Goal: Information Seeking & Learning: Learn about a topic

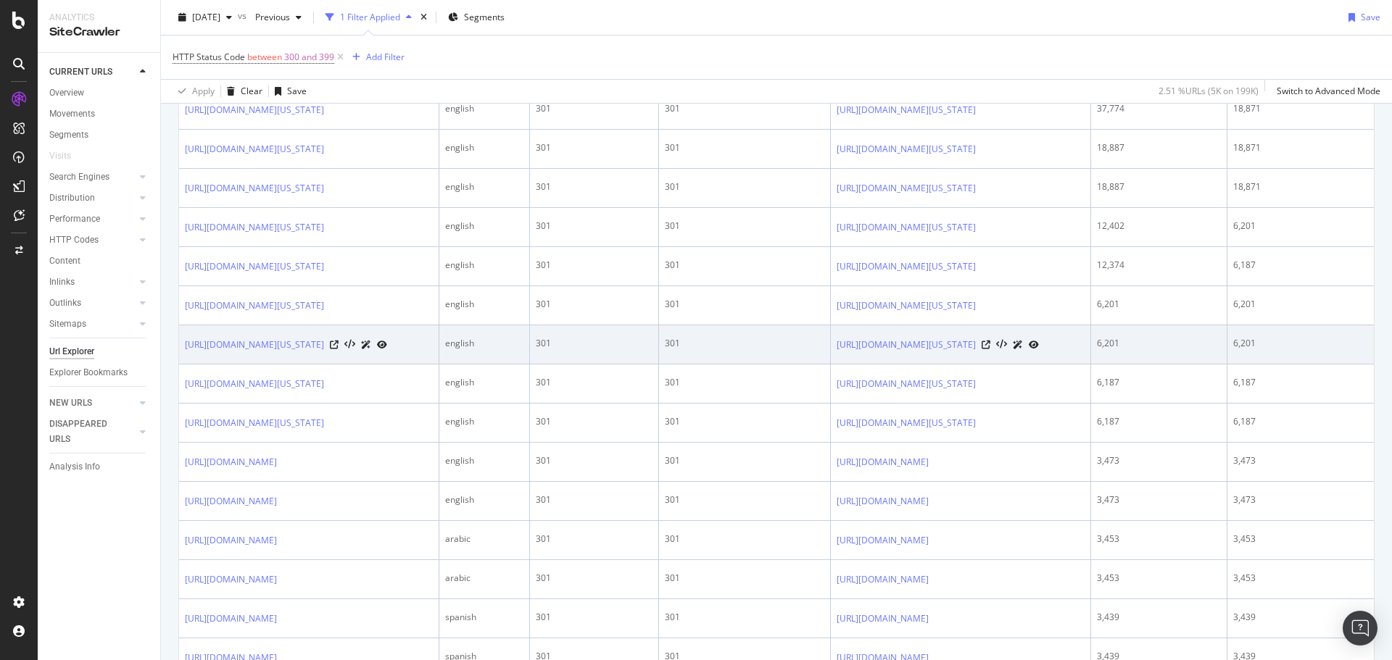
scroll to position [145, 0]
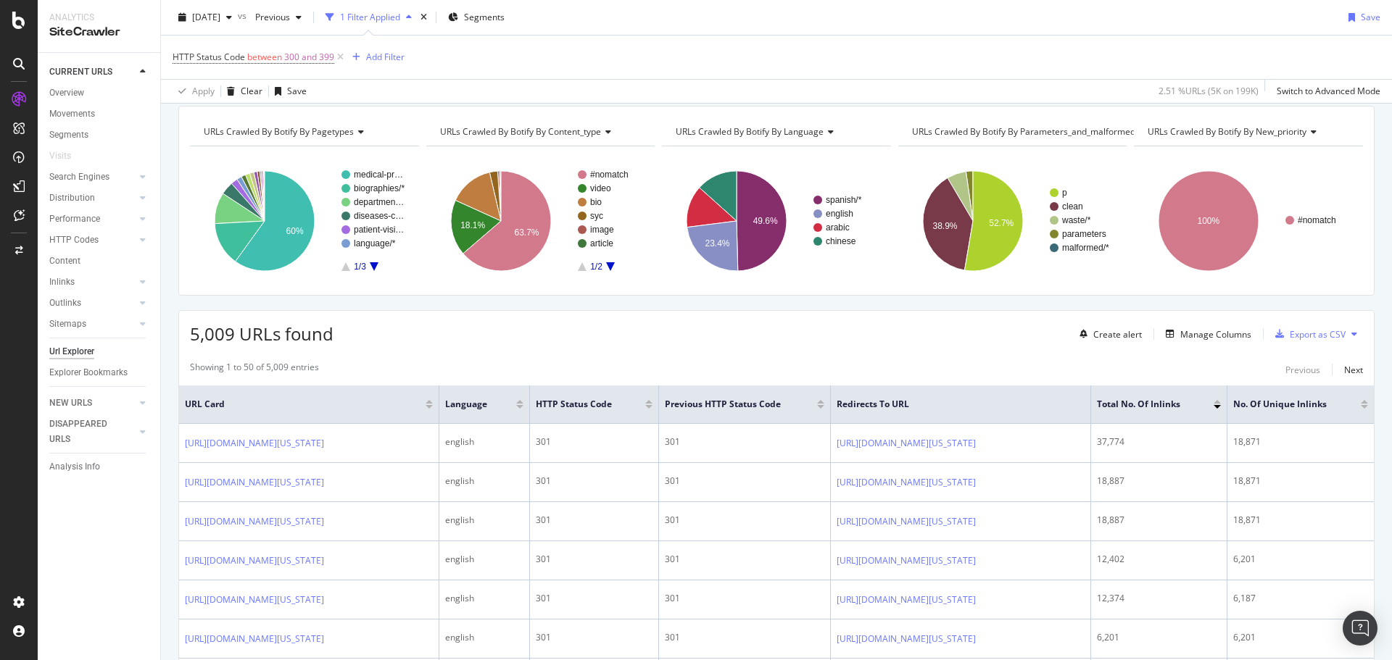
click at [436, 343] on div "5,009 URLs found Create alert Manage Columns Export as CSV" at bounding box center [776, 329] width 1195 height 36
click at [385, 62] on div "Add Filter" at bounding box center [385, 57] width 38 height 12
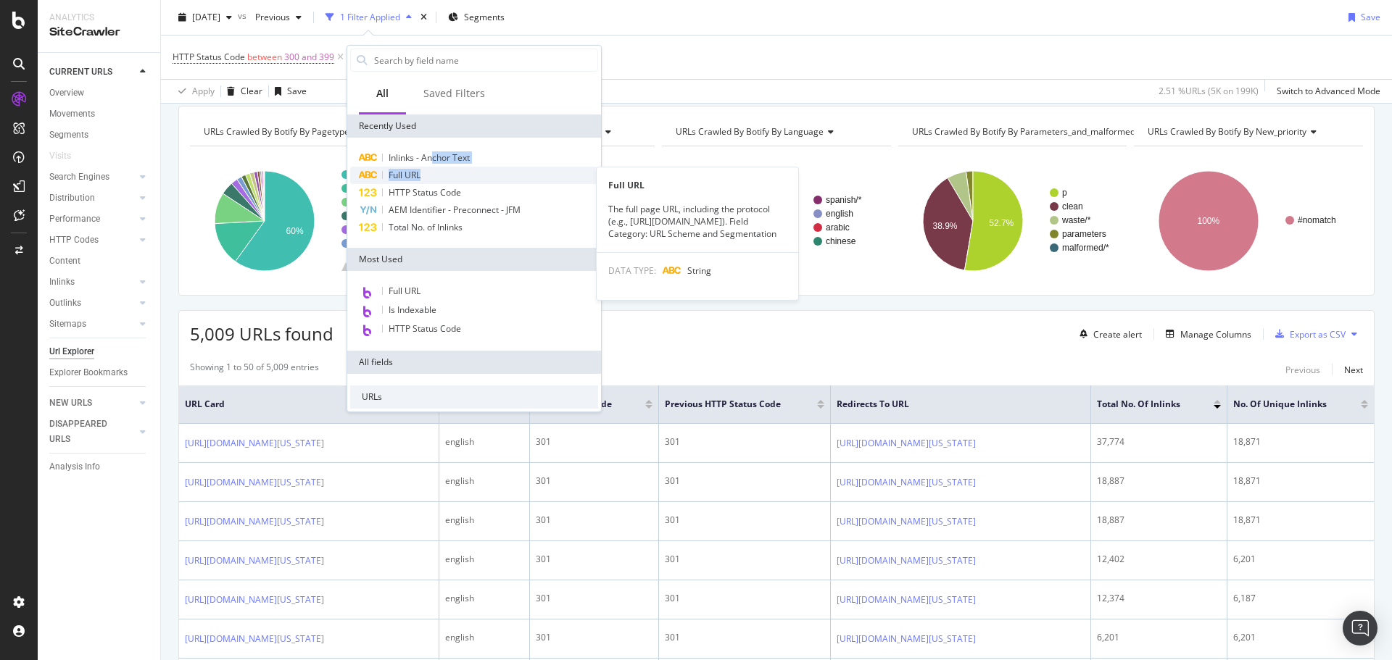
drag, startPoint x: 435, startPoint y: 165, endPoint x: 438, endPoint y: 174, distance: 9.9
click at [438, 174] on div "Inlinks - Anchor Text Full URL Full URL The full page URL, including the protoc…" at bounding box center [474, 192] width 248 height 87
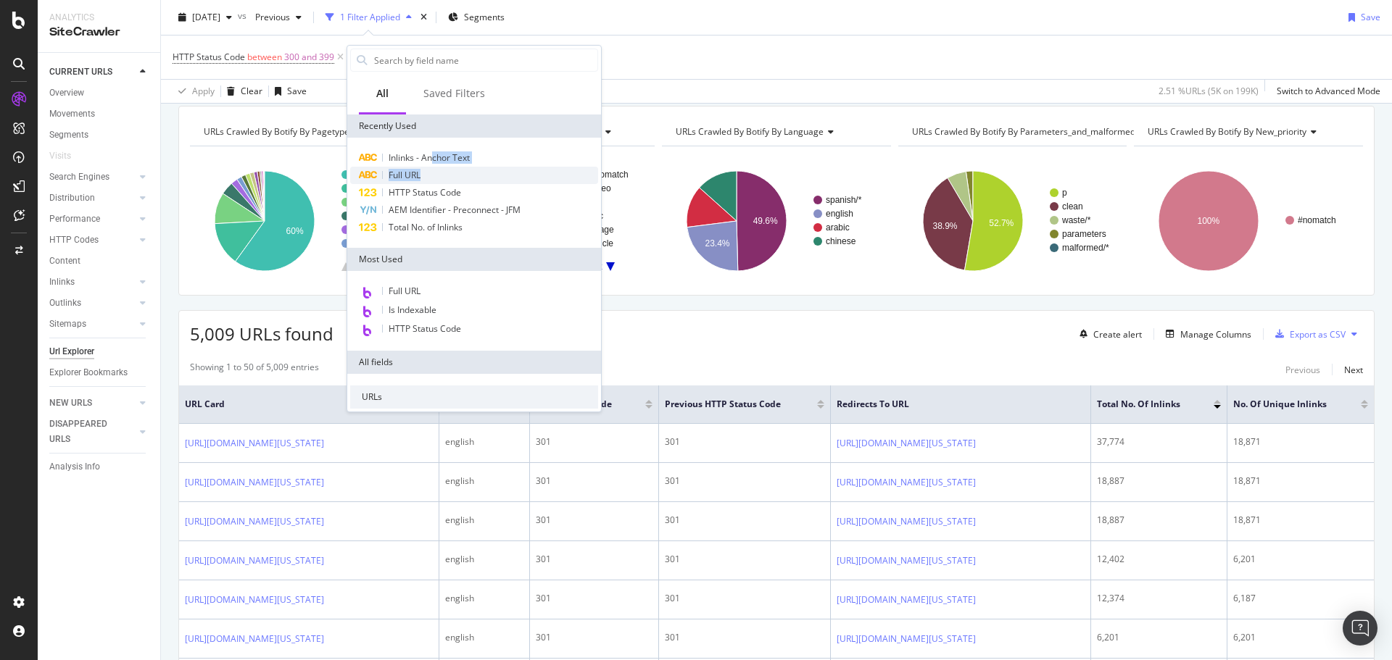
click at [438, 174] on div "Full URL" at bounding box center [474, 175] width 248 height 17
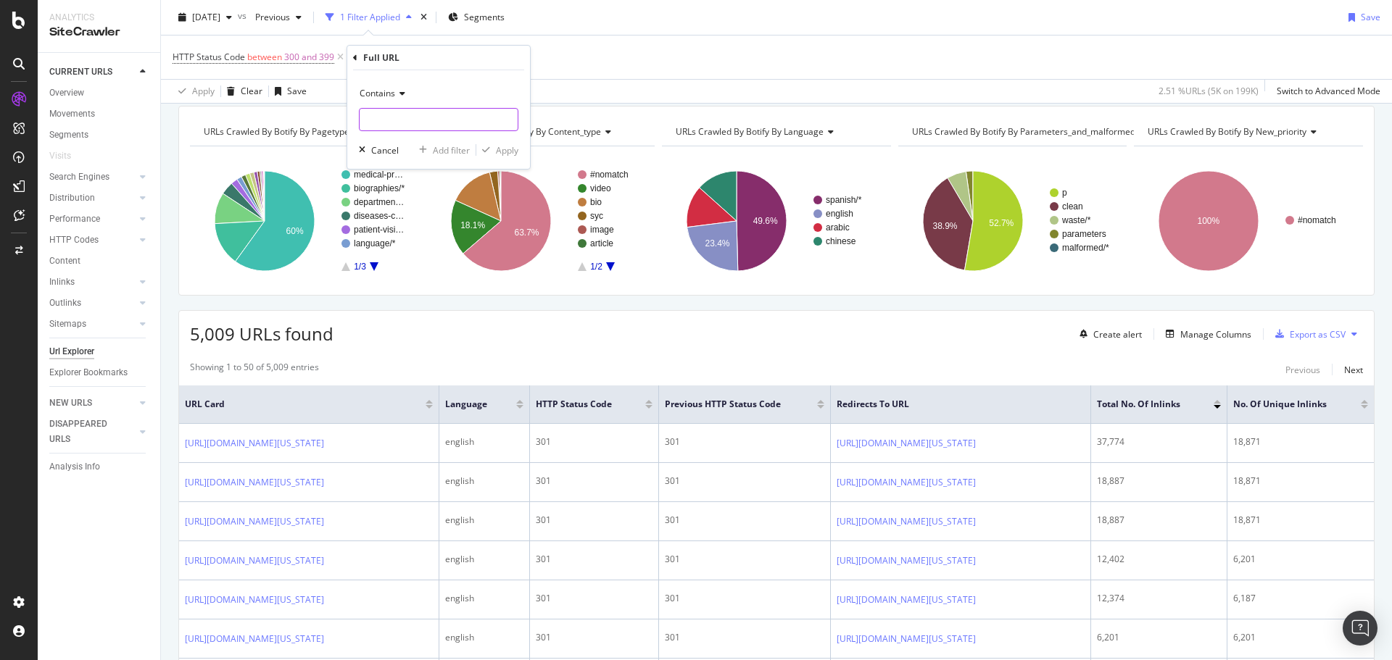
click at [396, 126] on input "text" at bounding box center [439, 119] width 158 height 23
type input "/es-es"
click at [497, 148] on div "Apply" at bounding box center [507, 150] width 22 height 12
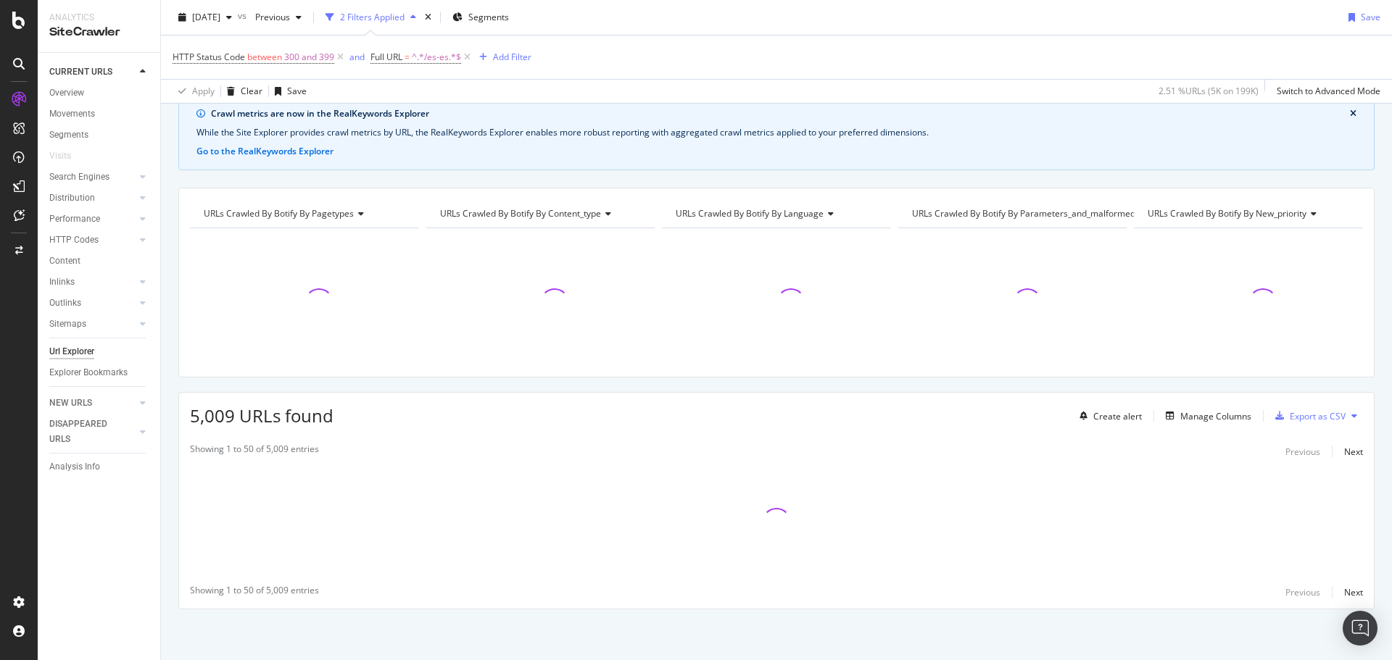
scroll to position [63, 0]
click at [371, 71] on div "HTTP Status Code between 300 and 399 and Full URL = ^.*/es-es.*$ Add Filter" at bounding box center [777, 57] width 1208 height 43
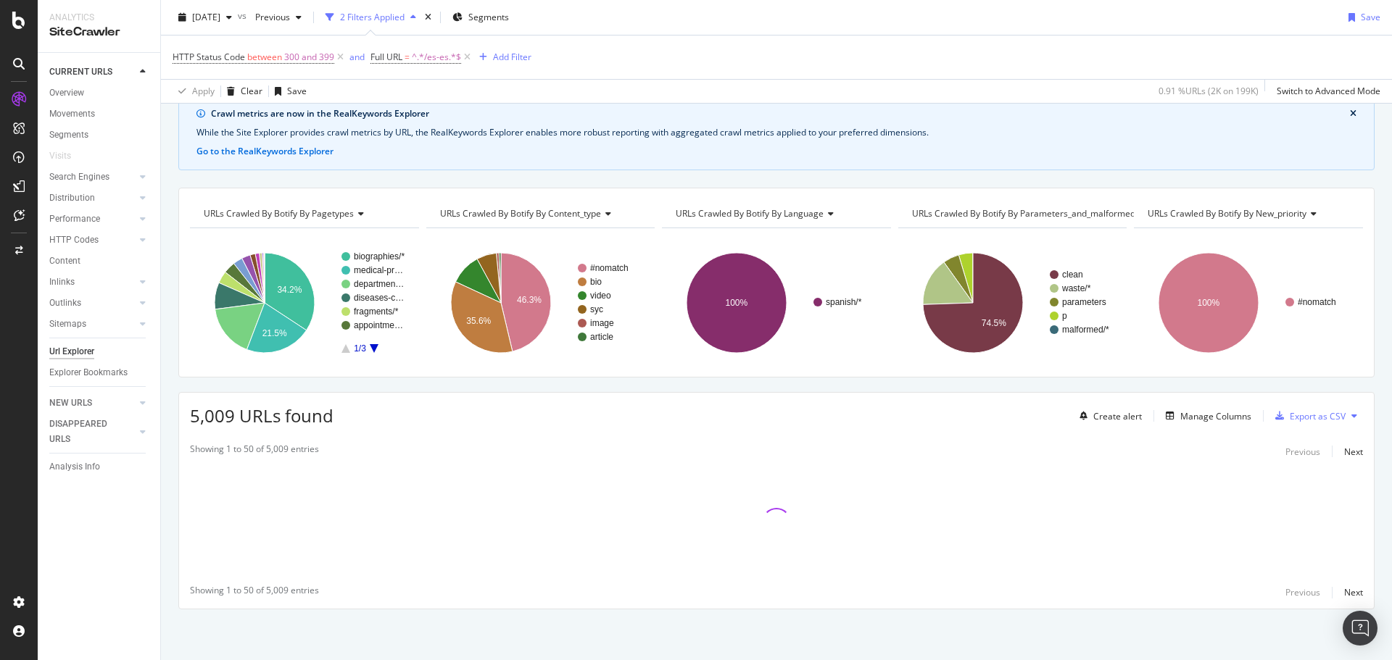
click at [354, 70] on div "HTTP Status Code between 300 and 399 and Full URL = ^.*/es-es.*$ Add Filter" at bounding box center [777, 57] width 1208 height 43
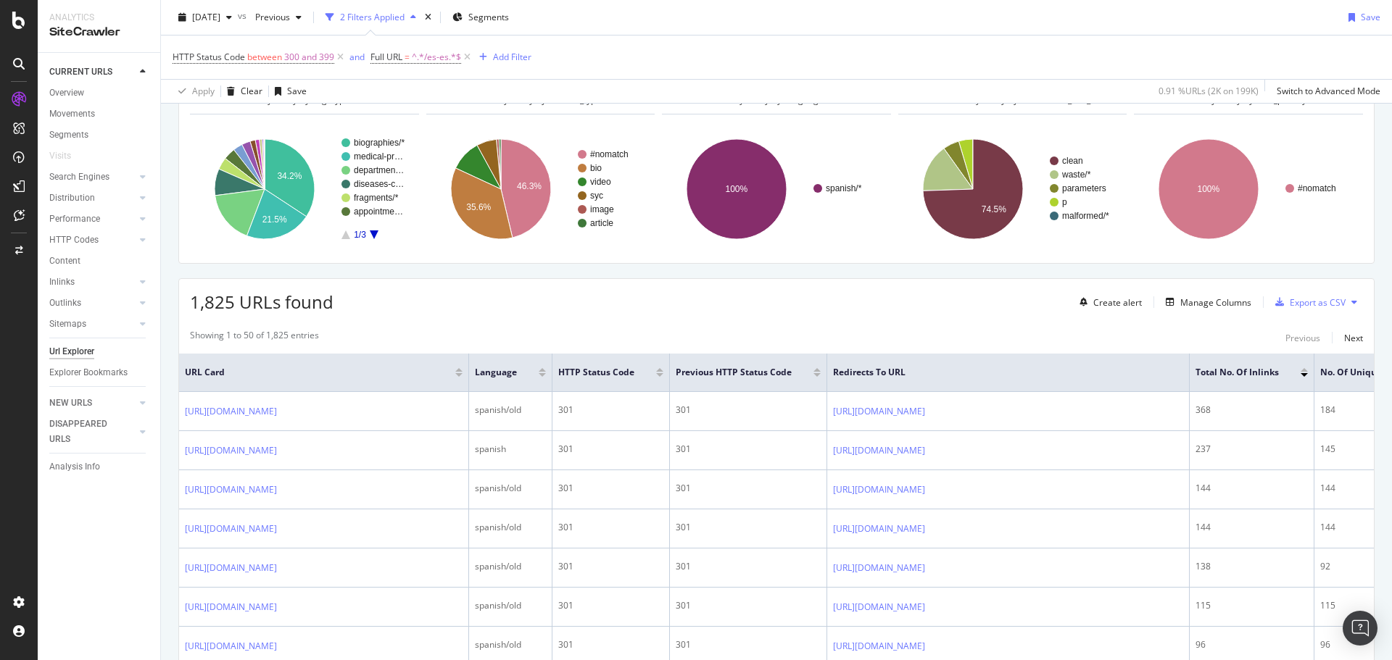
scroll to position [0, 0]
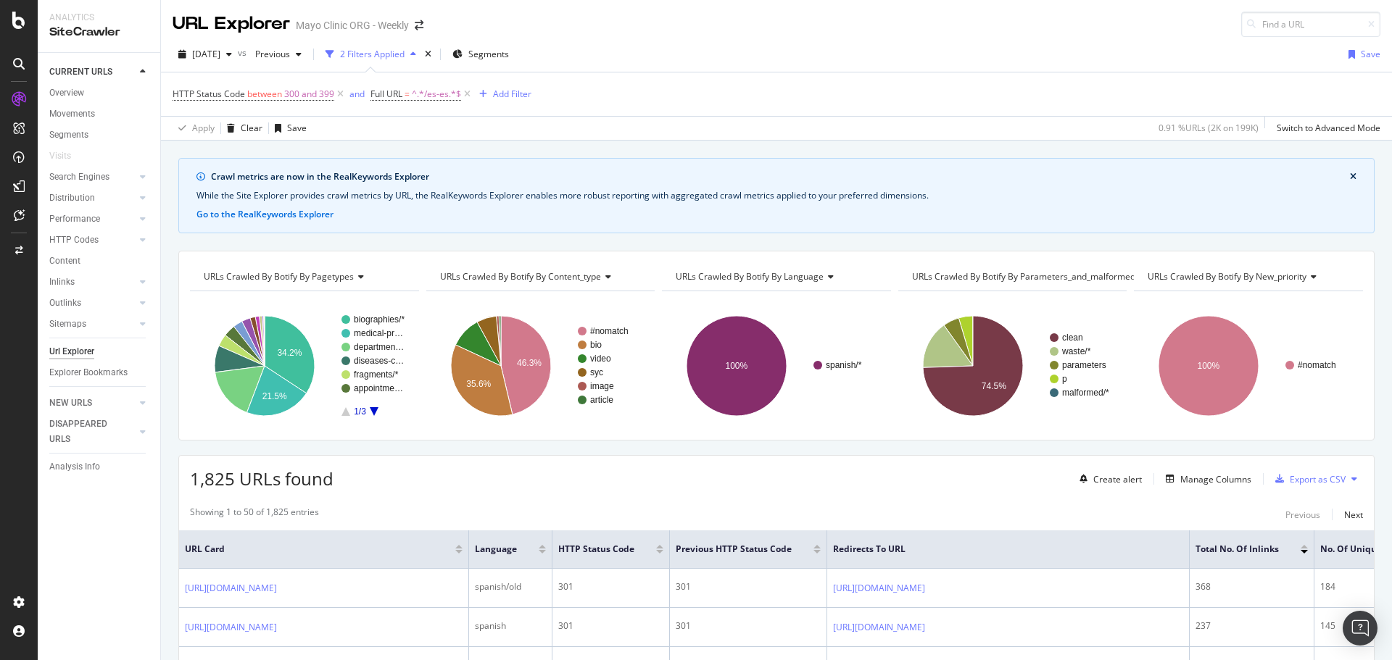
click at [348, 107] on div "HTTP Status Code between 300 and 399 and Full URL = ^.*/es-es.*$ Add Filter" at bounding box center [777, 93] width 1208 height 43
click at [341, 94] on icon at bounding box center [340, 94] width 12 height 14
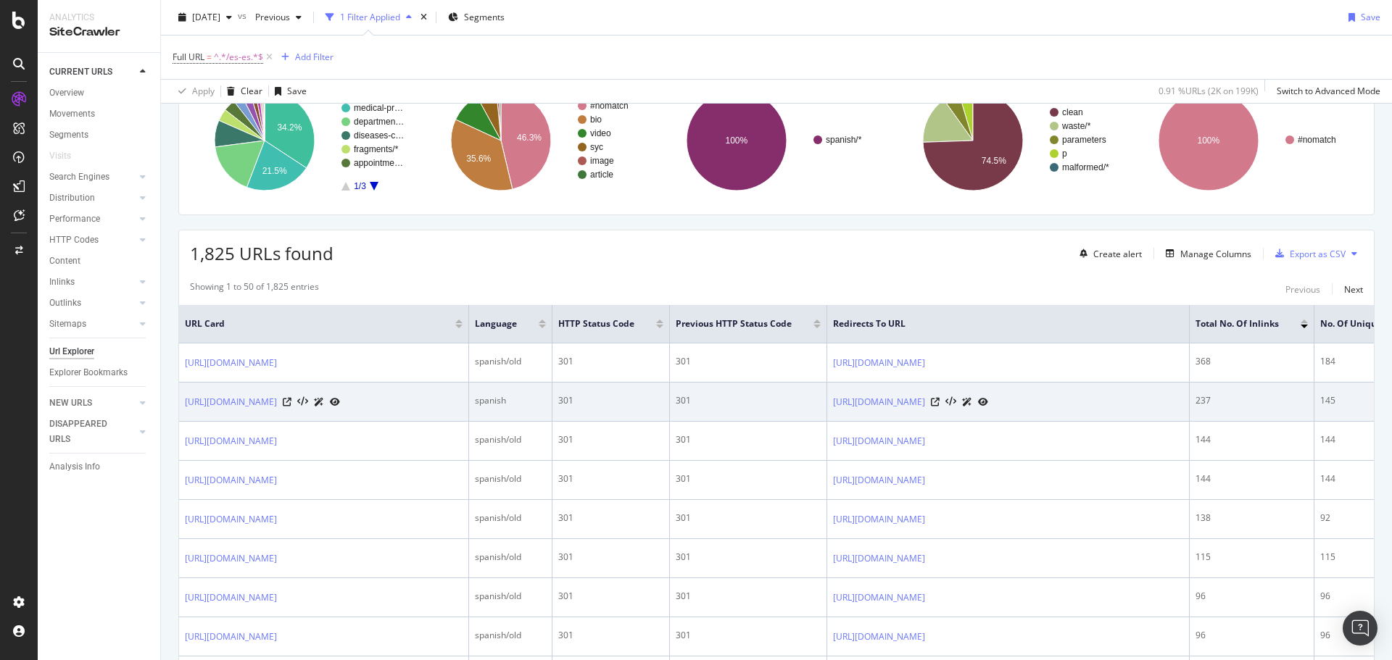
scroll to position [217, 0]
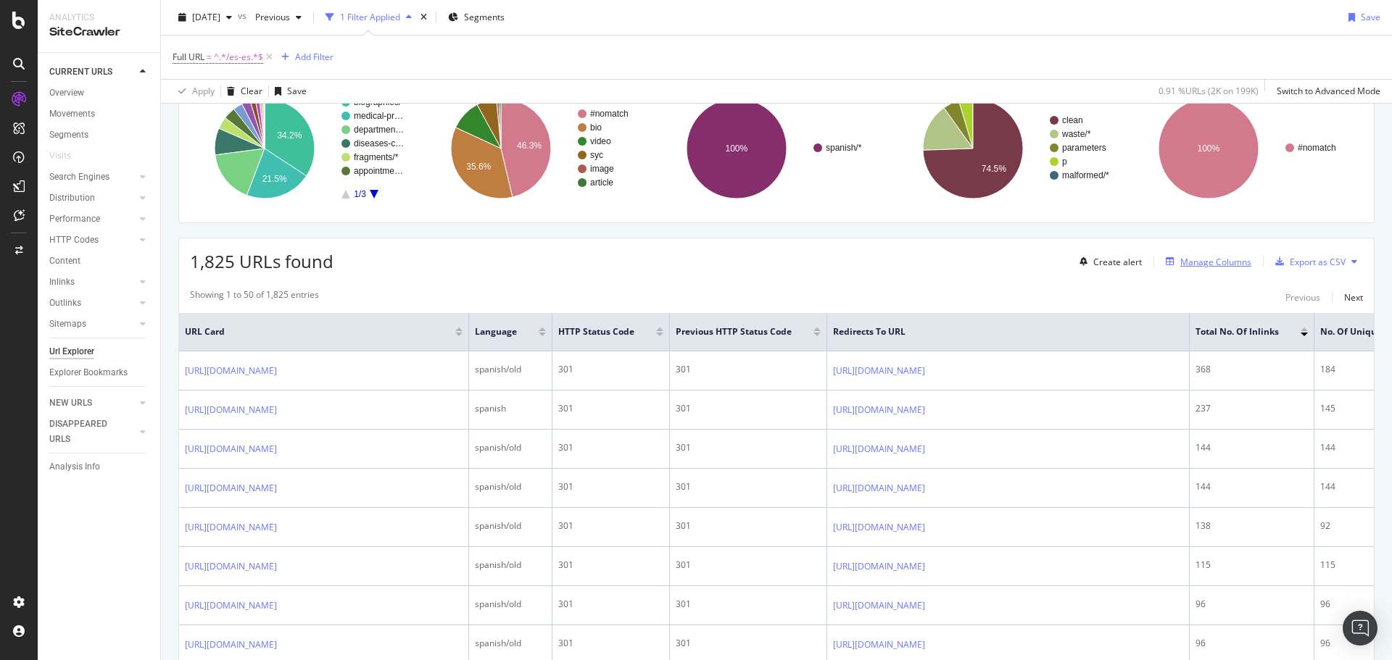
click at [1223, 265] on div "Manage Columns" at bounding box center [1215, 262] width 71 height 12
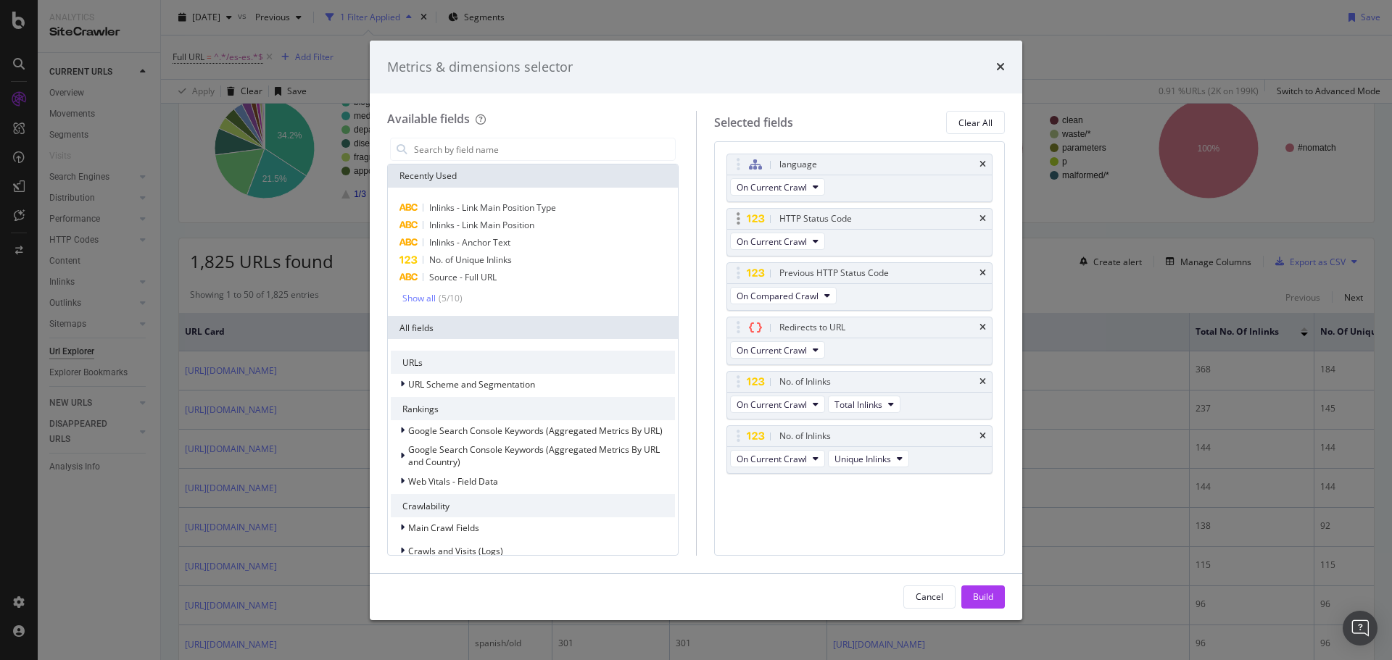
click at [977, 217] on div "HTTP Status Code" at bounding box center [859, 219] width 265 height 20
click at [978, 217] on div "HTTP Status Code" at bounding box center [859, 219] width 265 height 20
click at [984, 218] on icon "times" at bounding box center [982, 219] width 7 height 9
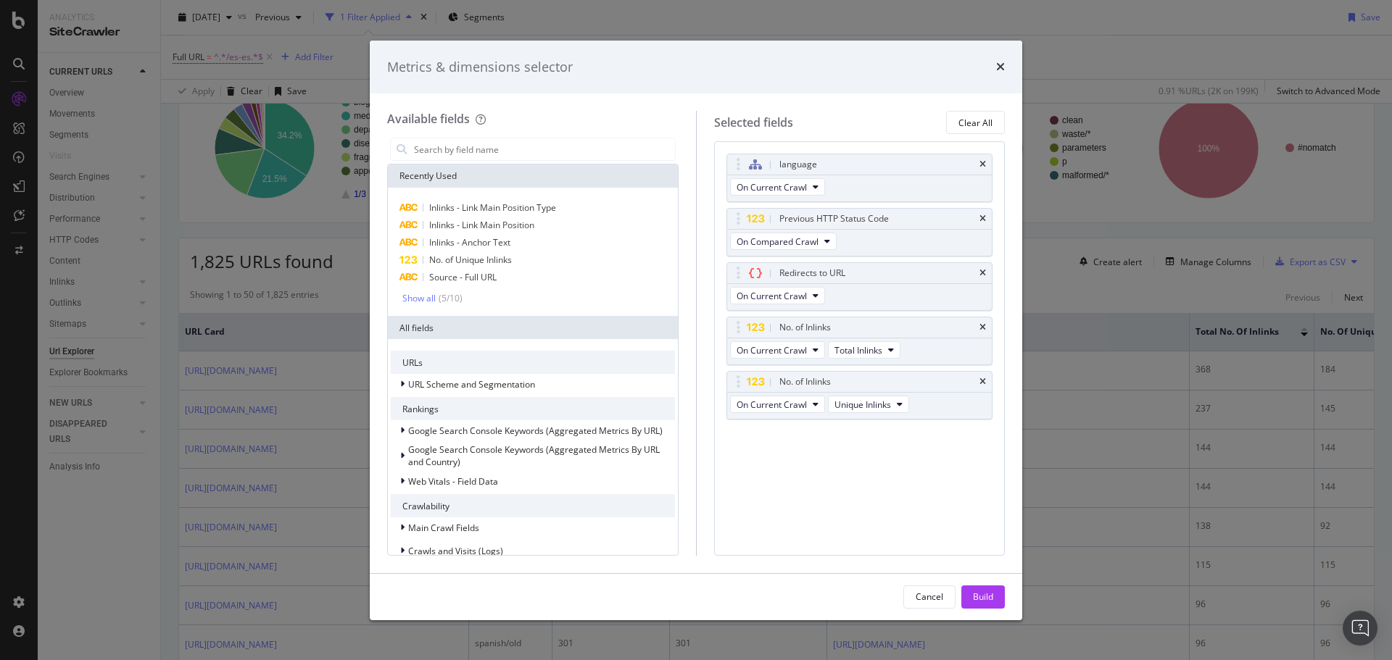
click at [984, 218] on icon "times" at bounding box center [982, 219] width 7 height 9
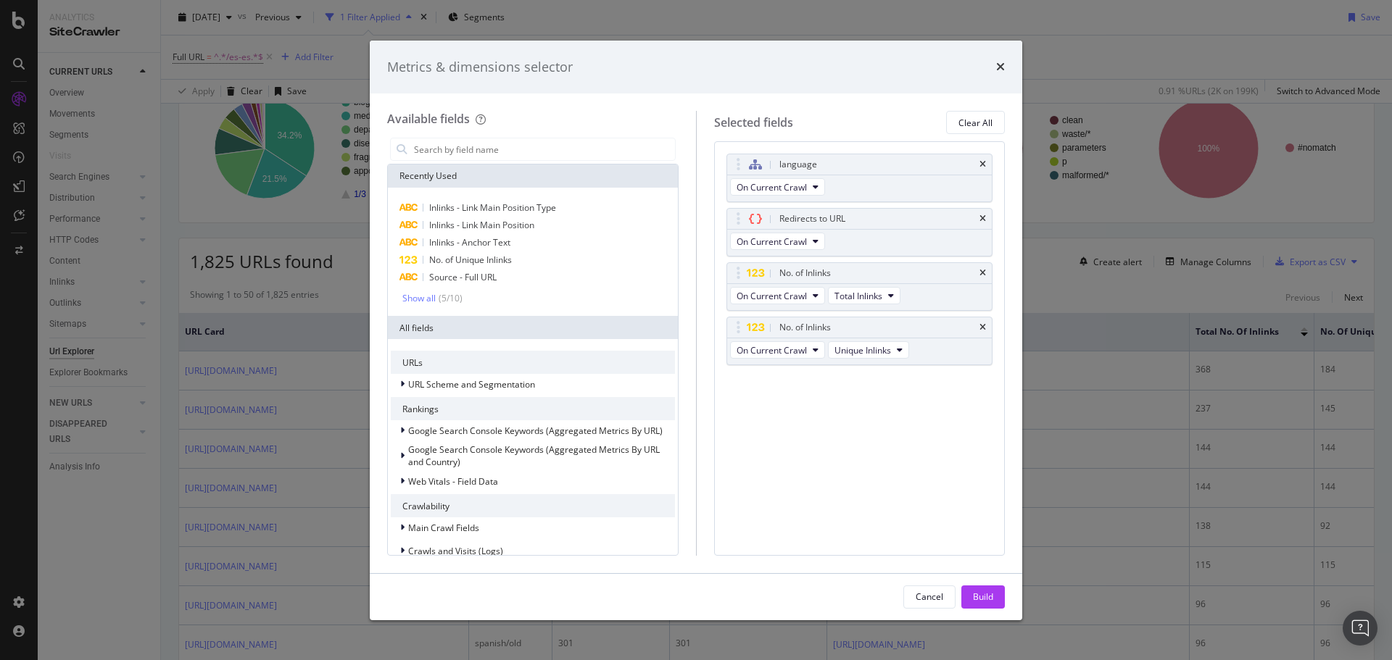
click at [984, 218] on icon "times" at bounding box center [982, 219] width 7 height 9
click at [984, 269] on icon "times" at bounding box center [982, 273] width 7 height 9
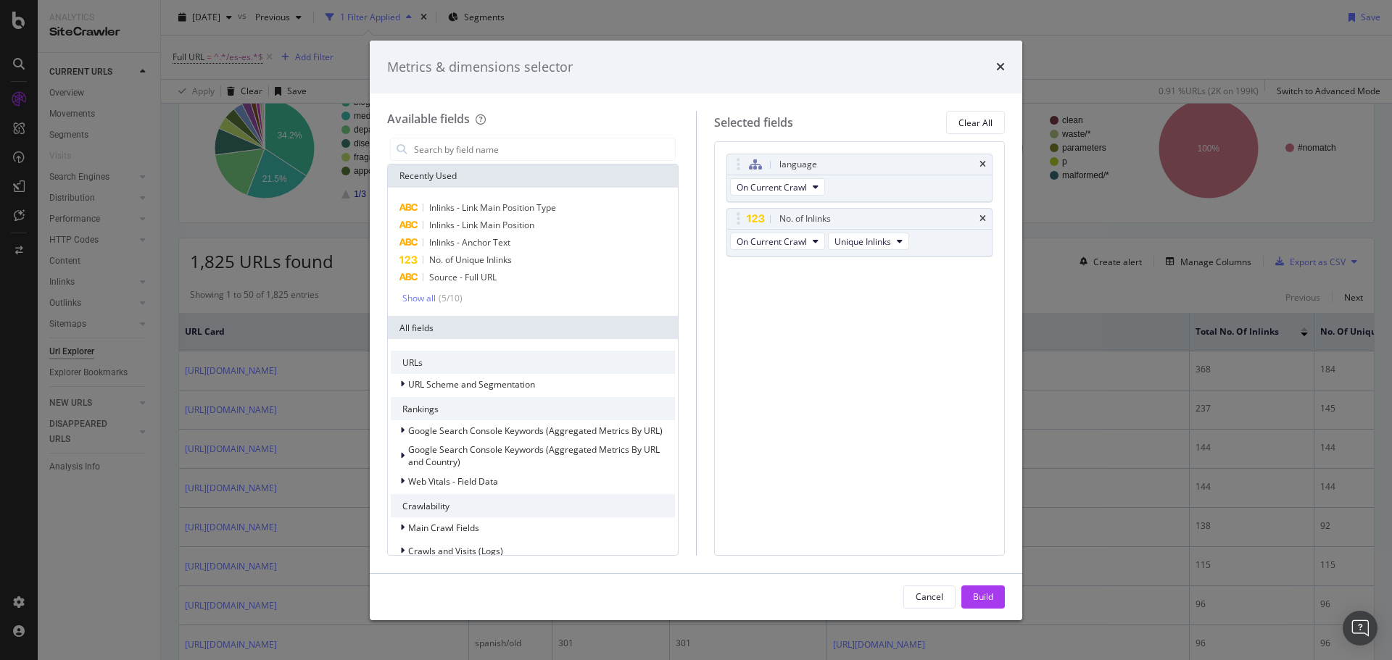
click at [984, 218] on icon "times" at bounding box center [982, 219] width 7 height 9
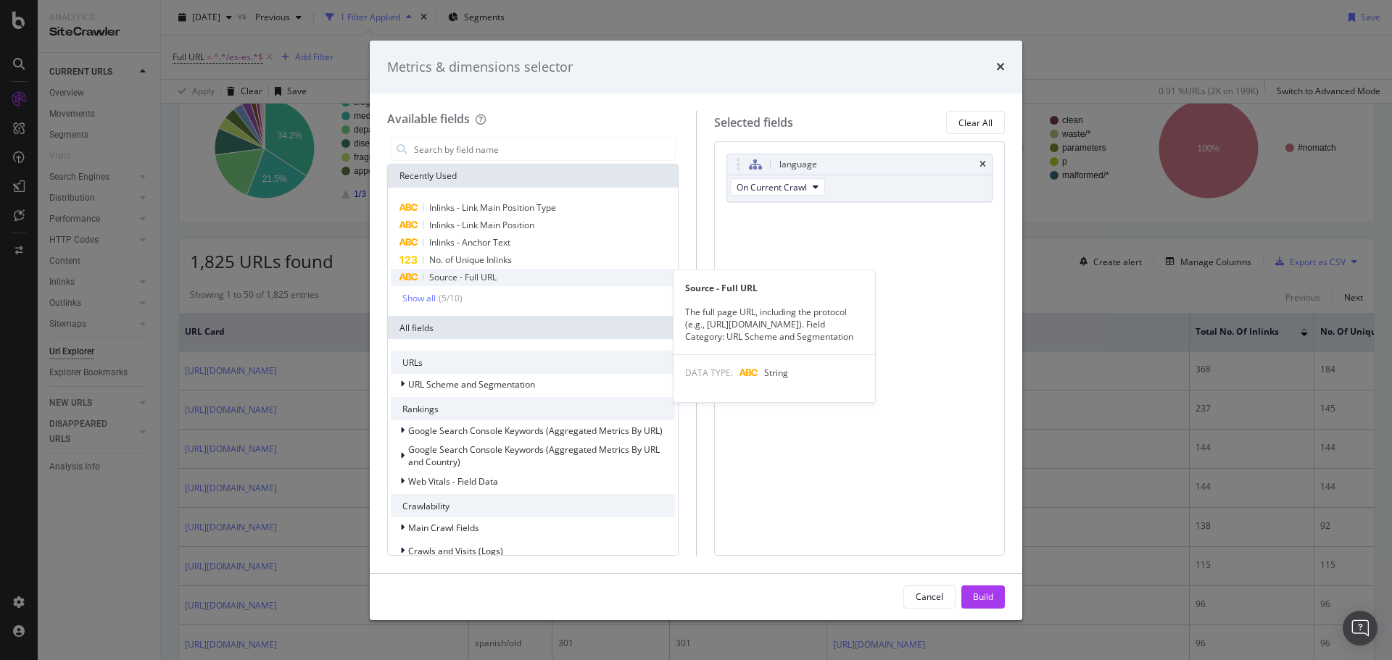
click at [509, 284] on div "Source - Full URL" at bounding box center [533, 277] width 284 height 17
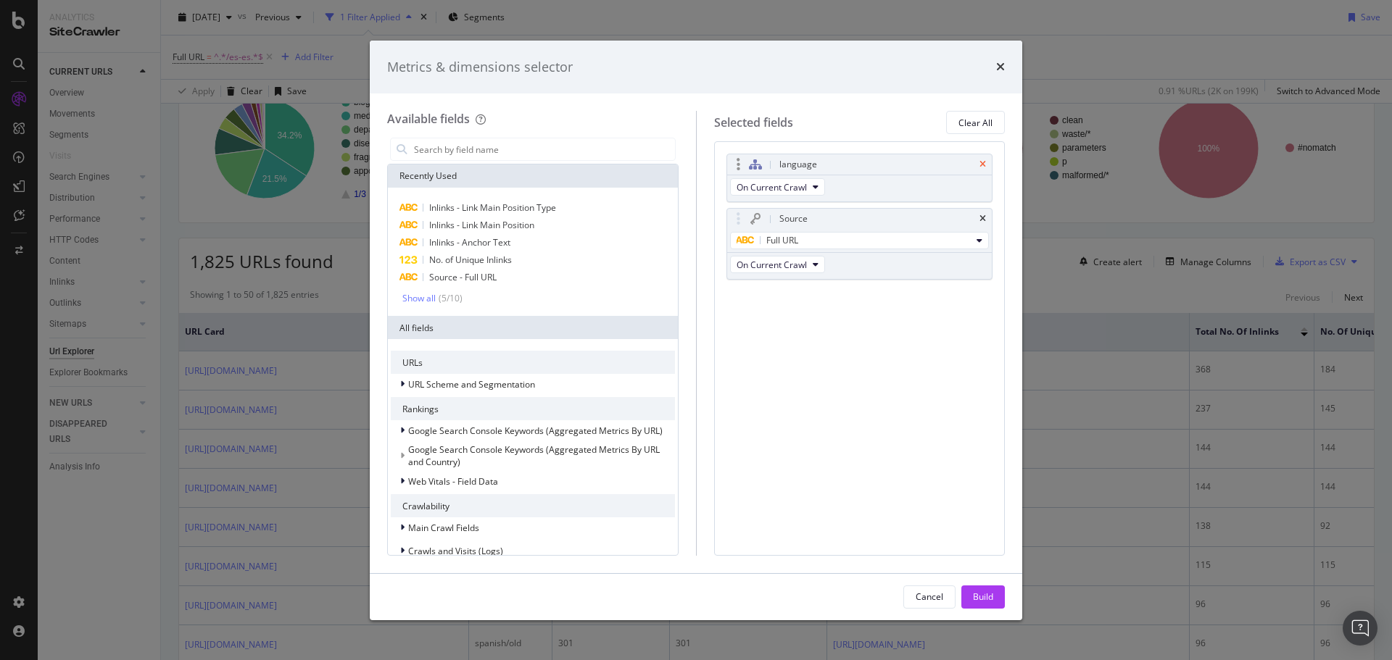
click at [983, 164] on icon "times" at bounding box center [982, 164] width 7 height 9
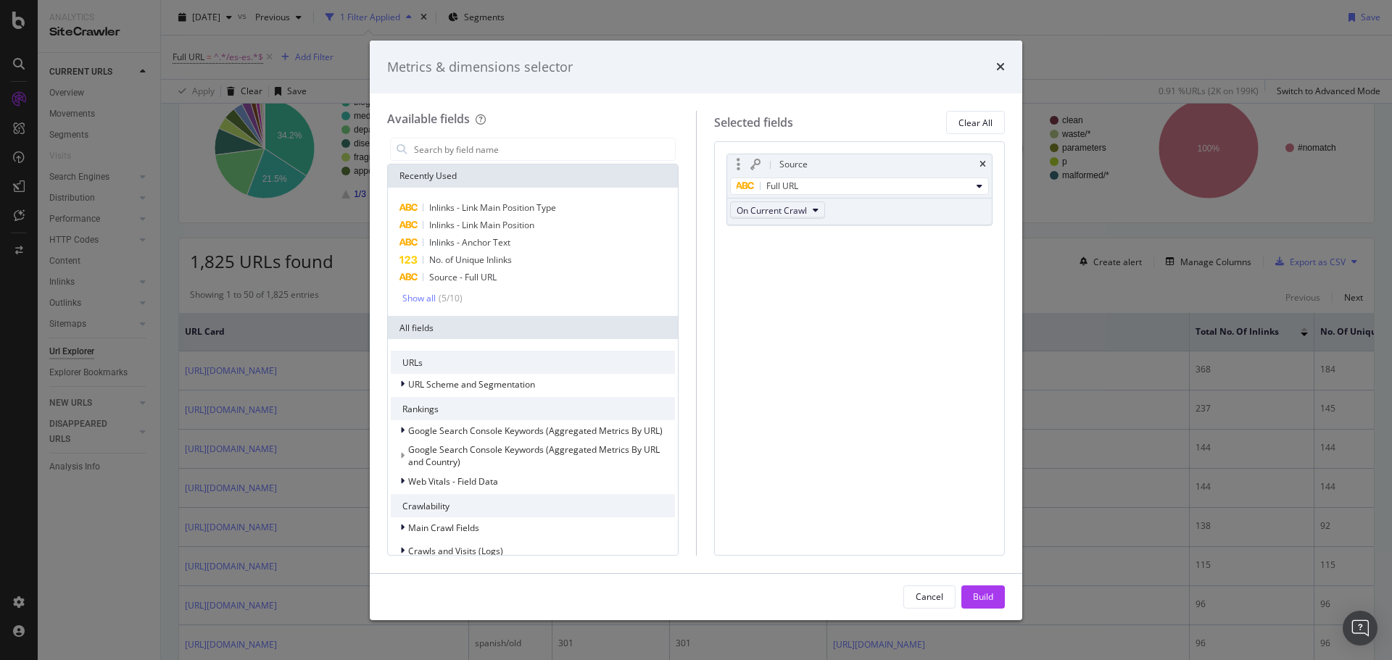
click at [778, 209] on span "On Current Crawl" at bounding box center [772, 210] width 70 height 12
click at [905, 248] on div "Source Full URL On Current Crawl You can use this field as a" at bounding box center [859, 205] width 267 height 103
drag, startPoint x: 481, startPoint y: 281, endPoint x: 709, endPoint y: 278, distance: 227.6
click at [490, 280] on span "Source - Full URL" at bounding box center [462, 277] width 67 height 12
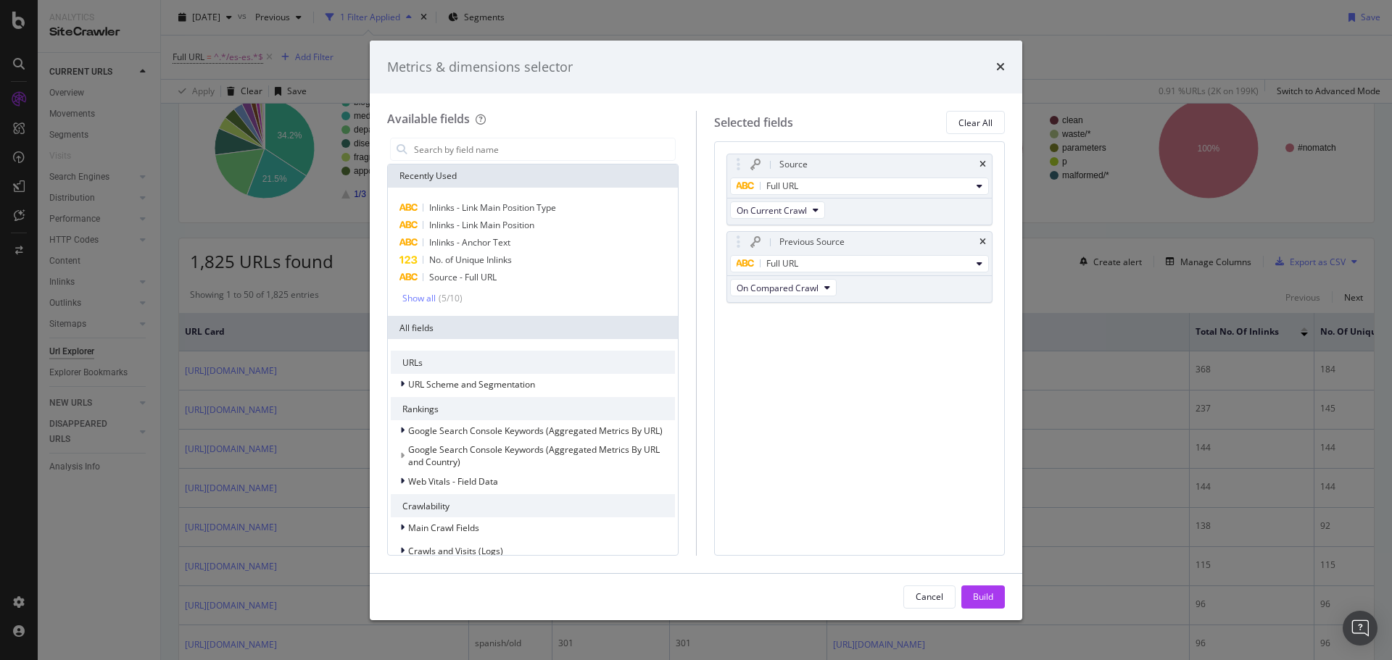
click at [804, 396] on div "Source Full URL On Current Crawl Previous Source Full URL On Compared Crawl You…" at bounding box center [859, 348] width 291 height 414
click at [990, 591] on div "Build" at bounding box center [983, 597] width 20 height 12
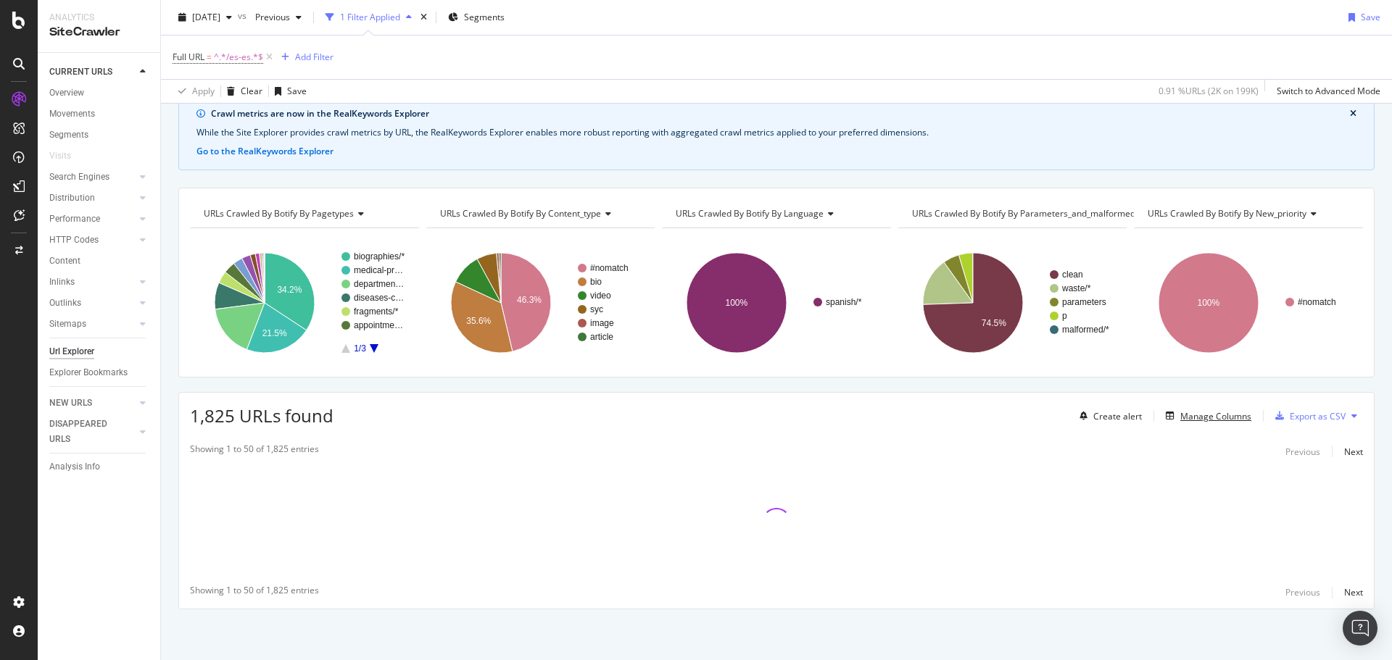
scroll to position [63, 0]
click at [165, 236] on div "Crawl metrics are now in the RealKeywords Explorer While the Site Explorer prov…" at bounding box center [776, 377] width 1231 height 565
drag, startPoint x: 421, startPoint y: 244, endPoint x: 49, endPoint y: 152, distance: 383.1
click at [382, 231] on div "URLs Crawled By Botify By pagetypes Chart (by Value) Table Expand Export as CSV…" at bounding box center [776, 282] width 1180 height 167
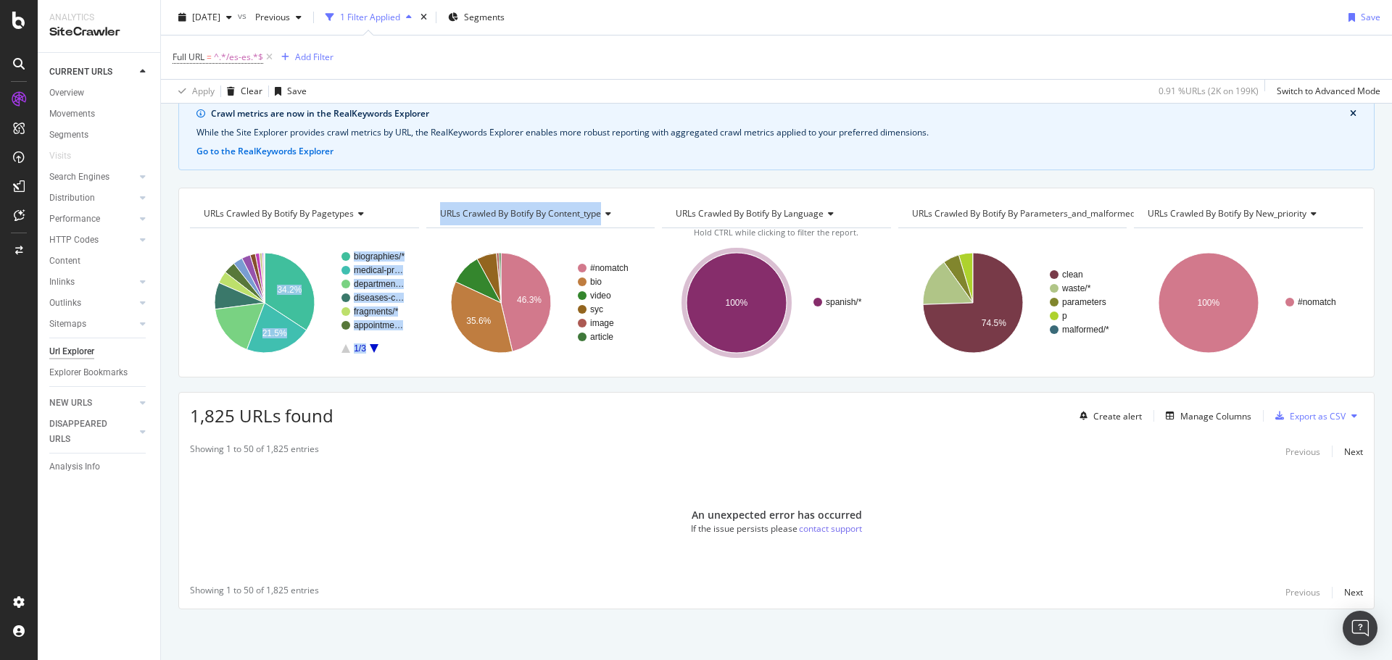
drag, startPoint x: 480, startPoint y: 505, endPoint x: 274, endPoint y: 120, distance: 436.5
click at [480, 505] on div "An unexpected error has occurred If the issue persists please contact support" at bounding box center [776, 522] width 1195 height 109
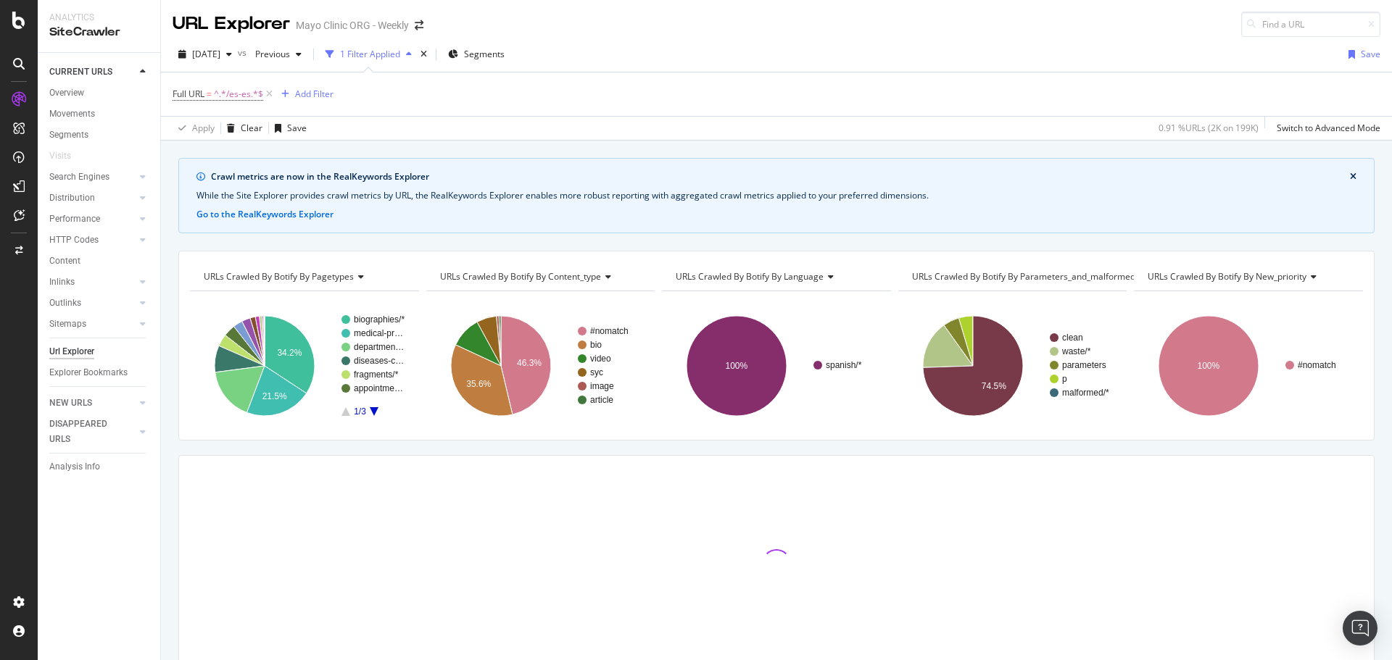
click at [614, 89] on div "Full URL = ^.*/es-es.*$ Add Filter" at bounding box center [777, 93] width 1208 height 43
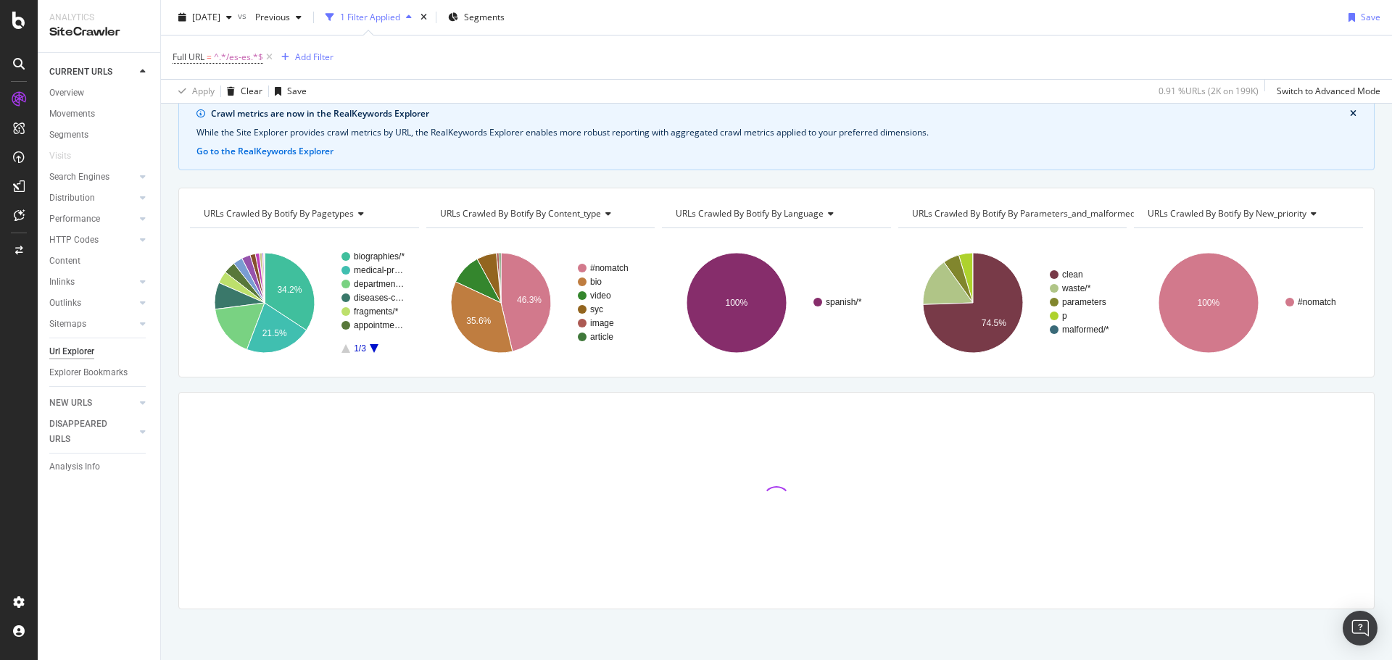
click at [776, 176] on div "Crawl metrics are now in the RealKeywords Explorer While the Site Explorer prov…" at bounding box center [776, 377] width 1231 height 565
click at [560, 79] on div "Apply Clear Save 0.91 % URLs ( 2K on 199K ) Switch to Advanced Mode" at bounding box center [776, 91] width 1231 height 24
click at [605, 175] on div "Crawl metrics are now in the RealKeywords Explorer While the Site Explorer prov…" at bounding box center [776, 377] width 1231 height 565
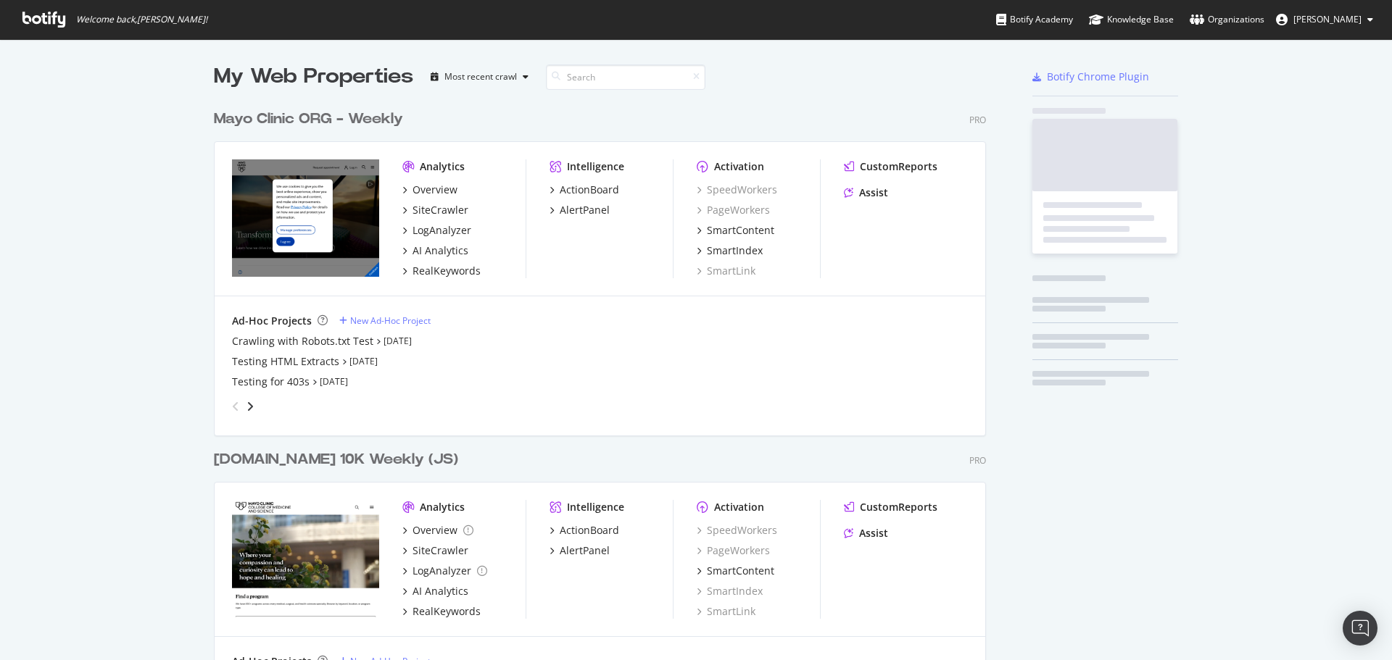
scroll to position [2061, 773]
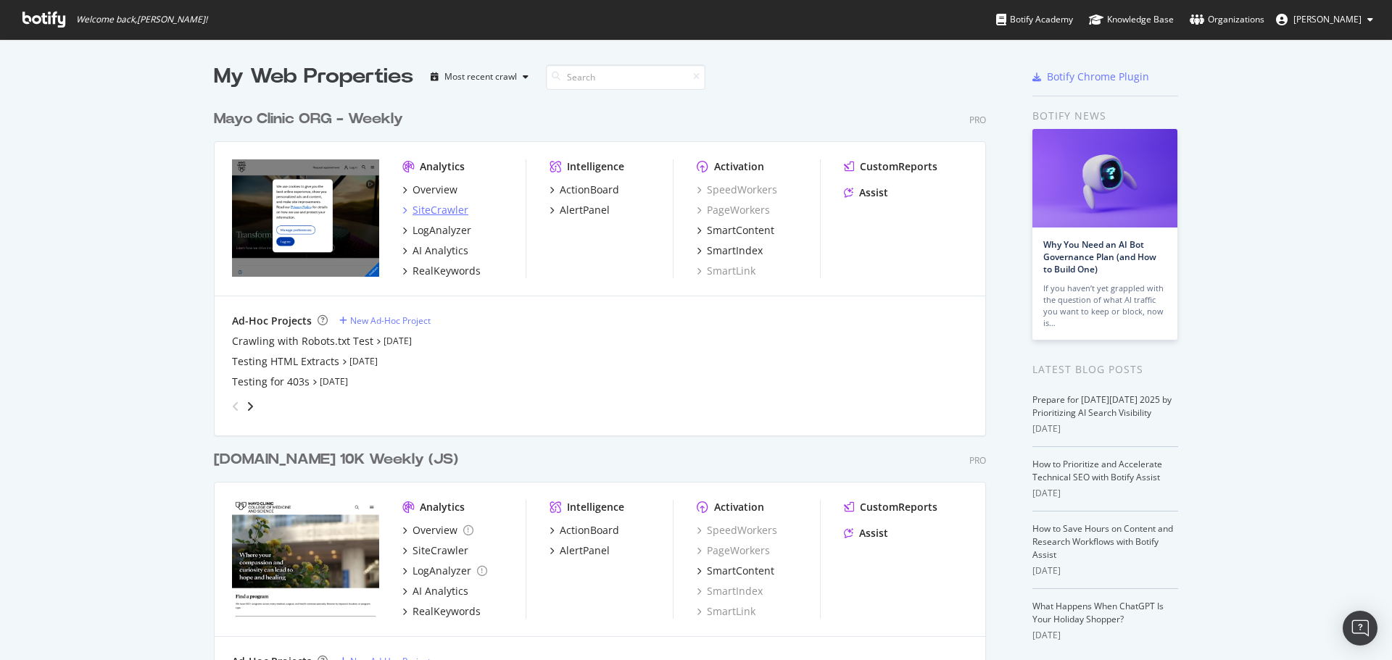
click at [445, 212] on div "SiteCrawler" at bounding box center [440, 210] width 56 height 14
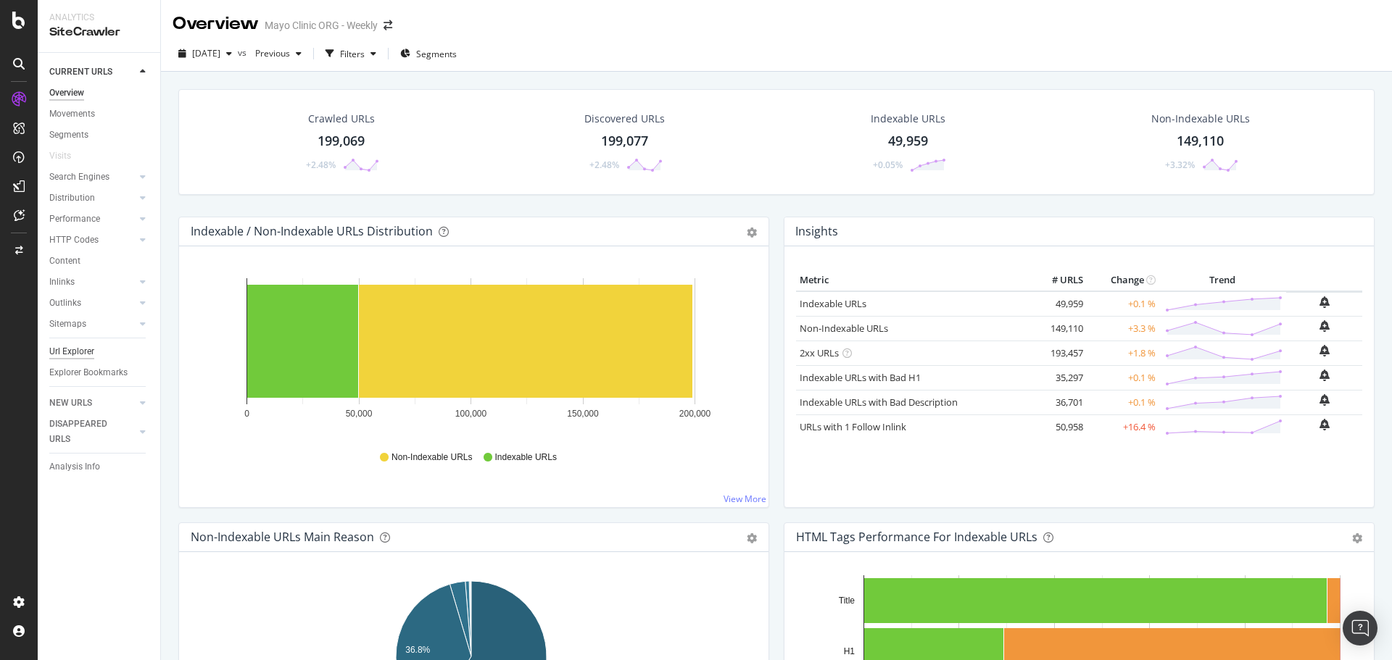
click at [84, 344] on div "Url Explorer" at bounding box center [71, 351] width 45 height 15
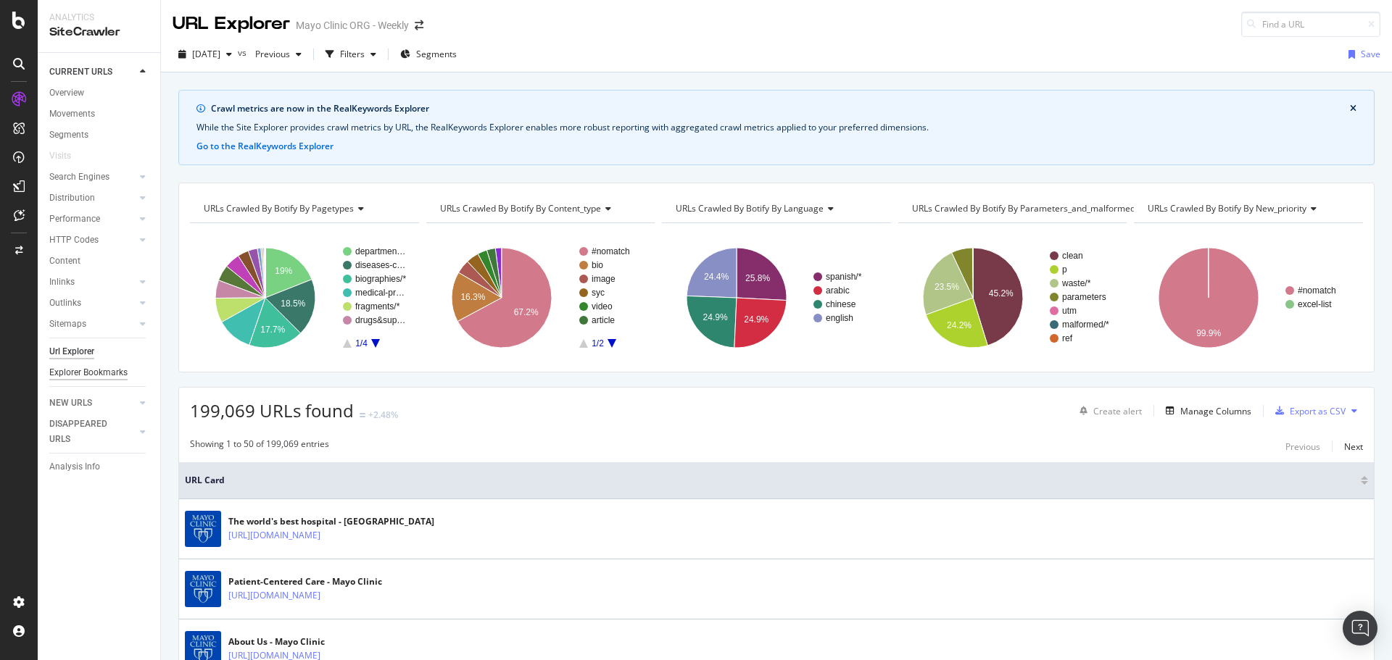
click at [73, 366] on div "Explorer Bookmarks" at bounding box center [88, 372] width 78 height 15
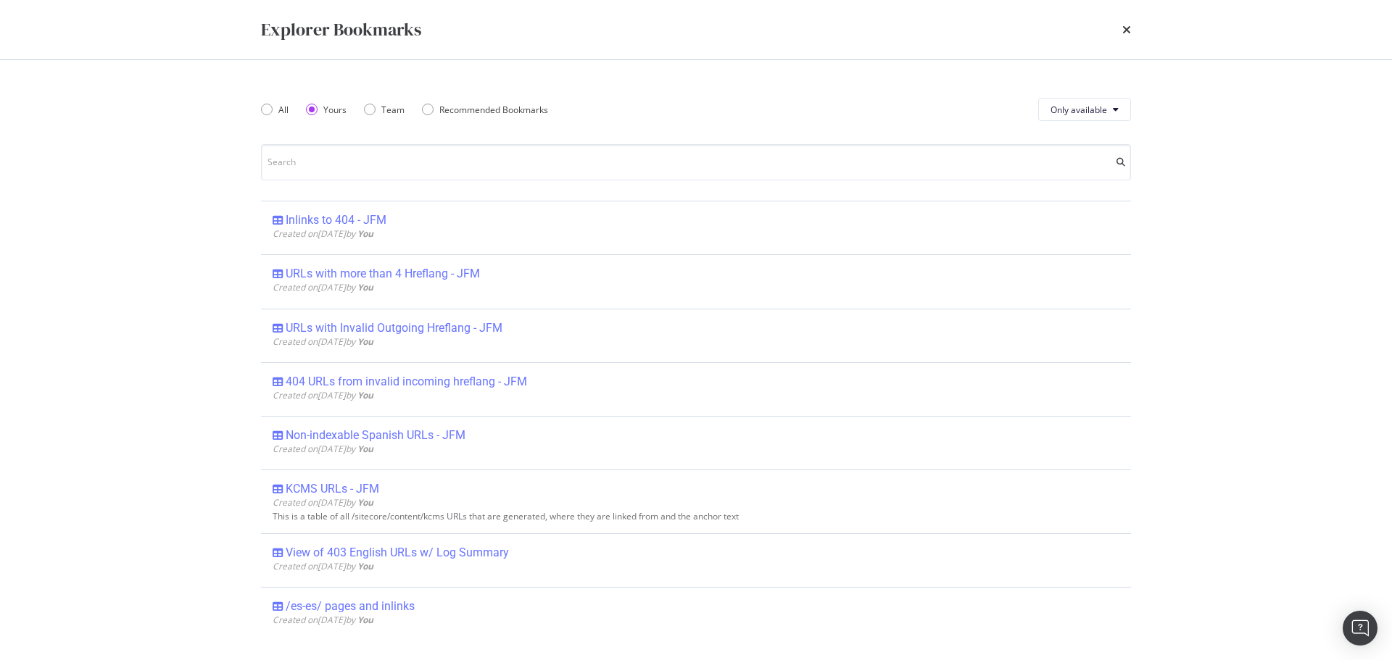
click at [73, 337] on div "Explorer Bookmarks All Yours Team Recommended Bookmarks Only available Inlinks …" at bounding box center [696, 330] width 1392 height 660
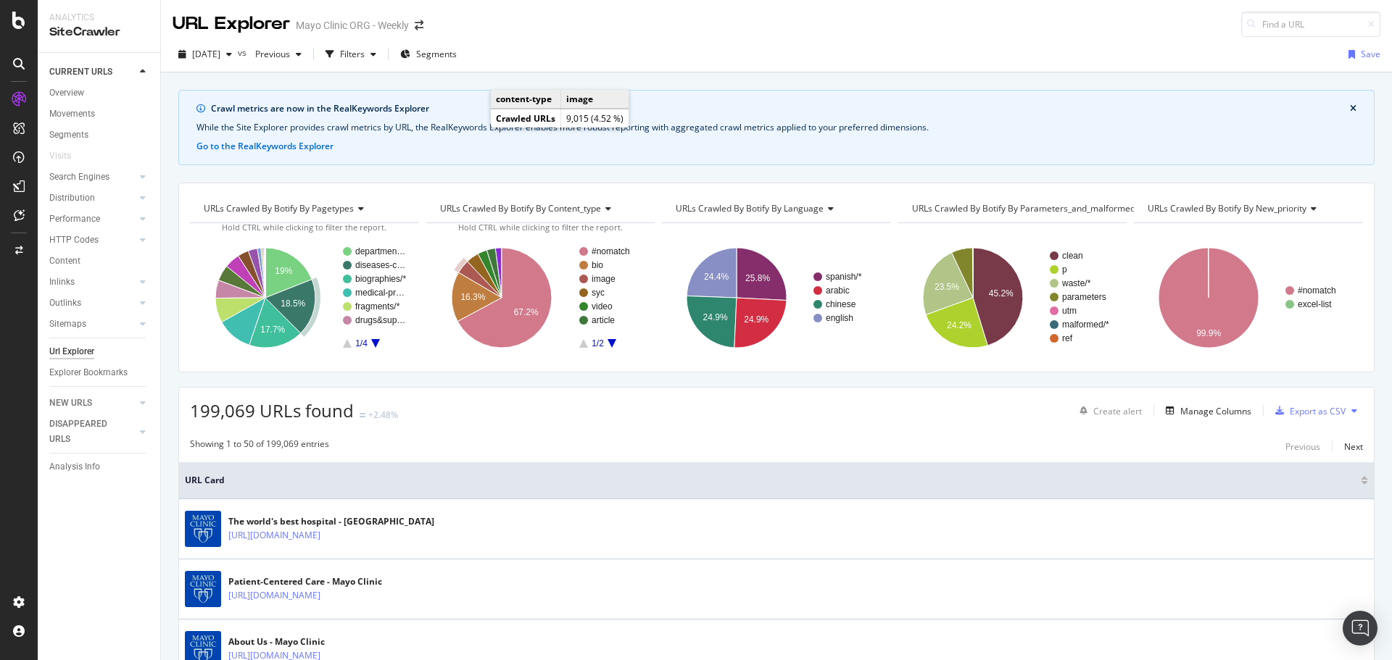
click at [74, 352] on div "Url Explorer" at bounding box center [71, 351] width 45 height 15
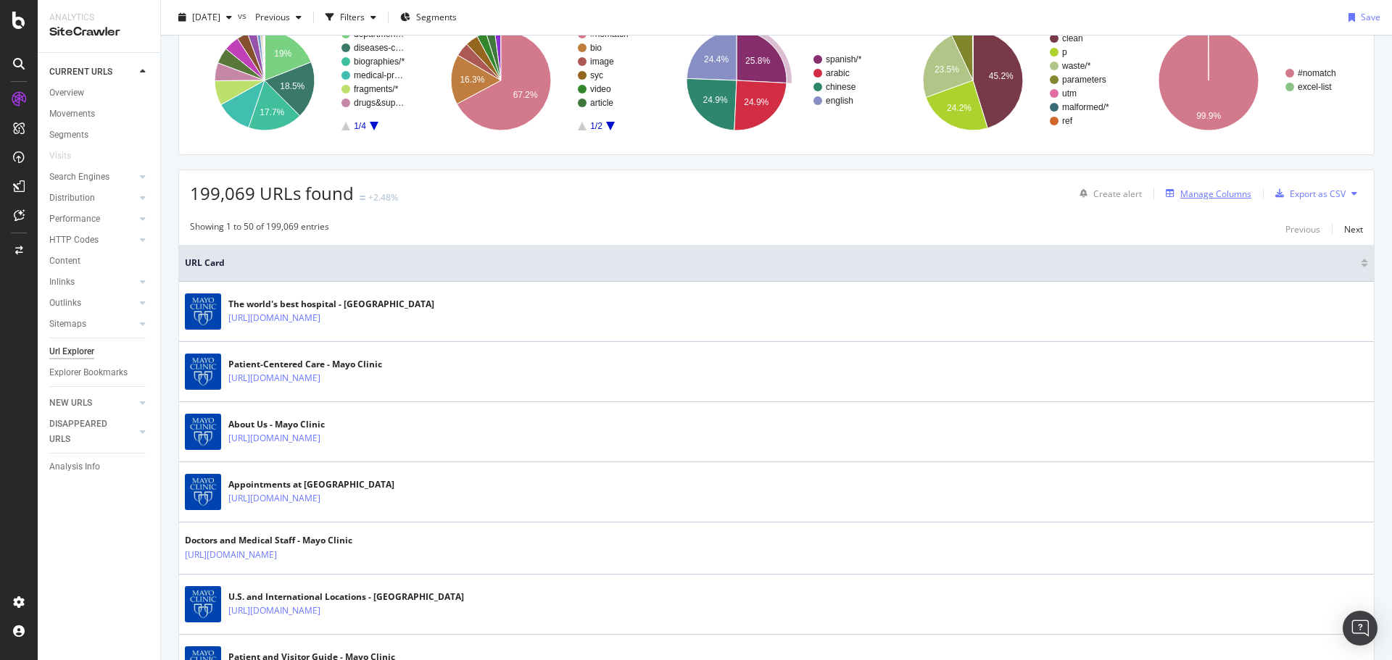
click at [1226, 191] on div "Manage Columns" at bounding box center [1215, 194] width 71 height 12
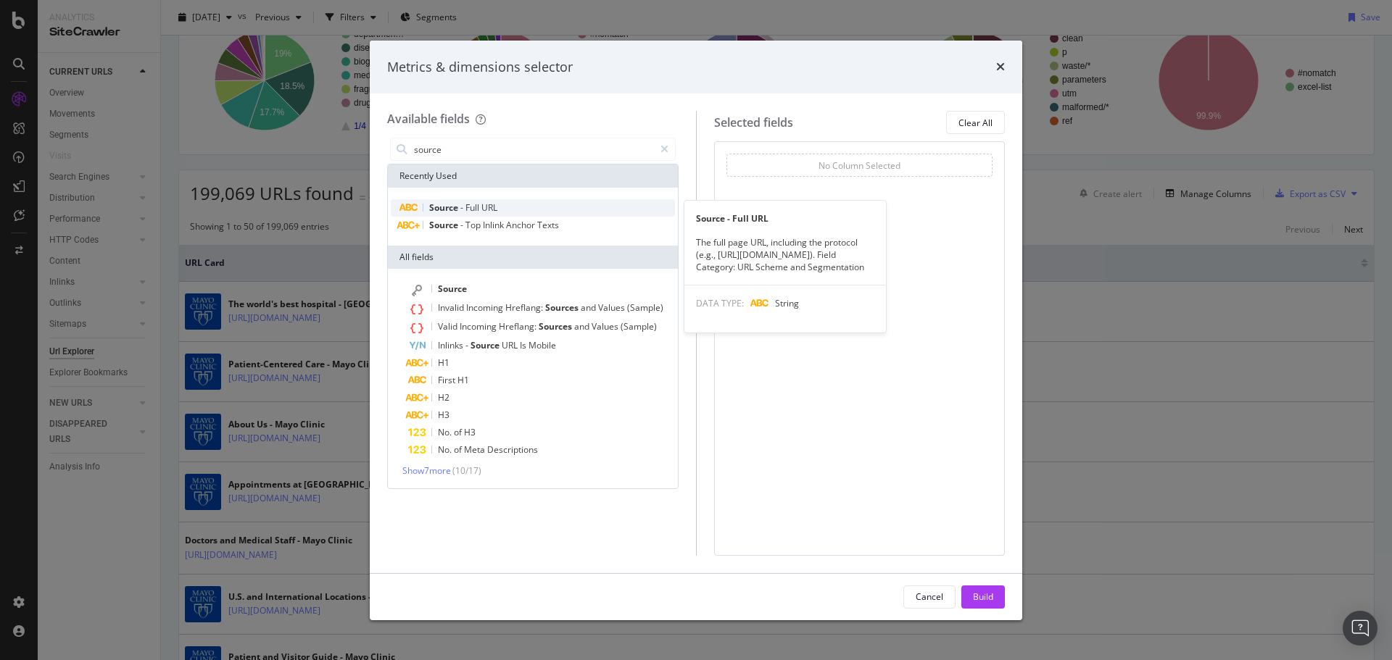
type input "source"
click at [493, 215] on div "Source - Full URL" at bounding box center [533, 207] width 284 height 17
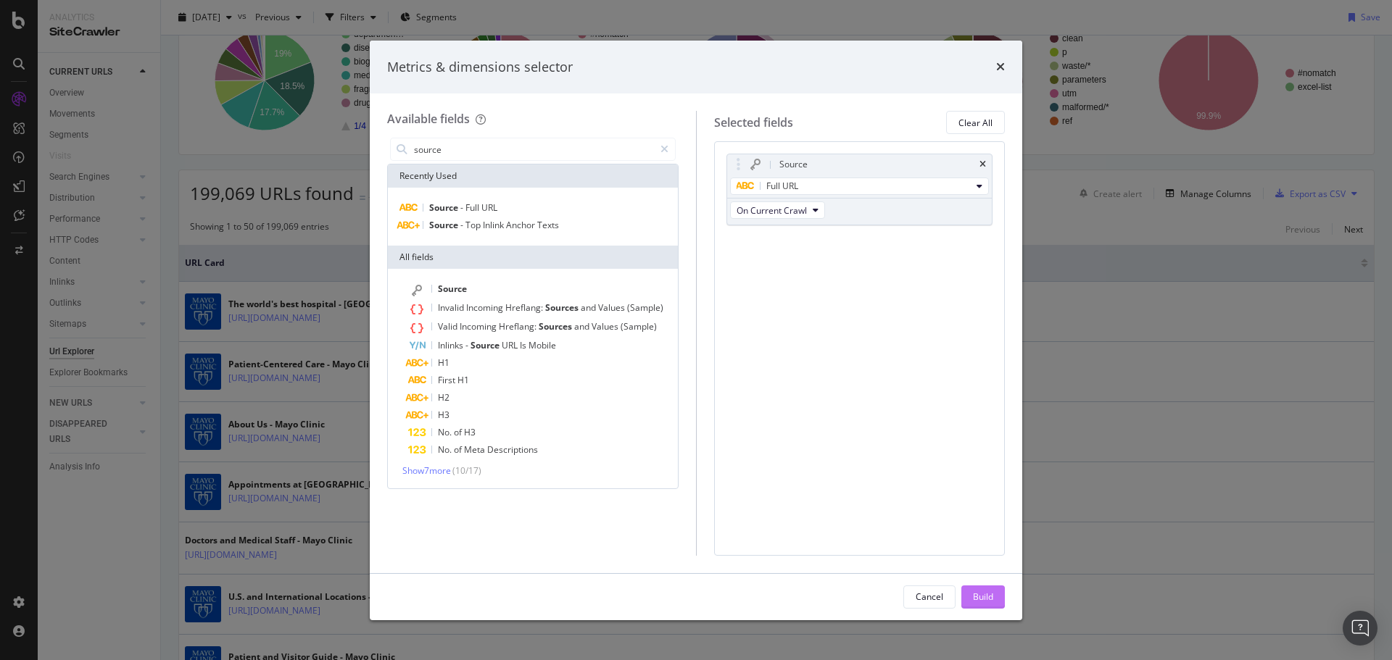
click at [984, 599] on div "Build" at bounding box center [983, 597] width 20 height 12
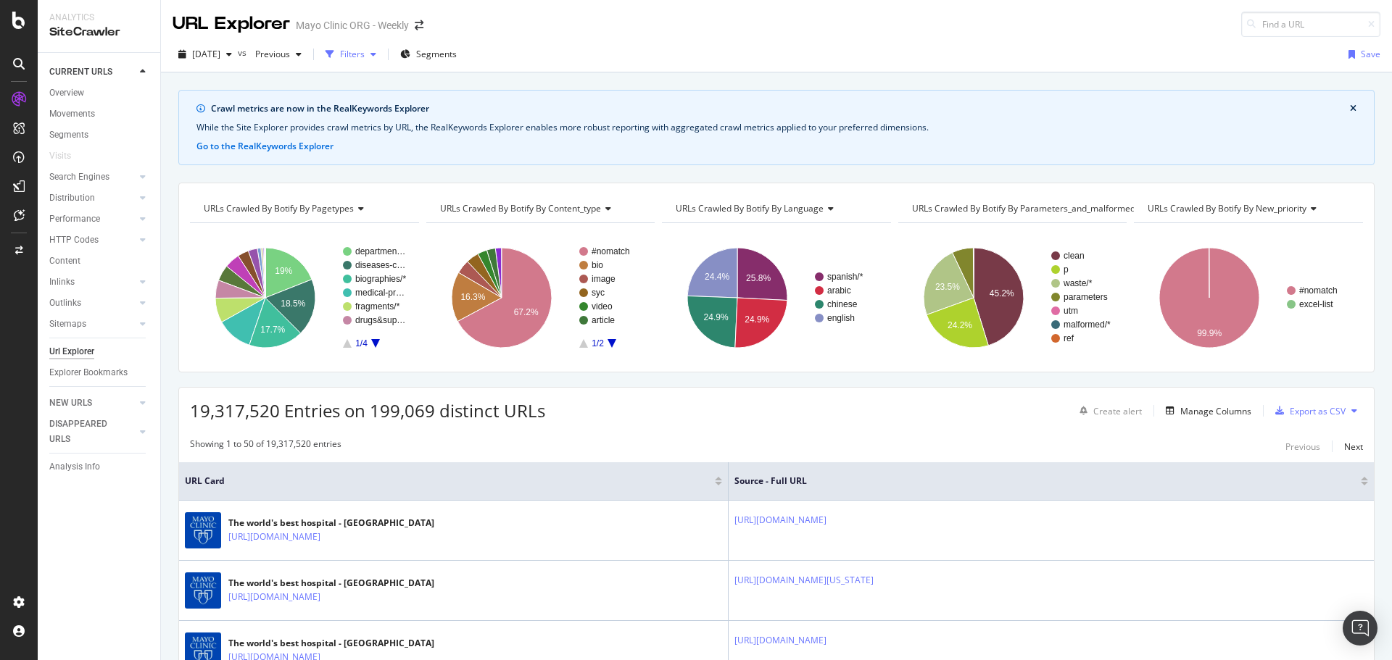
click at [365, 49] on div "Filters" at bounding box center [352, 54] width 25 height 12
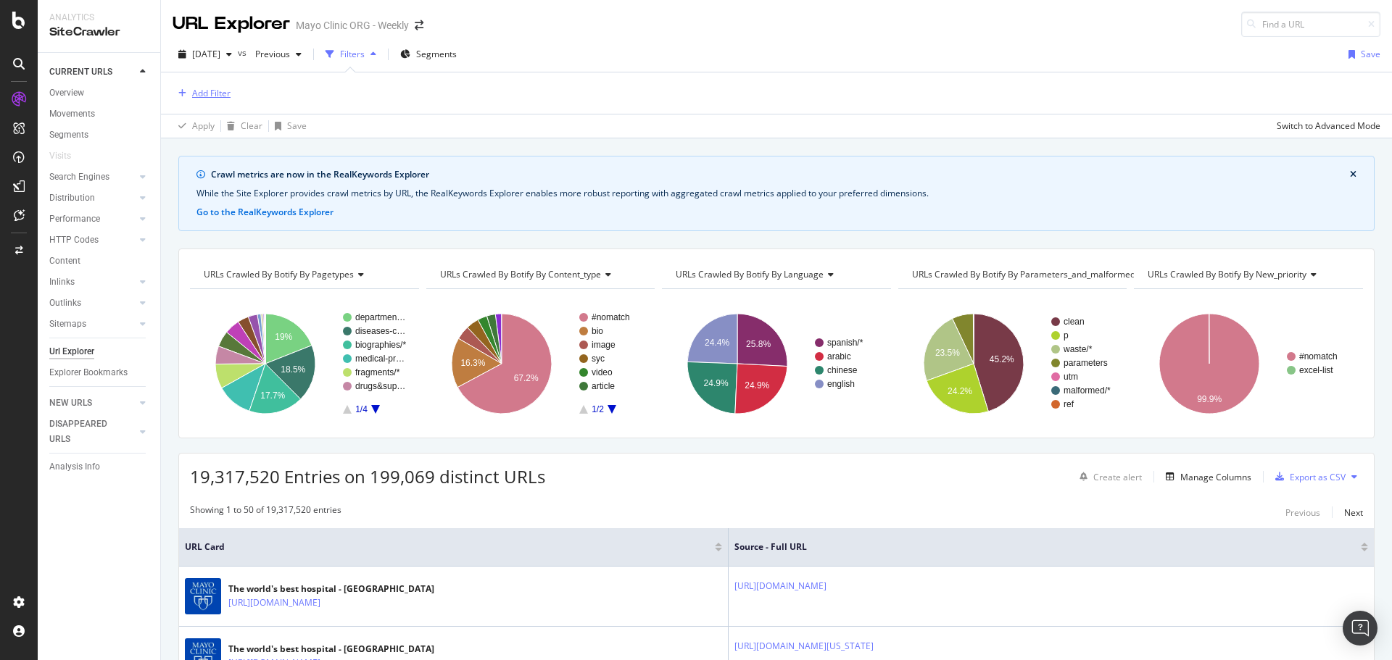
click at [211, 99] on div "Add Filter" at bounding box center [211, 93] width 38 height 12
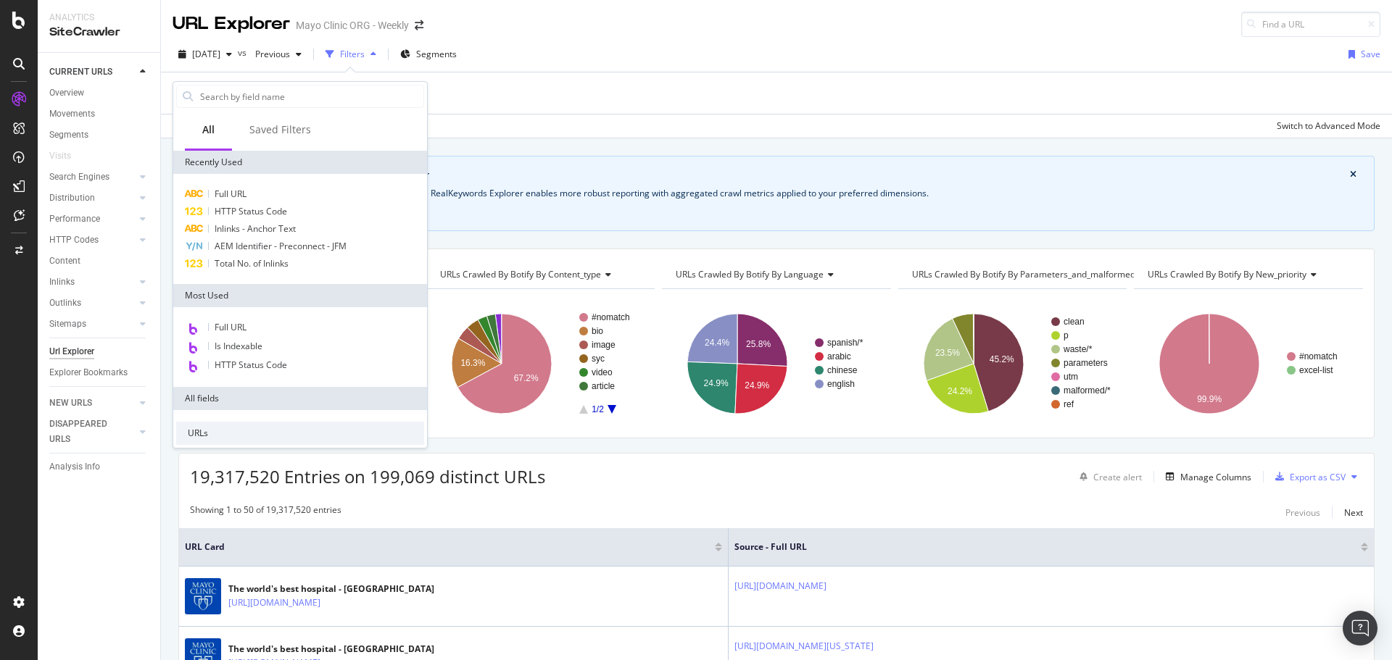
click at [245, 184] on div "Full URL HTTP Status Code Inlinks - Anchor Text AEM Identifier - Preconnect - J…" at bounding box center [300, 229] width 254 height 110
click at [245, 191] on span "Full URL" at bounding box center [231, 194] width 32 height 12
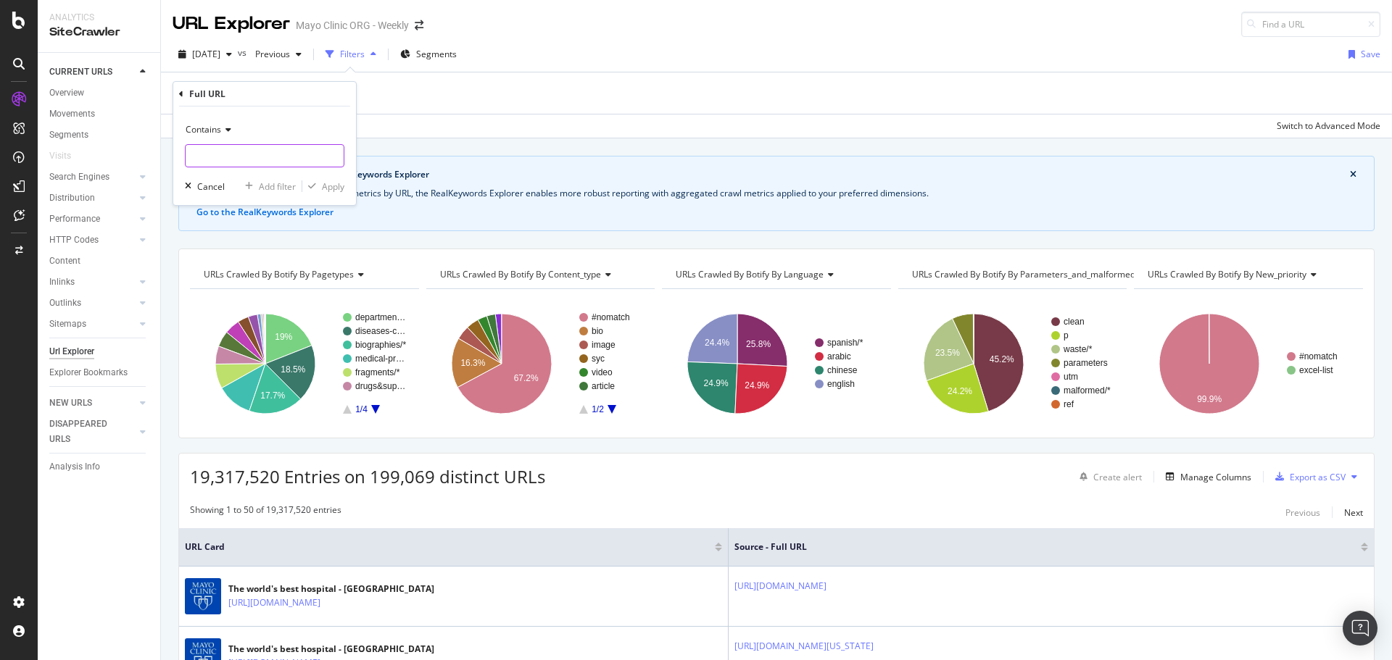
click at [251, 158] on input "text" at bounding box center [265, 155] width 158 height 23
type input "/es-es/"
click at [336, 183] on div "Apply" at bounding box center [333, 187] width 22 height 12
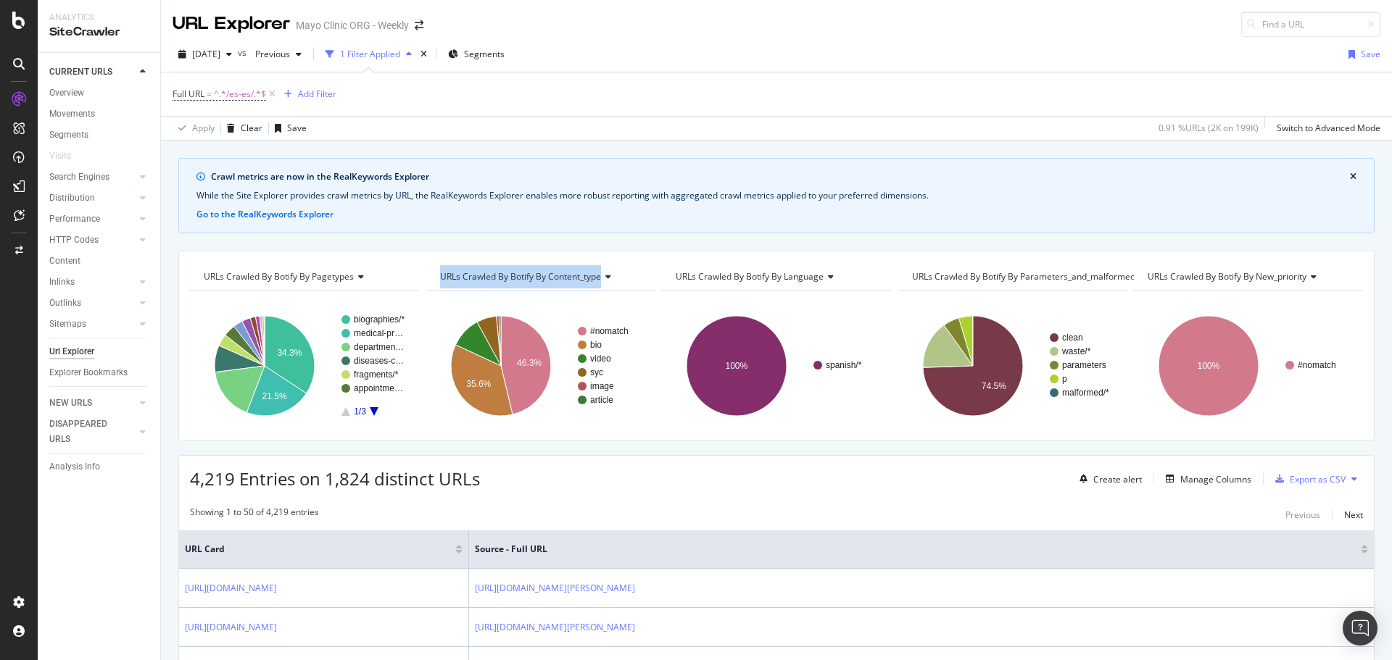
drag, startPoint x: 423, startPoint y: 260, endPoint x: 430, endPoint y: 315, distance: 54.8
click at [430, 315] on div "URLs Crawled By Botify By pagetypes Chart (by Value) Table Expand Export as CSV…" at bounding box center [776, 346] width 1196 height 190
drag, startPoint x: 434, startPoint y: 267, endPoint x: 445, endPoint y: 244, distance: 25.0
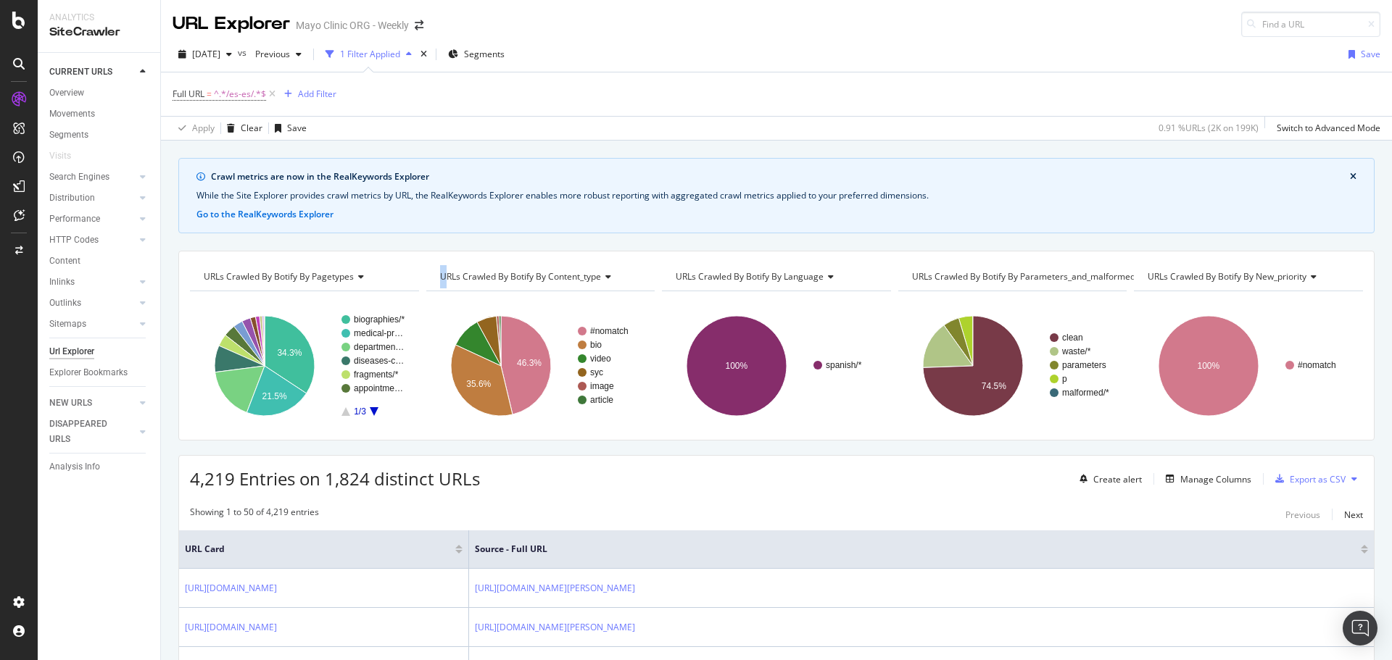
click at [489, 101] on div "Full URL = ^.*/es-es/.*$ Add Filter" at bounding box center [777, 93] width 1208 height 43
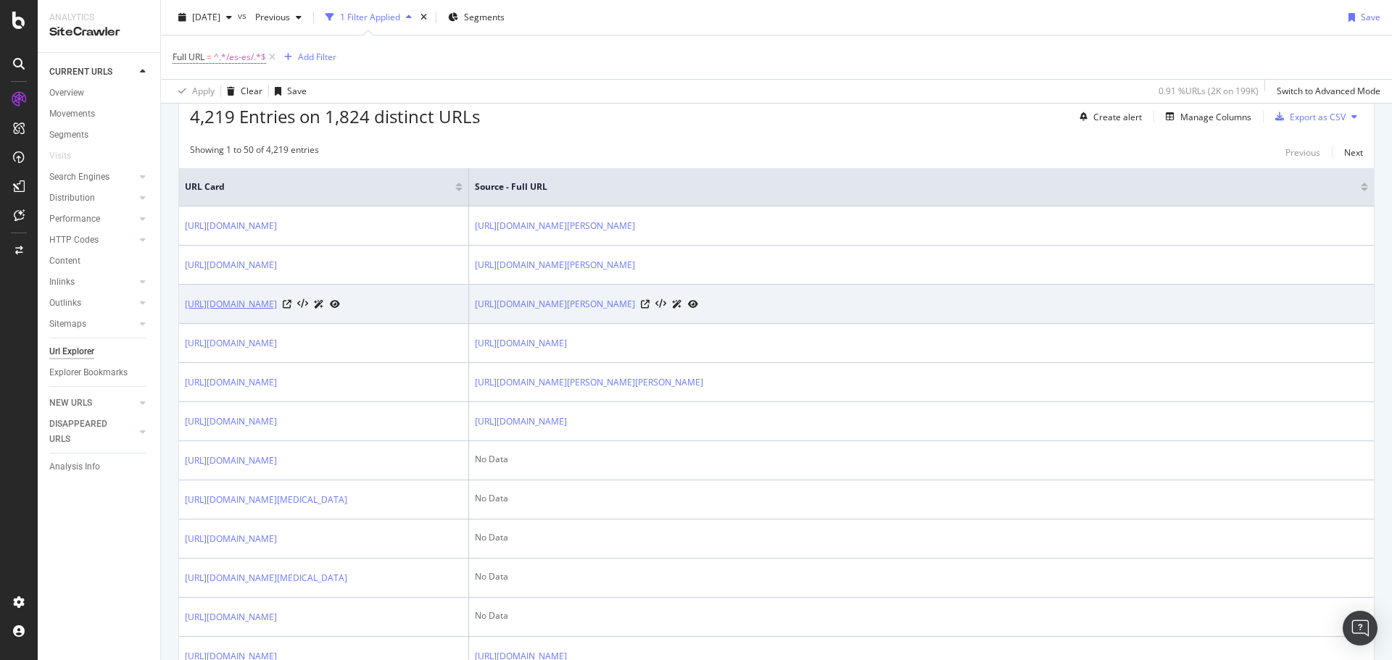
scroll to position [435, 0]
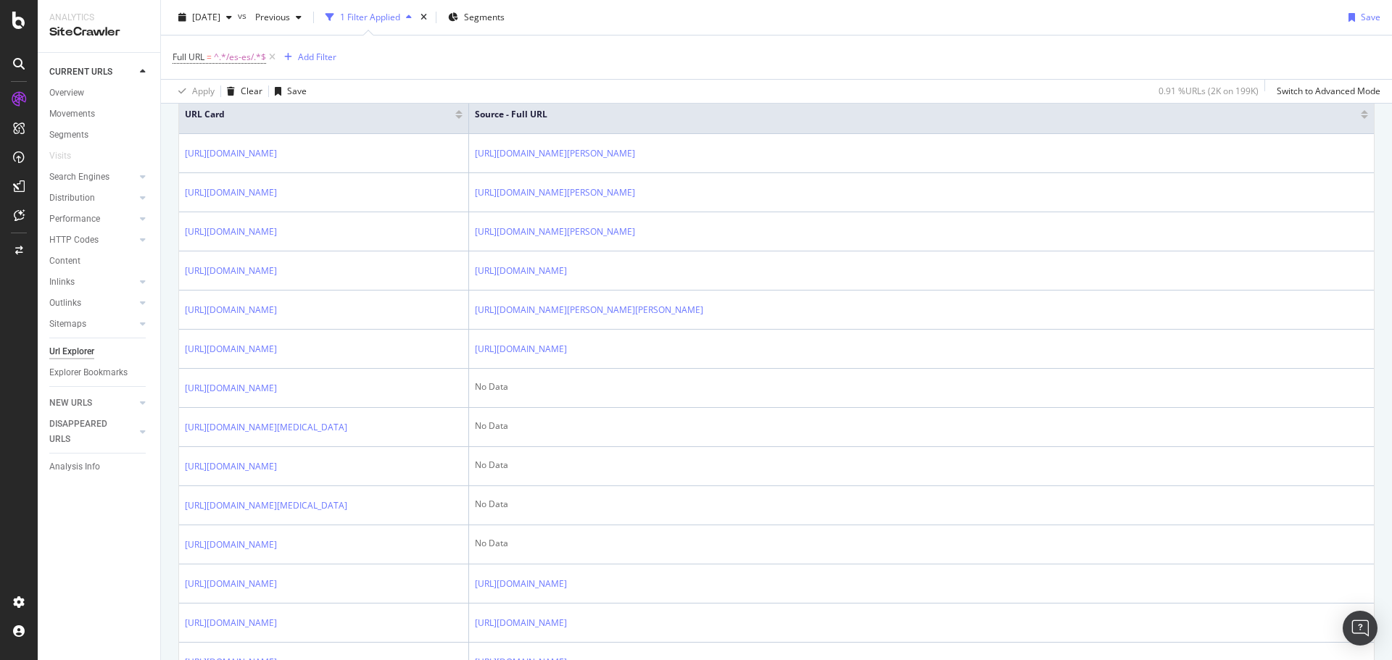
click at [360, 78] on div "Full URL = ^.*/es-es/.*$ Add Filter" at bounding box center [777, 57] width 1208 height 43
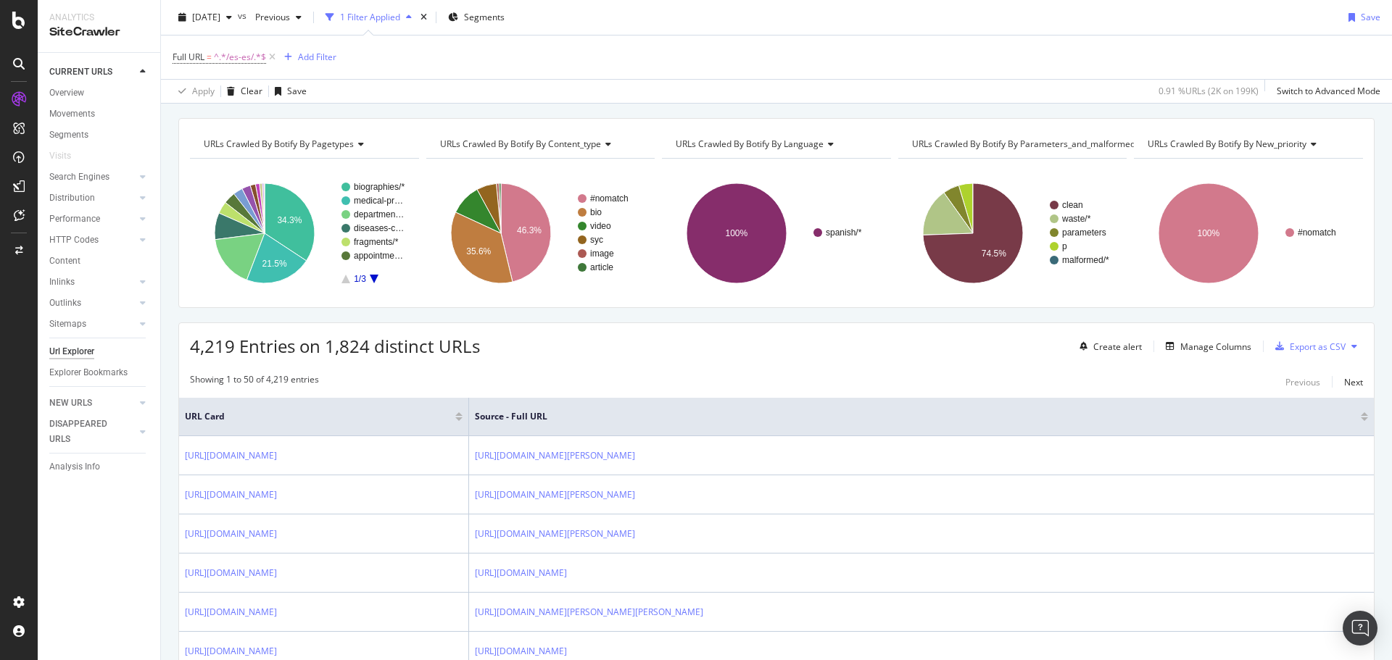
scroll to position [0, 0]
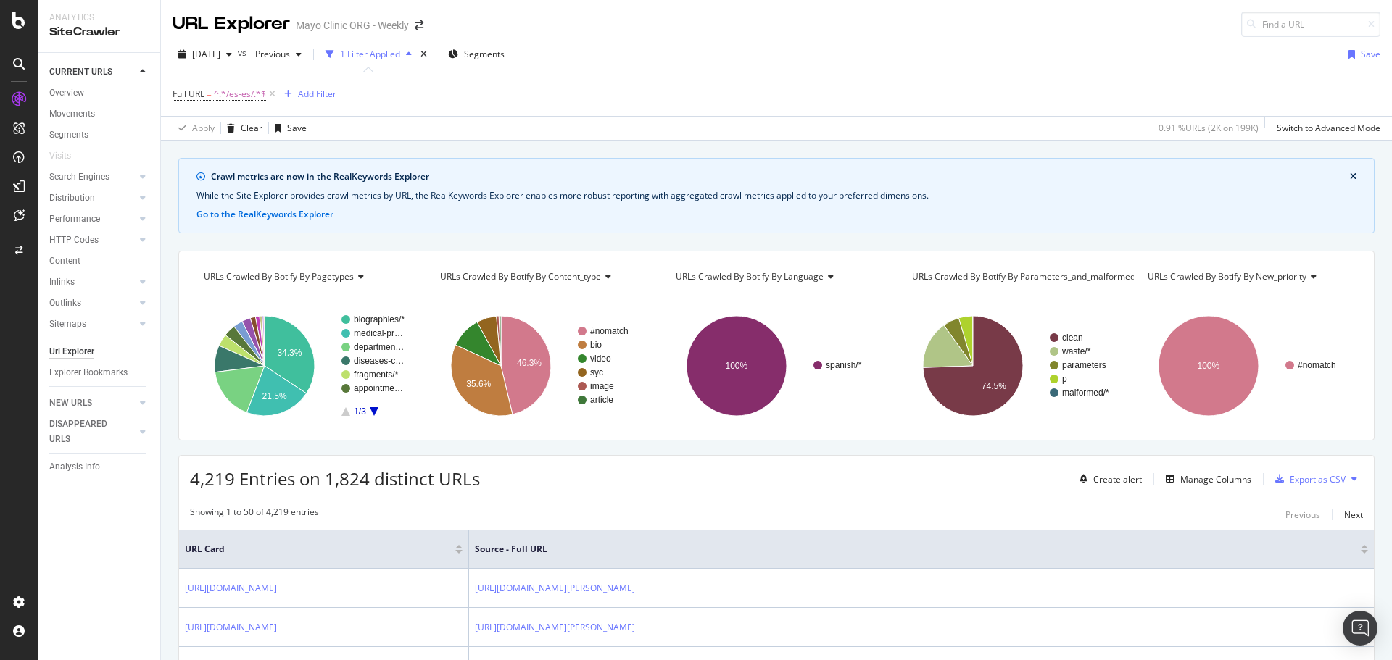
click at [600, 50] on div "2025 Oct. 8th vs Previous 1 Filter Applied Segments Save" at bounding box center [776, 57] width 1231 height 29
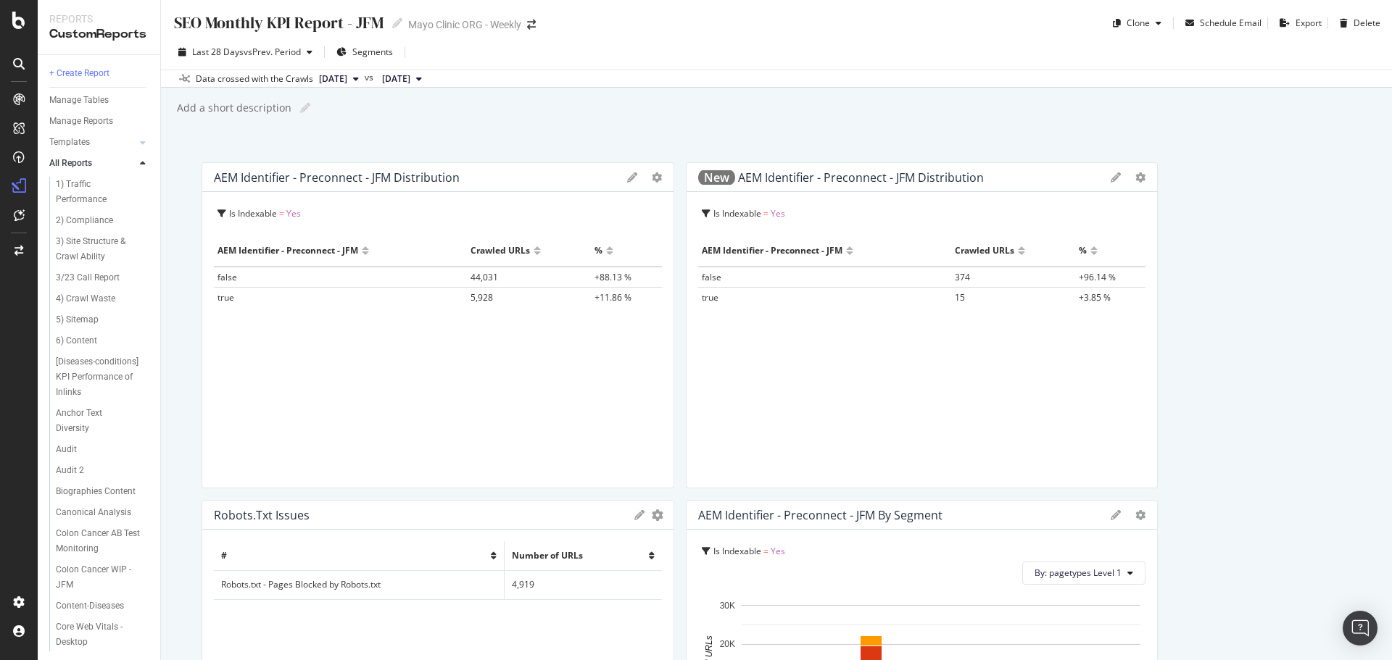
click at [347, 81] on span "[DATE]" at bounding box center [333, 78] width 28 height 13
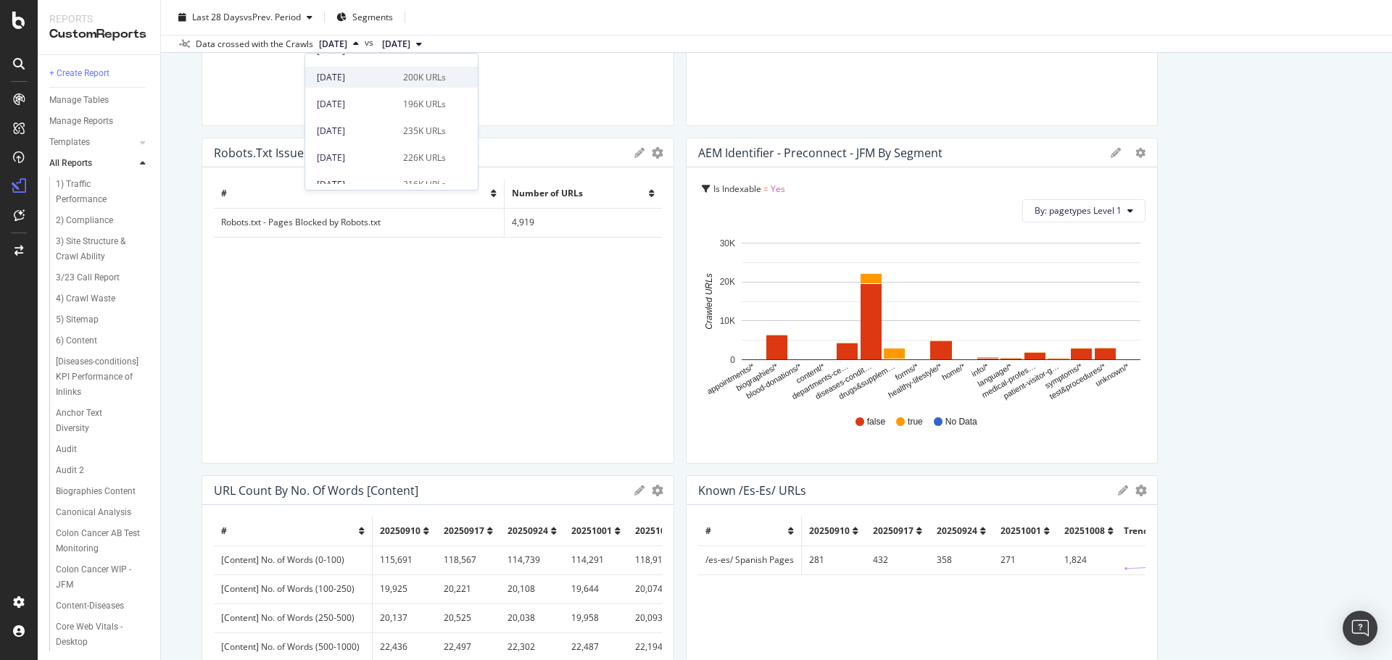
scroll to position [72, 0]
click at [354, 130] on div "[DATE]" at bounding box center [356, 128] width 78 height 13
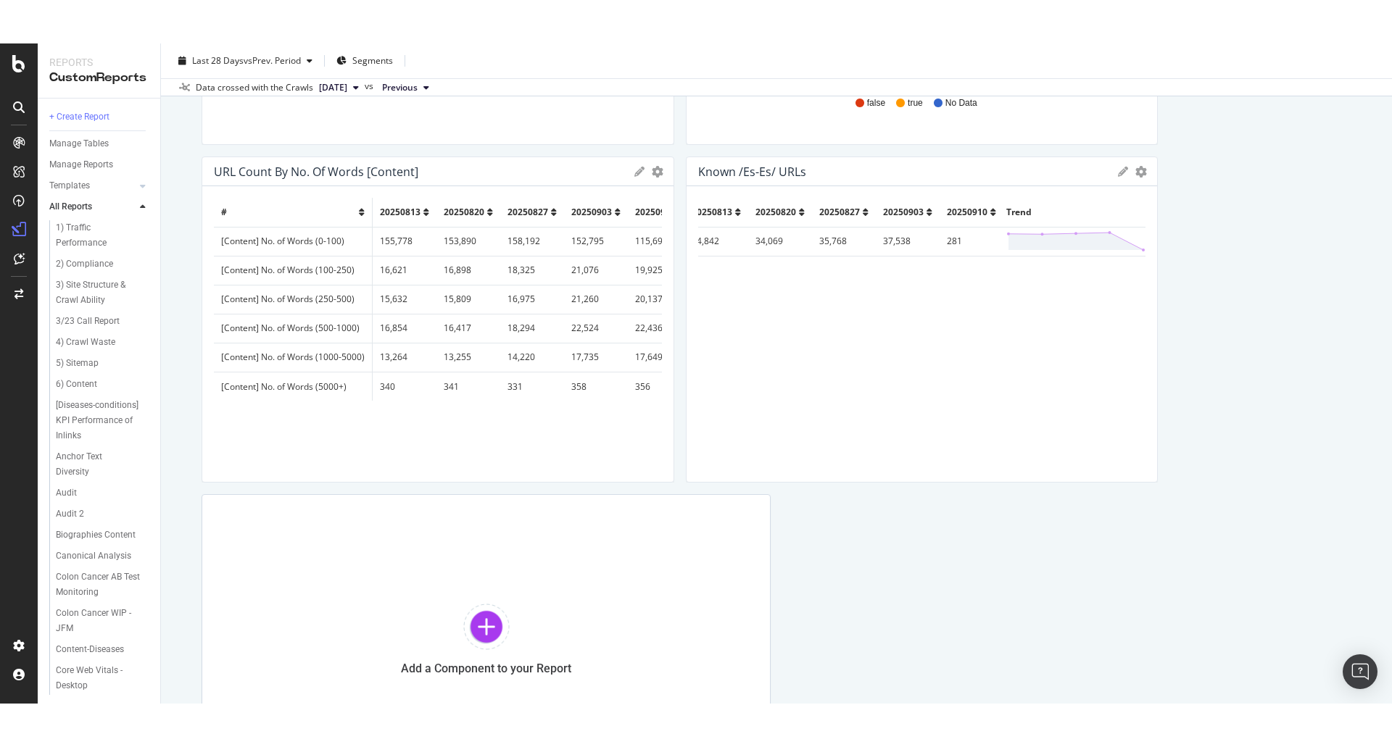
scroll to position [652, 0]
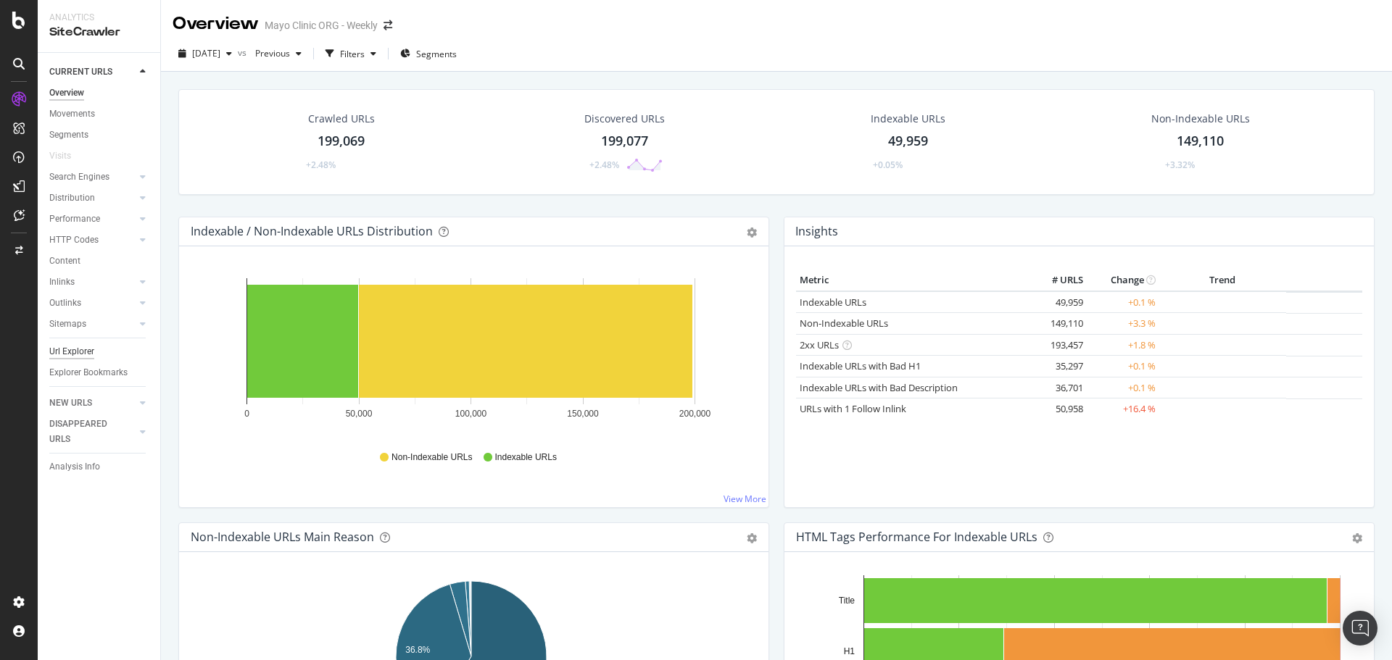
click at [88, 355] on div "Url Explorer" at bounding box center [71, 351] width 45 height 15
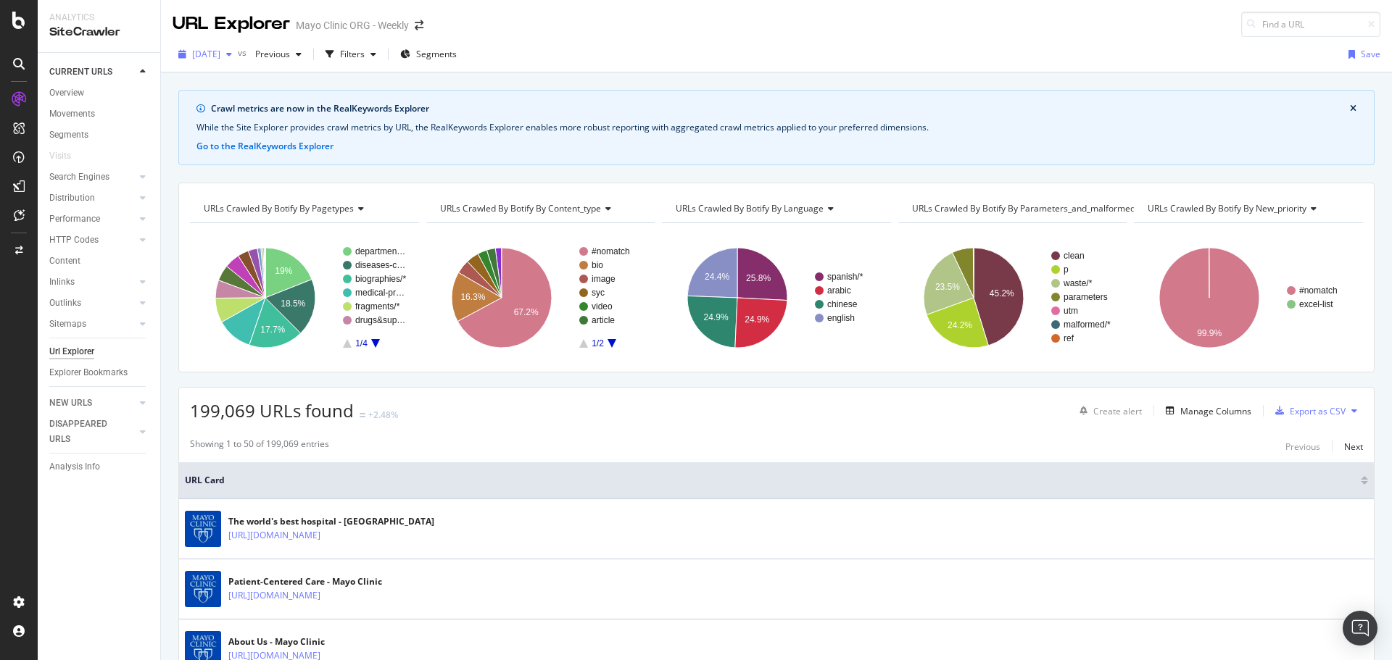
click at [238, 60] on div "2025 Oct. 8th" at bounding box center [205, 54] width 65 height 22
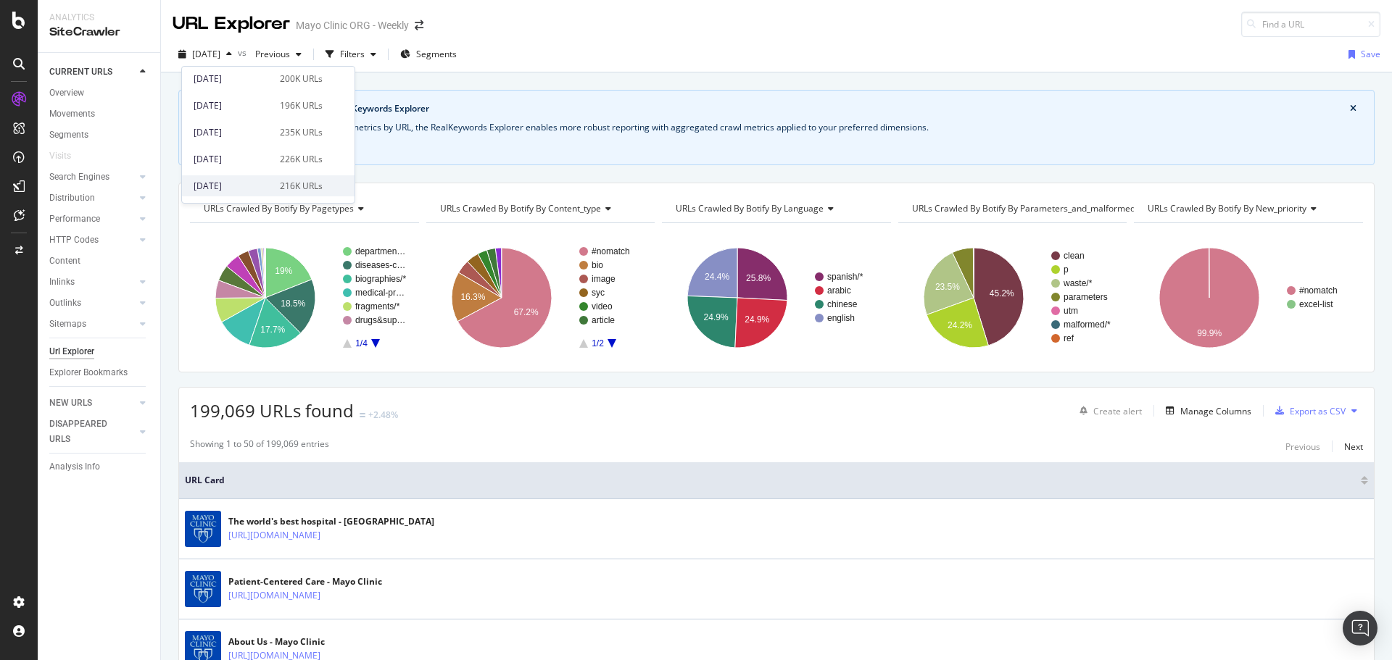
scroll to position [72, 0]
click at [244, 144] on div "[DATE]" at bounding box center [233, 141] width 78 height 13
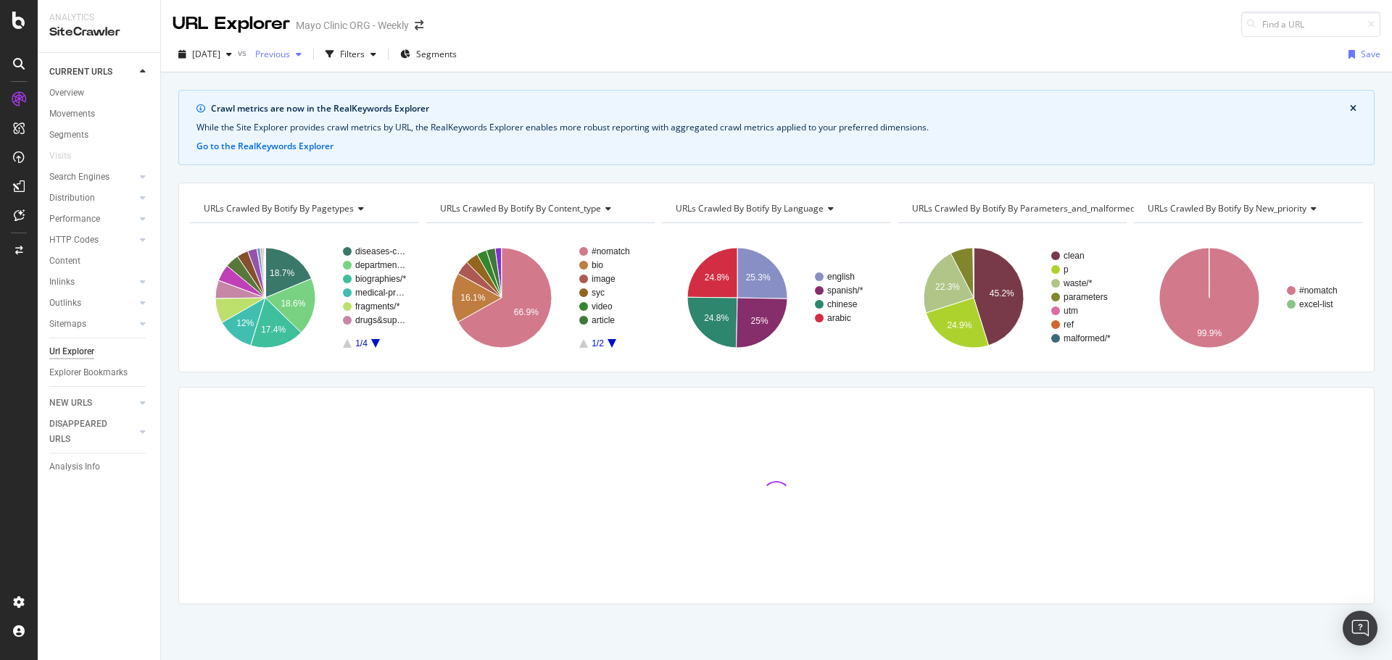
click at [290, 54] on span "Previous" at bounding box center [269, 54] width 41 height 12
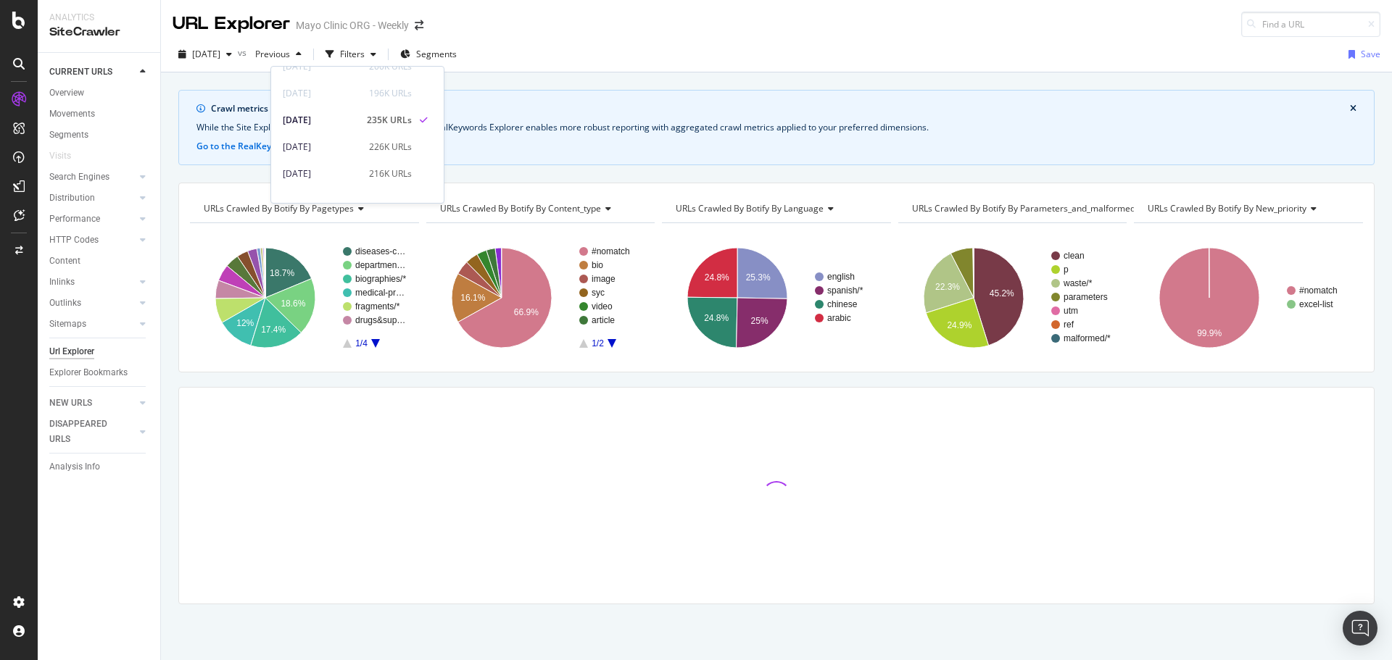
scroll to position [145, 0]
click at [701, 59] on div "2025 Sep. 10th vs Previous Filters Segments Save" at bounding box center [776, 57] width 1231 height 29
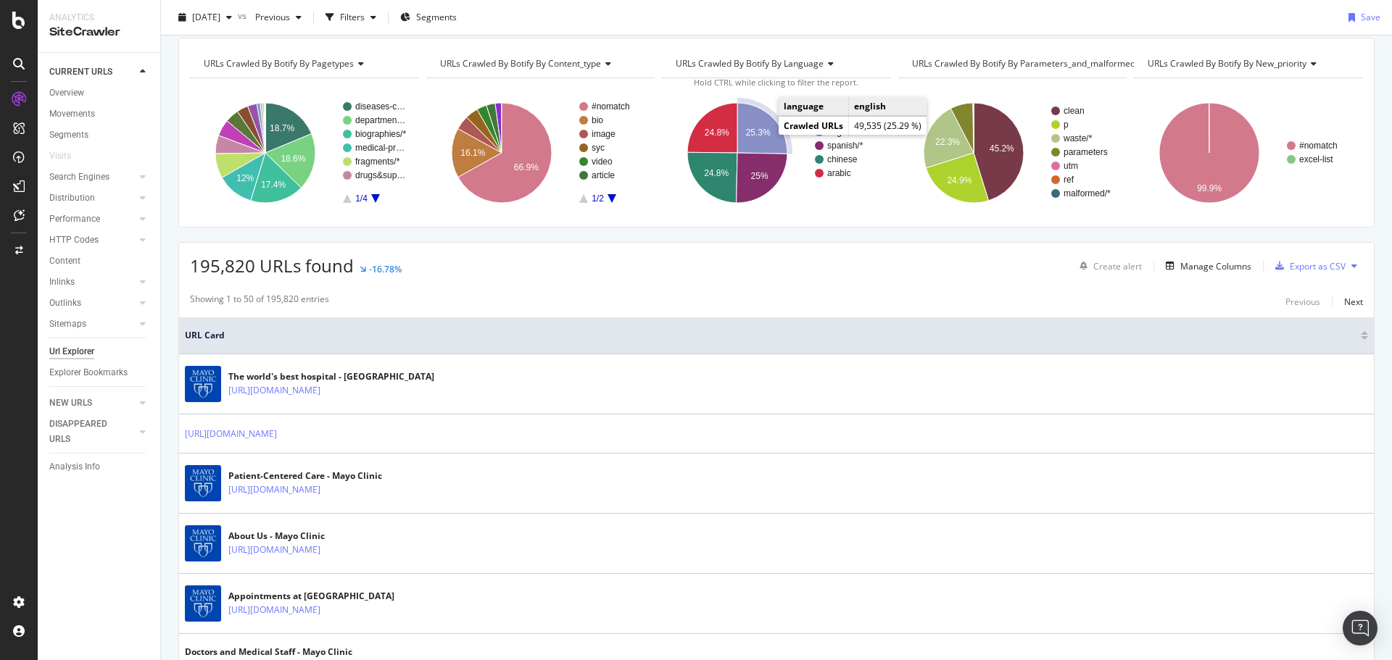
click at [750, 136] on text "25.3%" at bounding box center [758, 133] width 25 height 10
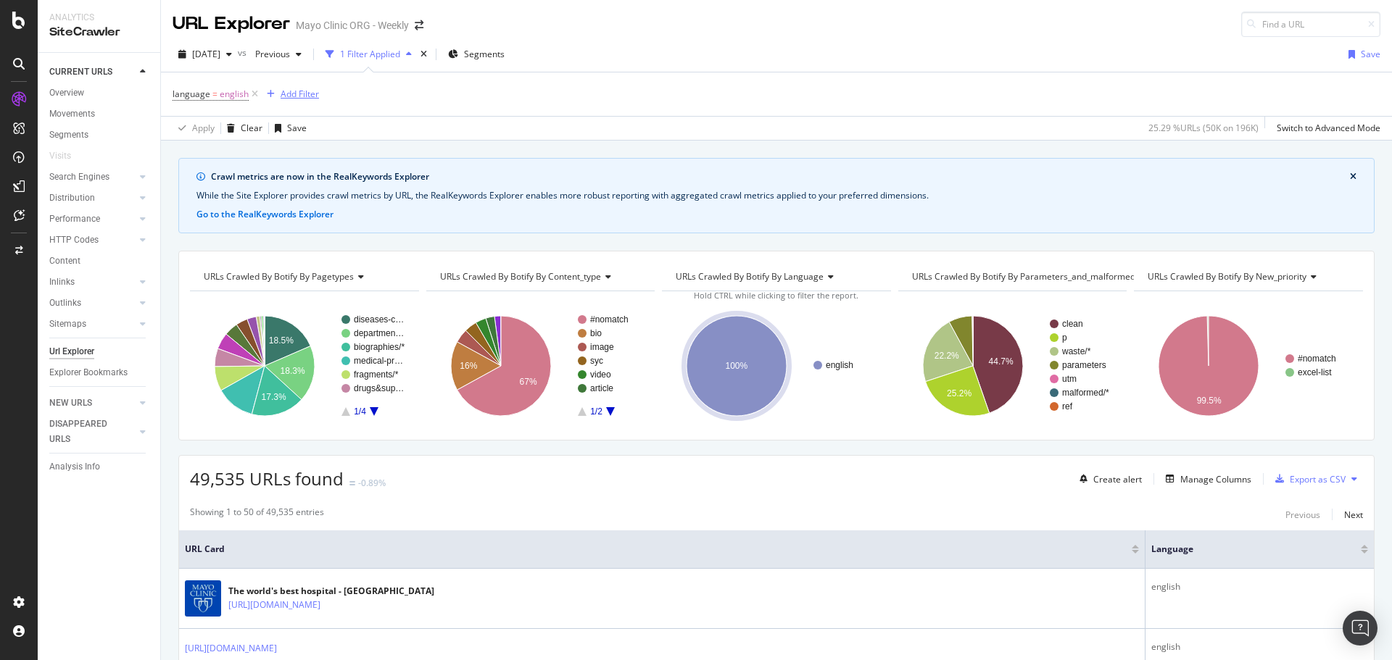
click at [288, 89] on div "Add Filter" at bounding box center [300, 94] width 38 height 12
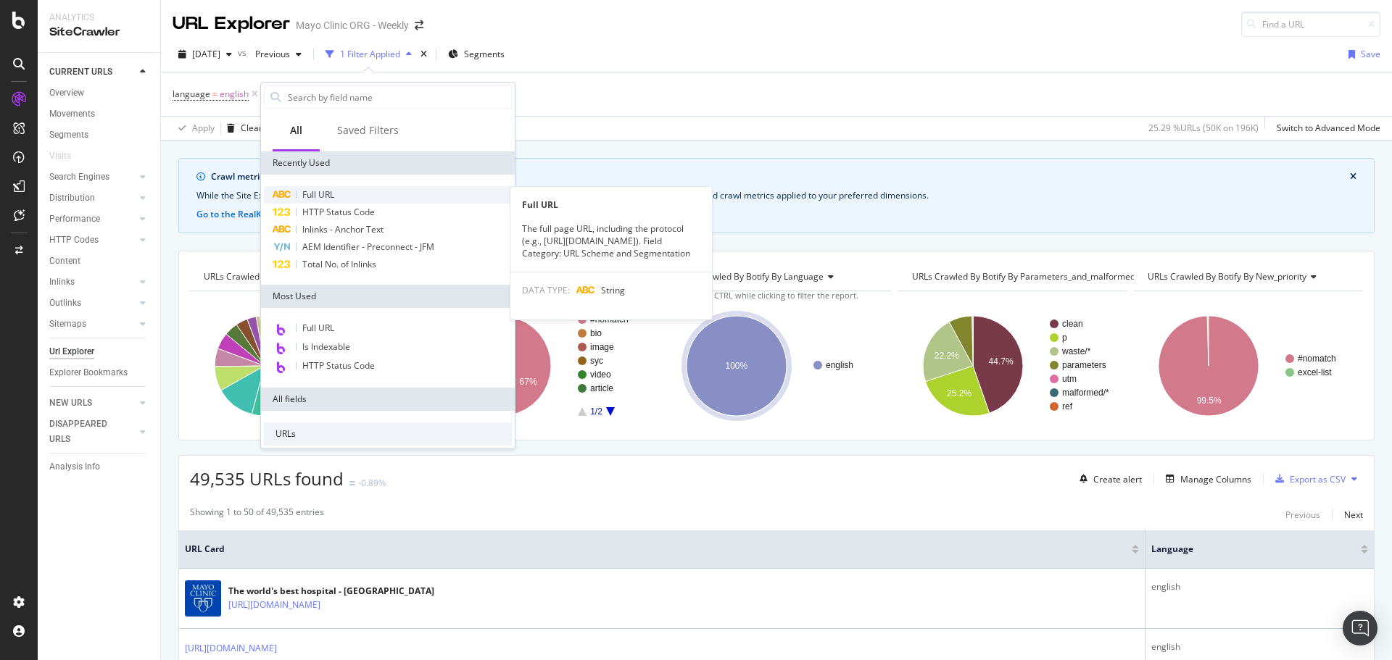
click at [312, 196] on span "Full URL" at bounding box center [318, 194] width 32 height 12
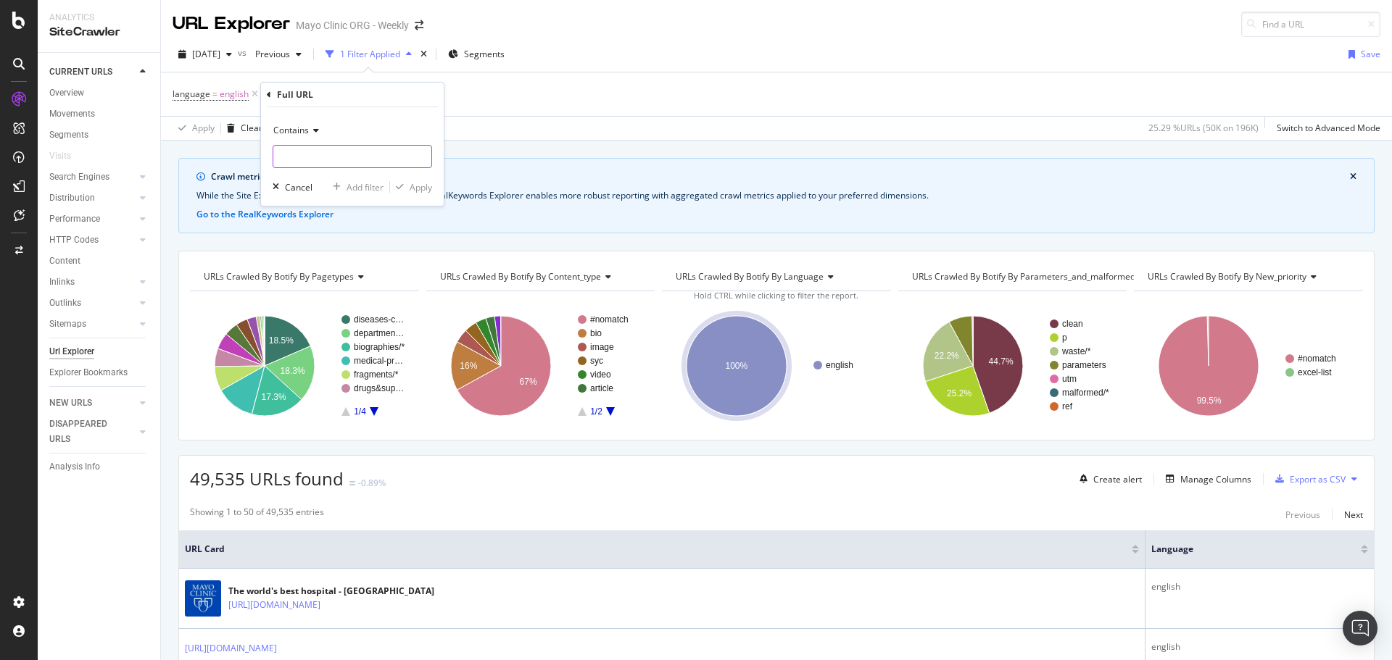
click at [323, 159] on input "text" at bounding box center [352, 156] width 158 height 23
type input "/es-es"
click at [412, 187] on div "Apply" at bounding box center [421, 187] width 22 height 12
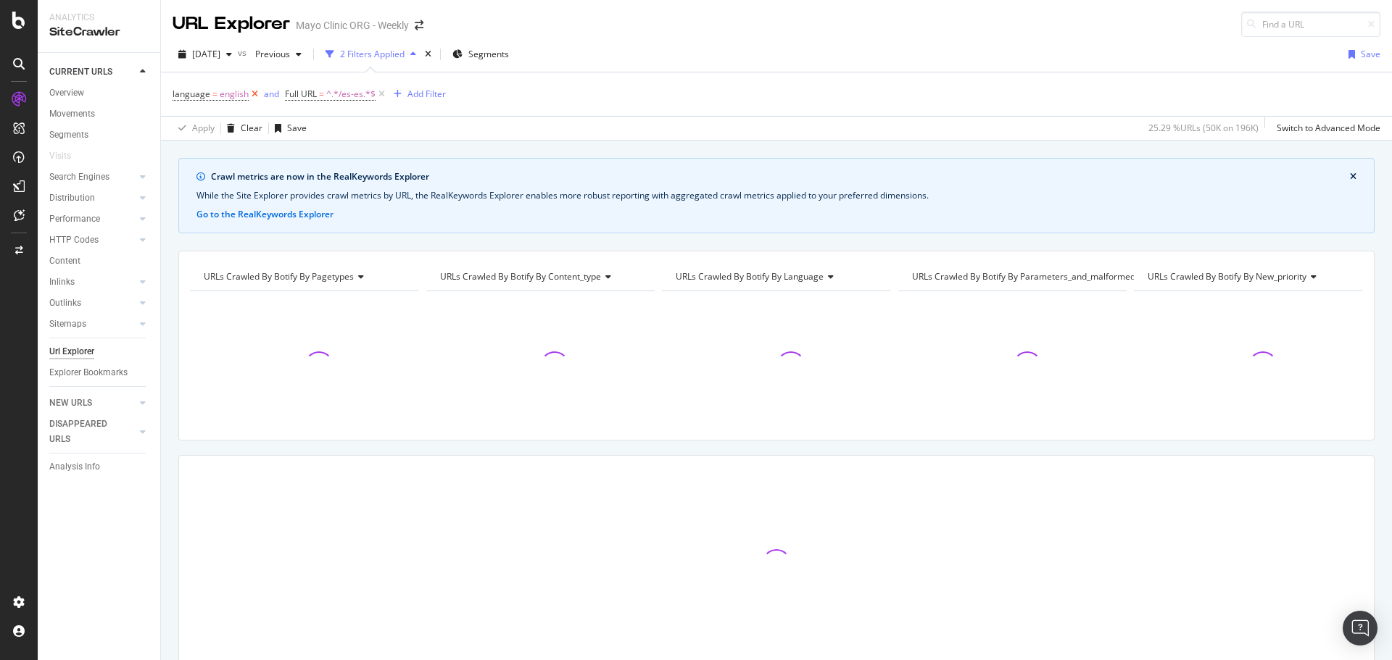
click at [256, 95] on icon at bounding box center [255, 94] width 12 height 14
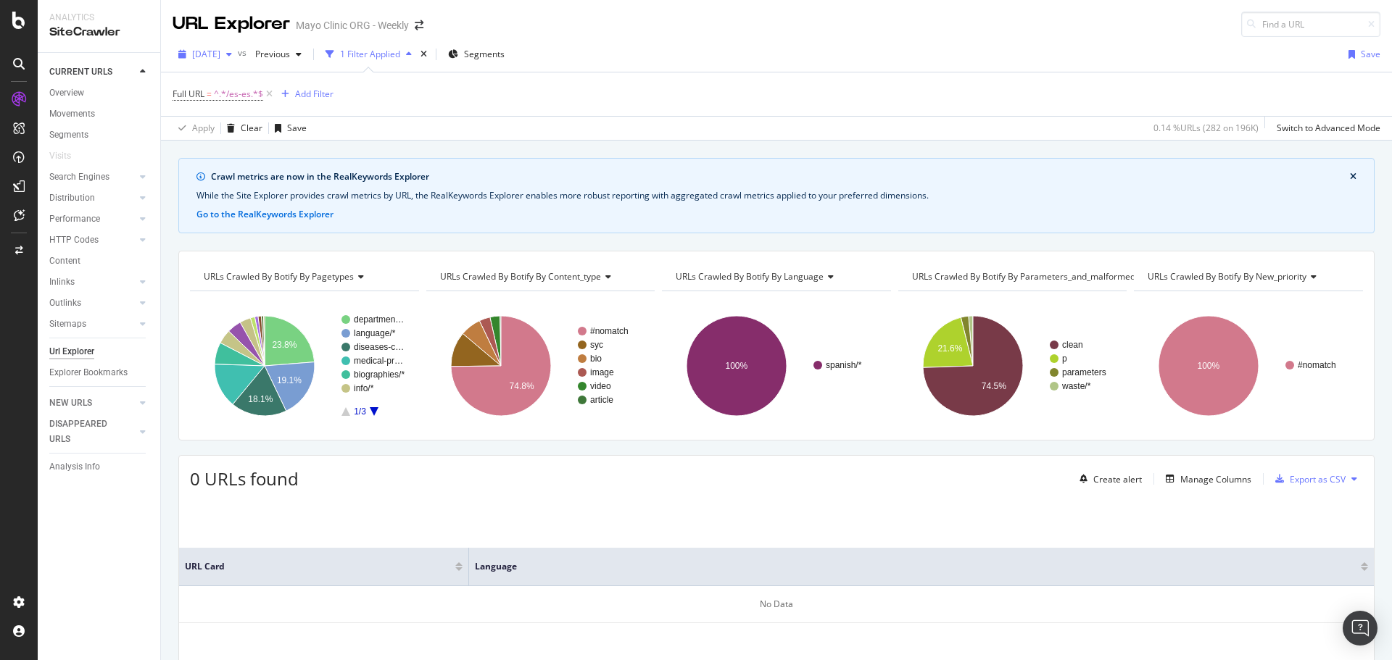
click at [220, 51] on span "[DATE]" at bounding box center [206, 54] width 28 height 12
click at [428, 100] on div "Full URL = ^.*/es-es.*$ Add Filter" at bounding box center [777, 93] width 1208 height 43
click at [230, 88] on span "^.*/es-es.*$" at bounding box center [238, 94] width 49 height 20
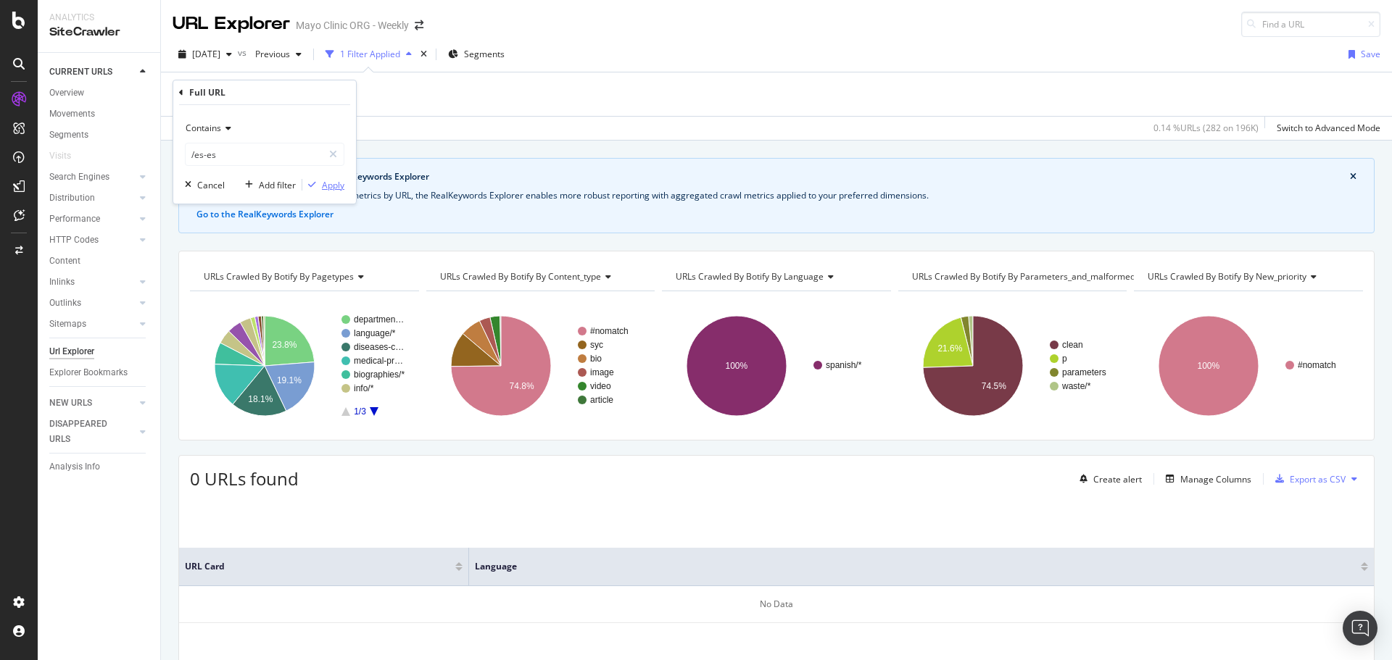
click at [329, 189] on div "Apply" at bounding box center [333, 185] width 22 height 12
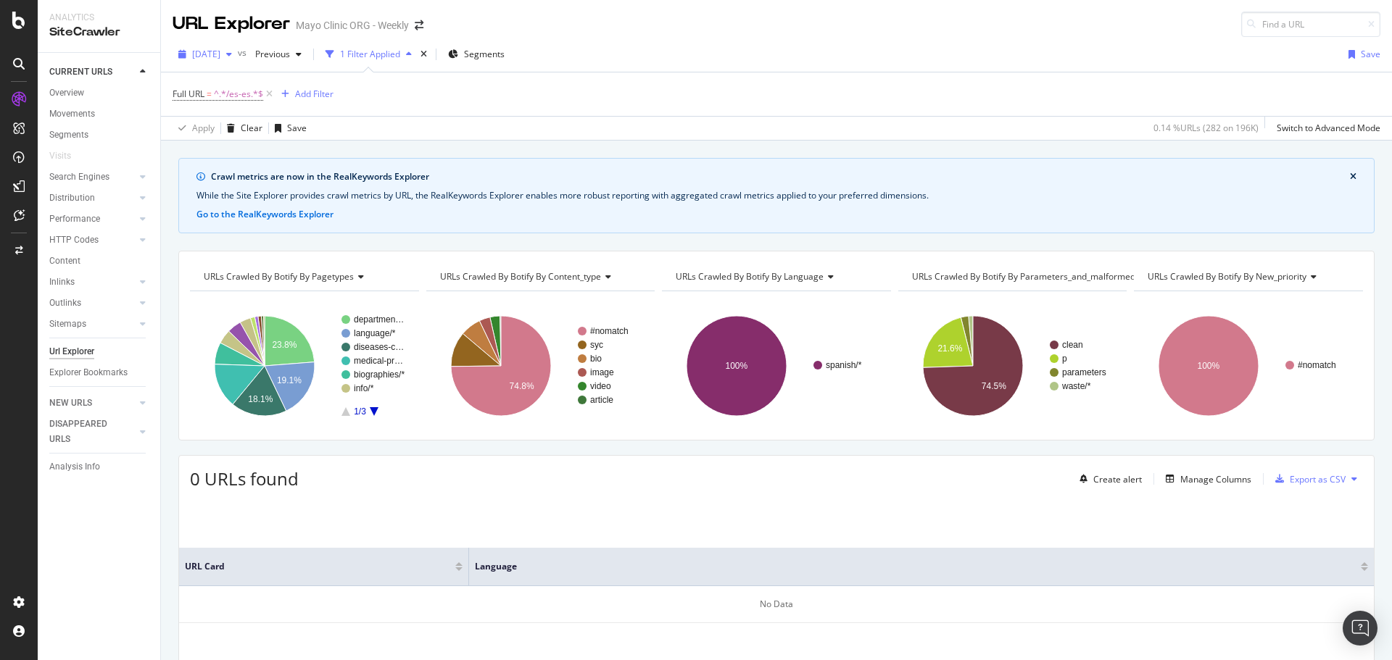
click at [220, 59] on span "[DATE]" at bounding box center [206, 54] width 28 height 12
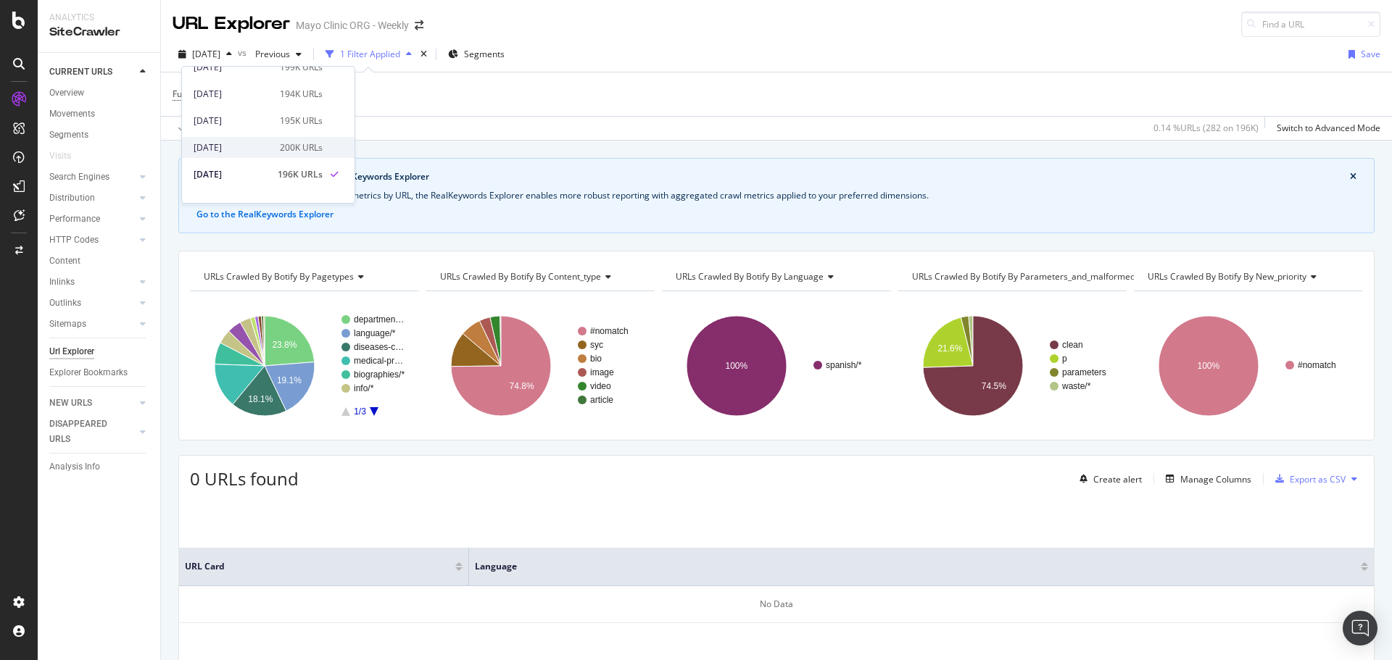
scroll to position [72, 0]
click at [249, 168] on div "[DATE]" at bounding box center [233, 168] width 78 height 13
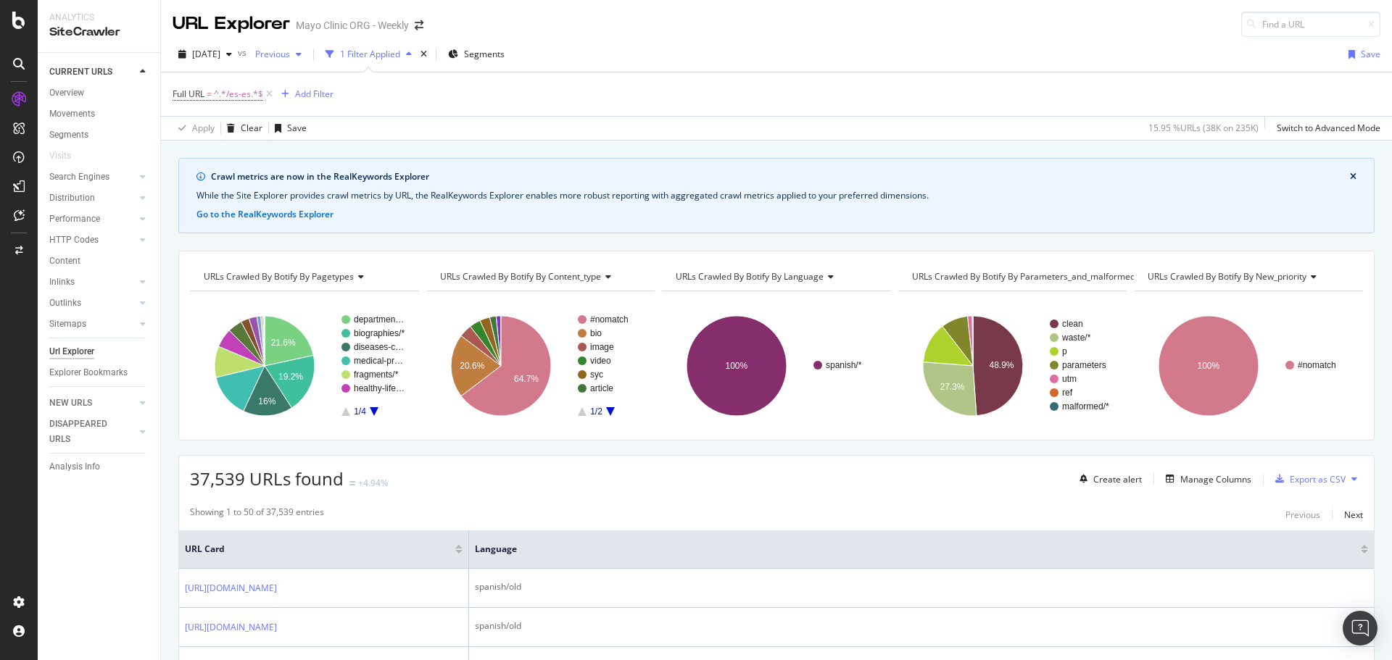
click at [284, 57] on span "Previous" at bounding box center [269, 54] width 41 height 12
click at [205, 56] on span "[DATE]" at bounding box center [206, 54] width 28 height 12
click at [263, 141] on div "2025 Sep. 10th" at bounding box center [233, 141] width 78 height 13
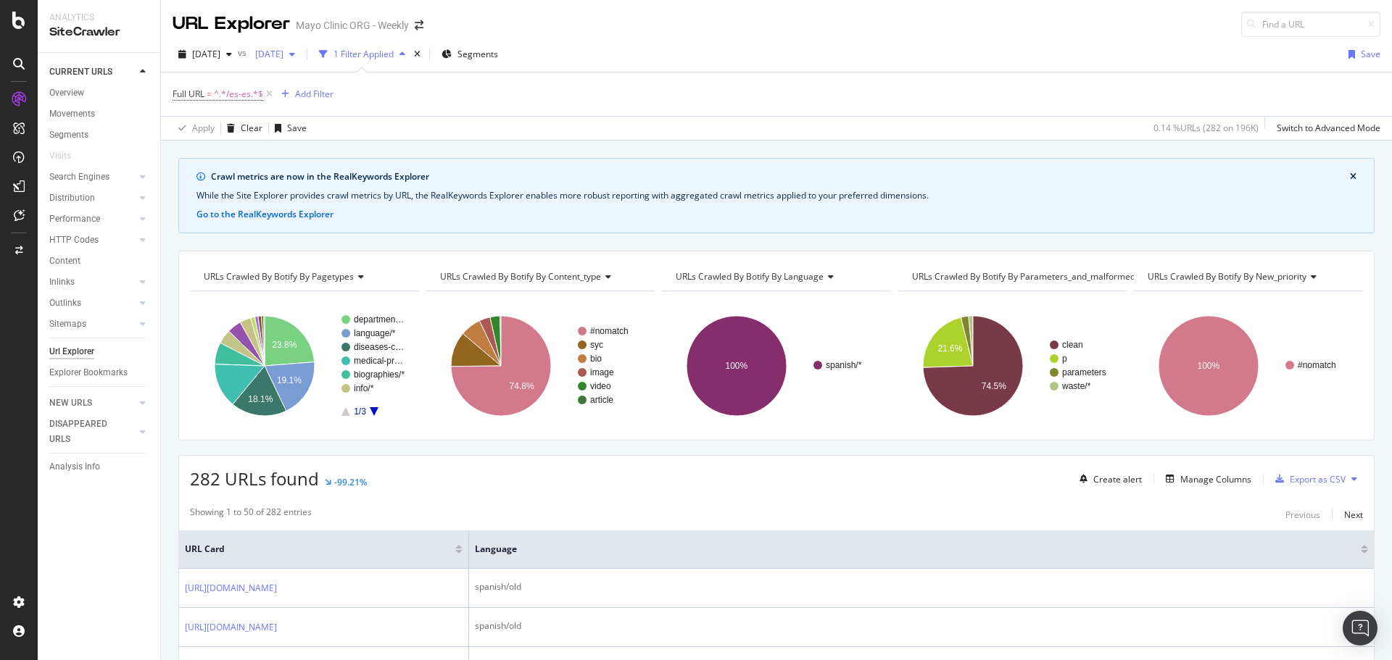
click at [283, 52] on span "2025 Aug. 27th" at bounding box center [266, 54] width 34 height 12
click at [354, 170] on div "[DATE]" at bounding box center [322, 168] width 78 height 13
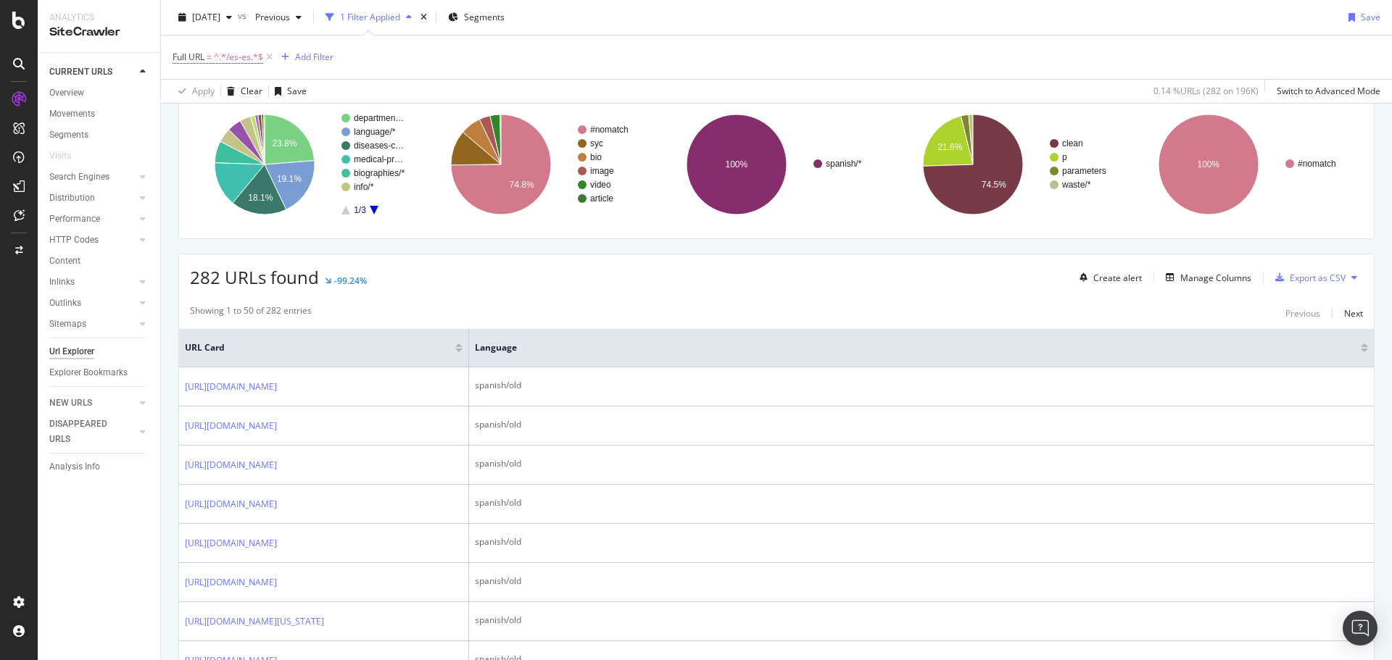
scroll to position [290, 0]
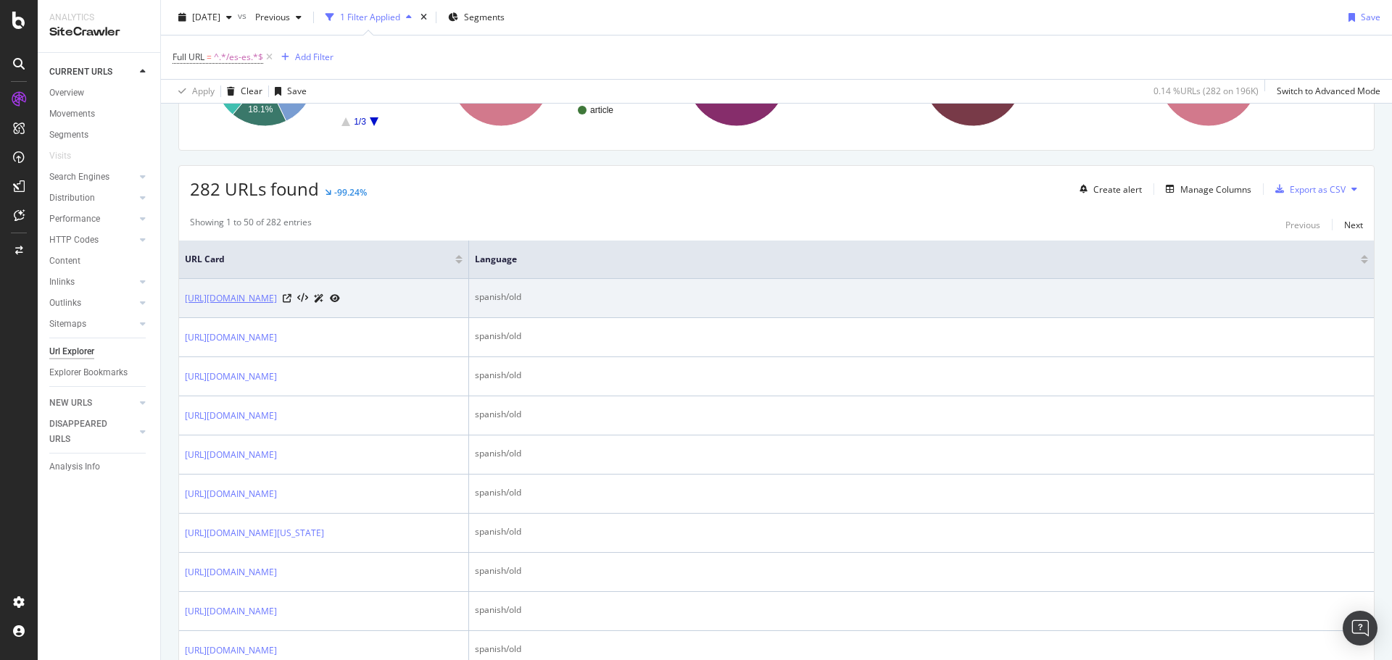
click at [277, 297] on link "https://www.mayoclinic.org/es-es/forms/contact-us" at bounding box center [231, 298] width 92 height 14
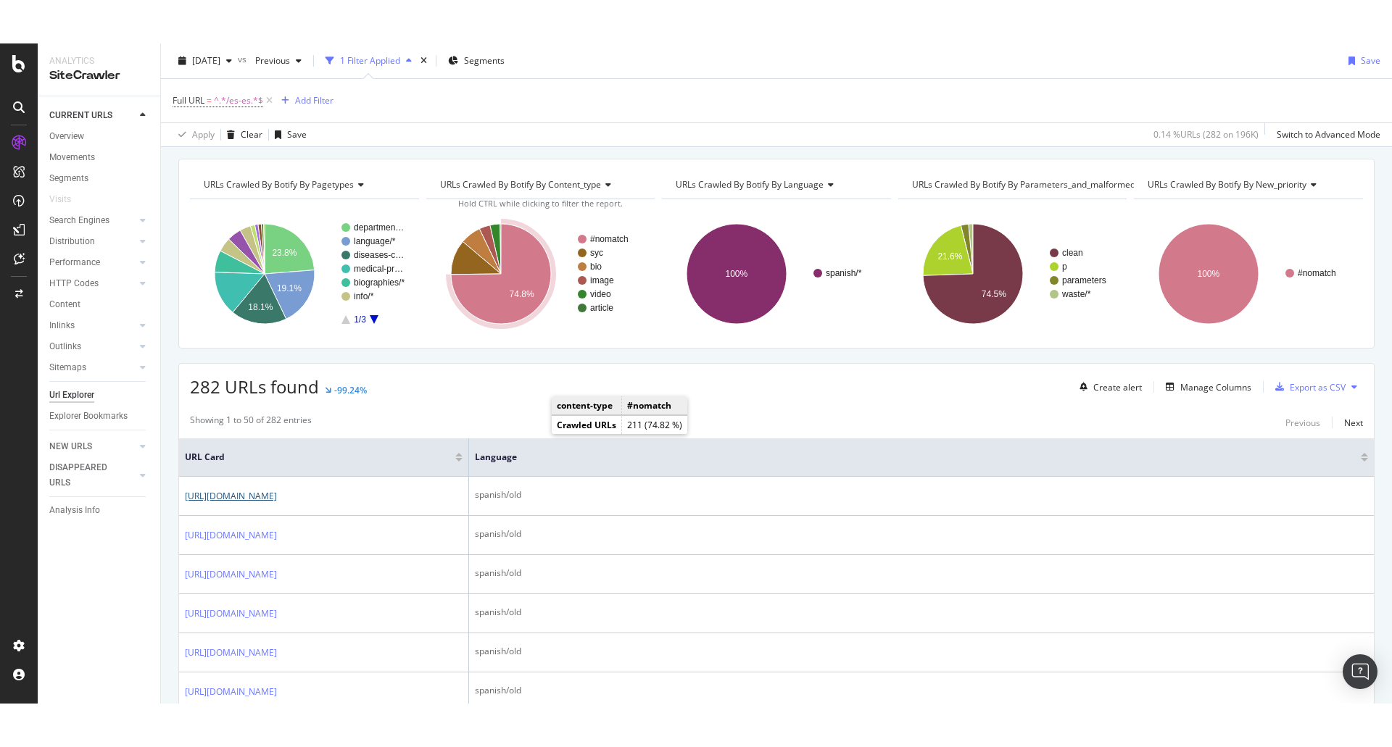
scroll to position [145, 0]
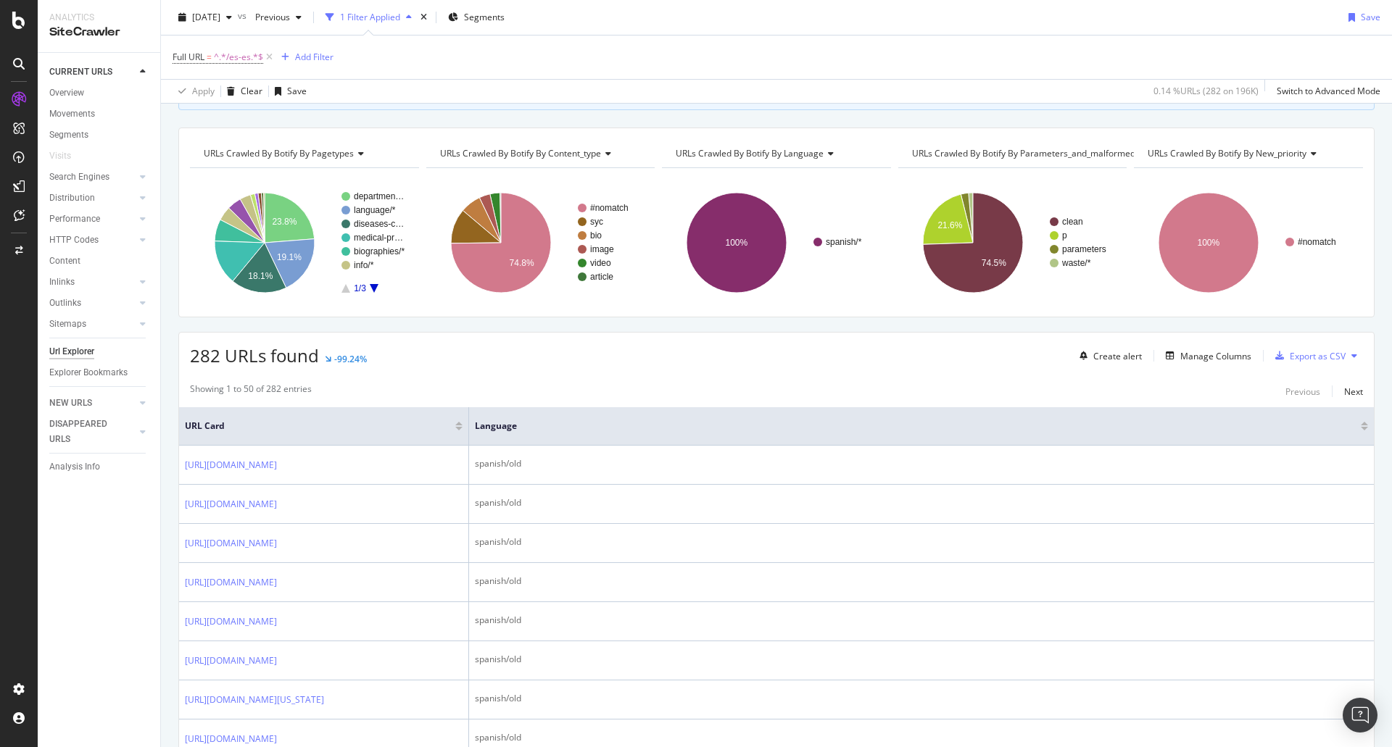
scroll to position [0, 0]
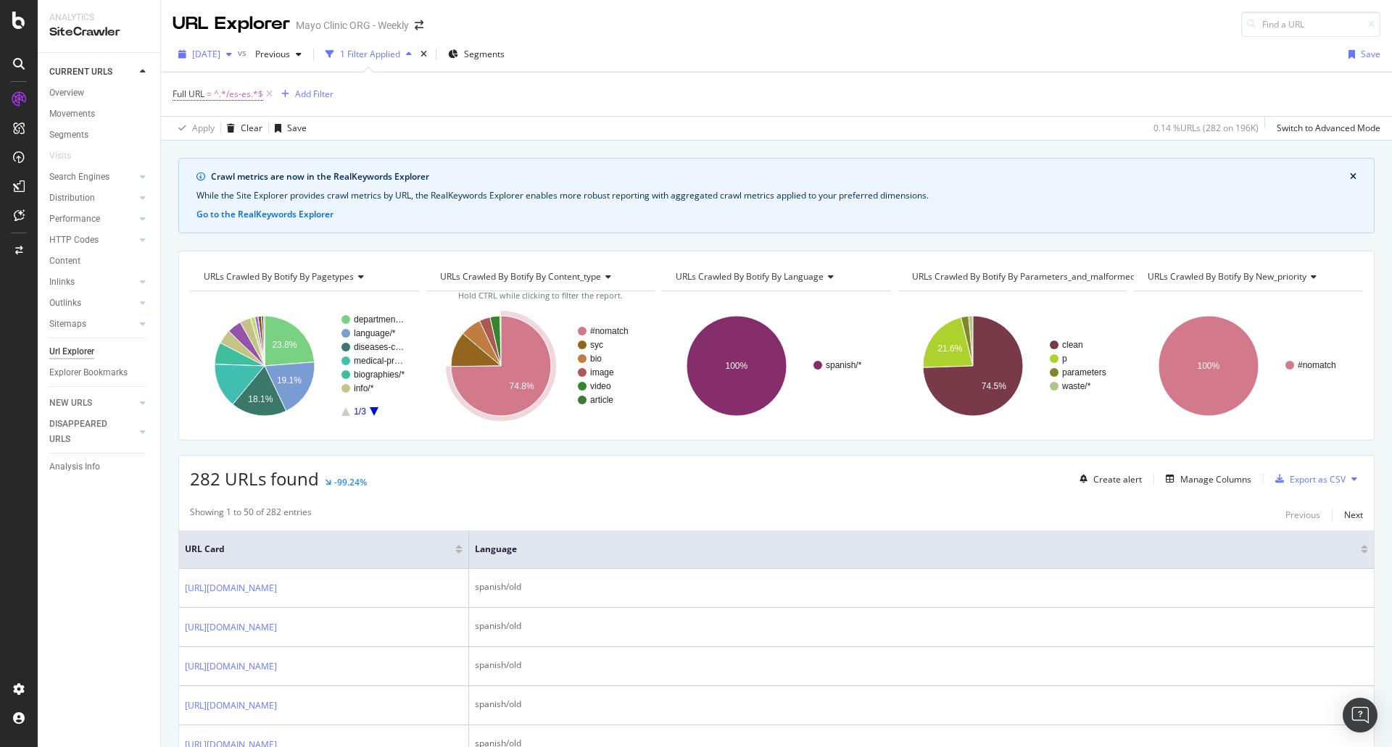
click at [220, 52] on span "[DATE]" at bounding box center [206, 54] width 28 height 12
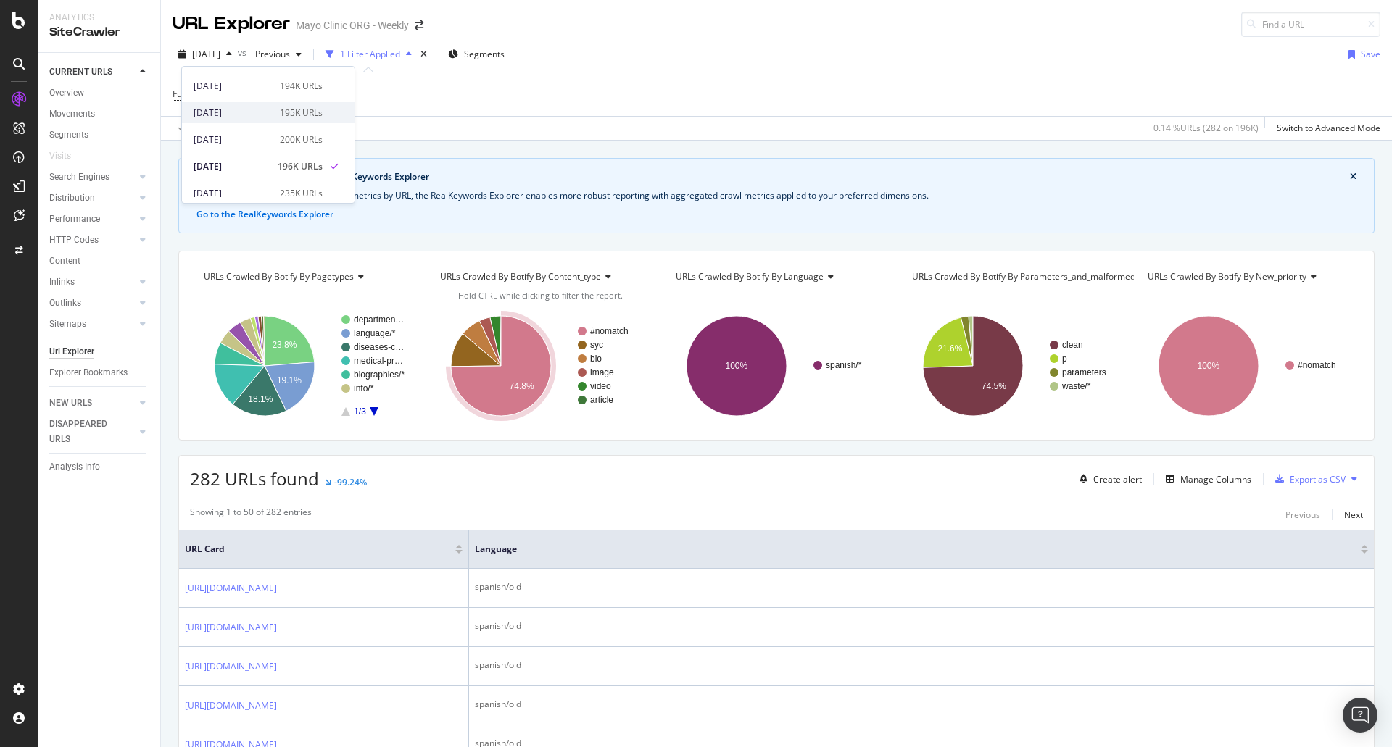
scroll to position [72, 0]
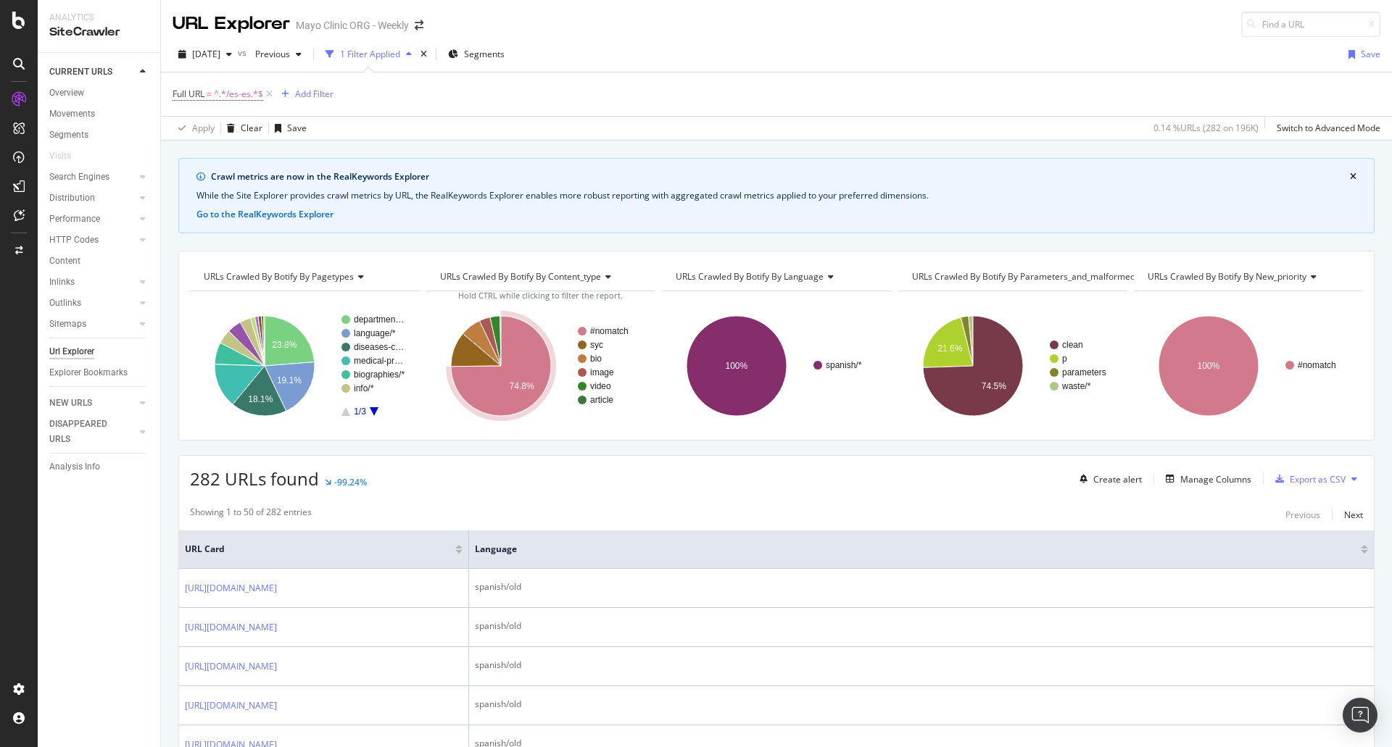
click at [455, 112] on div "Full URL = ^.*/es-es.*$ Add Filter" at bounding box center [777, 93] width 1208 height 43
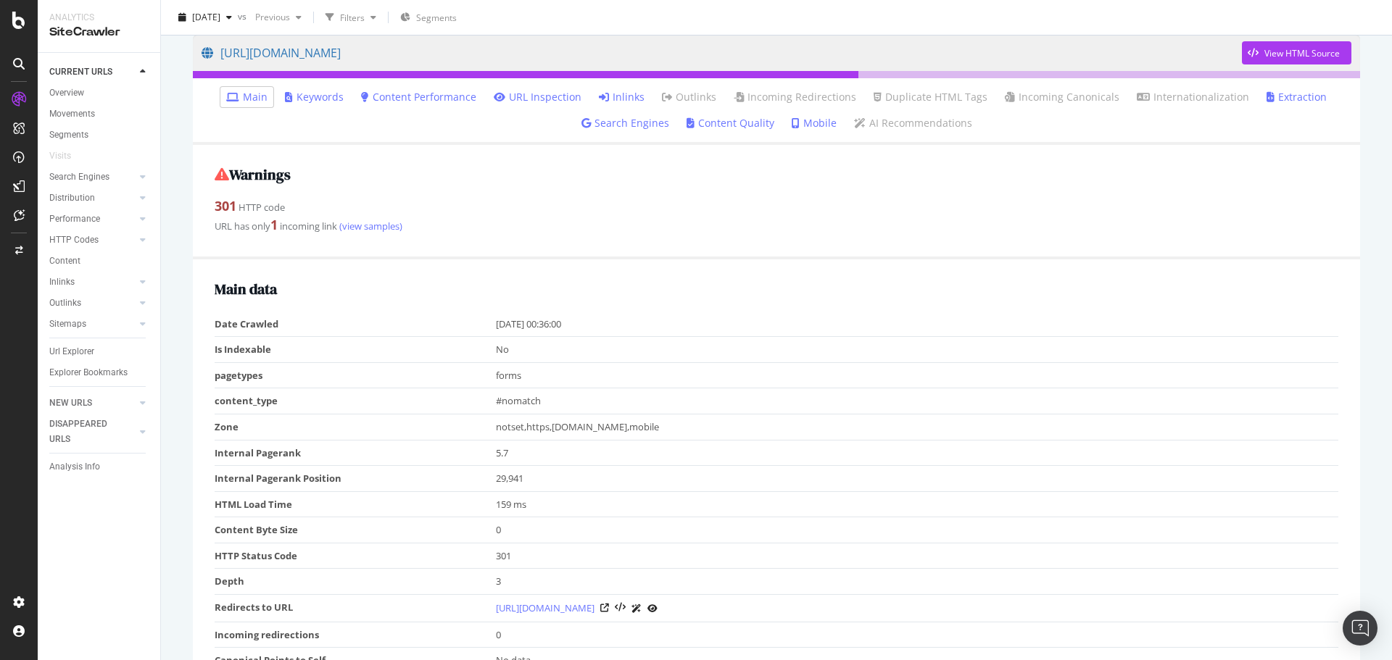
scroll to position [145, 0]
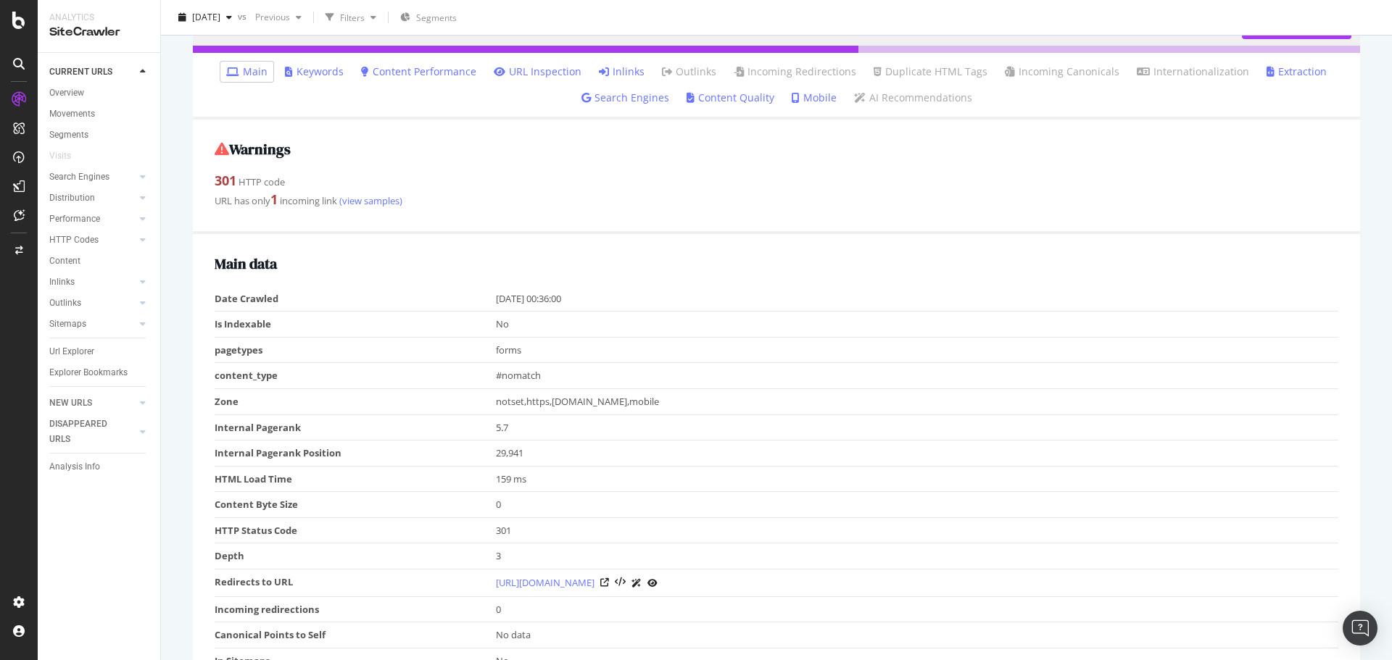
click at [622, 66] on link "Inlinks" at bounding box center [622, 72] width 46 height 14
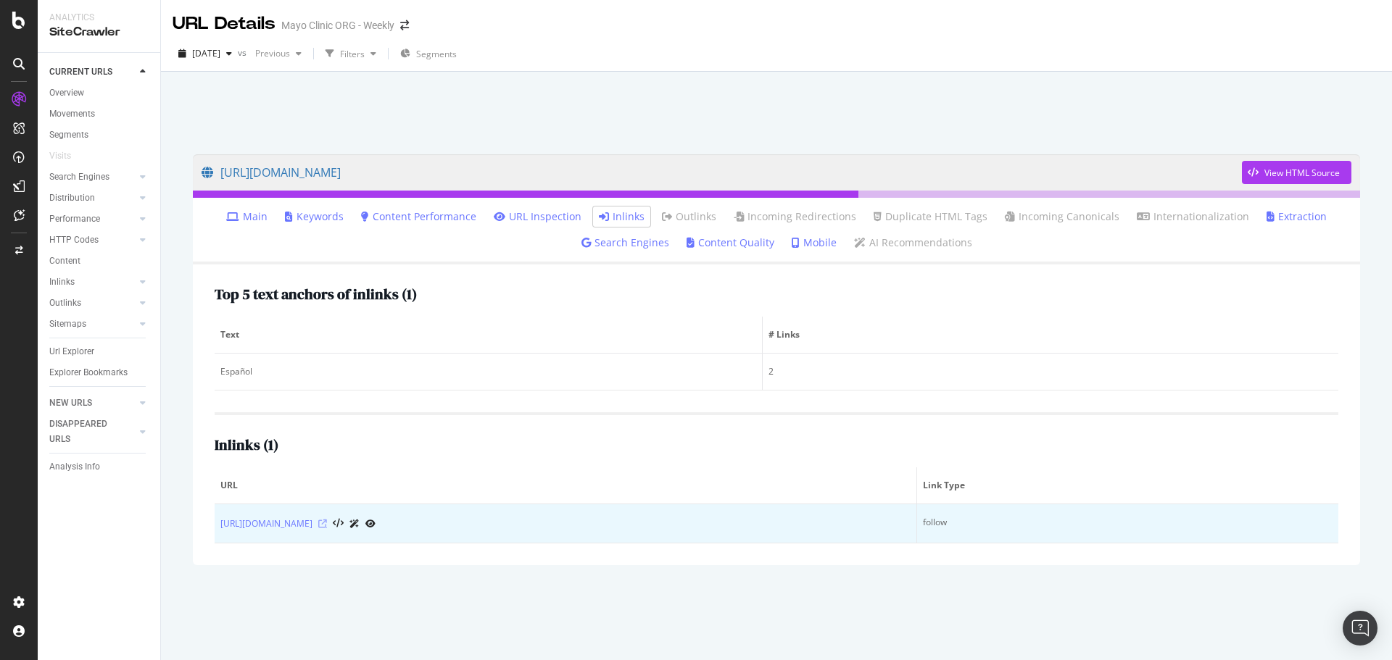
click at [327, 526] on icon at bounding box center [322, 524] width 9 height 9
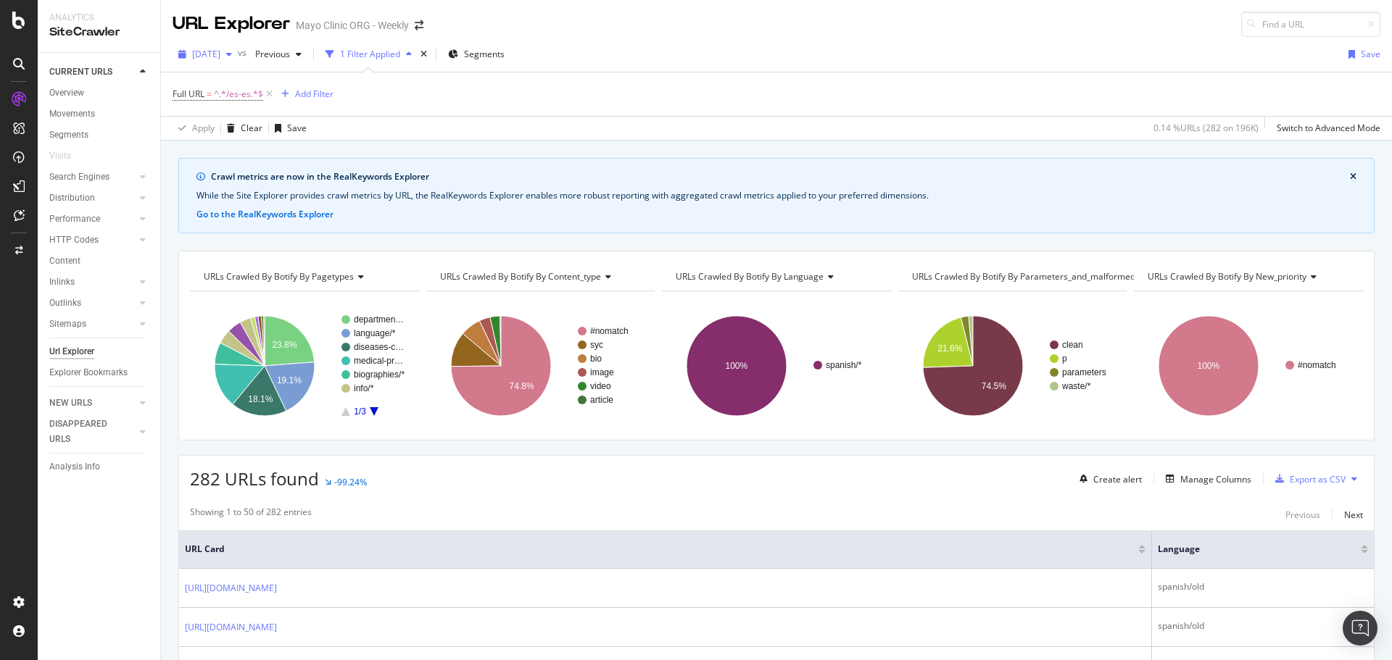
click at [238, 47] on div "[DATE]" at bounding box center [205, 54] width 65 height 22
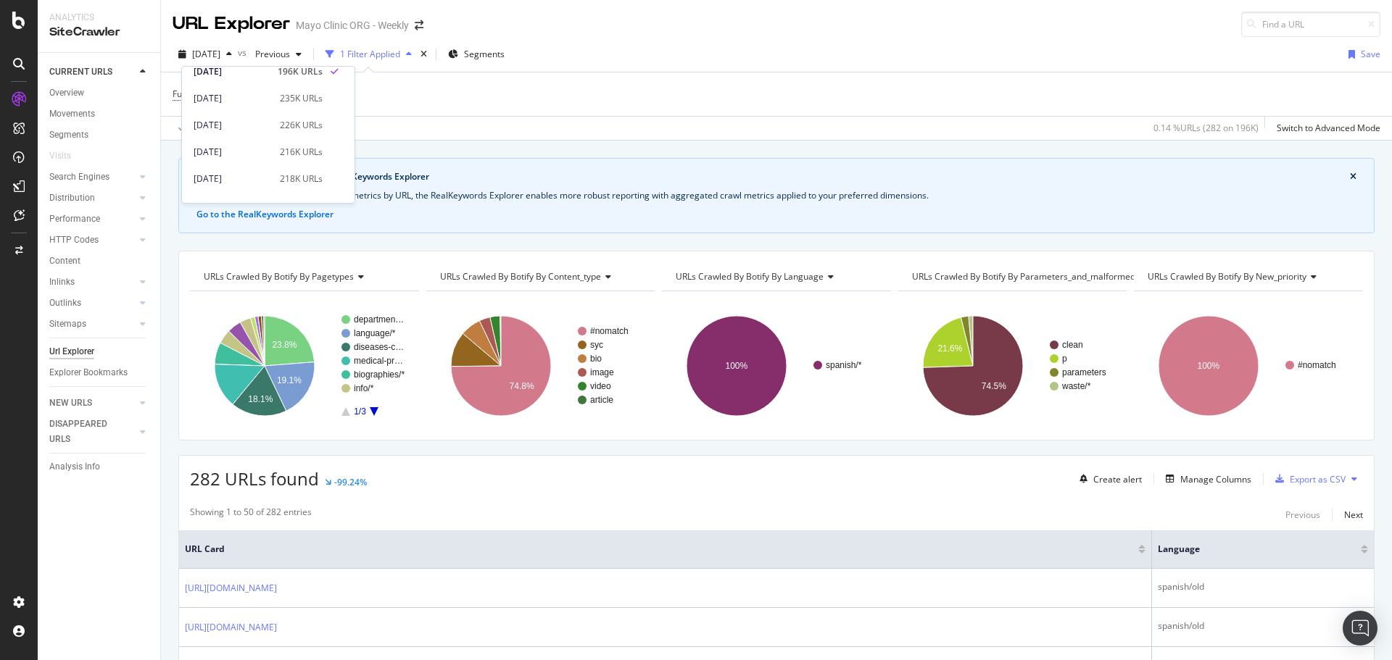
scroll to position [145, 0]
click at [262, 107] on div "[DATE] 226K URLs" at bounding box center [268, 119] width 173 height 27
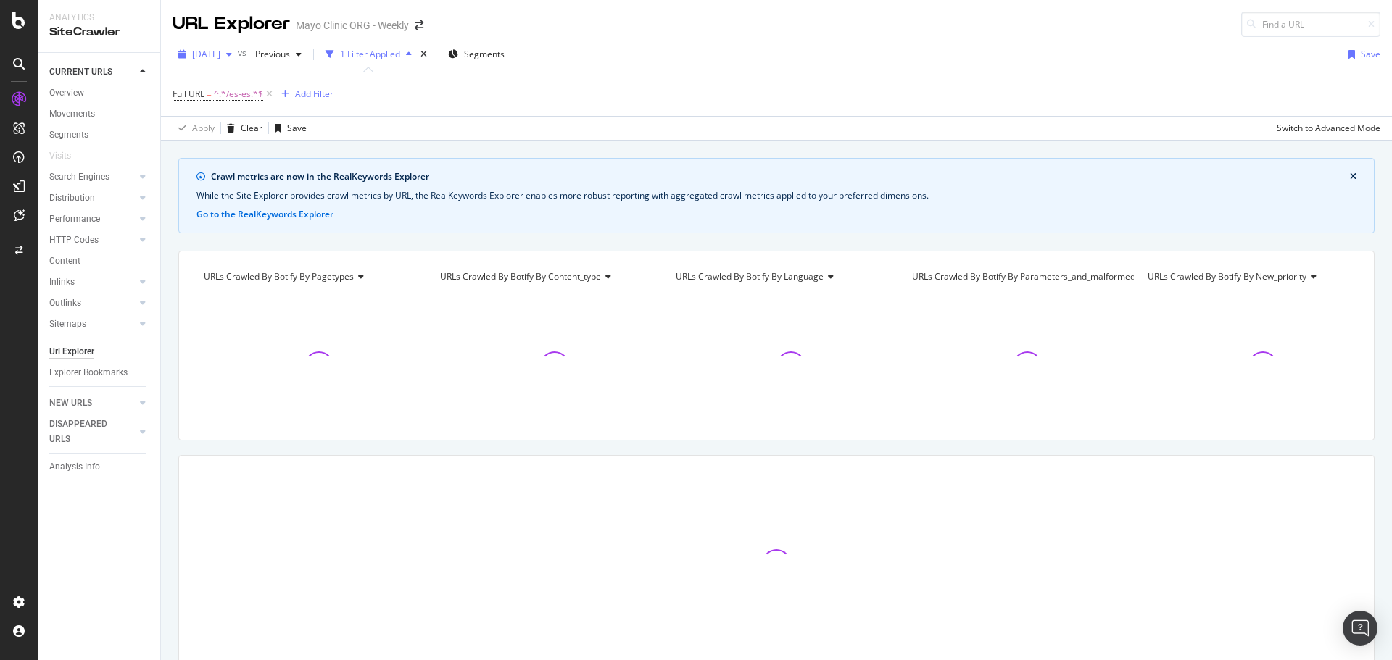
click at [220, 56] on span "[DATE]" at bounding box center [206, 54] width 28 height 12
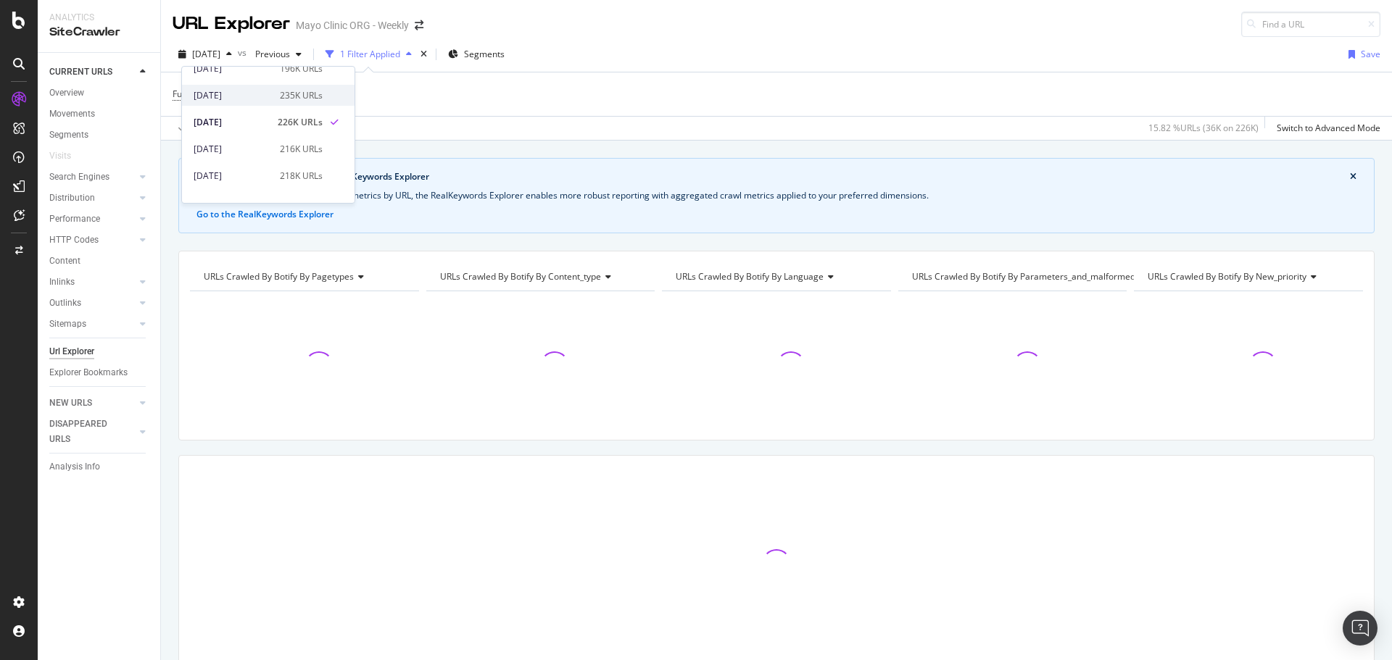
click at [257, 95] on div "[DATE]" at bounding box center [233, 95] width 78 height 13
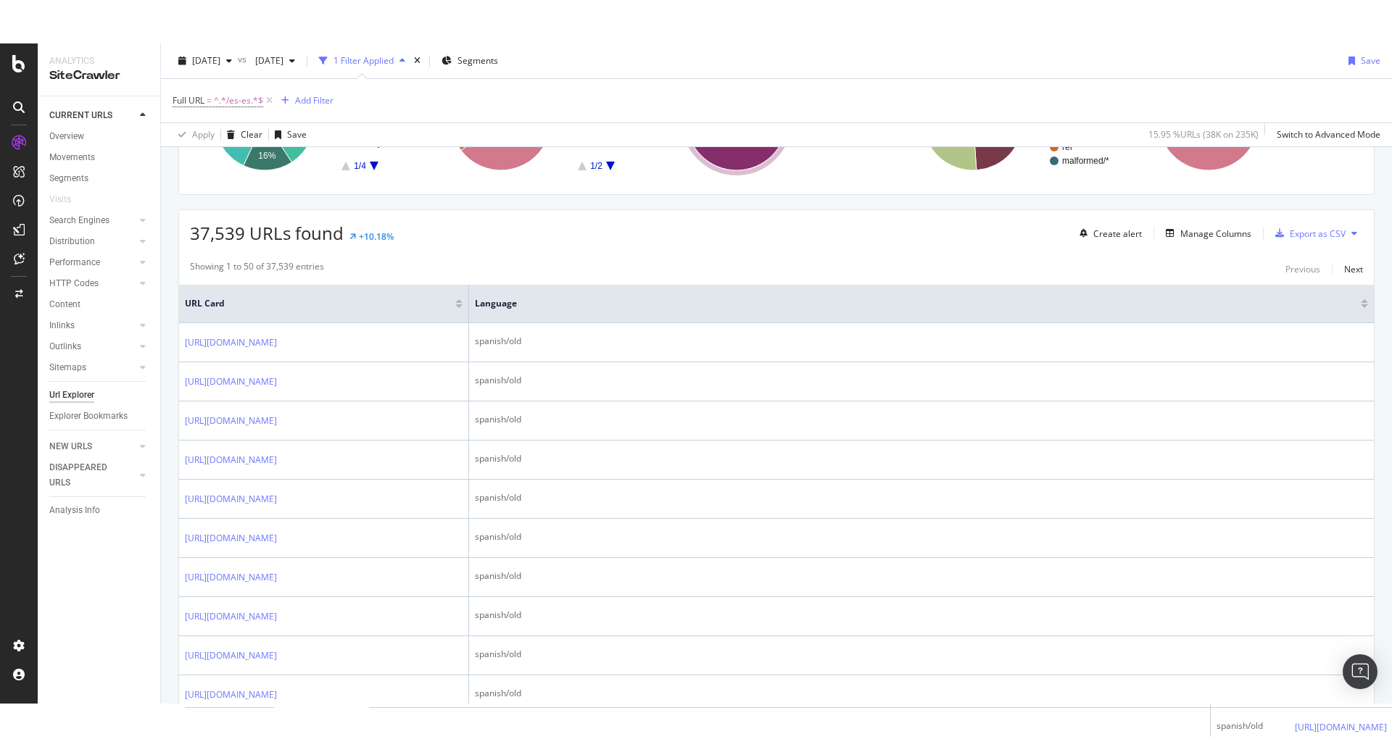
scroll to position [290, 0]
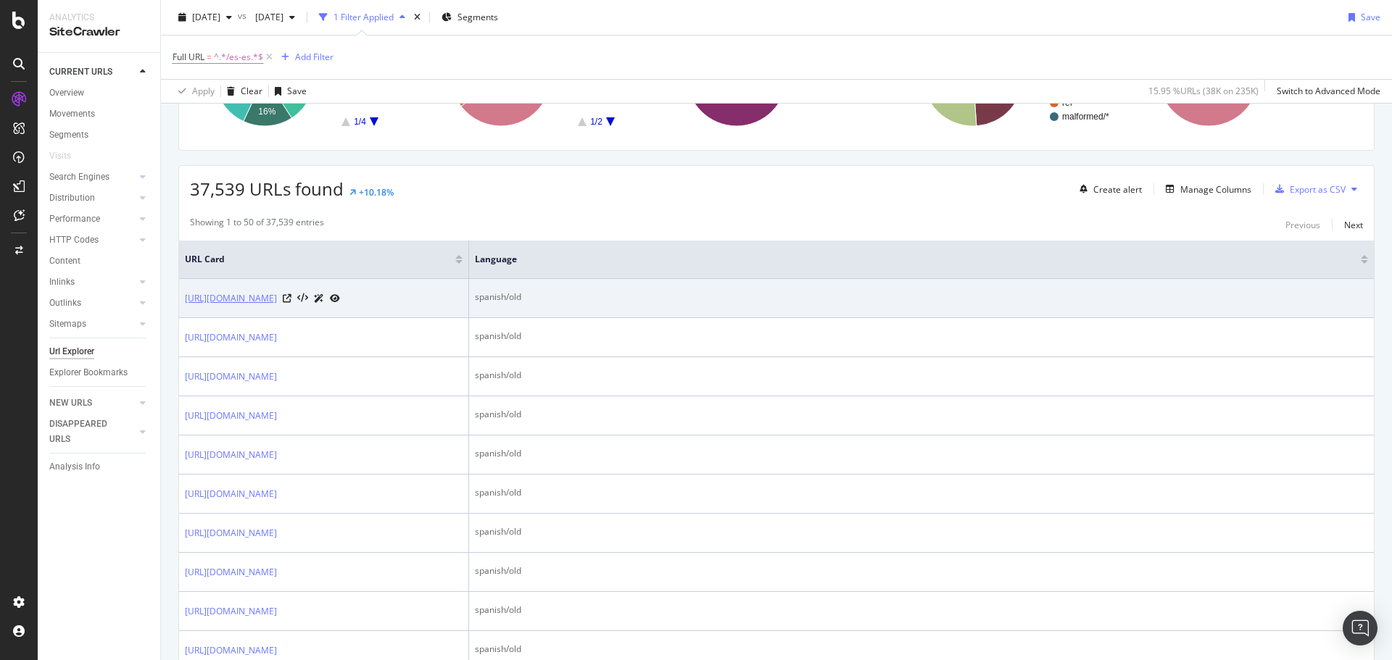
click at [277, 306] on link "[URL][DOMAIN_NAME]" at bounding box center [231, 298] width 92 height 14
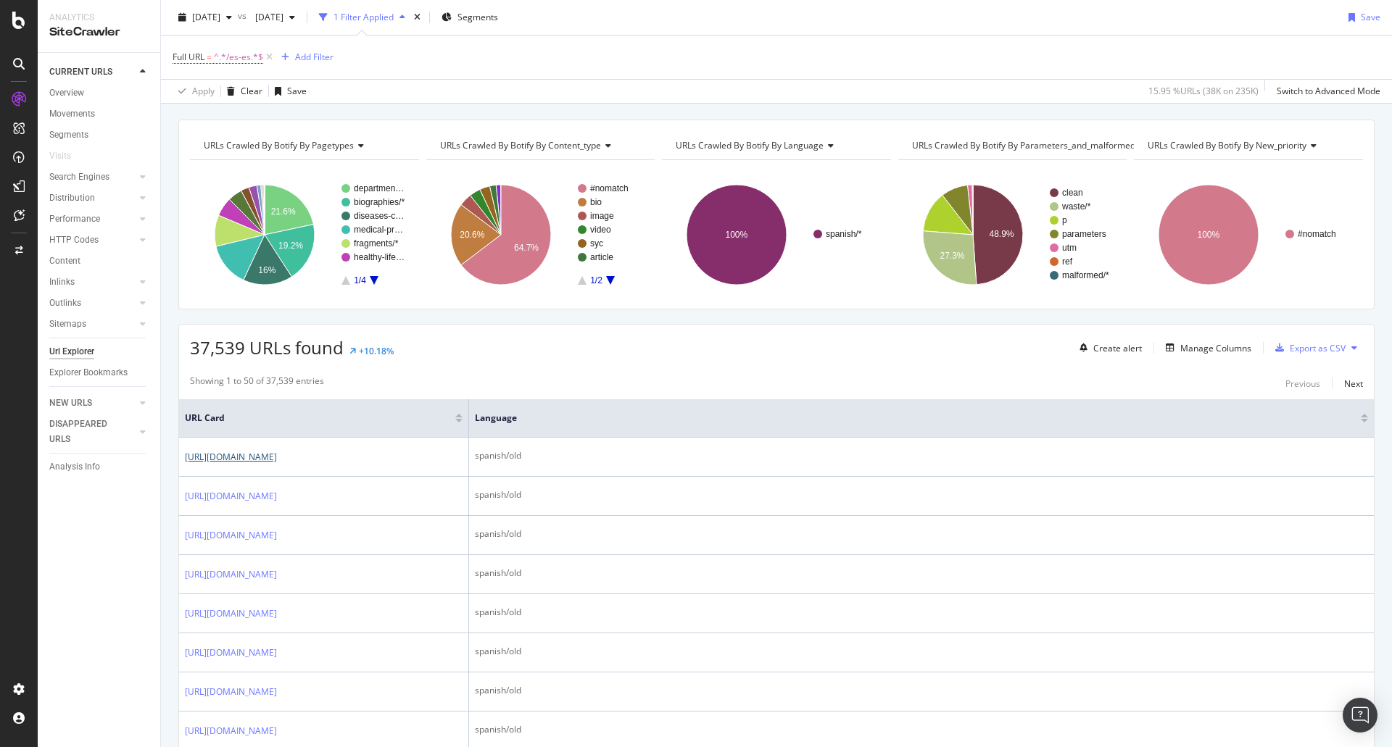
scroll to position [0, 0]
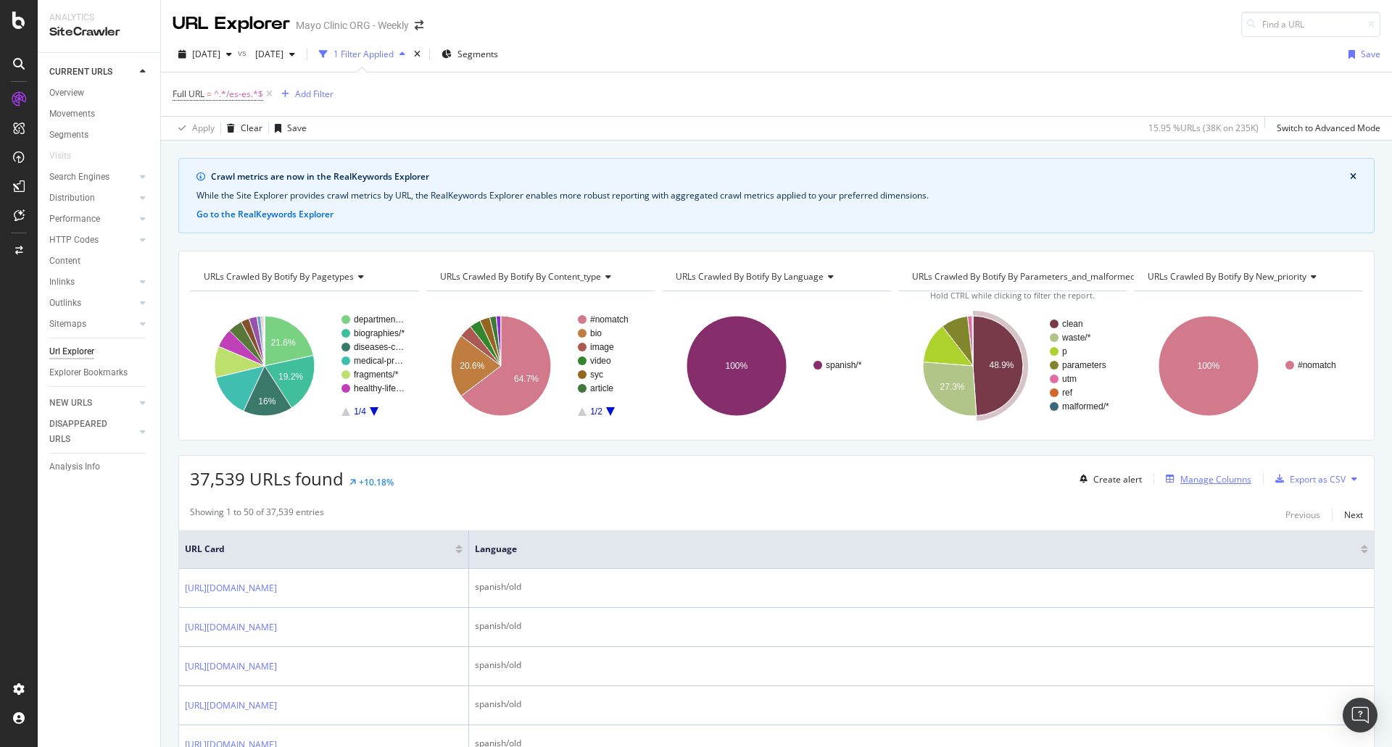
click at [1221, 484] on div "Manage Columns" at bounding box center [1215, 479] width 71 height 12
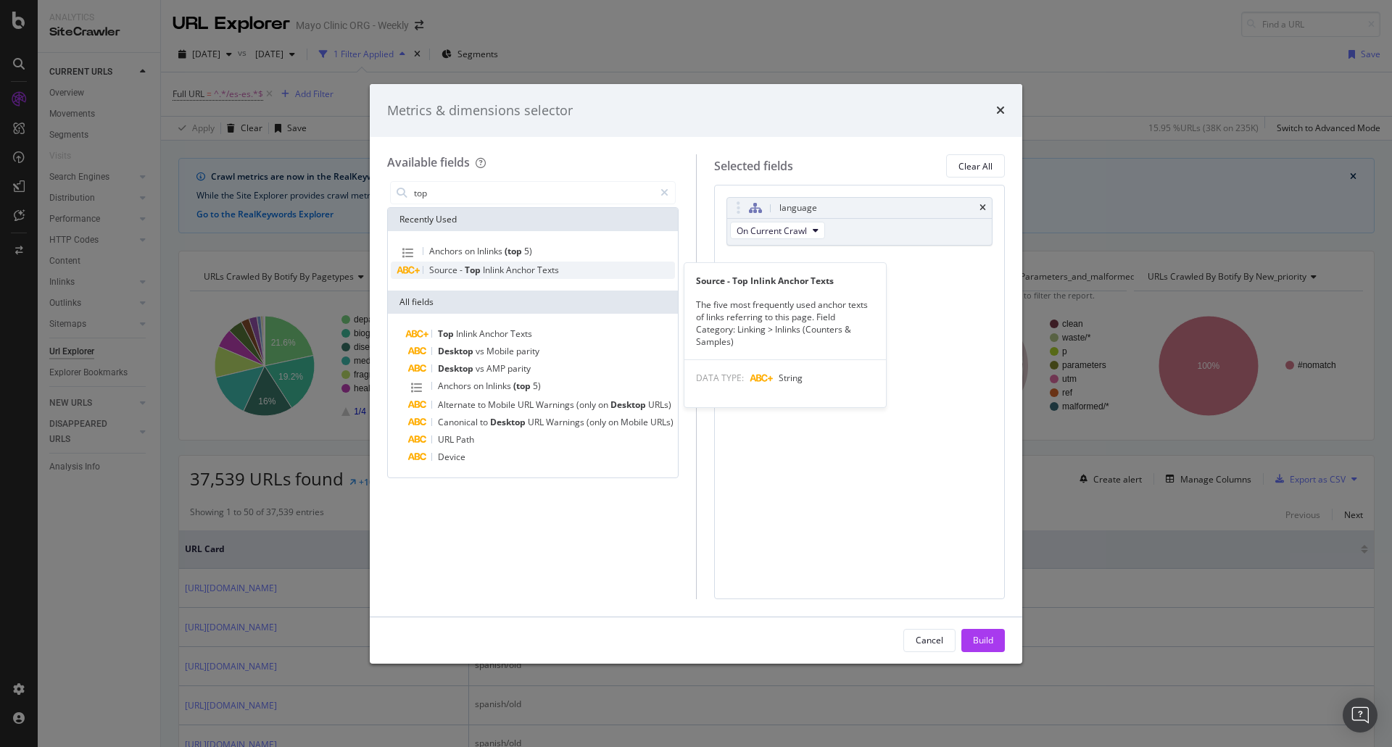
click at [520, 269] on span "Anchor" at bounding box center [521, 270] width 31 height 12
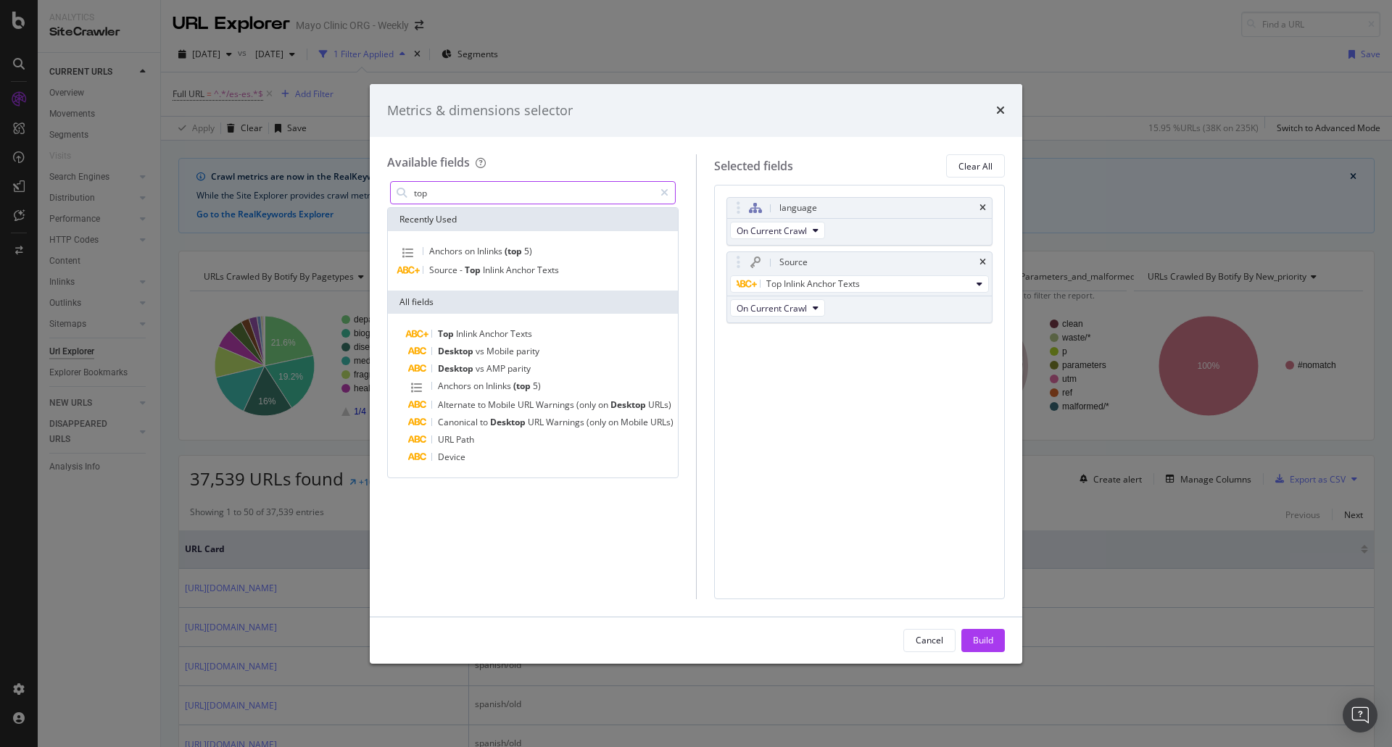
click at [523, 196] on input "top" at bounding box center [532, 193] width 241 height 22
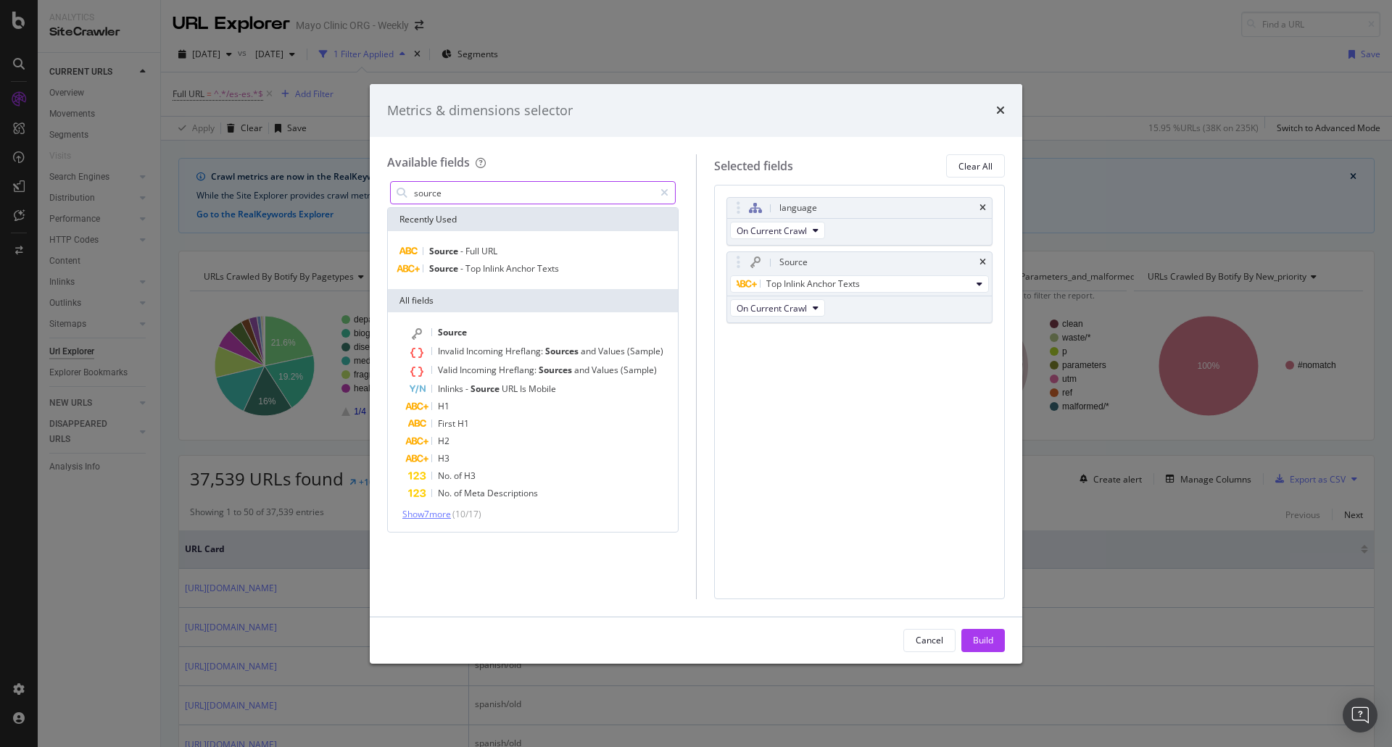
type input "source"
click at [445, 517] on span "Show 7 more" at bounding box center [426, 514] width 49 height 12
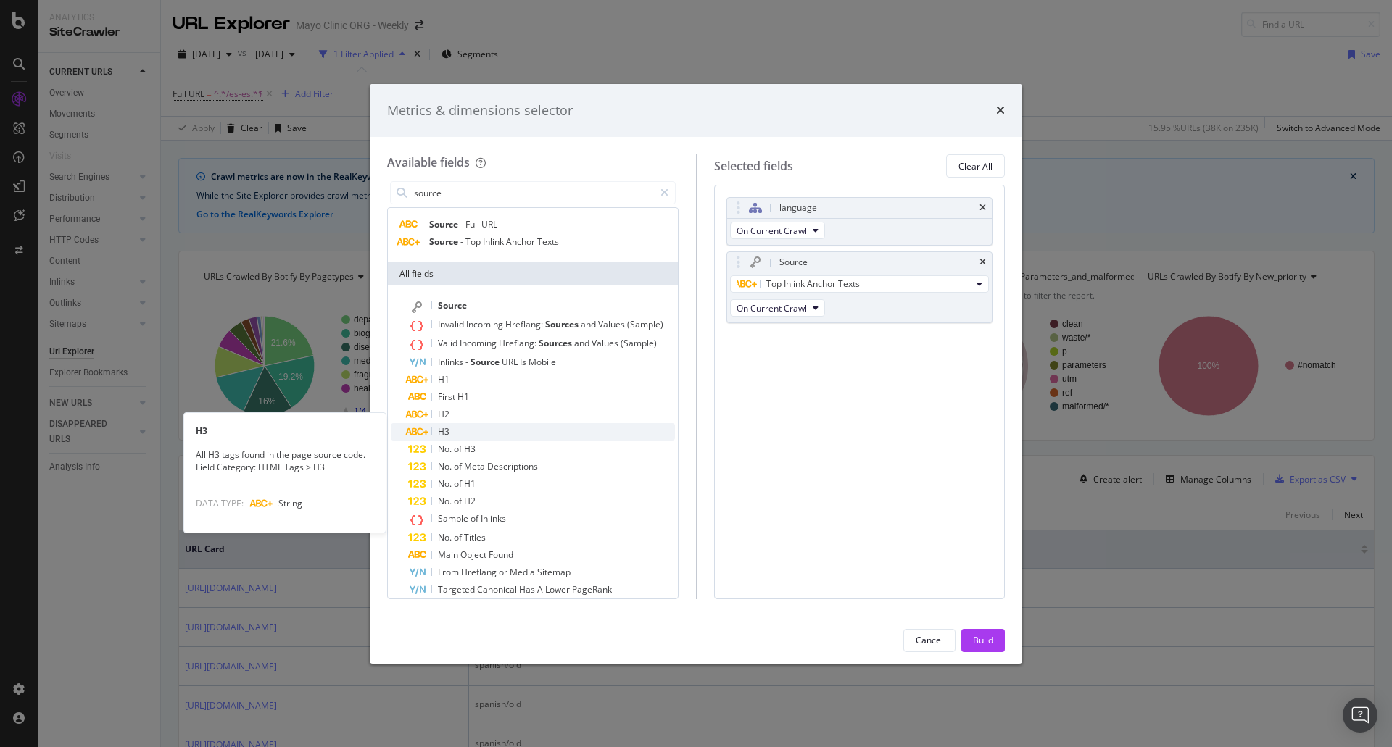
scroll to position [38, 0]
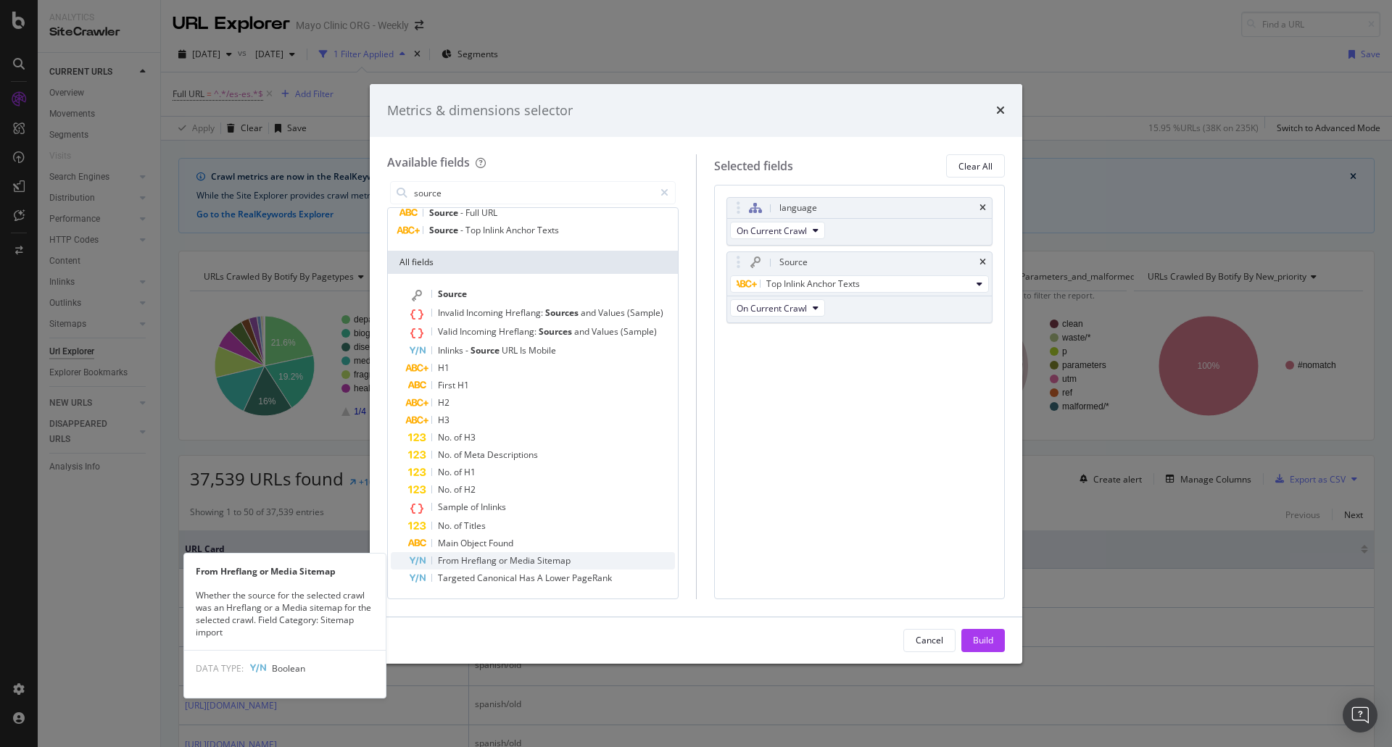
click at [565, 560] on span "Sitemap" at bounding box center [553, 561] width 33 height 12
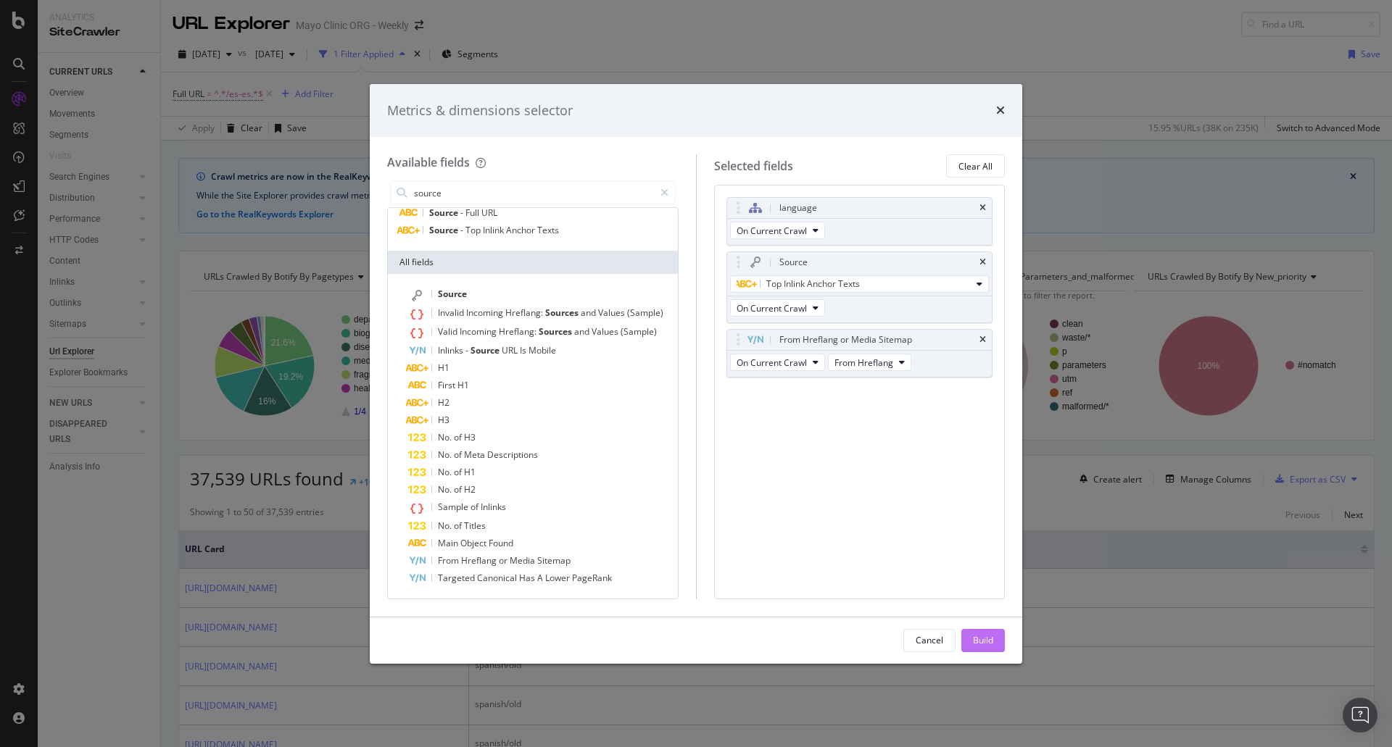
click at [982, 641] on div "Build" at bounding box center [983, 640] width 20 height 12
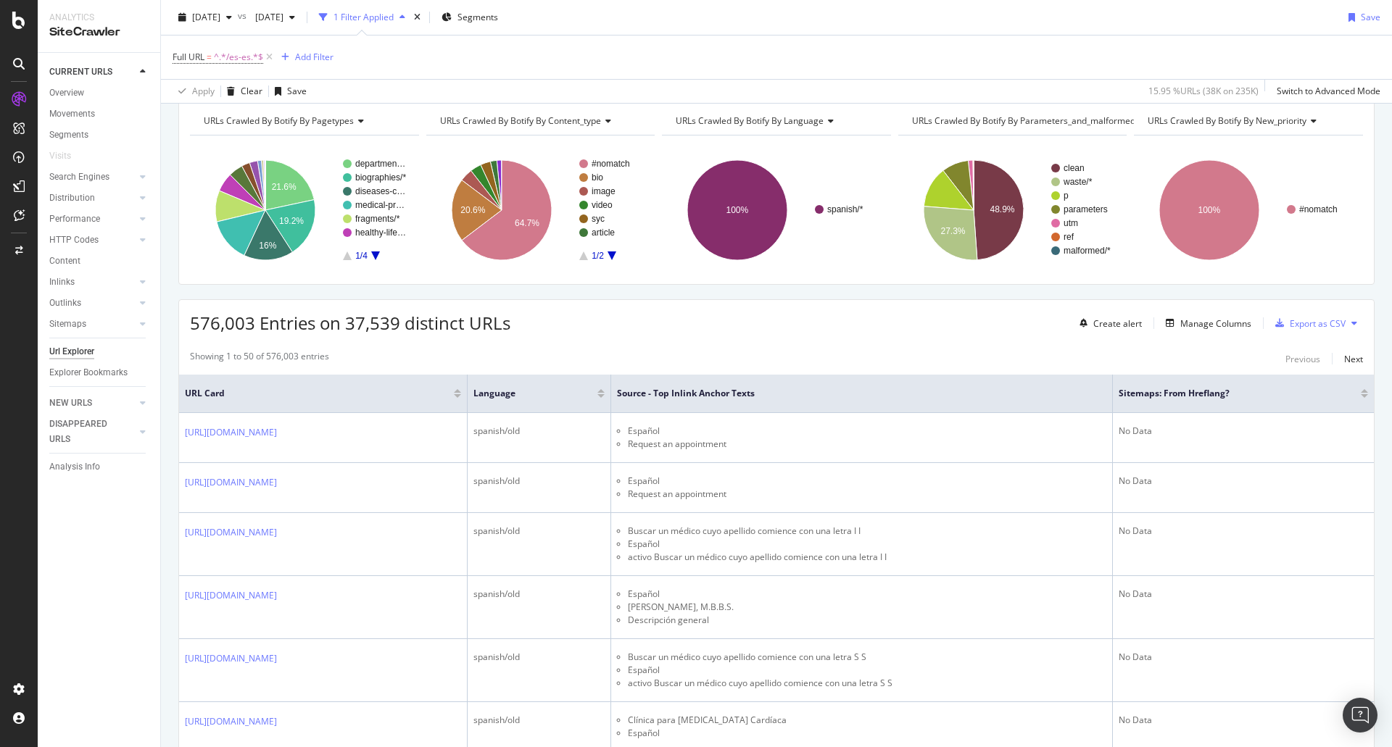
scroll to position [145, 0]
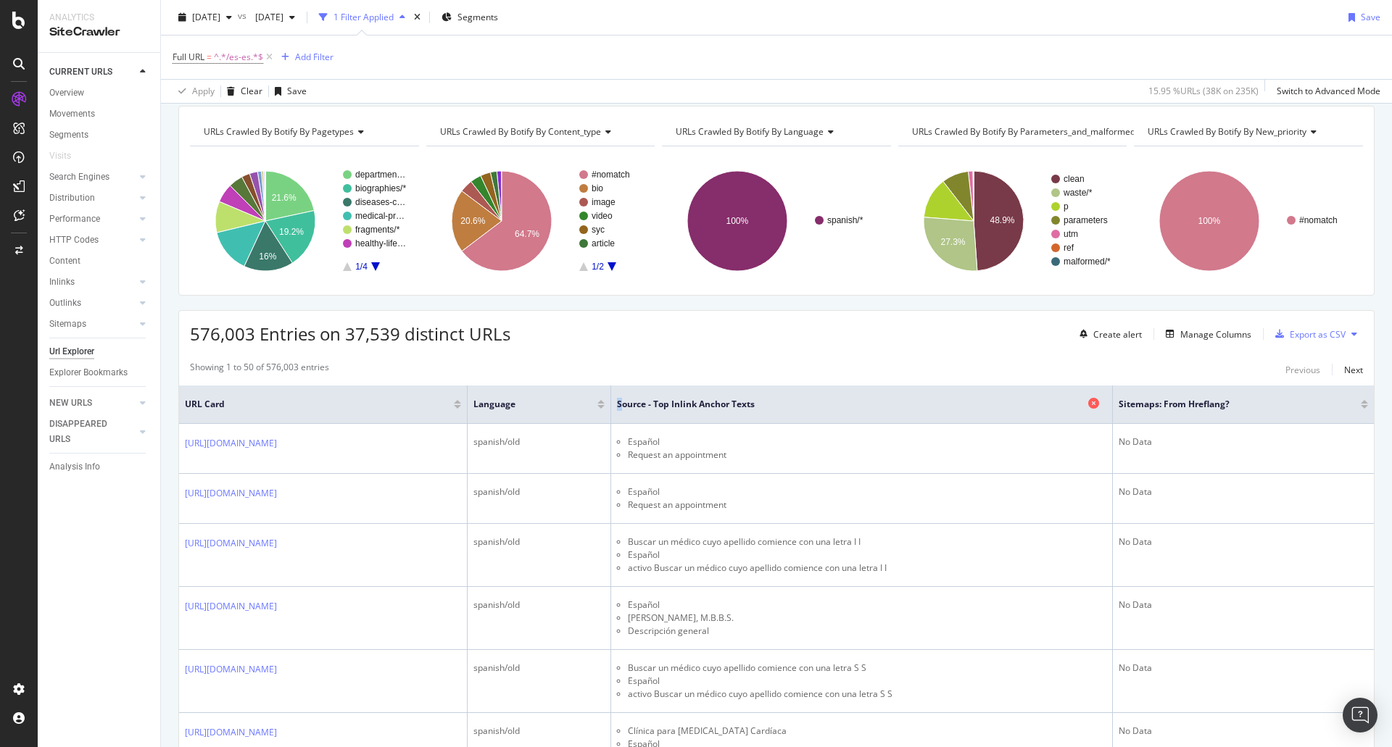
drag, startPoint x: 764, startPoint y: 399, endPoint x: 783, endPoint y: 403, distance: 19.3
click at [783, 403] on tr "URL Card language Source - Top Inlink Anchor Texts Sitemaps: From hreflang?" at bounding box center [776, 405] width 1195 height 38
click at [783, 403] on span "Source - Top Inlink Anchor Texts" at bounding box center [850, 404] width 467 height 13
drag, startPoint x: 776, startPoint y: 403, endPoint x: 929, endPoint y: 405, distance: 152.2
click at [929, 405] on th "Source - Top Inlink Anchor Texts" at bounding box center [861, 405] width 501 height 38
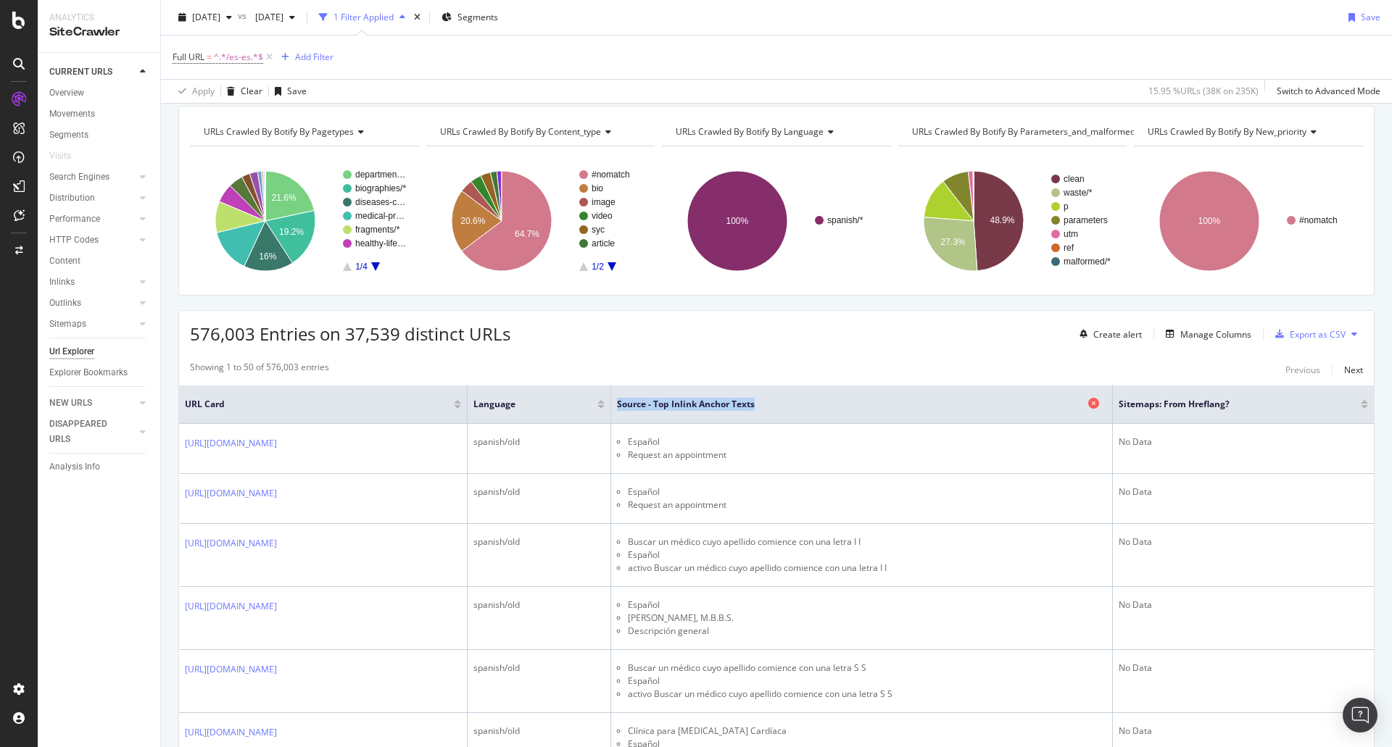
click at [929, 405] on span "Source - Top Inlink Anchor Texts" at bounding box center [850, 404] width 467 height 13
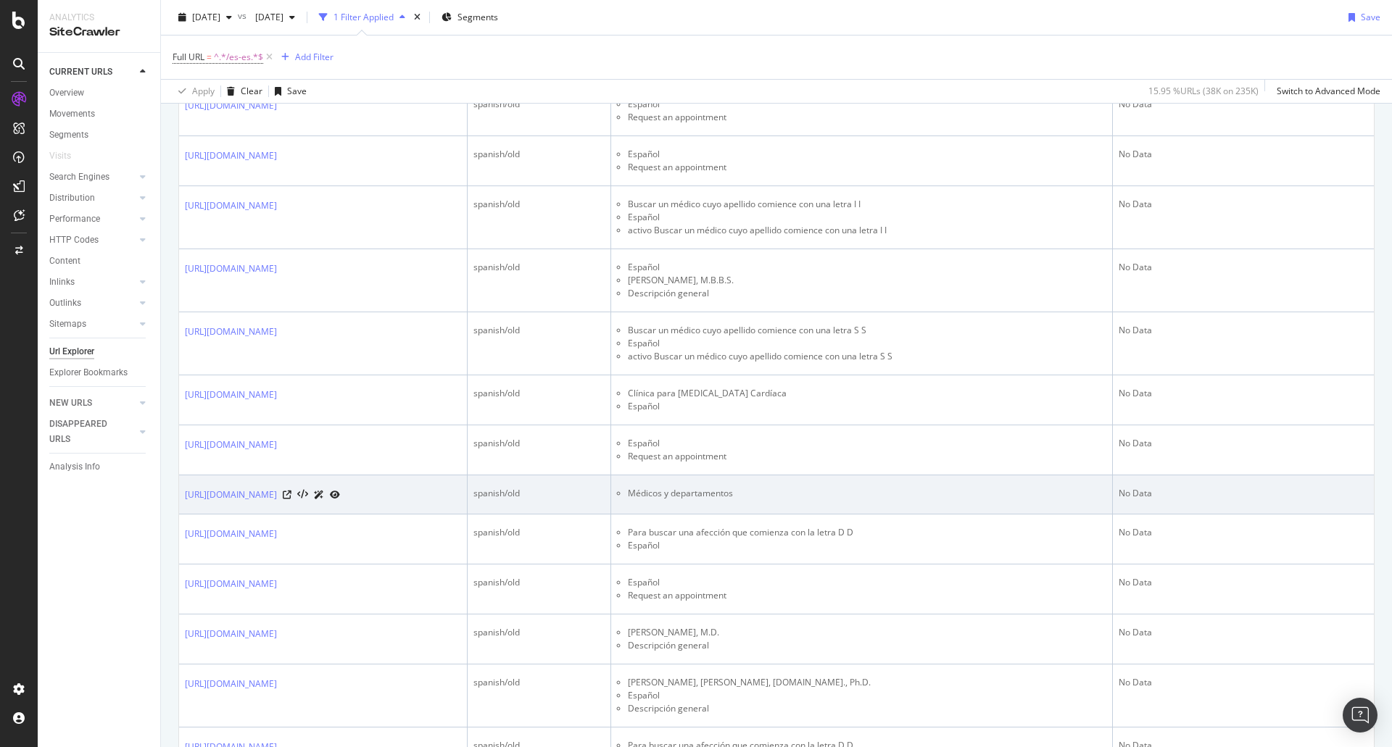
scroll to position [331, 0]
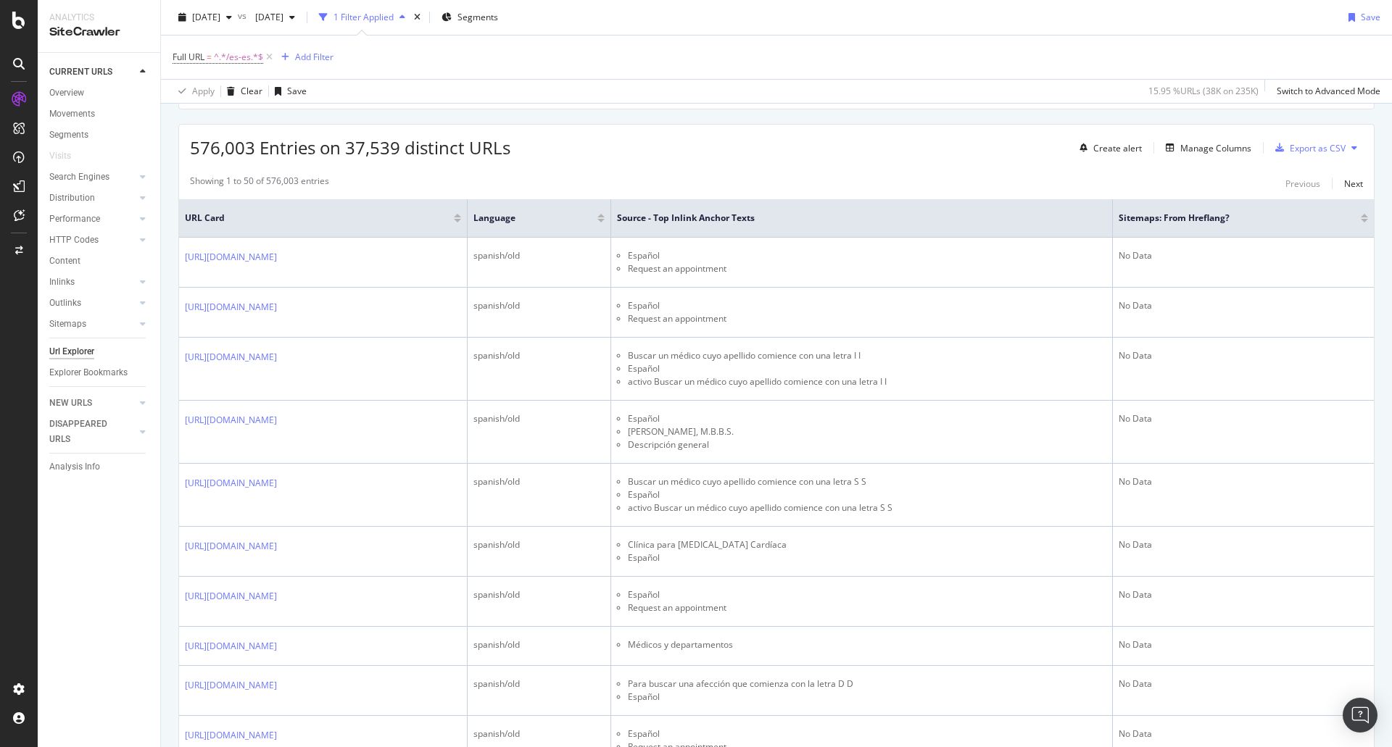
click at [638, 133] on div "576,003 Entries on 37,539 distinct URLs Create alert Manage Columns Export as C…" at bounding box center [776, 143] width 1195 height 36
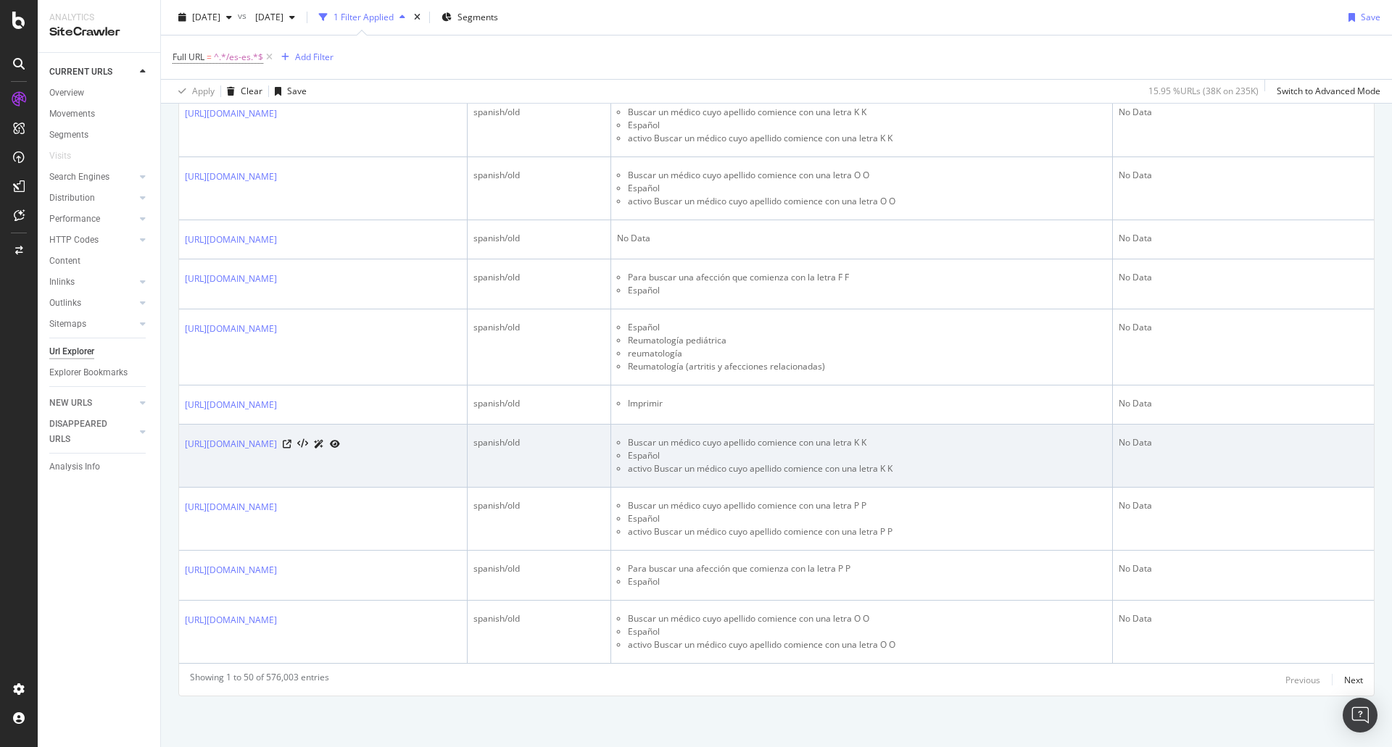
scroll to position [2868, 0]
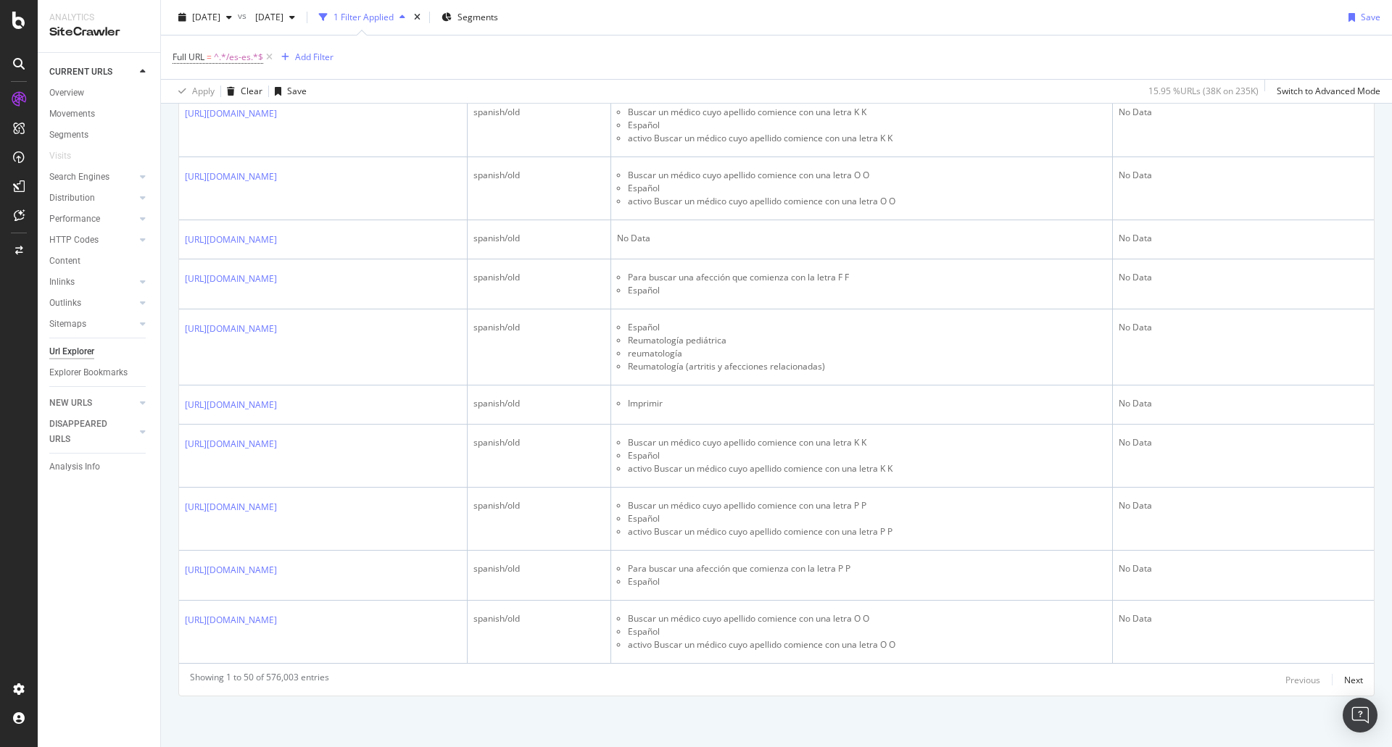
drag, startPoint x: 579, startPoint y: 663, endPoint x: 1034, endPoint y: 702, distance: 457.0
click at [1092, 660] on div "Showing 1 to 50 of 576,003 entries Previous Next" at bounding box center [776, 679] width 1195 height 17
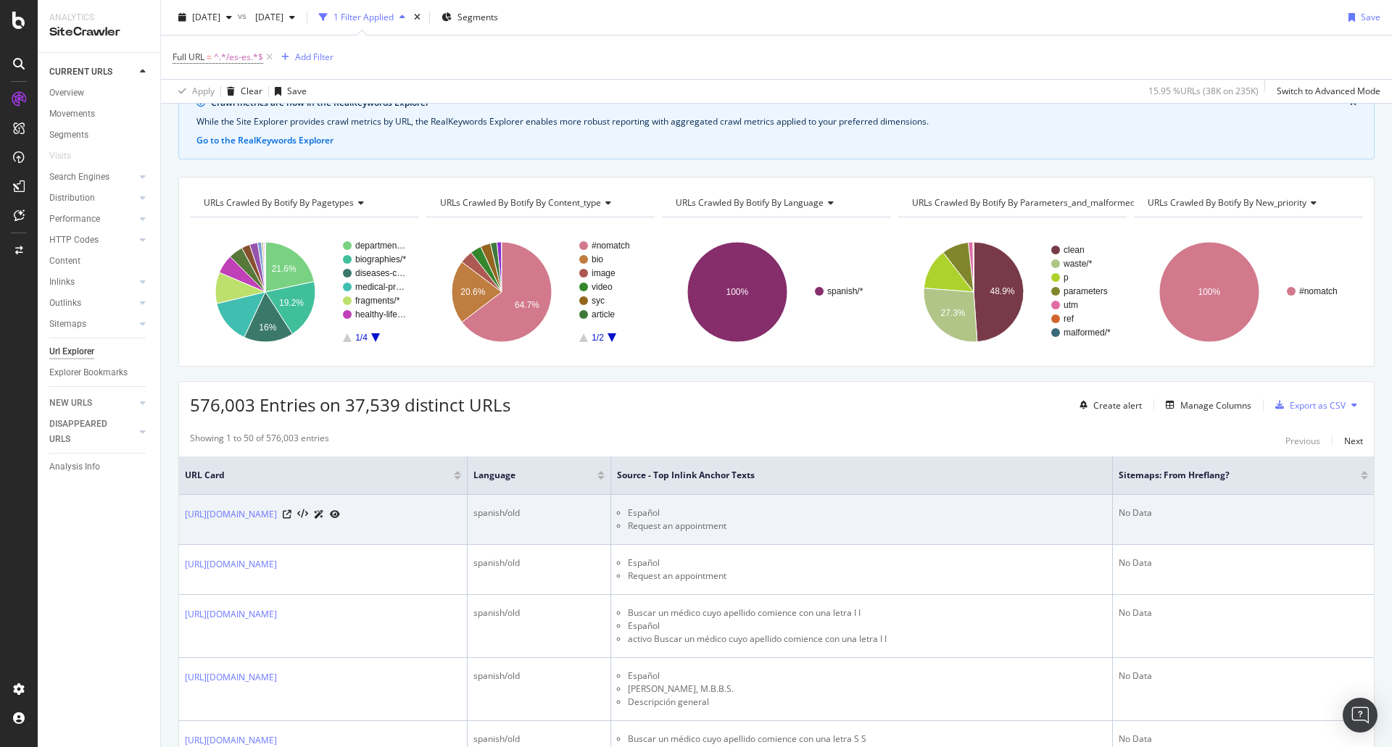
scroll to position [145, 0]
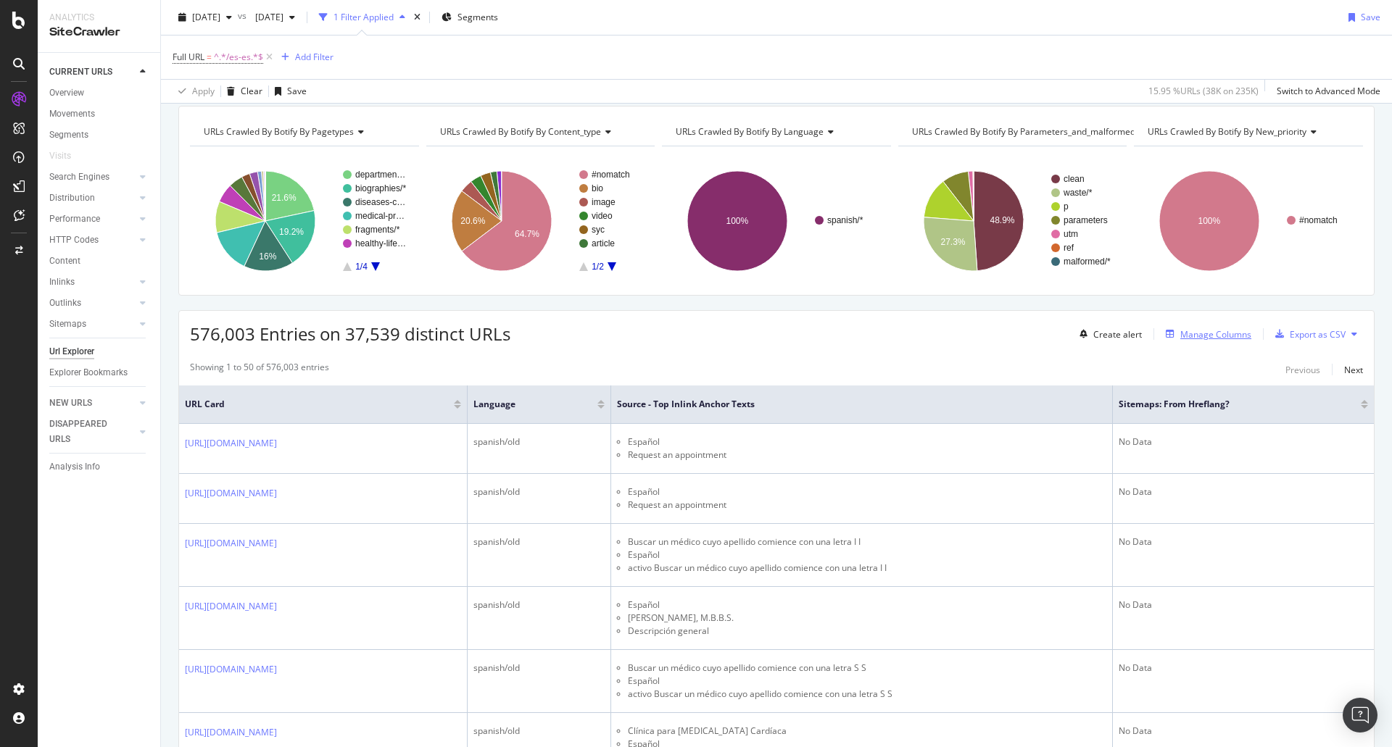
click at [1206, 332] on div "Manage Columns" at bounding box center [1215, 334] width 71 height 12
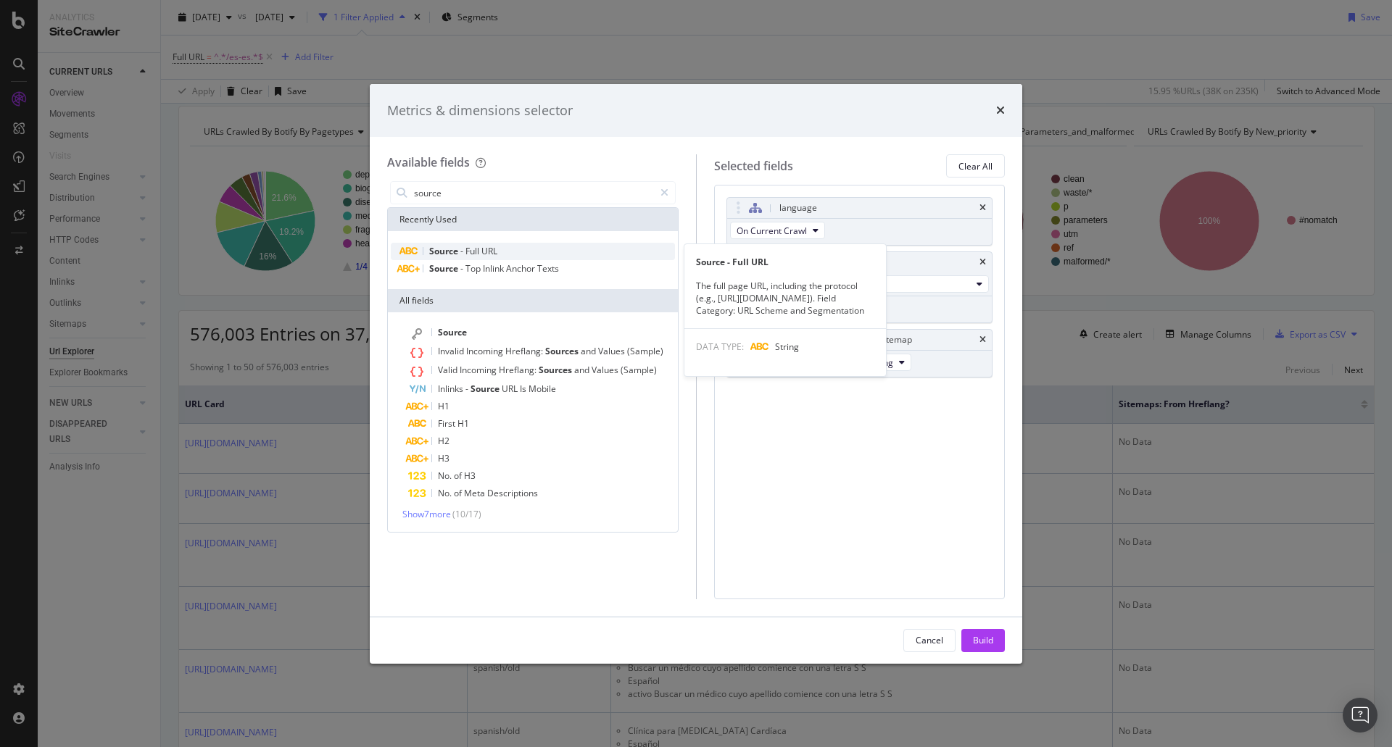
type input "source"
click at [512, 252] on div "Source - Full URL" at bounding box center [533, 251] width 284 height 17
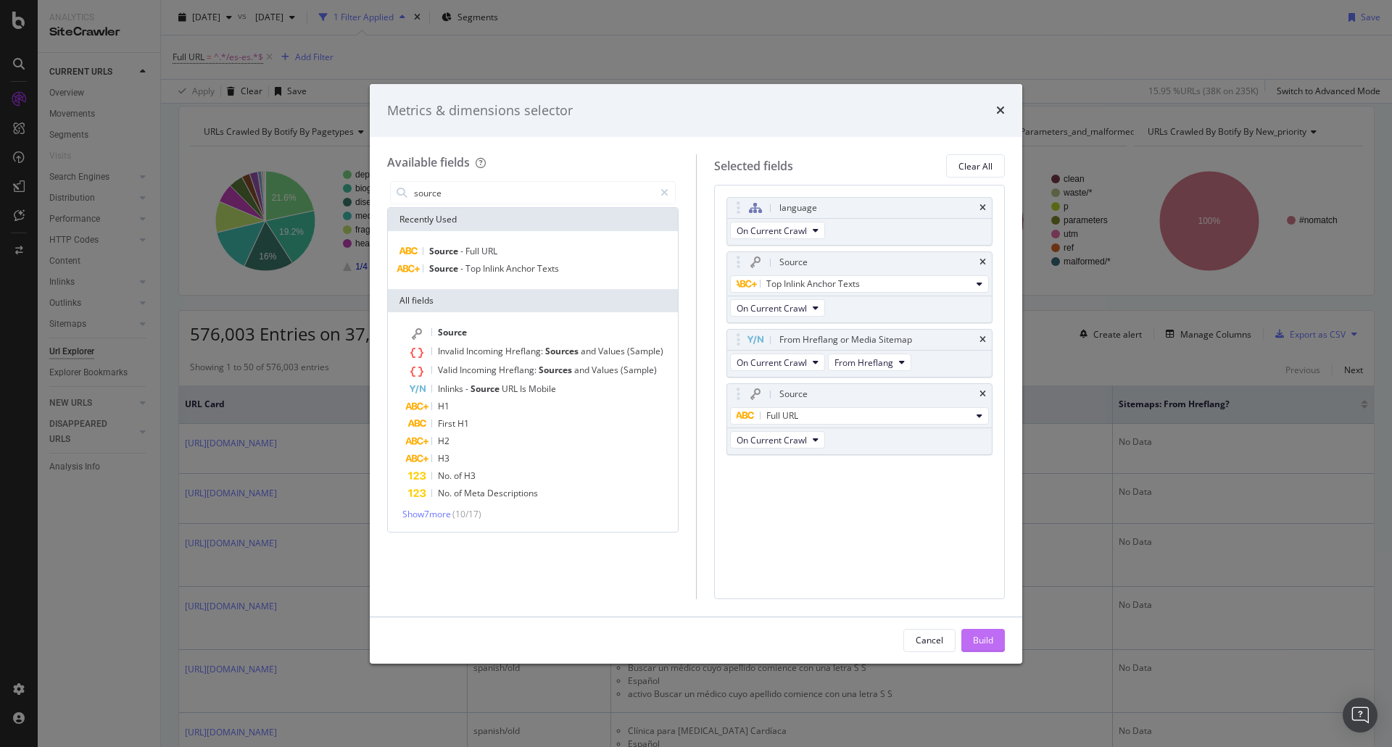
click at [978, 646] on div "Build" at bounding box center [983, 640] width 20 height 12
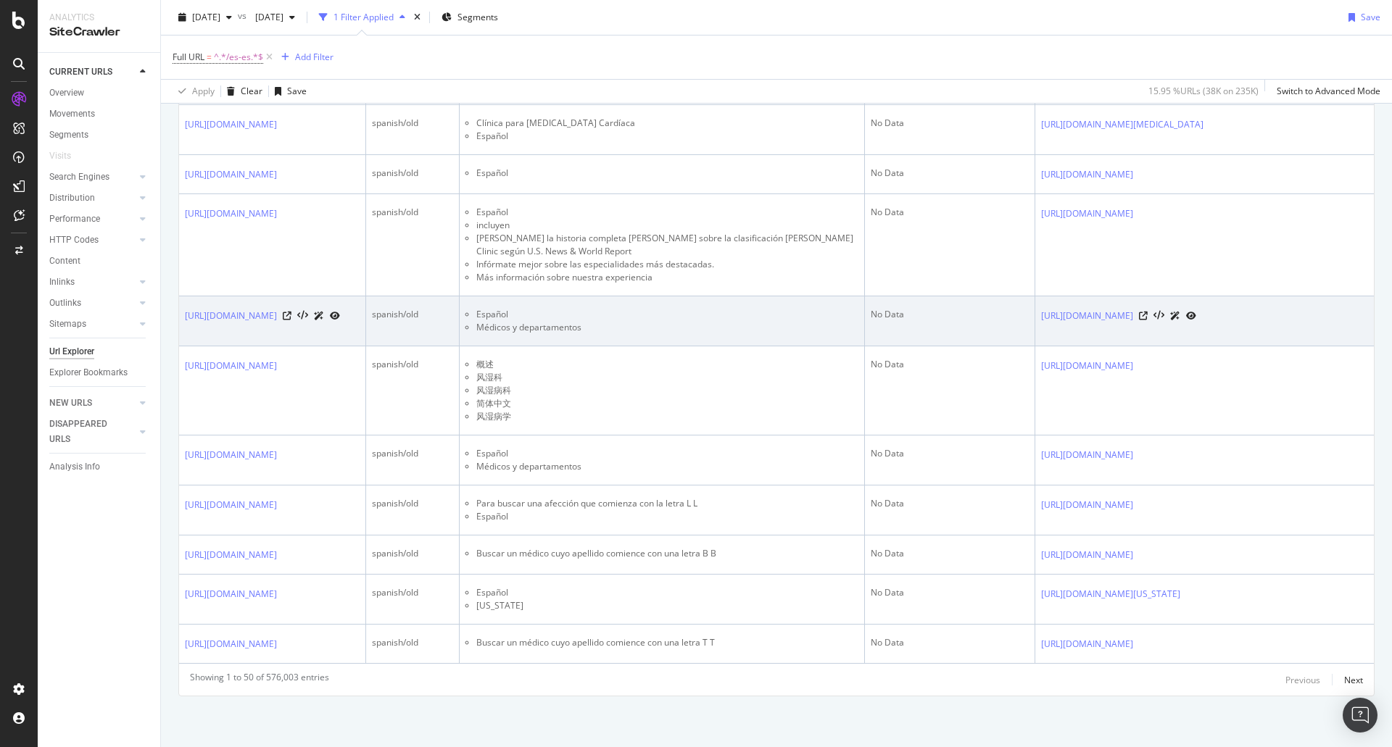
scroll to position [2818, 0]
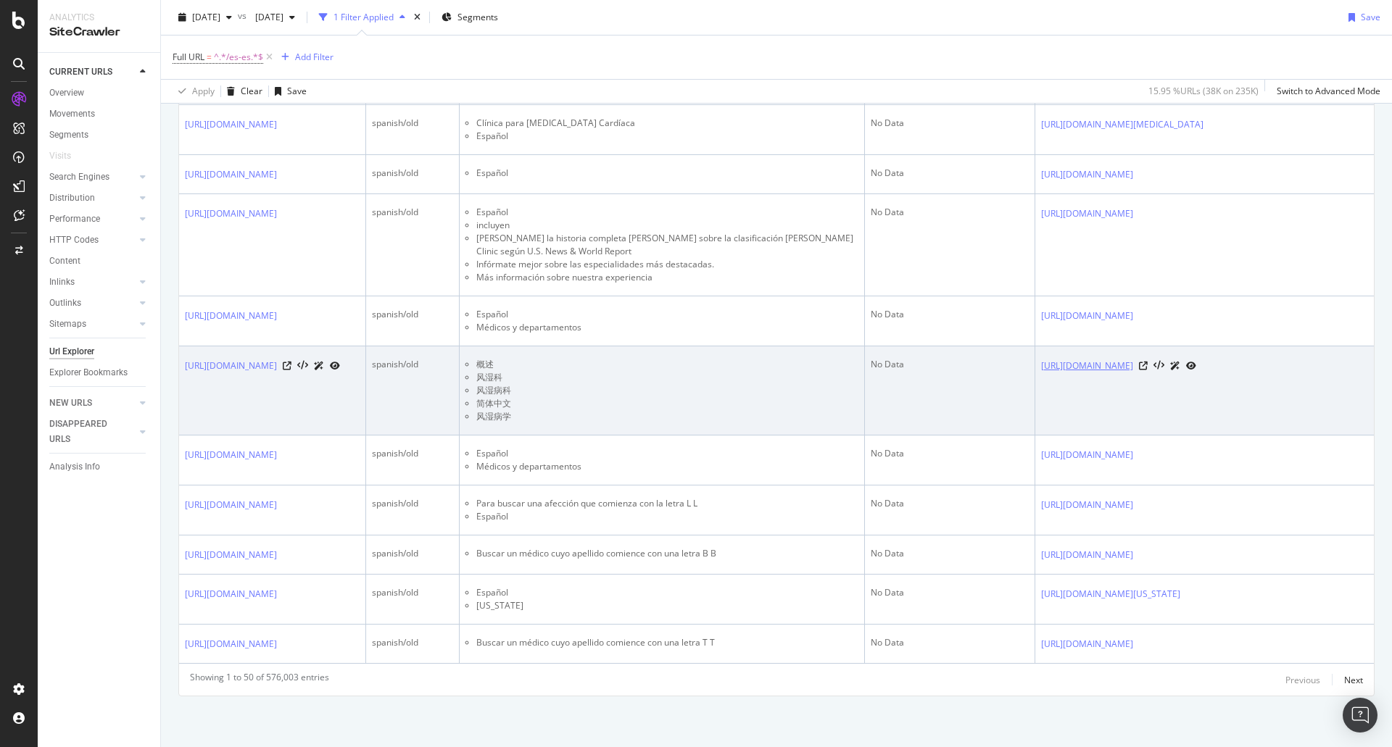
click at [1133, 359] on link "https://www.mayoclinic.org/zh-hans/departments-centers/rheumatology/sections/ov…" at bounding box center [1087, 366] width 92 height 14
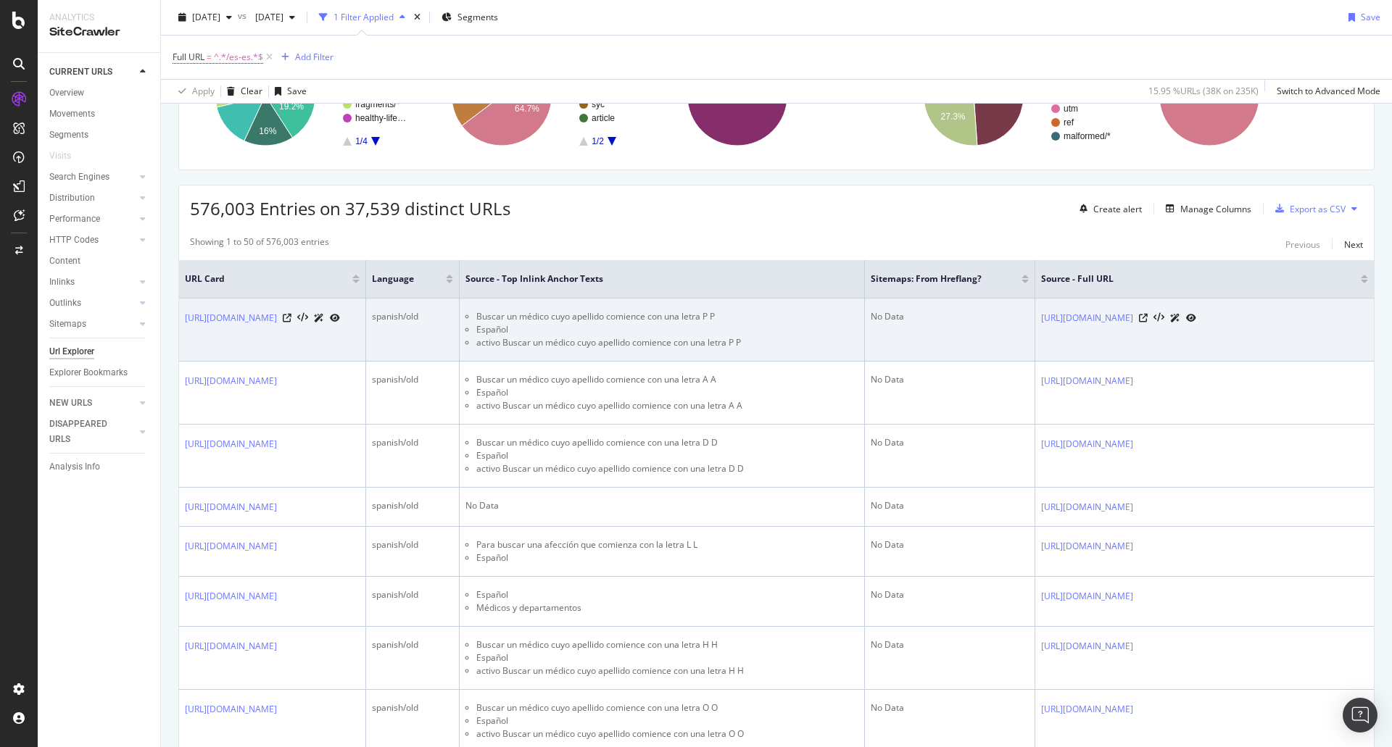
scroll to position [145, 0]
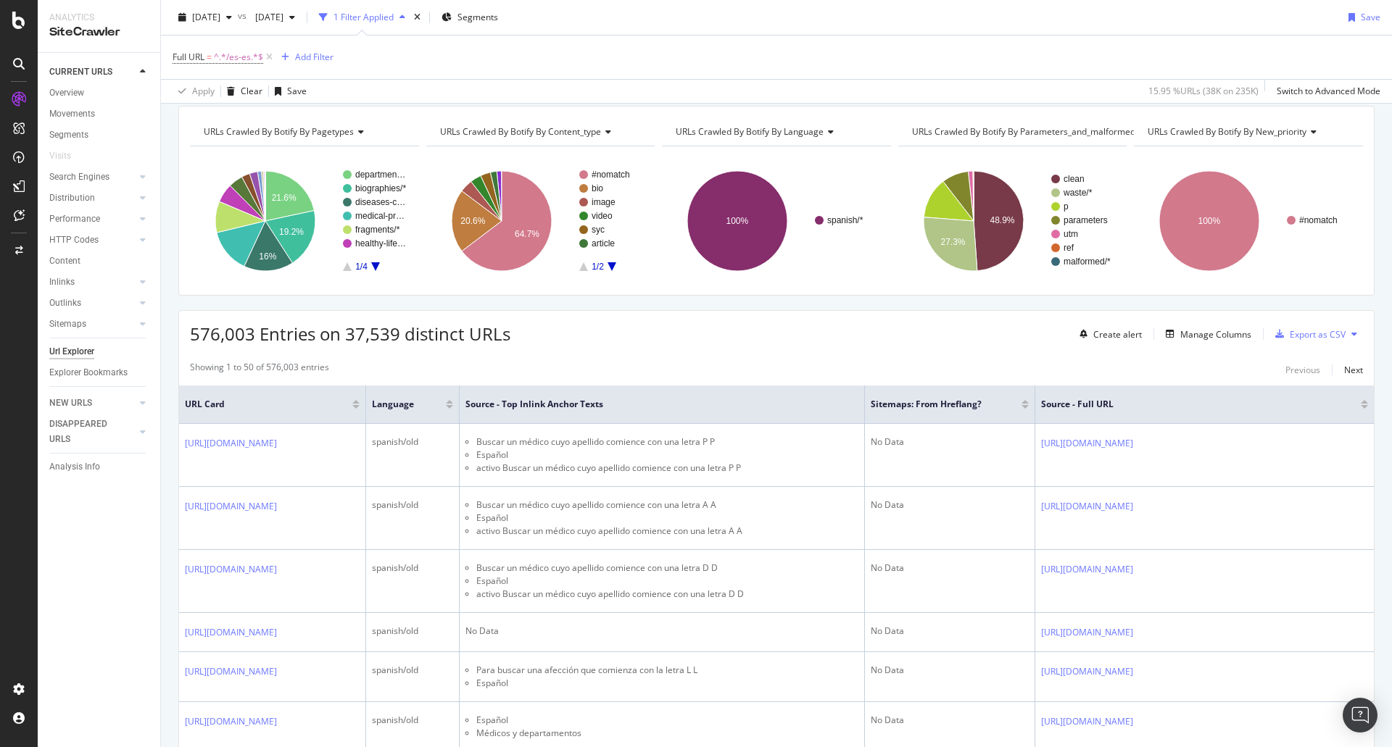
drag, startPoint x: 75, startPoint y: 299, endPoint x: 17, endPoint y: 302, distance: 58.1
click at [75, 299] on div "Outlinks" at bounding box center [65, 303] width 32 height 15
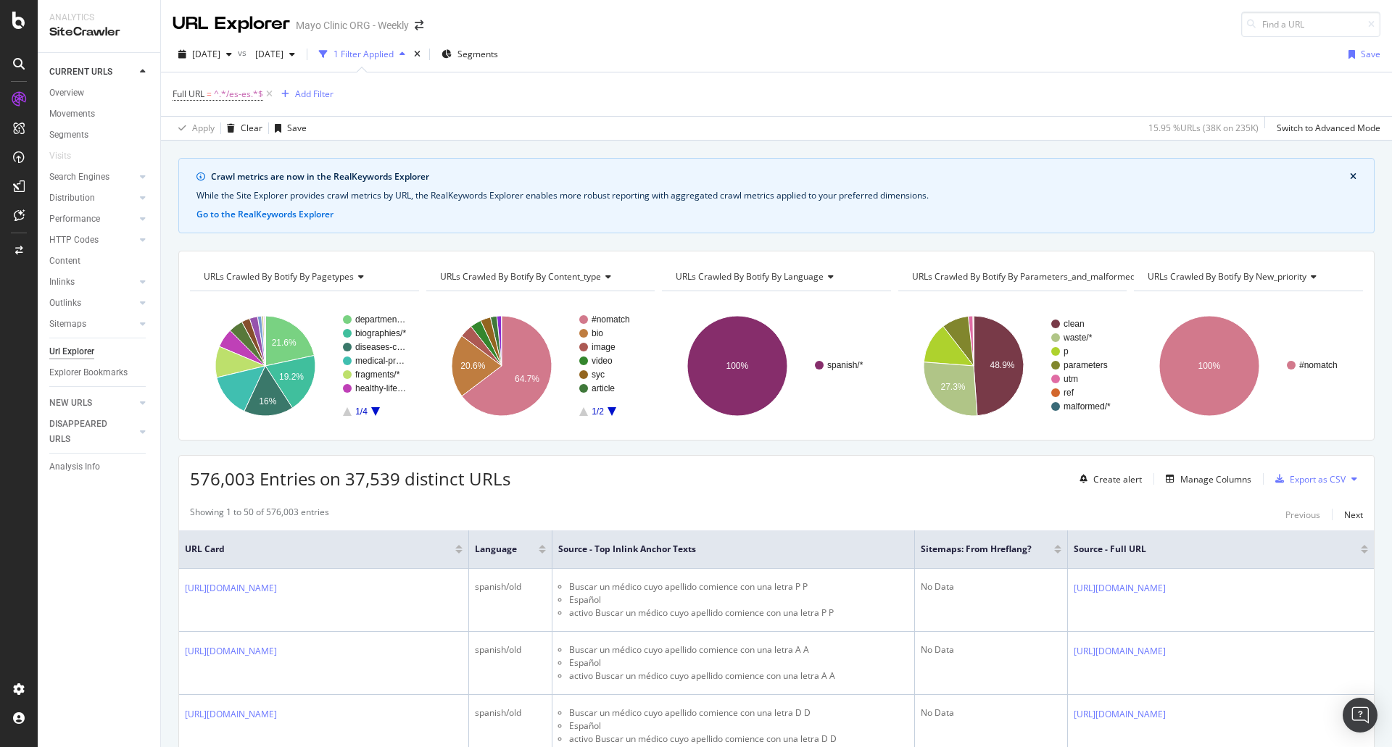
click at [666, 93] on div "Full URL = ^.*/es-es.*$ Add Filter" at bounding box center [777, 93] width 1208 height 43
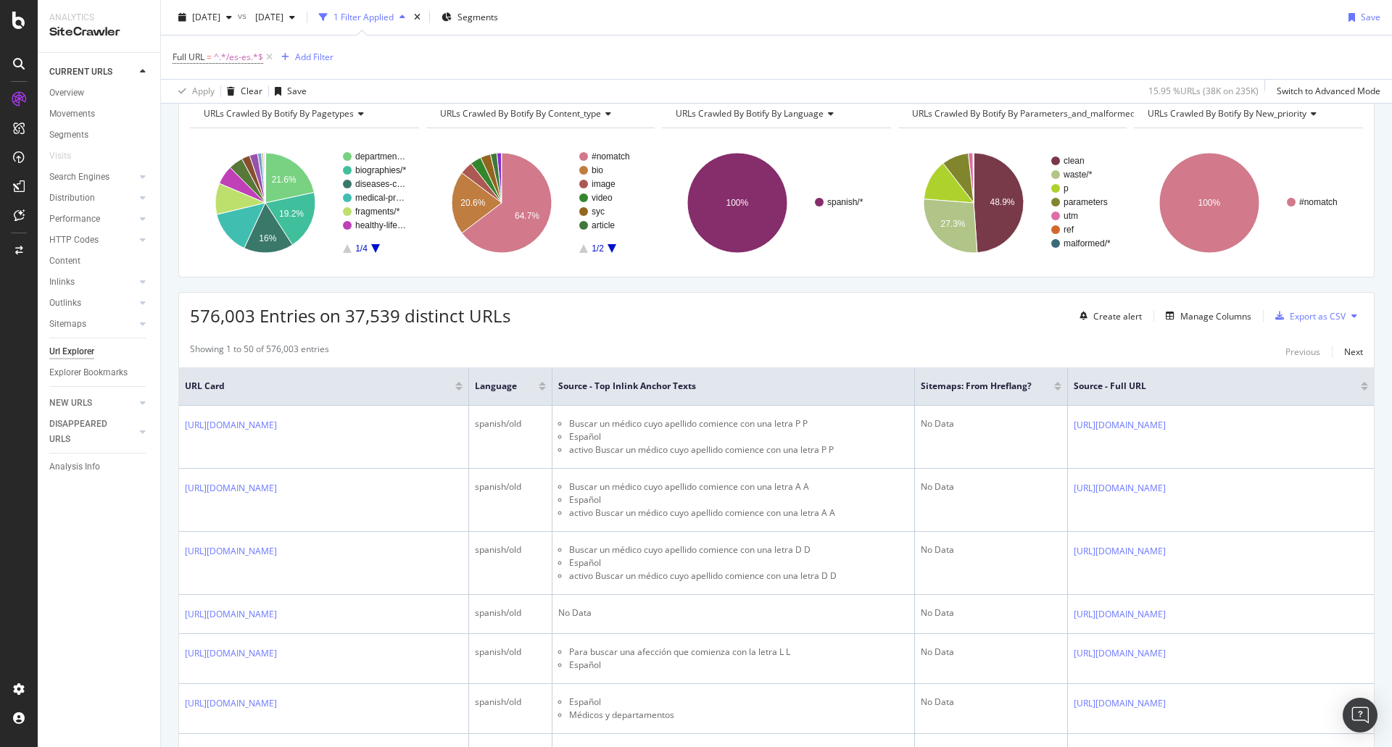
scroll to position [217, 0]
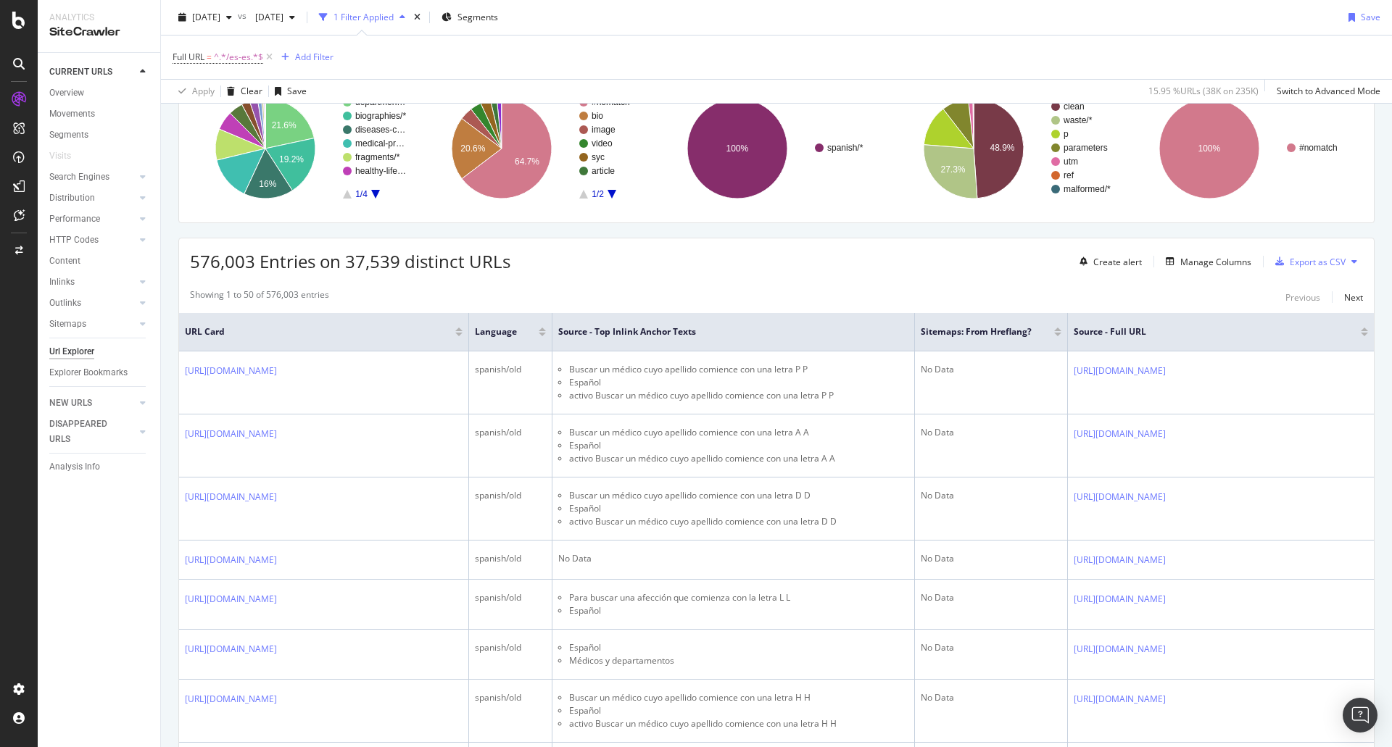
click at [597, 260] on div "576,003 Entries on 37,539 distinct URLs Create alert Manage Columns Export as C…" at bounding box center [776, 256] width 1195 height 36
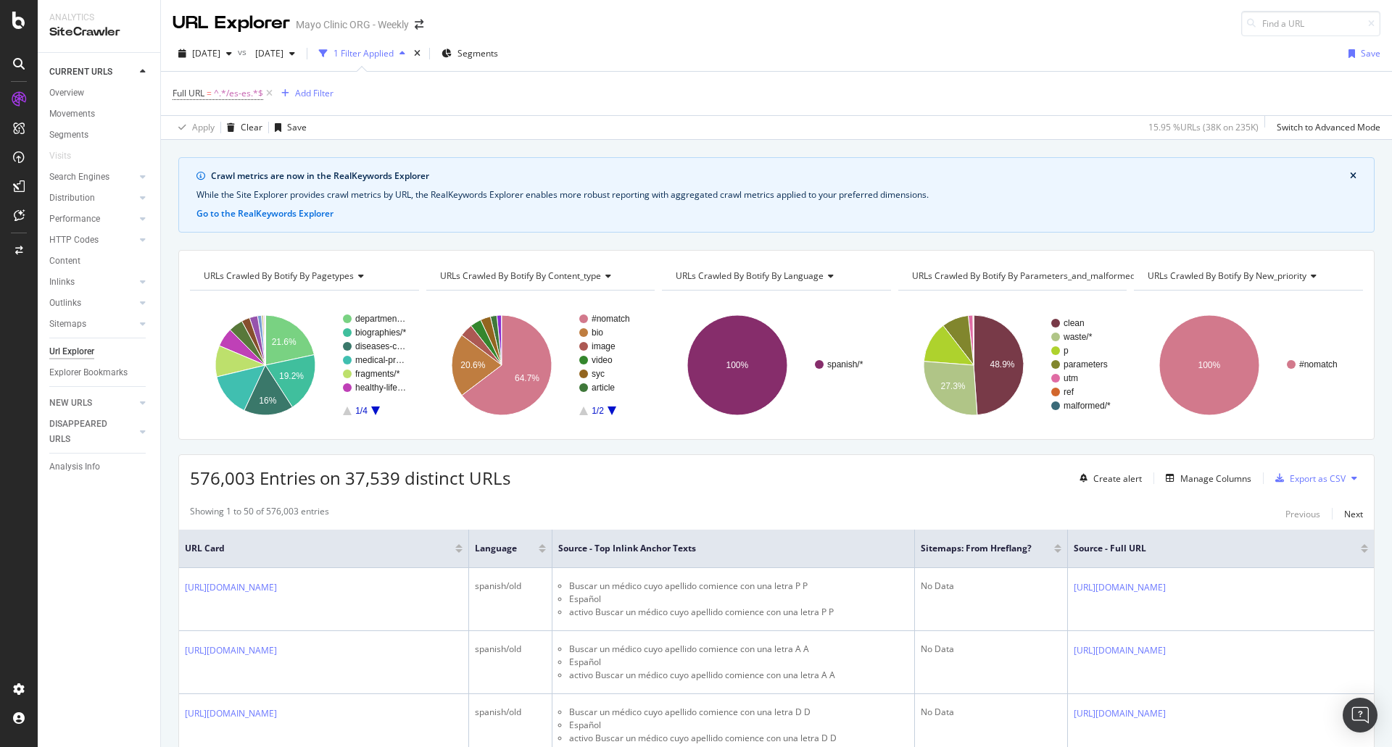
scroll to position [0, 0]
click at [1169, 277] on span "URLs Crawled By Botify By new_priority" at bounding box center [1227, 276] width 159 height 12
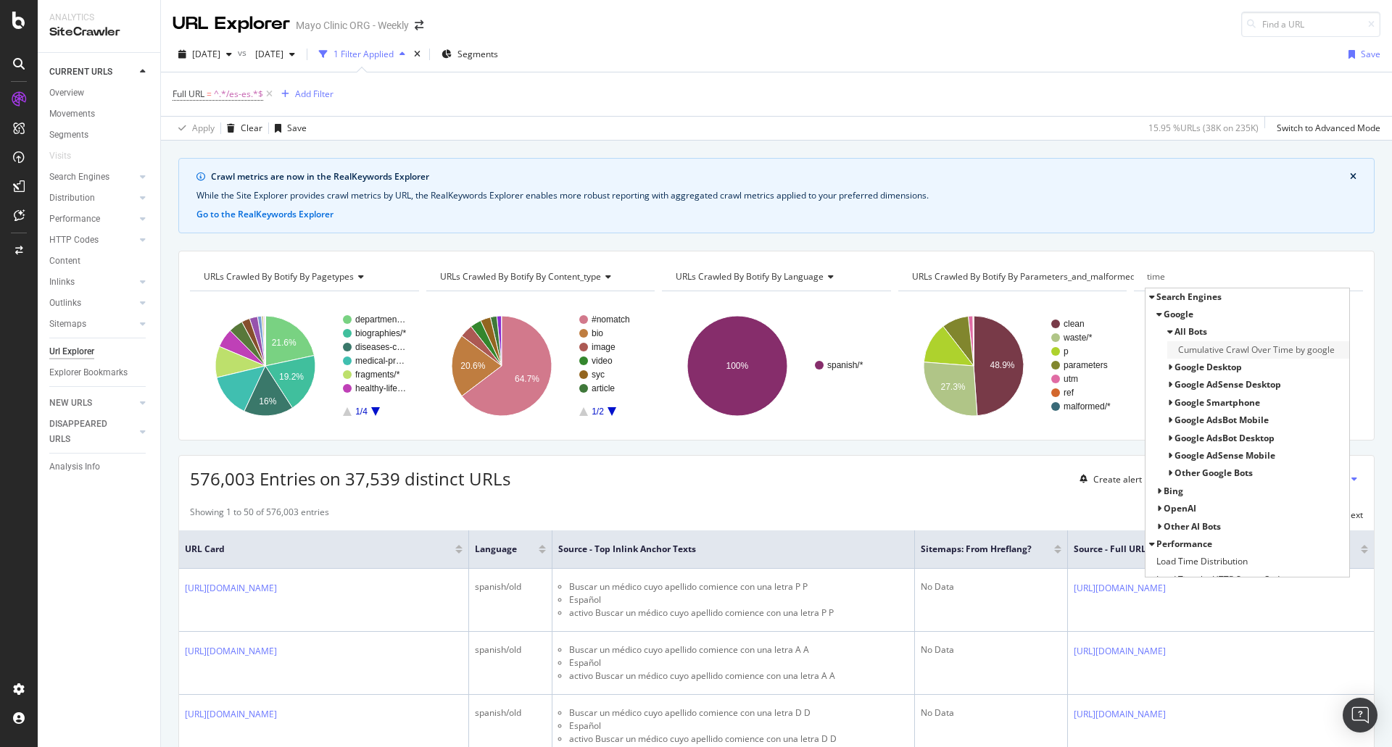
type input "time"
click at [1270, 349] on span "Cumulative Crawl Over Time by google" at bounding box center [1256, 350] width 157 height 14
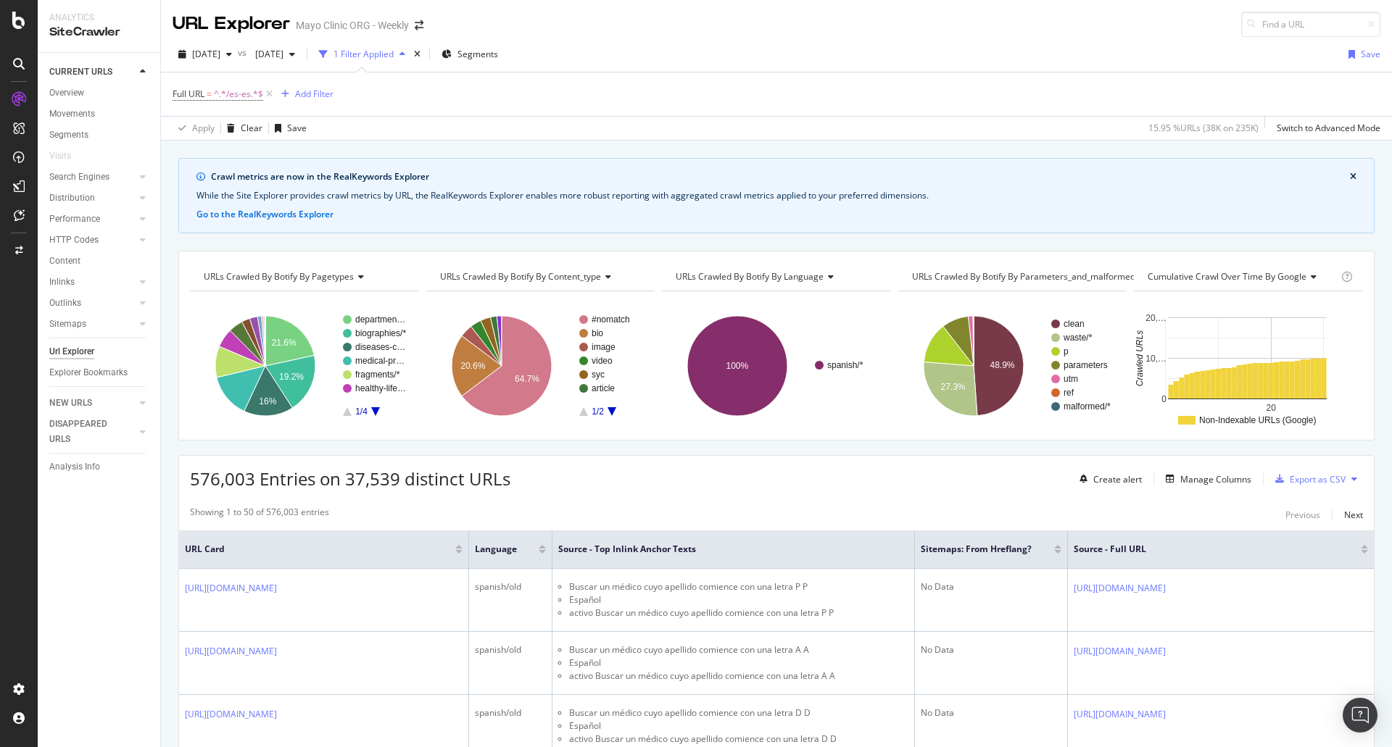
click at [1256, 278] on span "Cumulative Crawl Over Time by google" at bounding box center [1227, 276] width 159 height 12
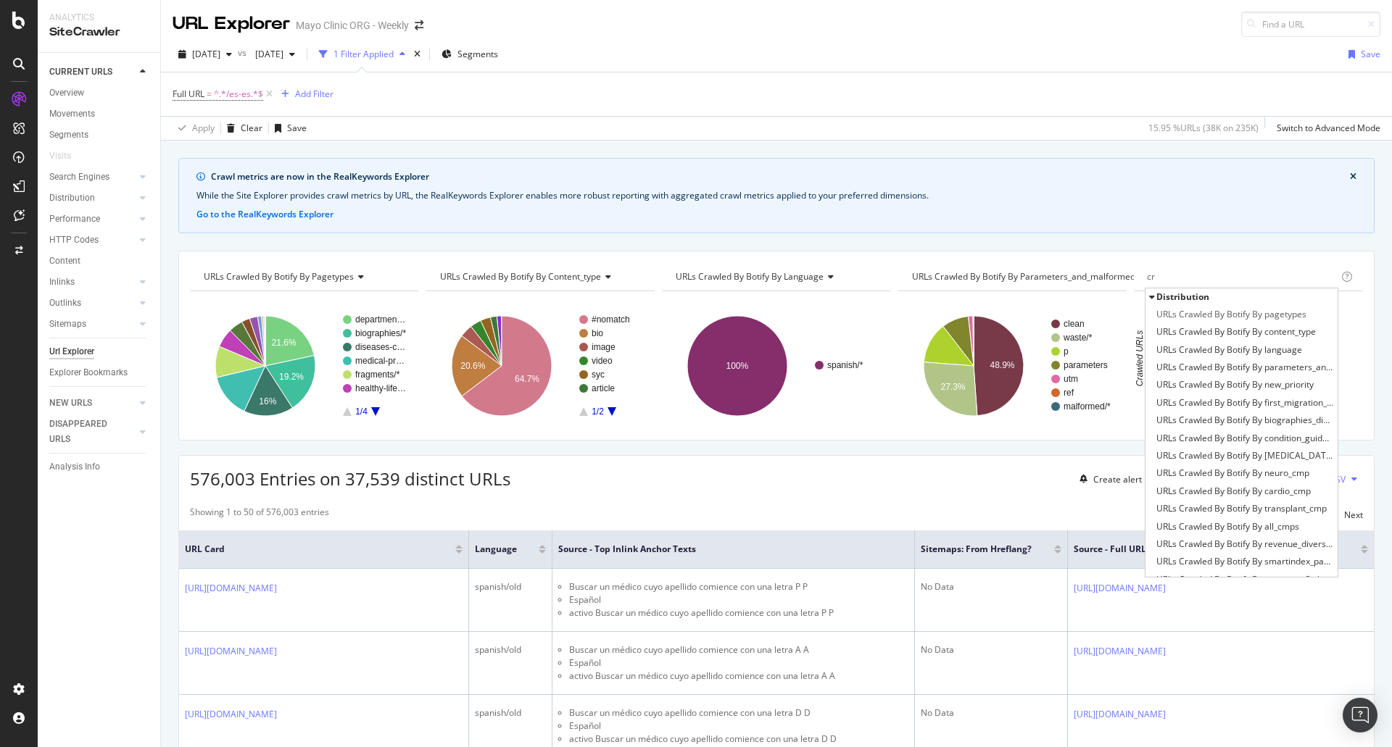
type input "c"
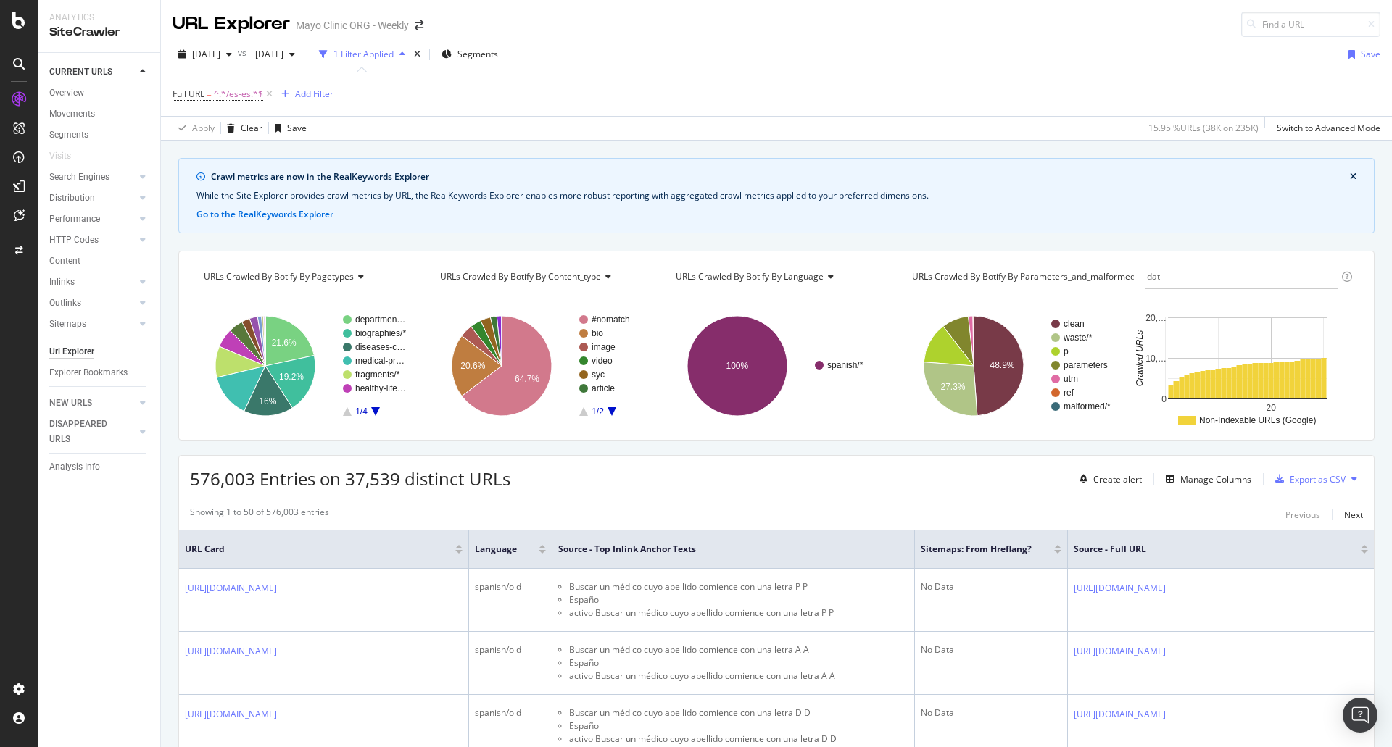
type input "date"
click at [1169, 280] on input "date" at bounding box center [1195, 276] width 97 height 23
click at [1169, 280] on span "Cumulative Crawl Over Time by google" at bounding box center [1227, 276] width 159 height 12
type input "D"
type input "date"
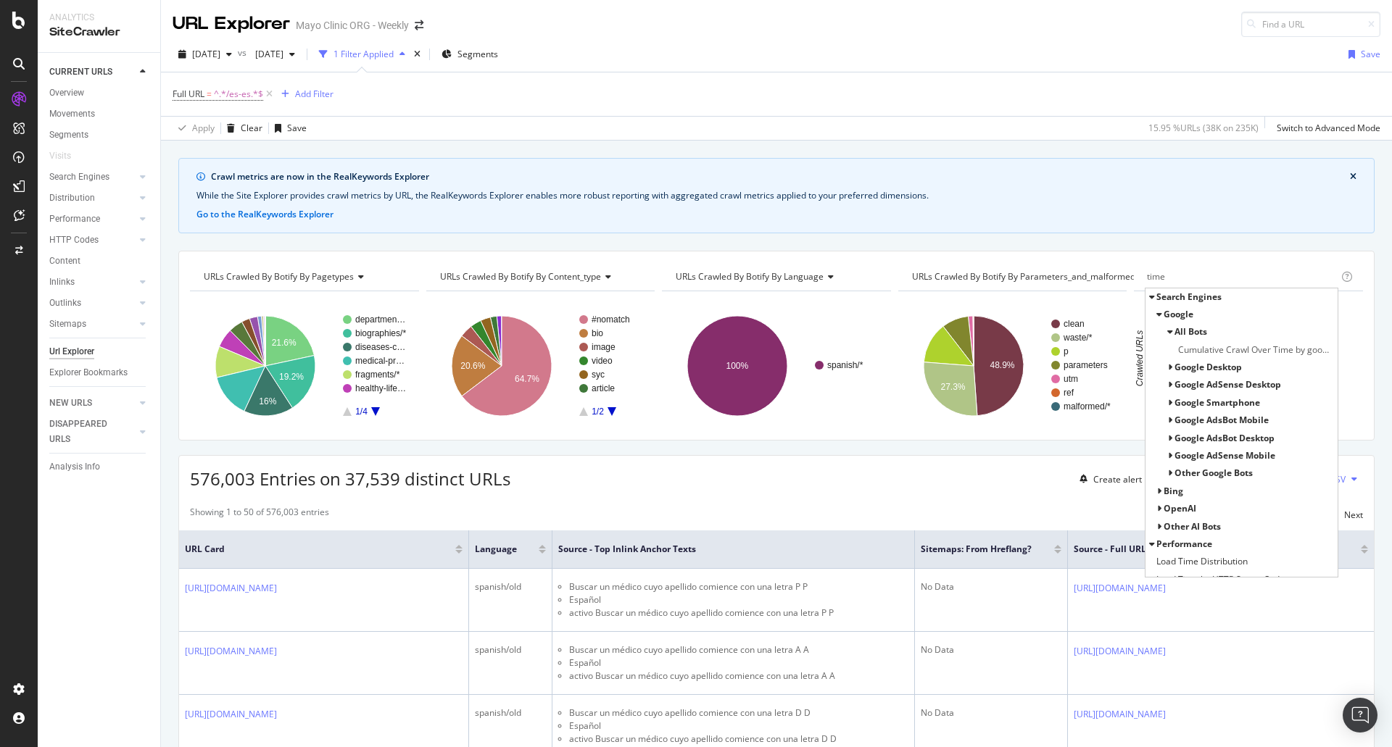
type input "time"
click at [1156, 312] on icon at bounding box center [1158, 314] width 5 height 9
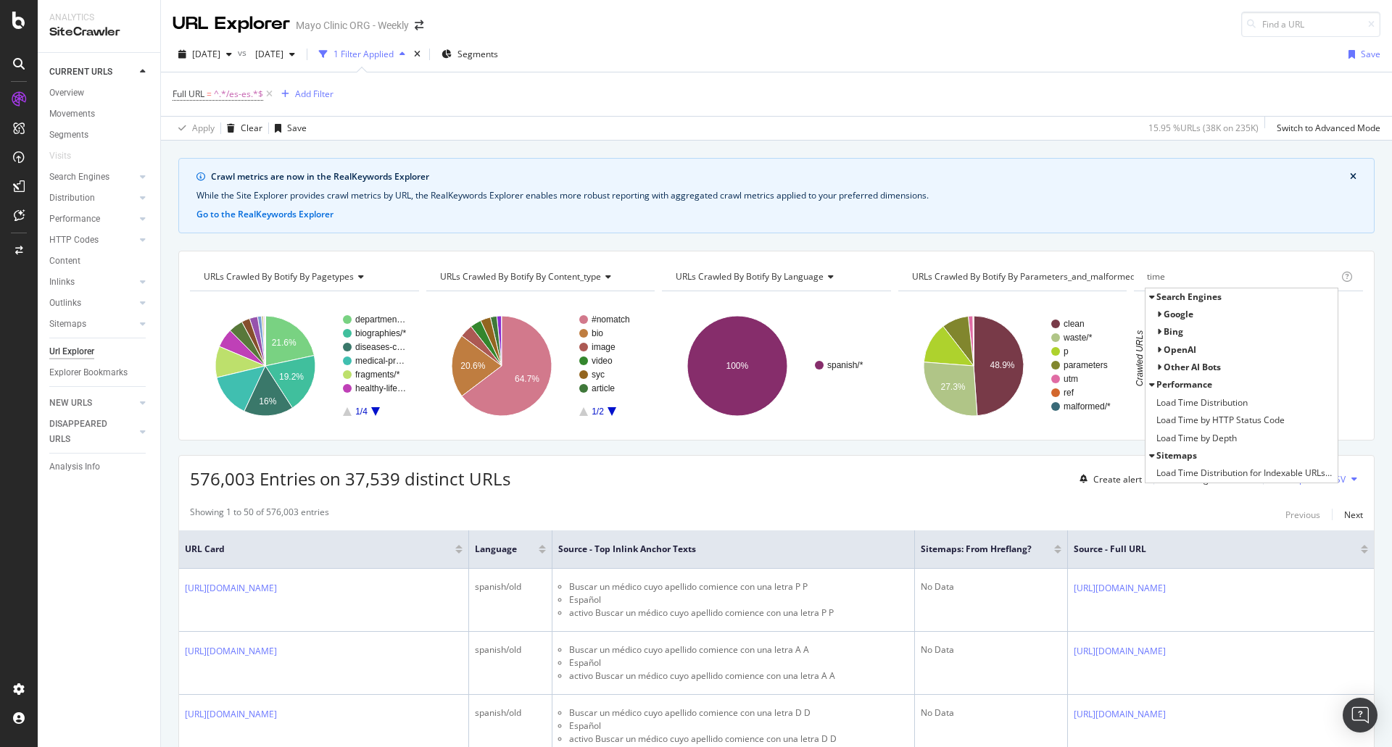
click at [1149, 295] on icon at bounding box center [1151, 297] width 5 height 9
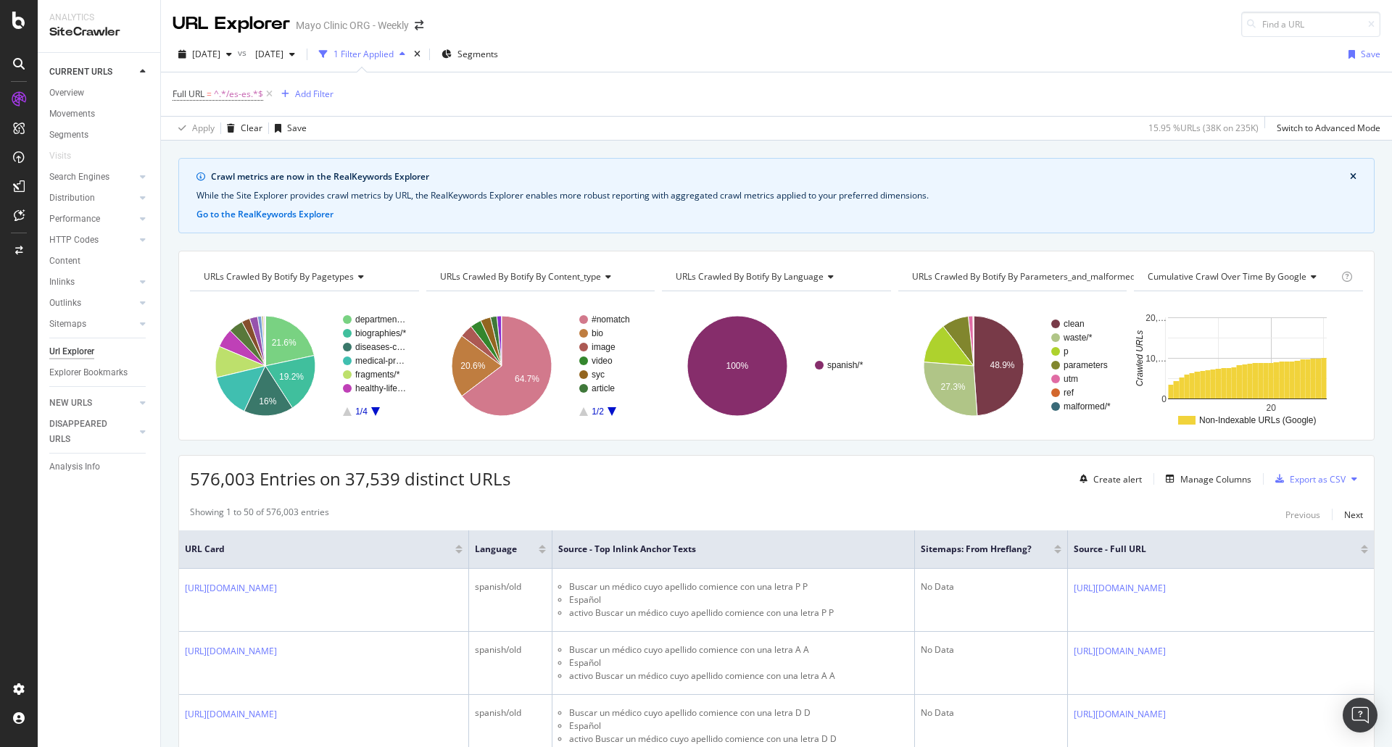
click at [1176, 285] on div "Cumulative Crawl Over Time by google" at bounding box center [1242, 276] width 194 height 23
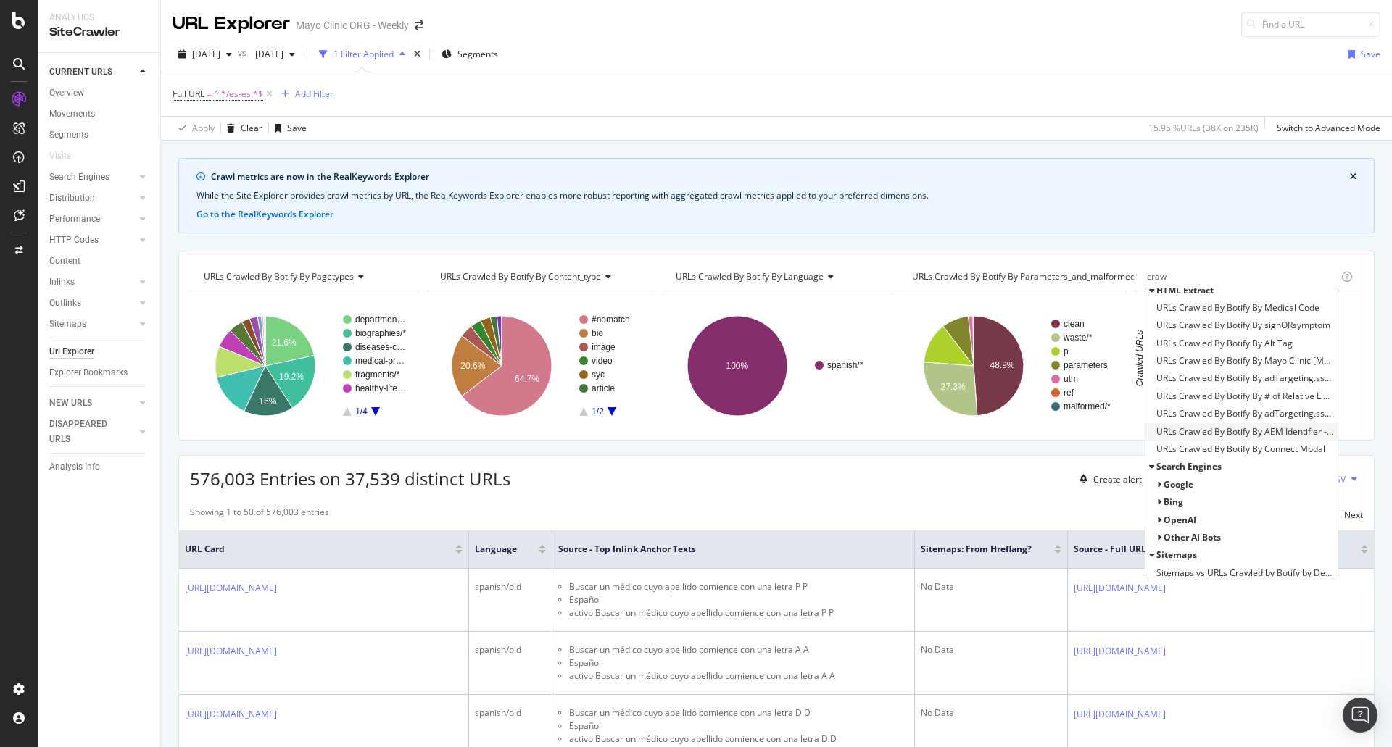
scroll to position [330, 0]
type input "craw"
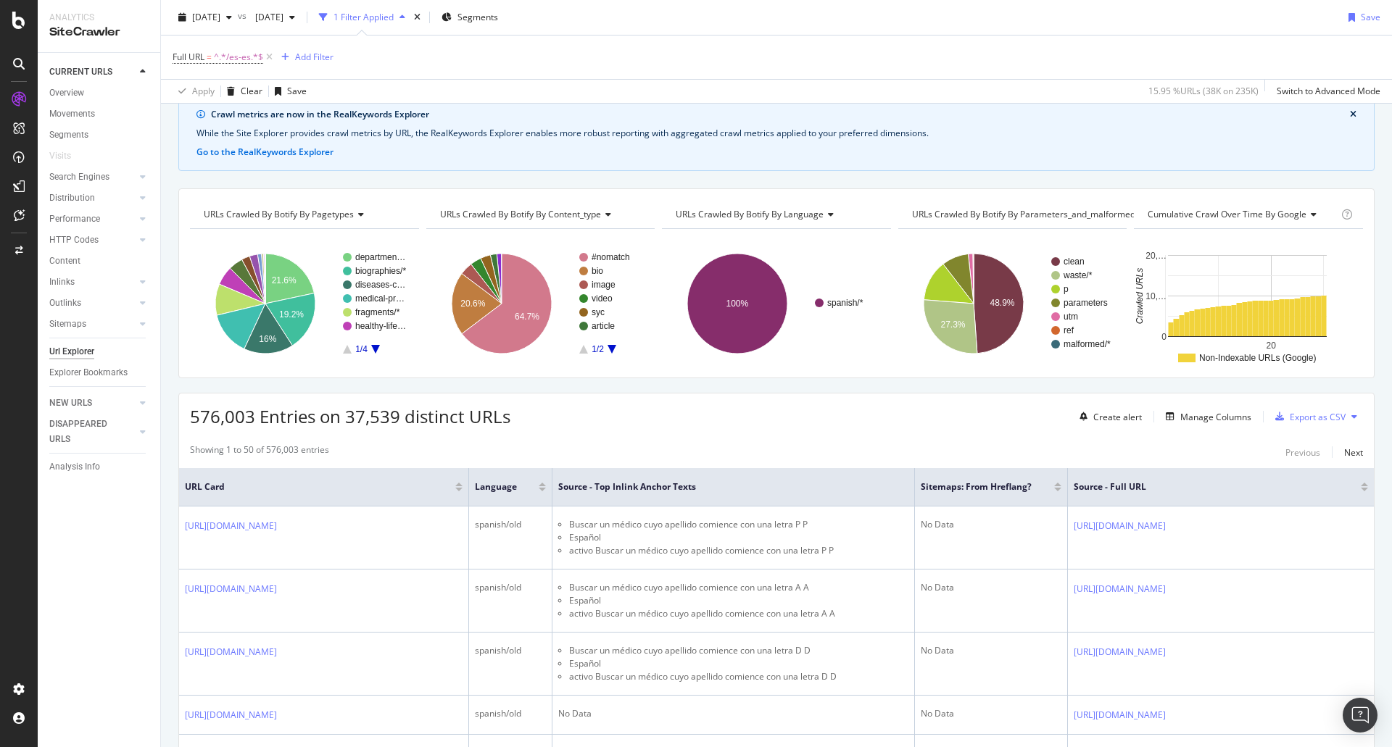
scroll to position [0, 0]
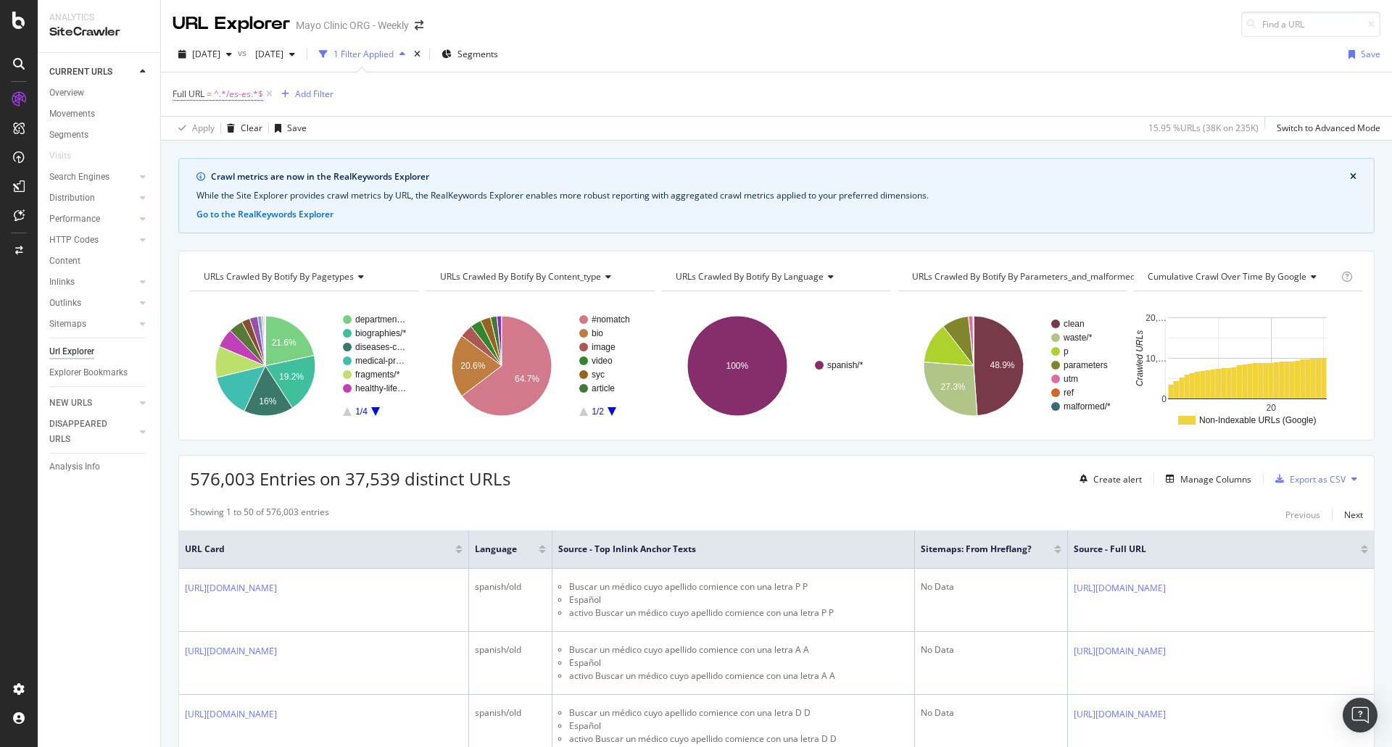
click at [621, 229] on div "Crawl metrics are now in the RealKeywords Explorer While the Site Explorer prov…" at bounding box center [776, 195] width 1196 height 75
drag, startPoint x: 686, startPoint y: 537, endPoint x: 662, endPoint y: 563, distance: 35.9
click at [682, 544] on th "Source - Top Inlink Anchor Texts" at bounding box center [733, 550] width 362 height 38
click at [652, 550] on span "Source - Top Inlink Anchor Texts" at bounding box center [722, 549] width 328 height 13
click at [651, 550] on span "Source - Top Inlink Anchor Texts" at bounding box center [722, 549] width 328 height 13
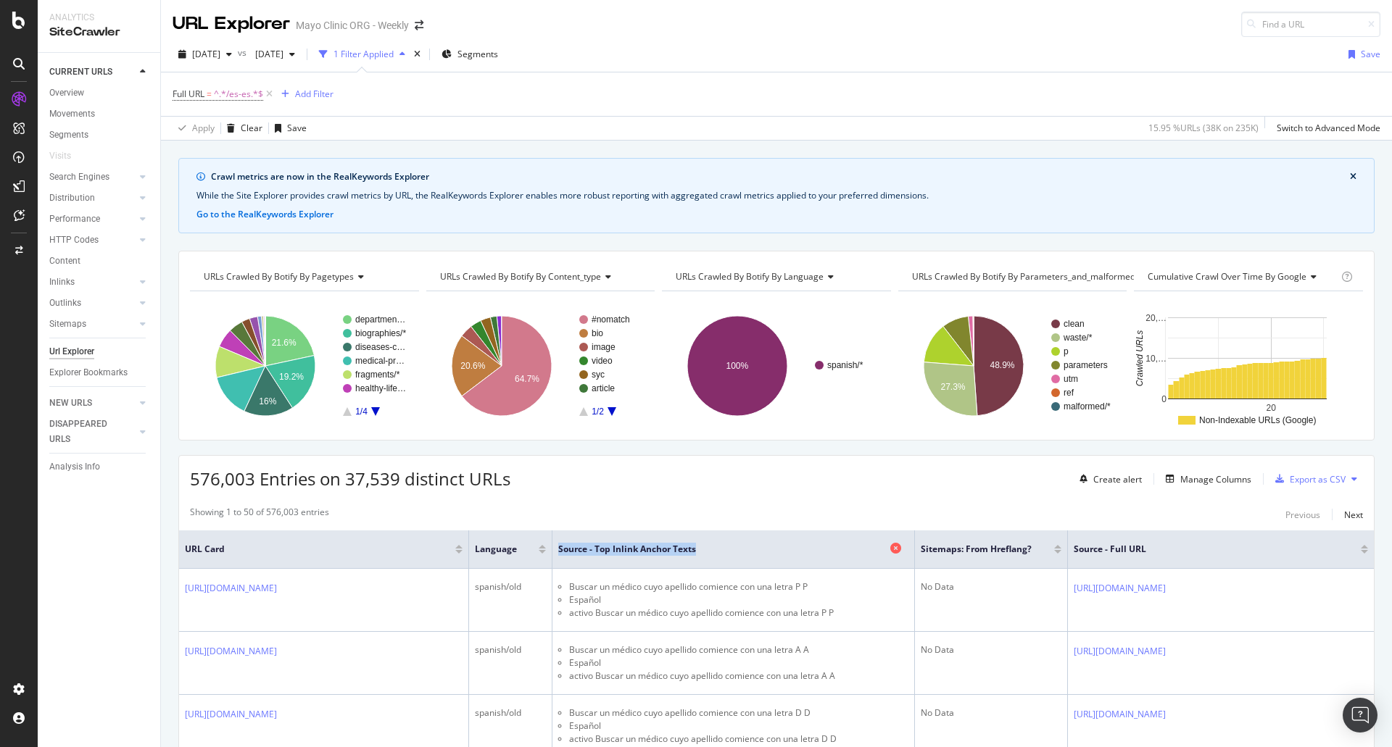
click at [651, 550] on span "Source - Top Inlink Anchor Texts" at bounding box center [722, 549] width 328 height 13
drag, startPoint x: 731, startPoint y: 566, endPoint x: 500, endPoint y: 549, distance: 231.1
click at [500, 549] on tr "URL Card language Source - Top Inlink Anchor Texts Sitemaps: From hreflang? Sou…" at bounding box center [776, 550] width 1195 height 38
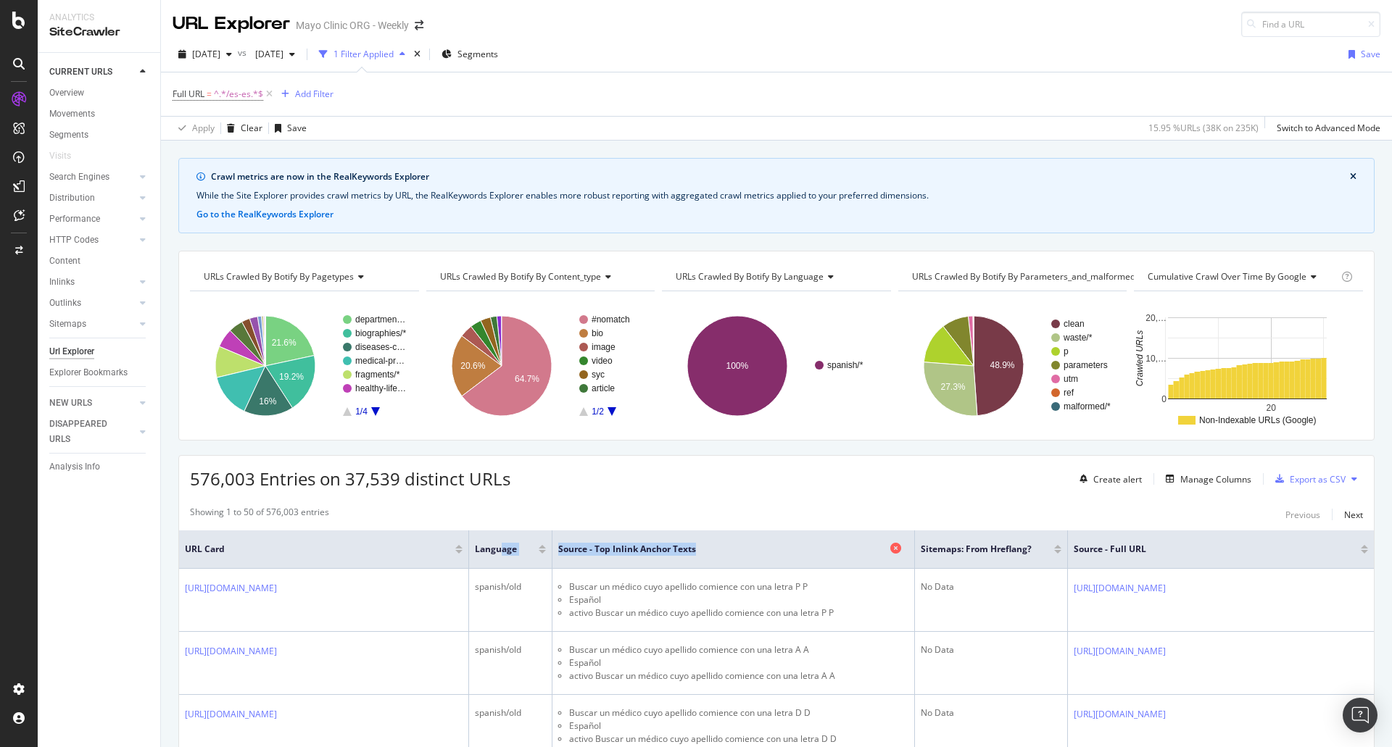
click at [584, 549] on span "Source - Top Inlink Anchor Texts" at bounding box center [722, 549] width 328 height 13
drag, startPoint x: 558, startPoint y: 549, endPoint x: 665, endPoint y: 539, distance: 107.8
click at [665, 539] on th "Source - Top Inlink Anchor Texts" at bounding box center [733, 550] width 362 height 38
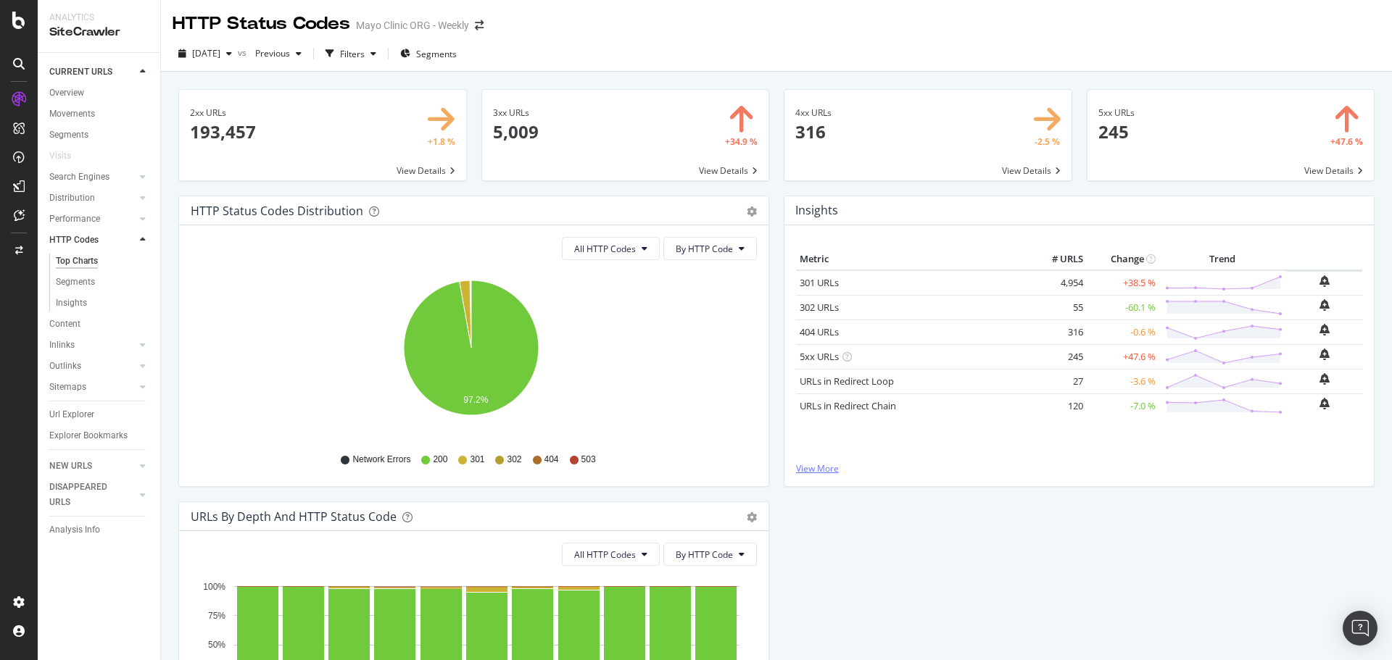
click at [812, 469] on link "View More" at bounding box center [1079, 468] width 566 height 12
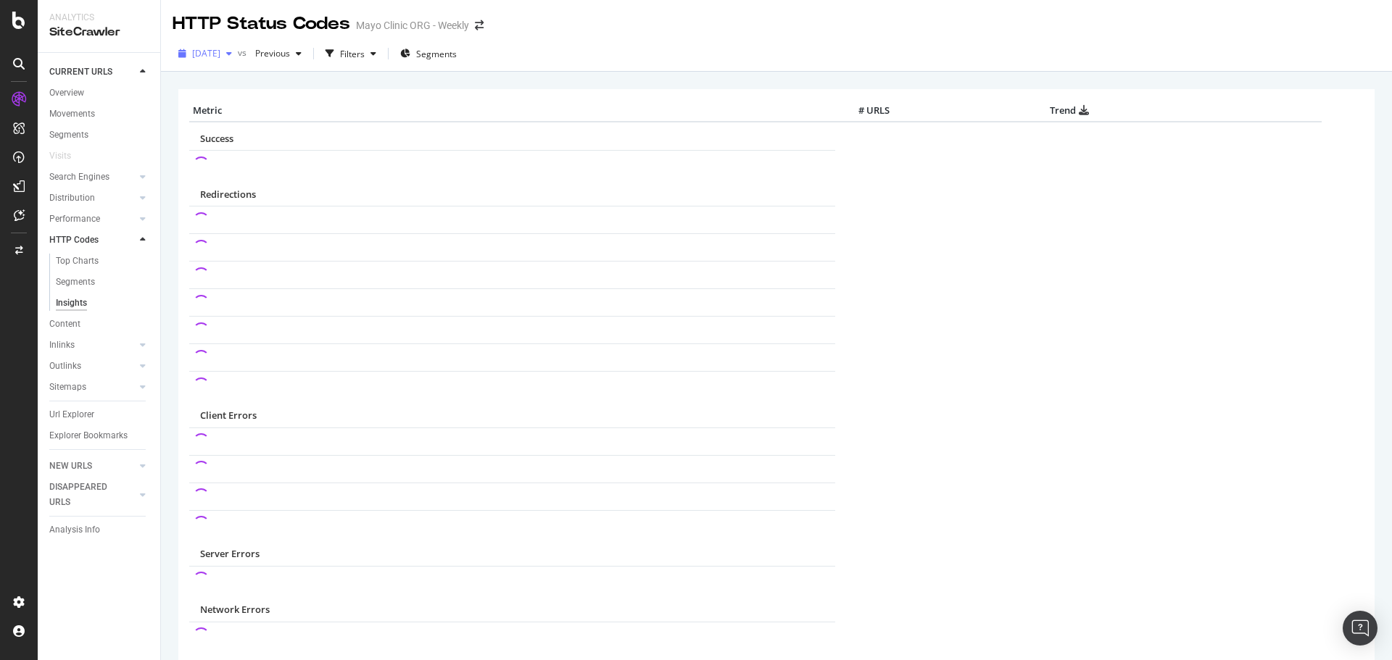
click at [220, 51] on span "[DATE]" at bounding box center [206, 53] width 28 height 12
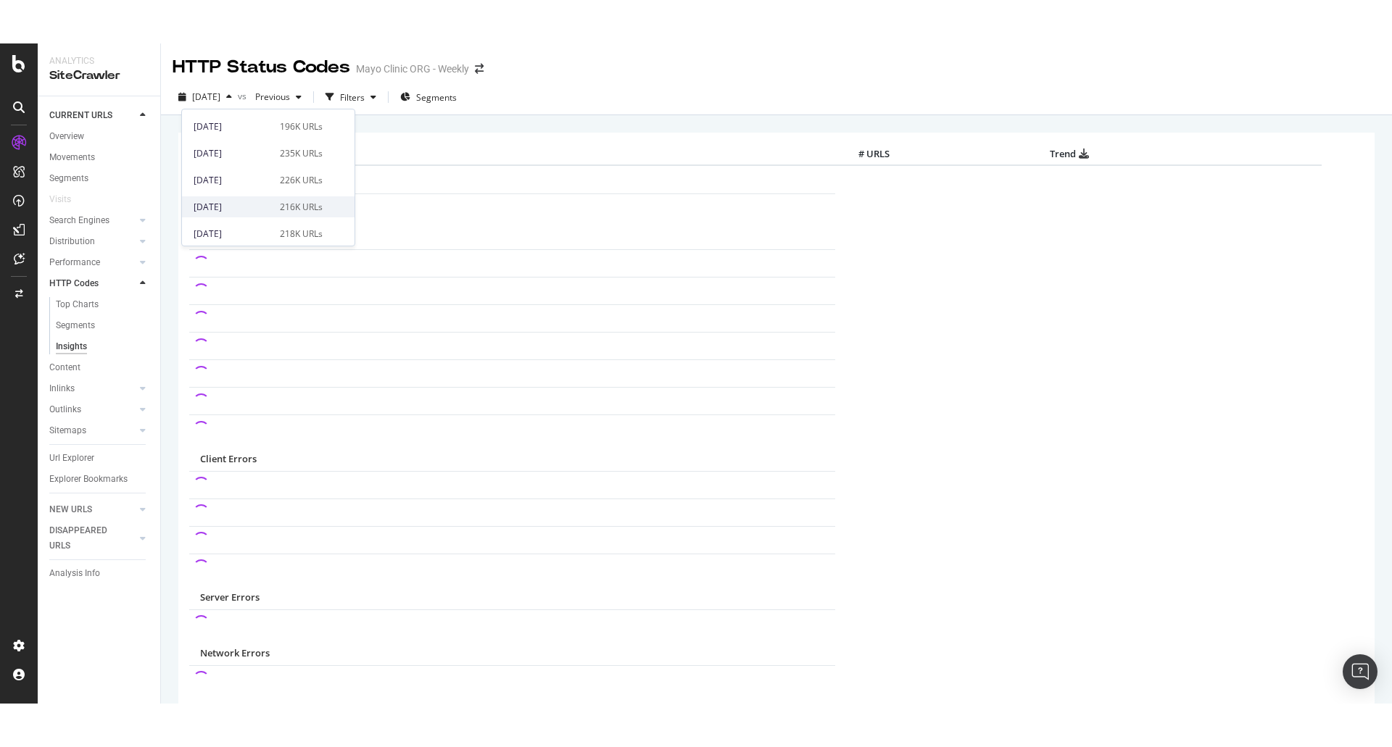
scroll to position [145, 0]
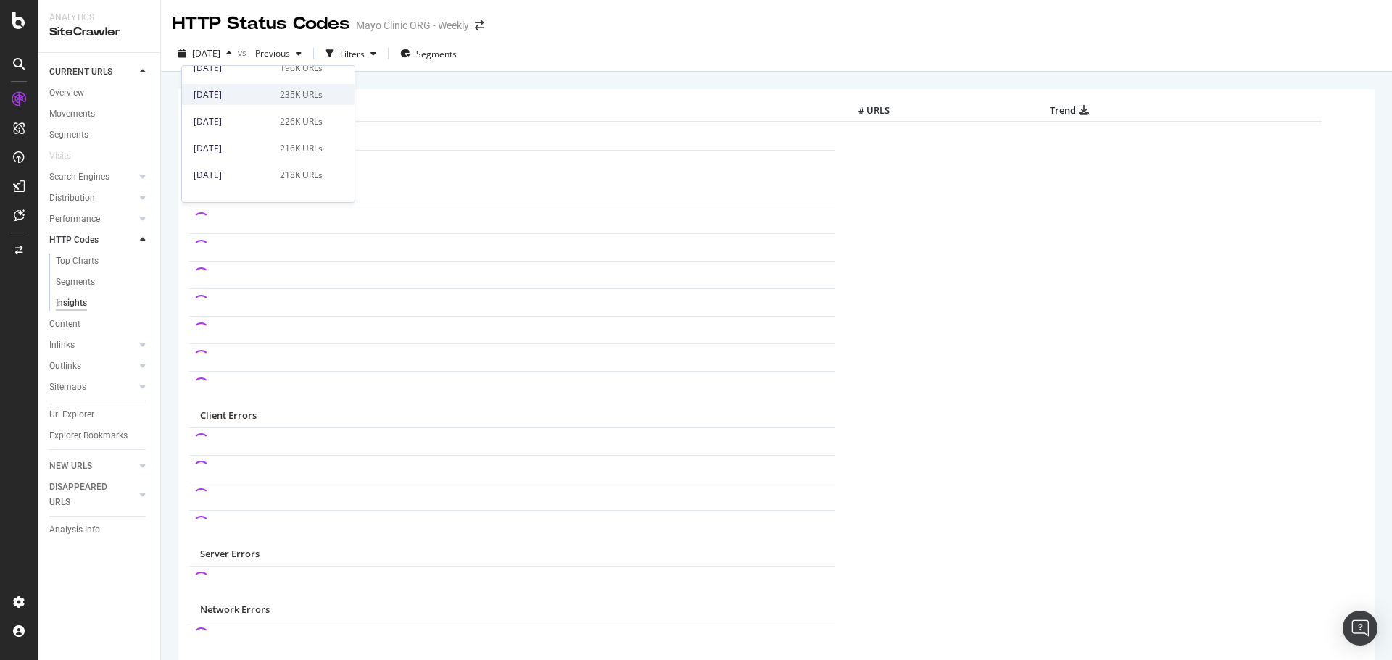
click at [244, 96] on div "[DATE]" at bounding box center [233, 94] width 78 height 13
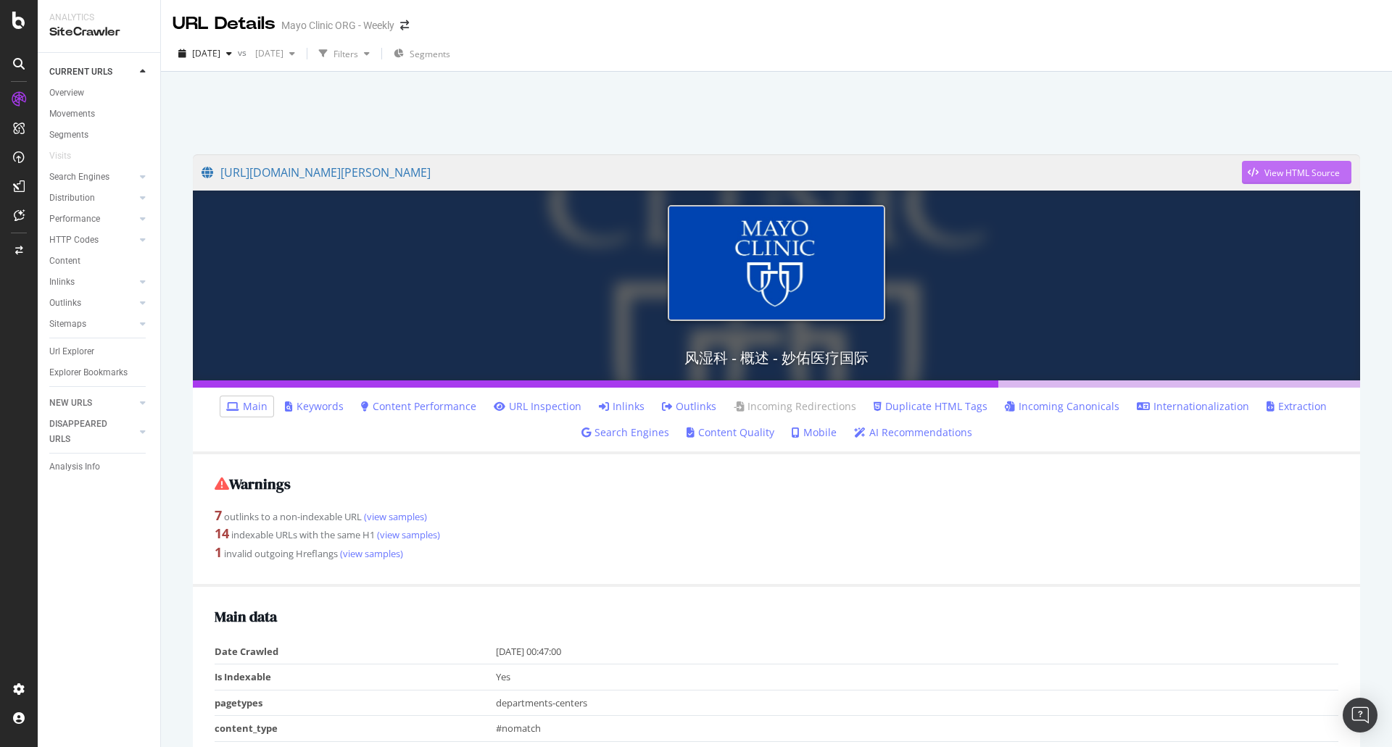
click at [1264, 173] on div "View HTML Source" at bounding box center [1301, 173] width 75 height 12
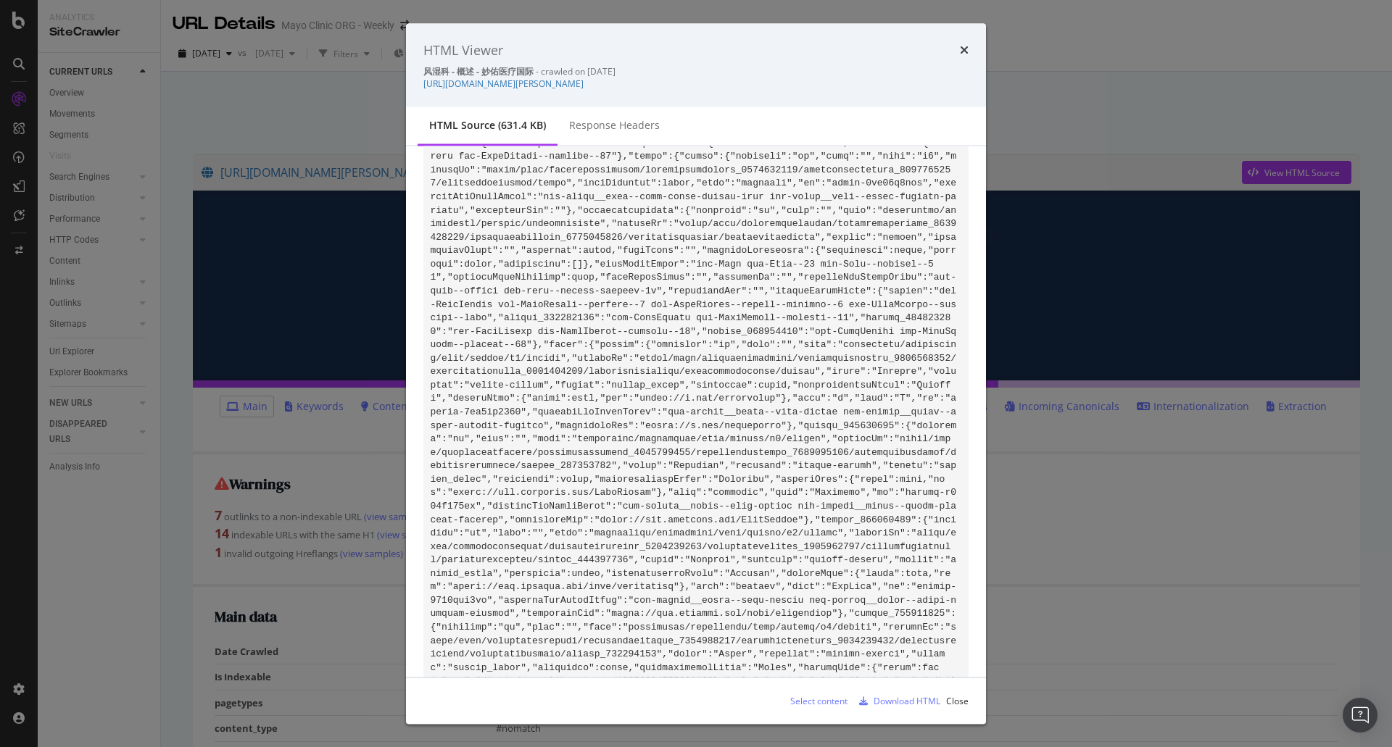
scroll to position [411, 0]
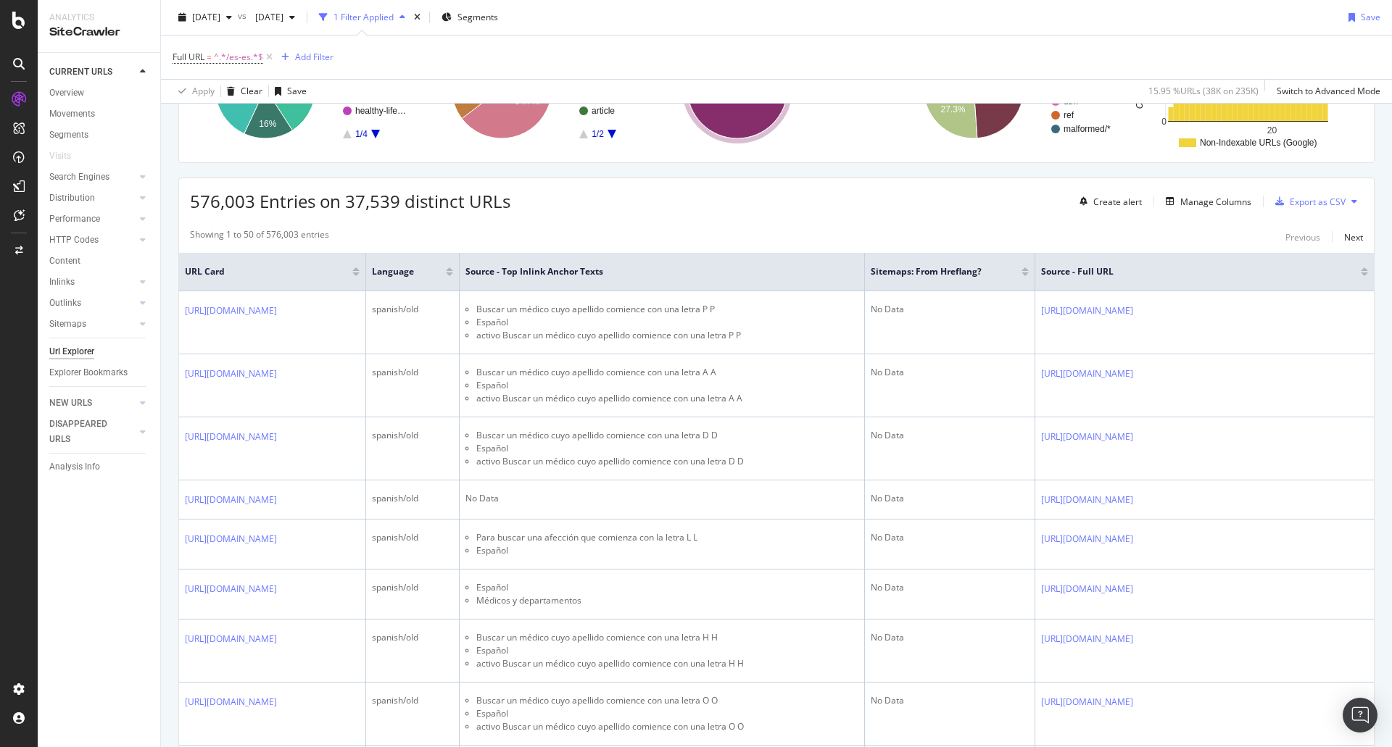
scroll to position [290, 0]
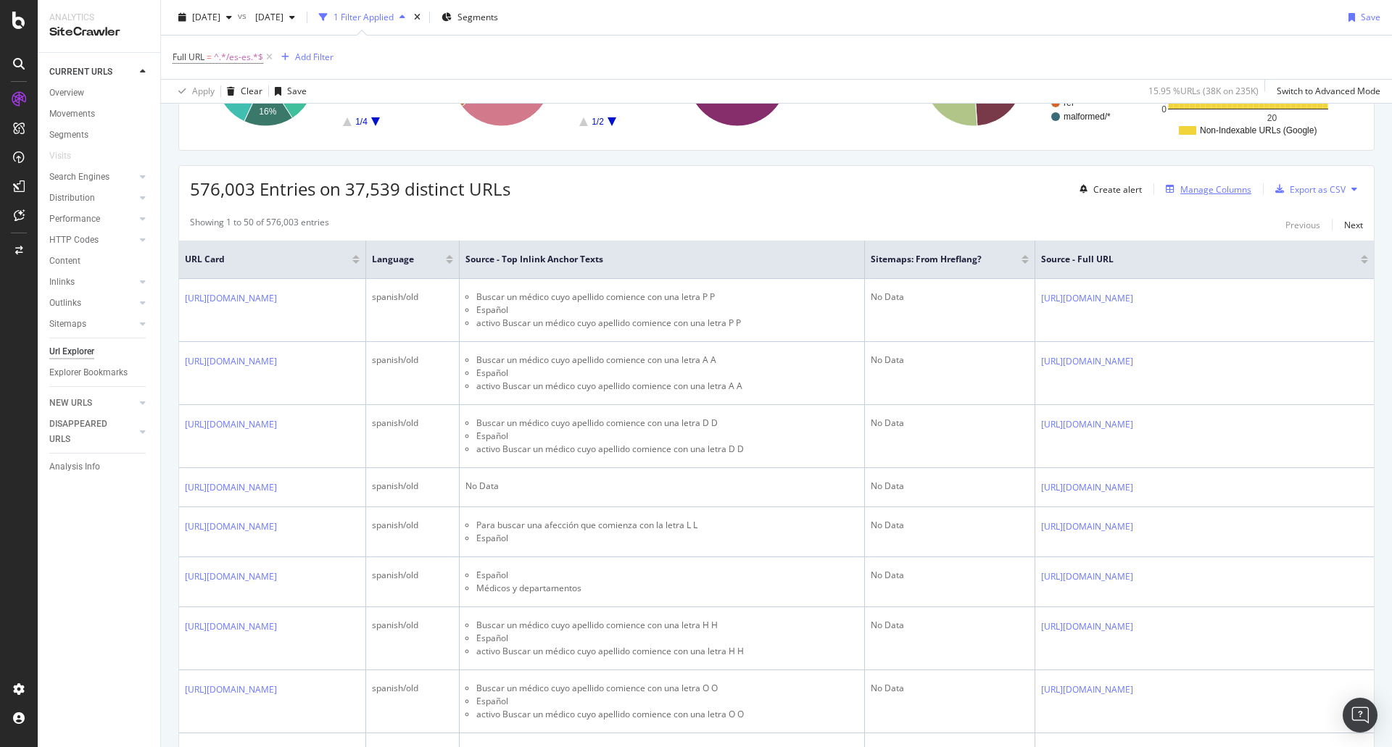
click at [1173, 181] on div "Manage Columns" at bounding box center [1205, 189] width 91 height 16
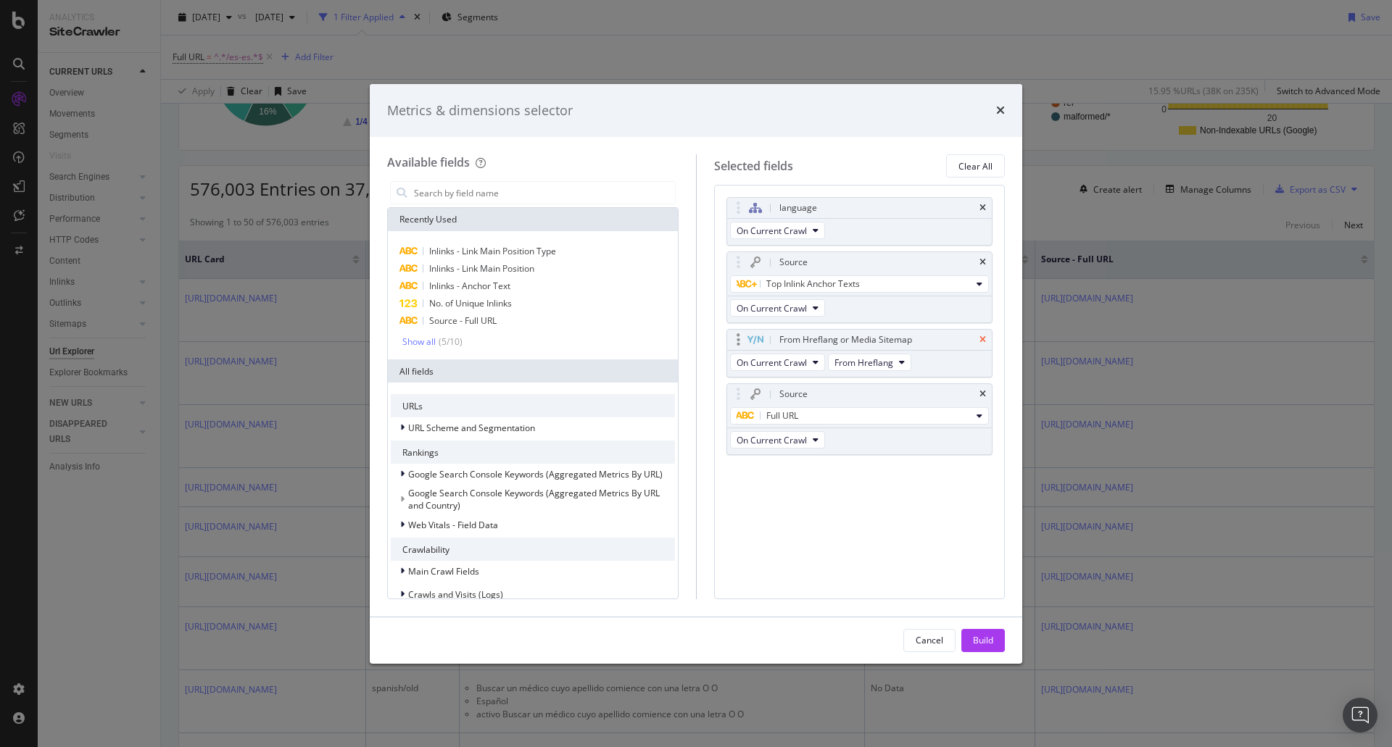
click at [983, 341] on icon "times" at bounding box center [982, 340] width 7 height 9
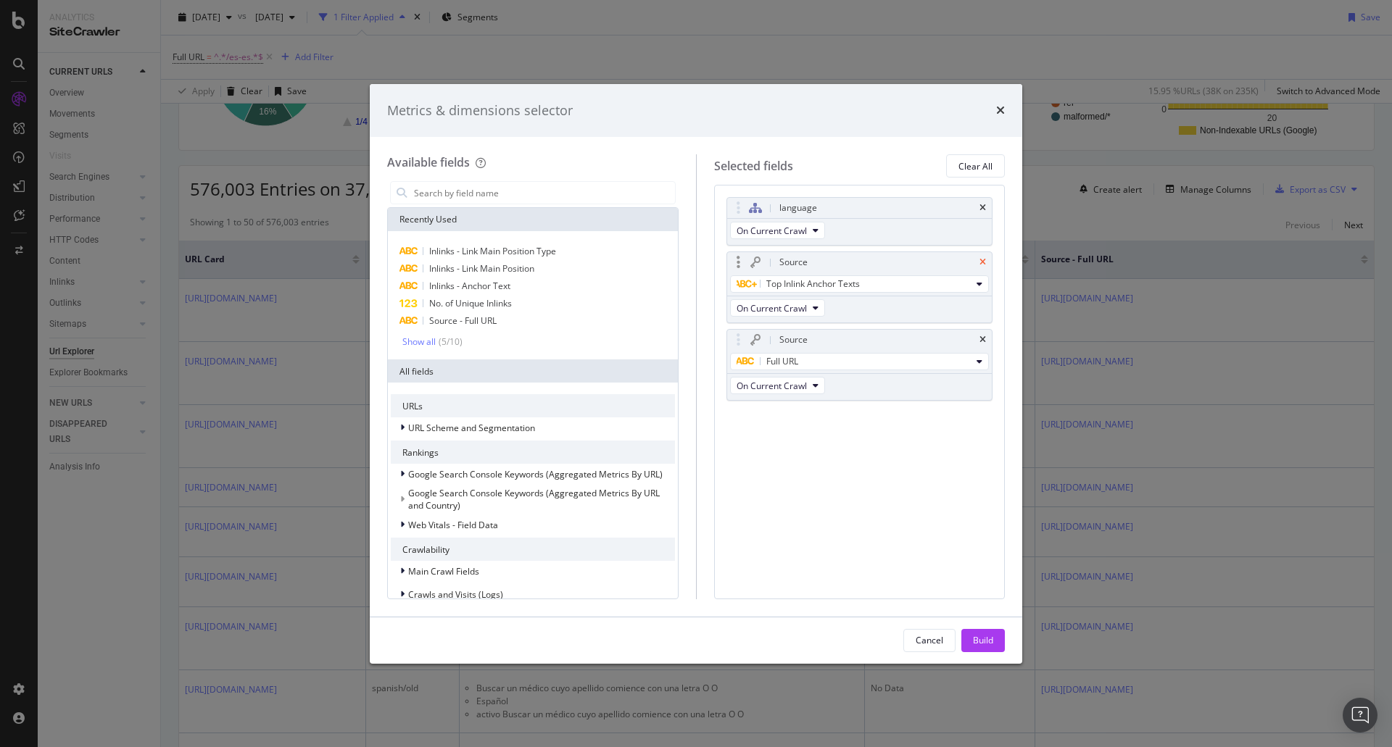
click at [984, 258] on icon "times" at bounding box center [982, 262] width 7 height 9
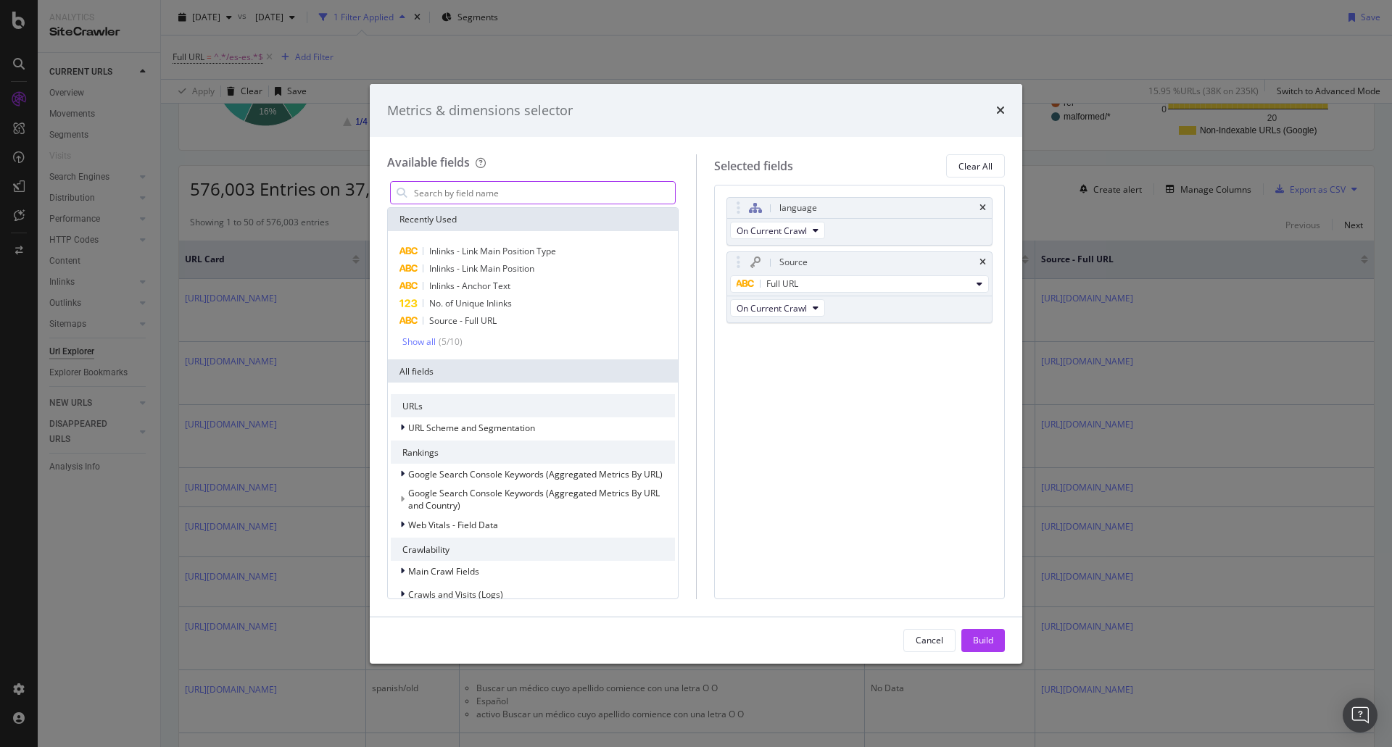
click at [517, 192] on input "modal" at bounding box center [543, 193] width 262 height 22
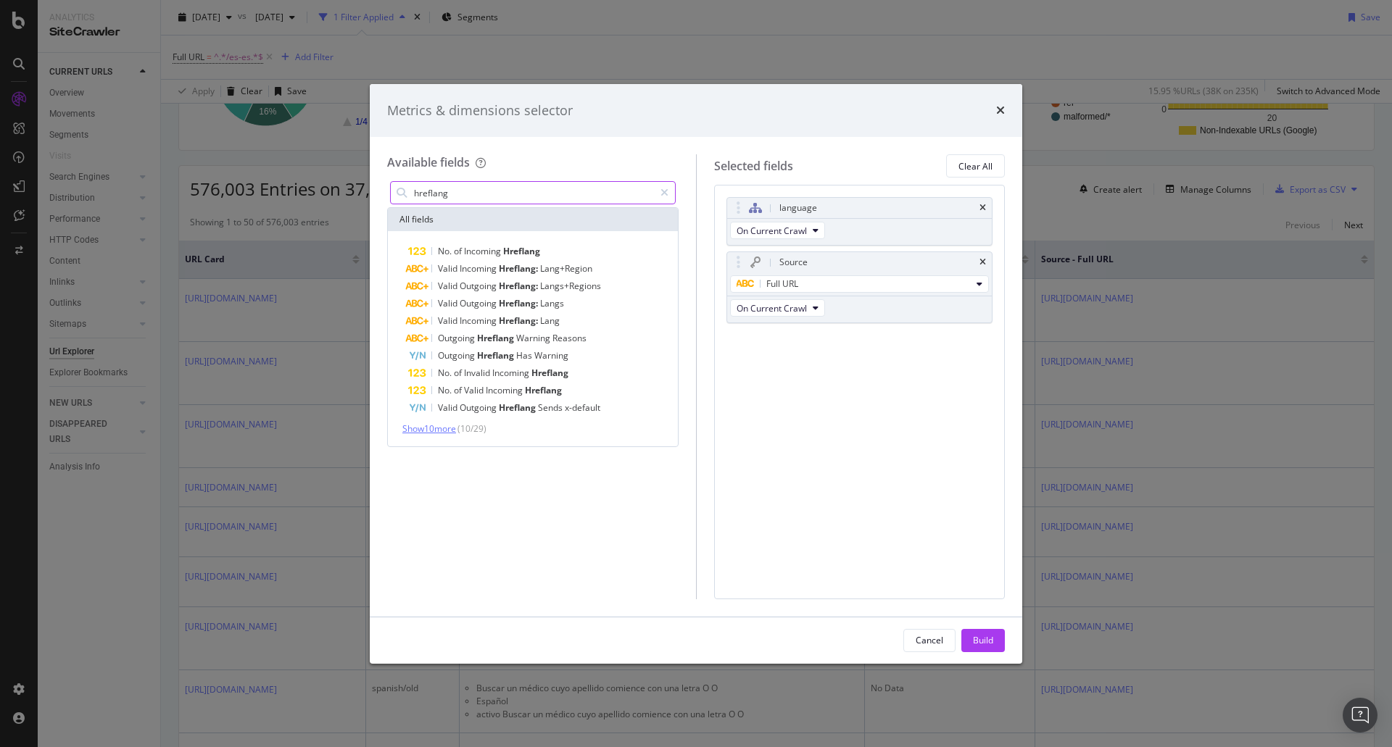
type input "hreflang"
click at [447, 429] on span "Show 10 more" at bounding box center [429, 429] width 54 height 12
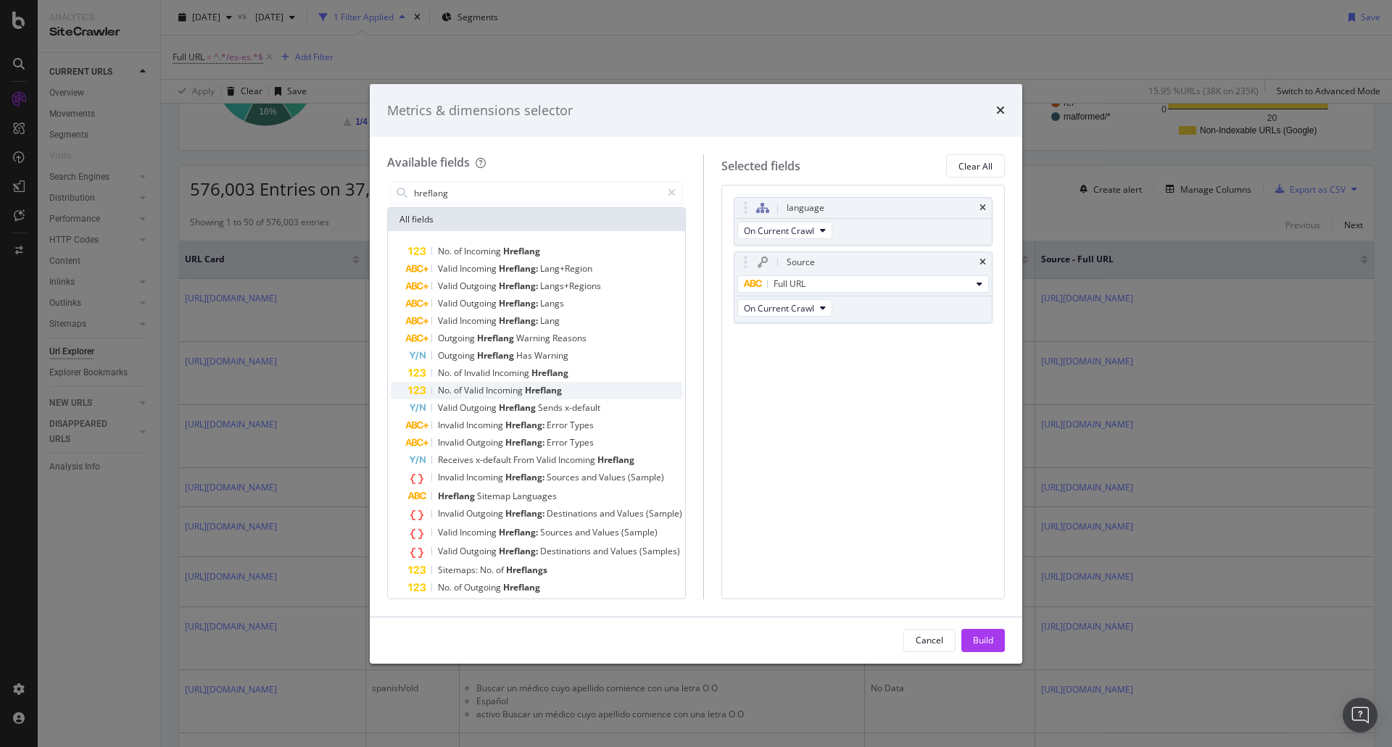
click at [452, 389] on span "No." at bounding box center [446, 390] width 16 height 12
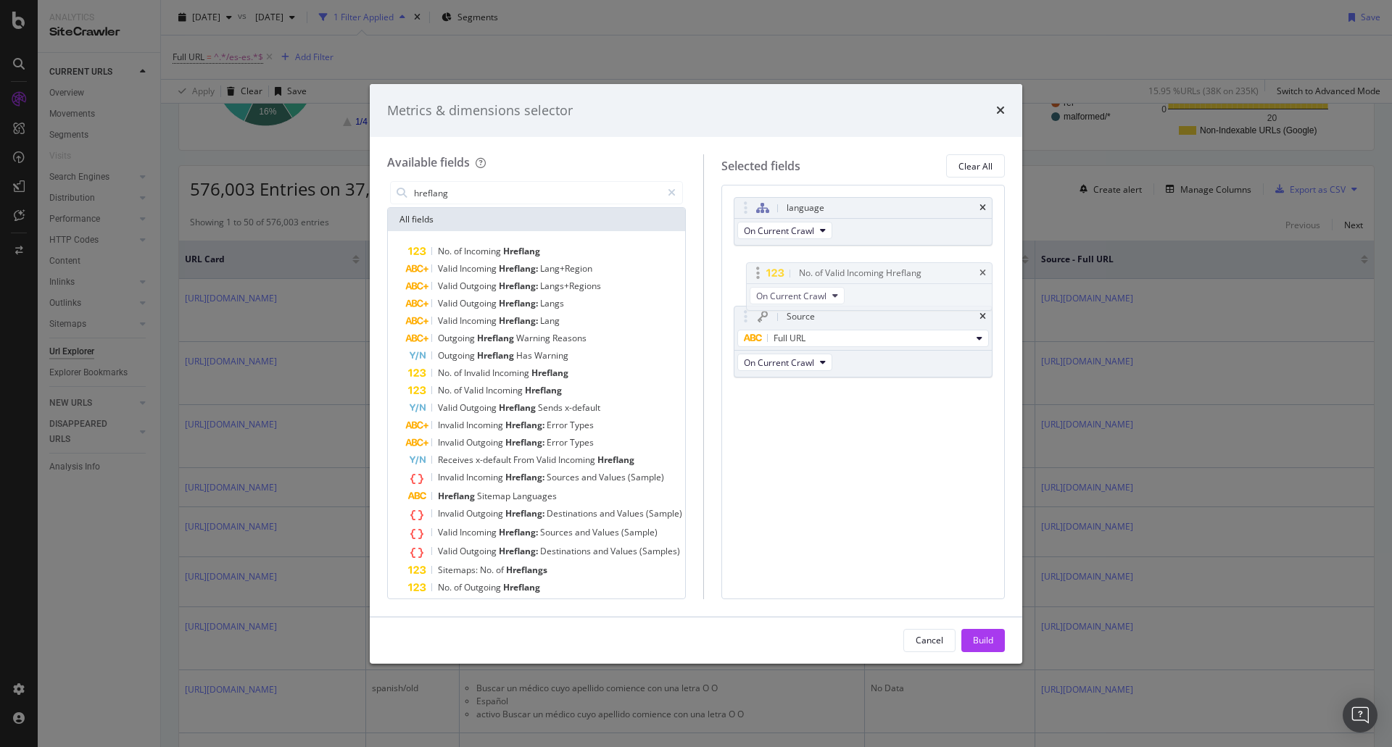
drag, startPoint x: 845, startPoint y: 340, endPoint x: 845, endPoint y: 273, distance: 66.7
click at [845, 273] on body "Analytics SiteCrawler CURRENT URLS Overview Movements Segments Visits Search En…" at bounding box center [696, 373] width 1392 height 747
click at [980, 318] on icon "times" at bounding box center [982, 316] width 7 height 9
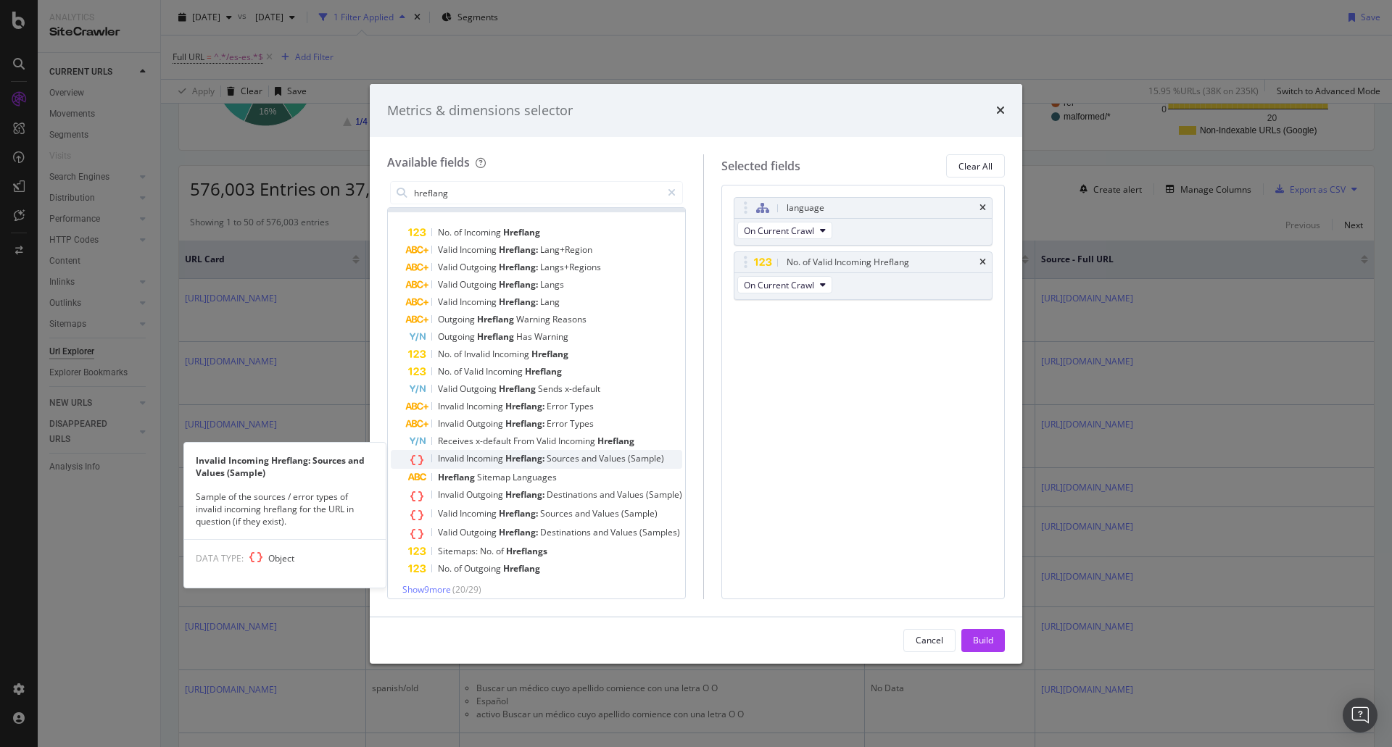
scroll to position [28, 0]
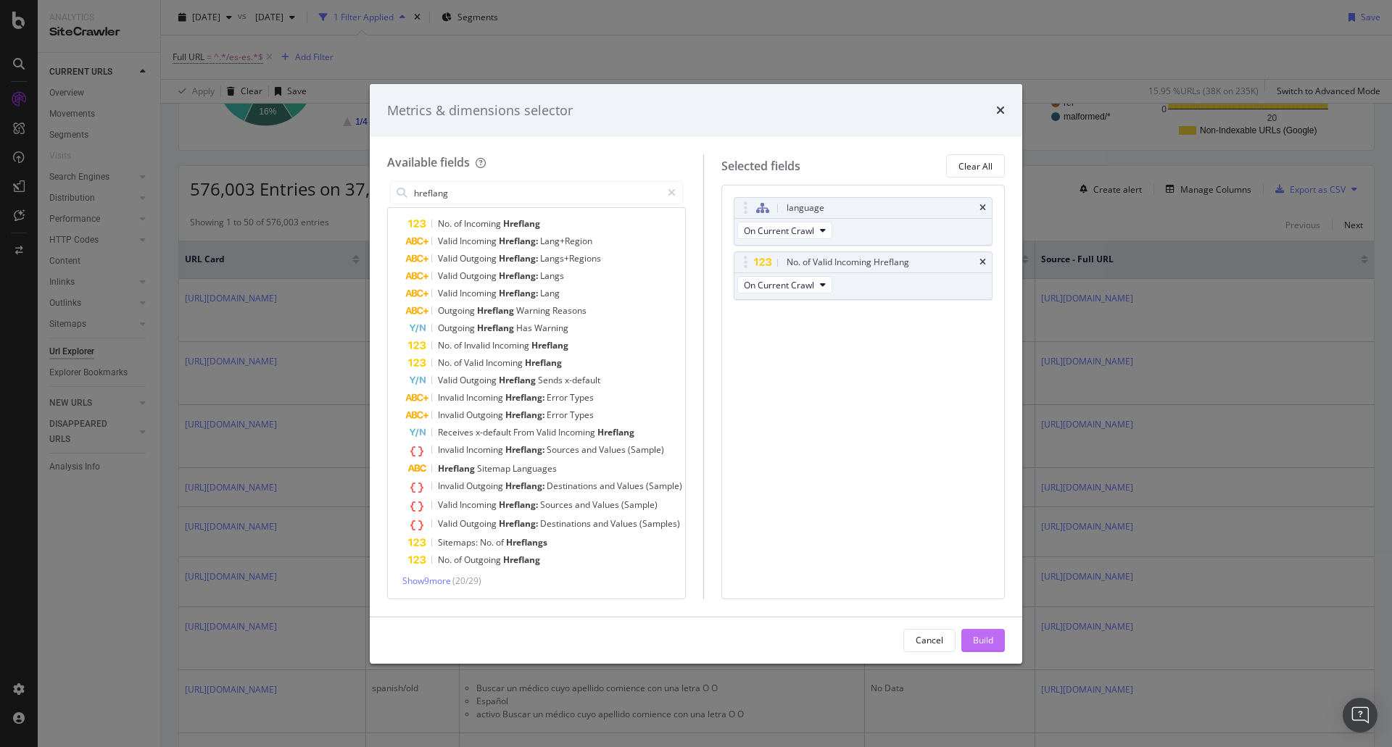
click at [995, 647] on button "Build" at bounding box center [982, 640] width 43 height 23
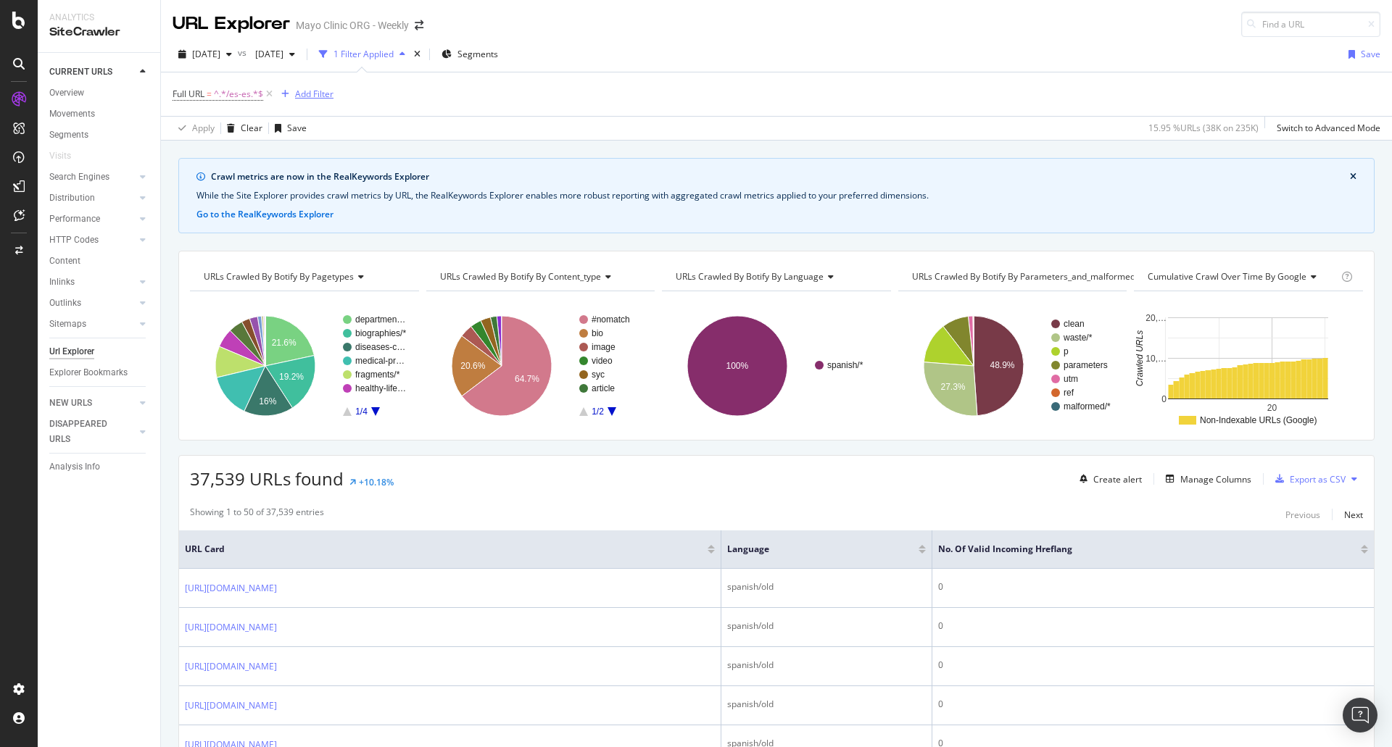
click at [310, 86] on button "Add Filter" at bounding box center [304, 94] width 58 height 17
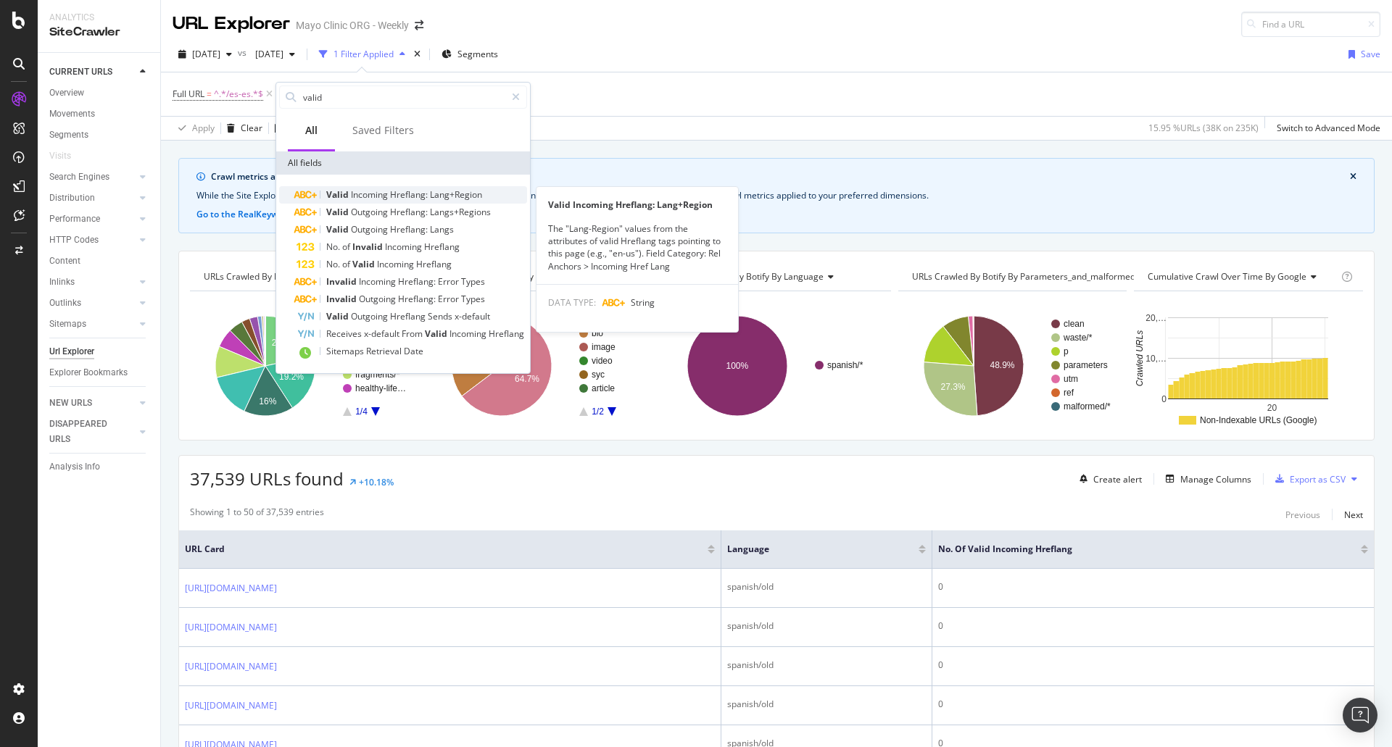
type input "valid"
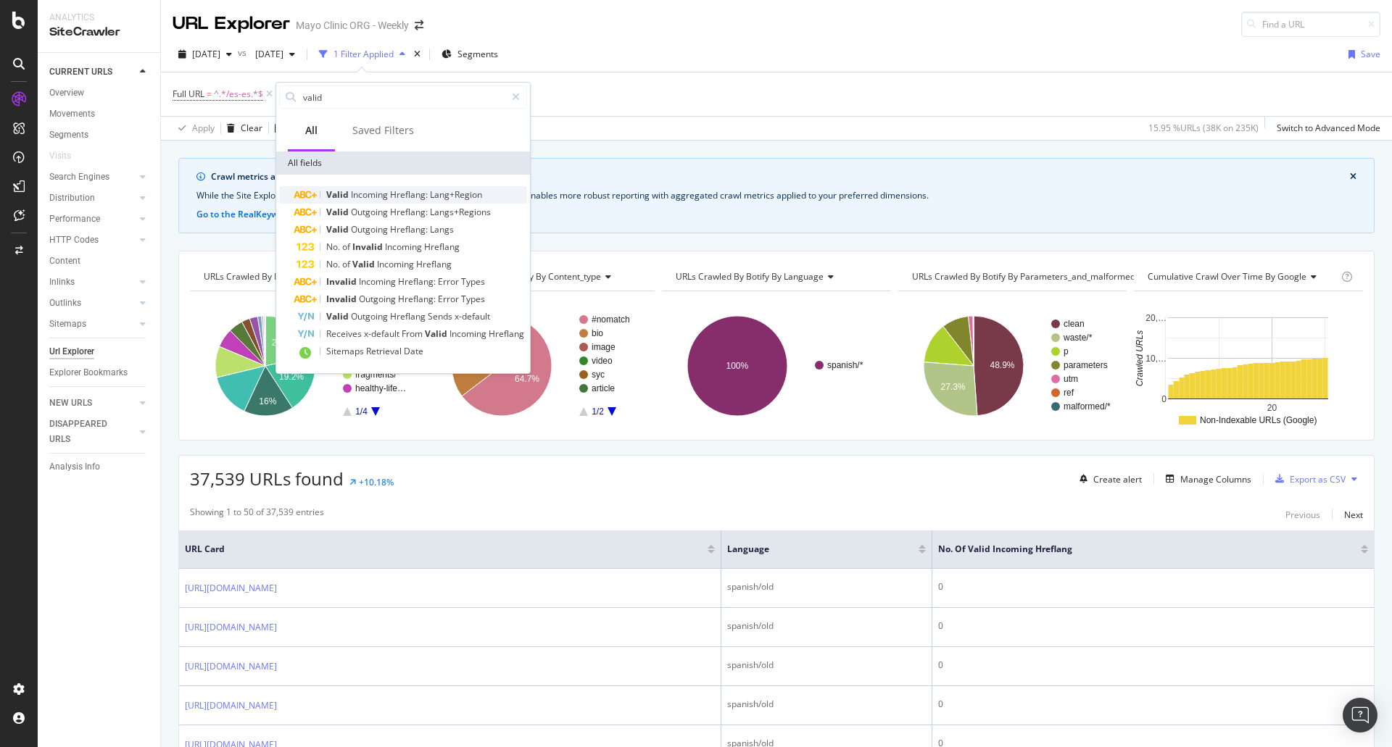
click at [380, 199] on span "Incoming" at bounding box center [370, 194] width 39 height 12
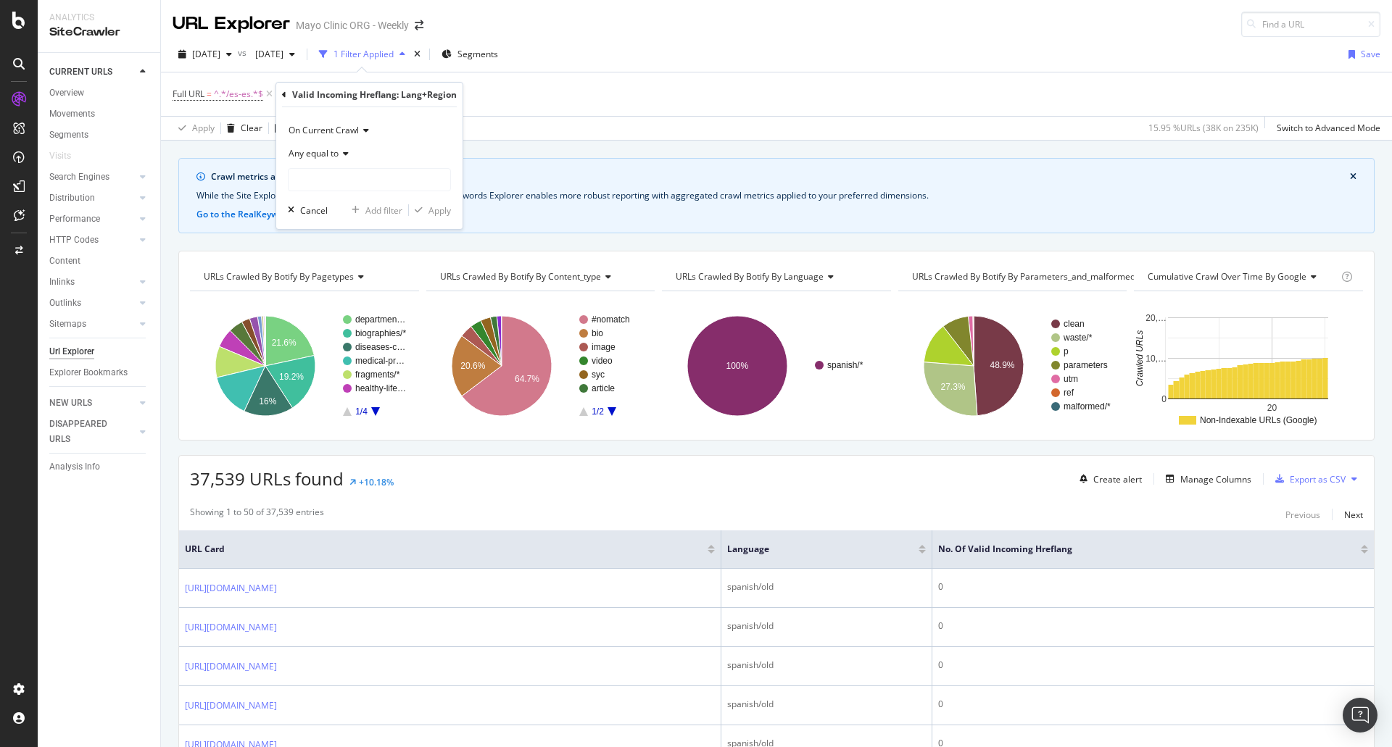
click at [322, 155] on span "Any equal to" at bounding box center [314, 153] width 50 height 12
click at [336, 133] on span "On Current Crawl" at bounding box center [324, 130] width 70 height 12
click at [271, 82] on div "Full URL = ^.*/es-es.*$ Add Filter" at bounding box center [777, 93] width 1208 height 43
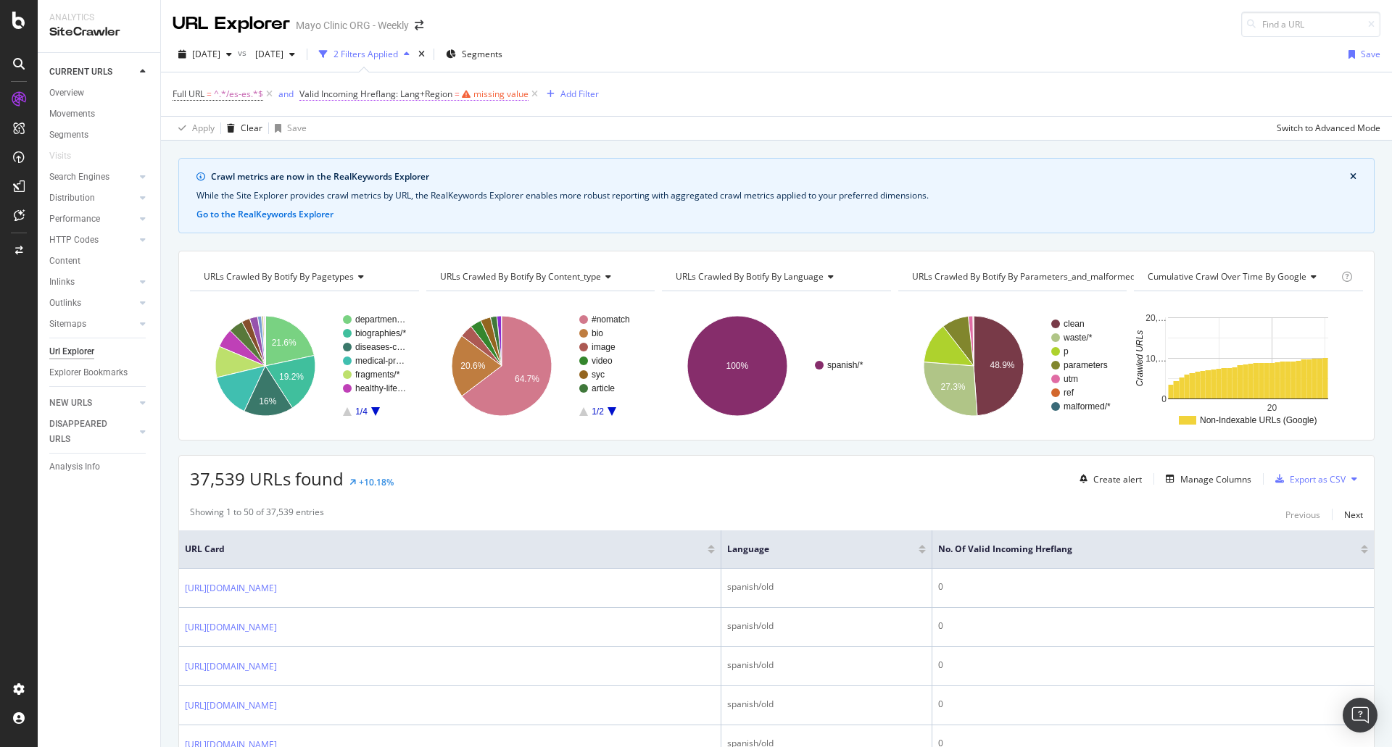
click at [354, 96] on span "Valid Incoming Hreflang: Lang+Region" at bounding box center [375, 94] width 153 height 12
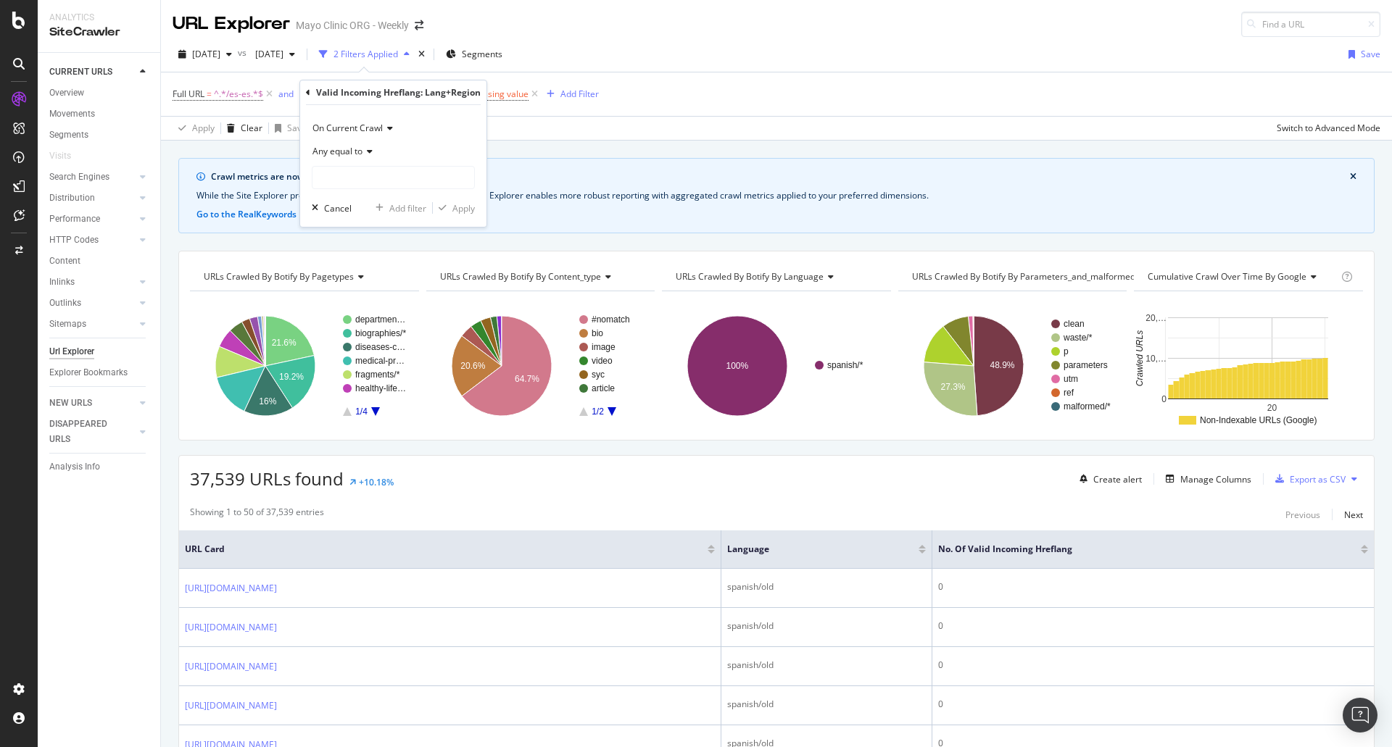
click at [307, 96] on icon at bounding box center [308, 92] width 4 height 9
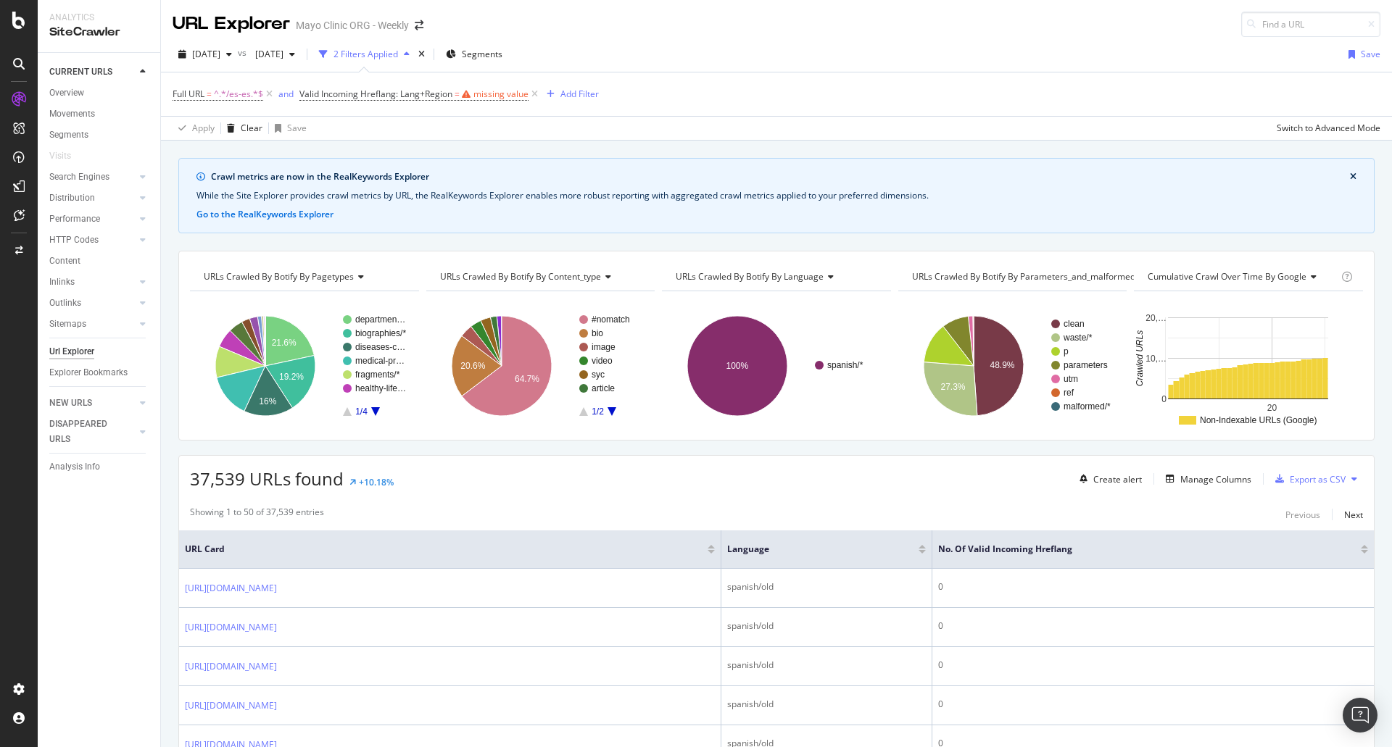
click at [594, 115] on div "Full URL = ^.*/es-es.*$ and Valid Incoming Hreflang: Lang+Region = missing valu…" at bounding box center [777, 93] width 1208 height 43
click at [536, 97] on icon at bounding box center [534, 94] width 12 height 14
click at [291, 94] on div "button" at bounding box center [285, 94] width 20 height 9
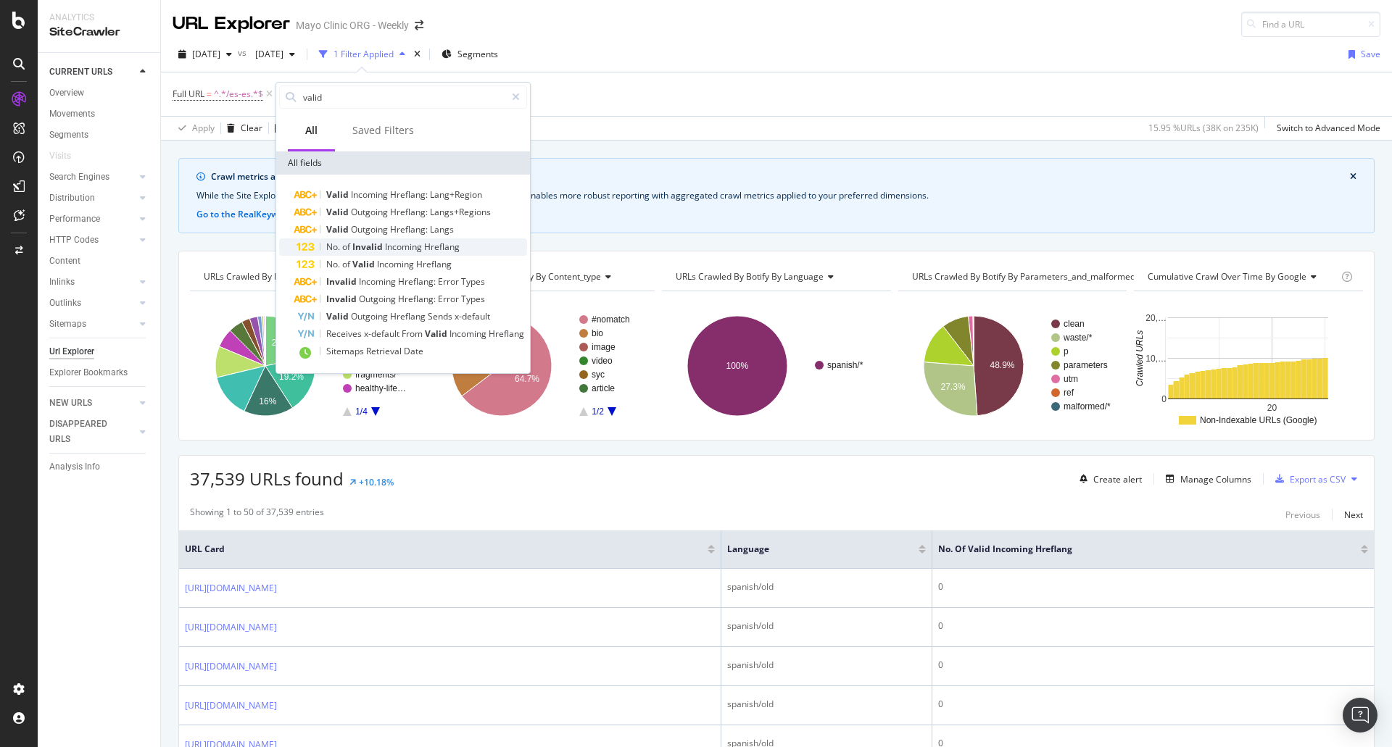
click at [382, 249] on span "Invalid" at bounding box center [368, 247] width 33 height 12
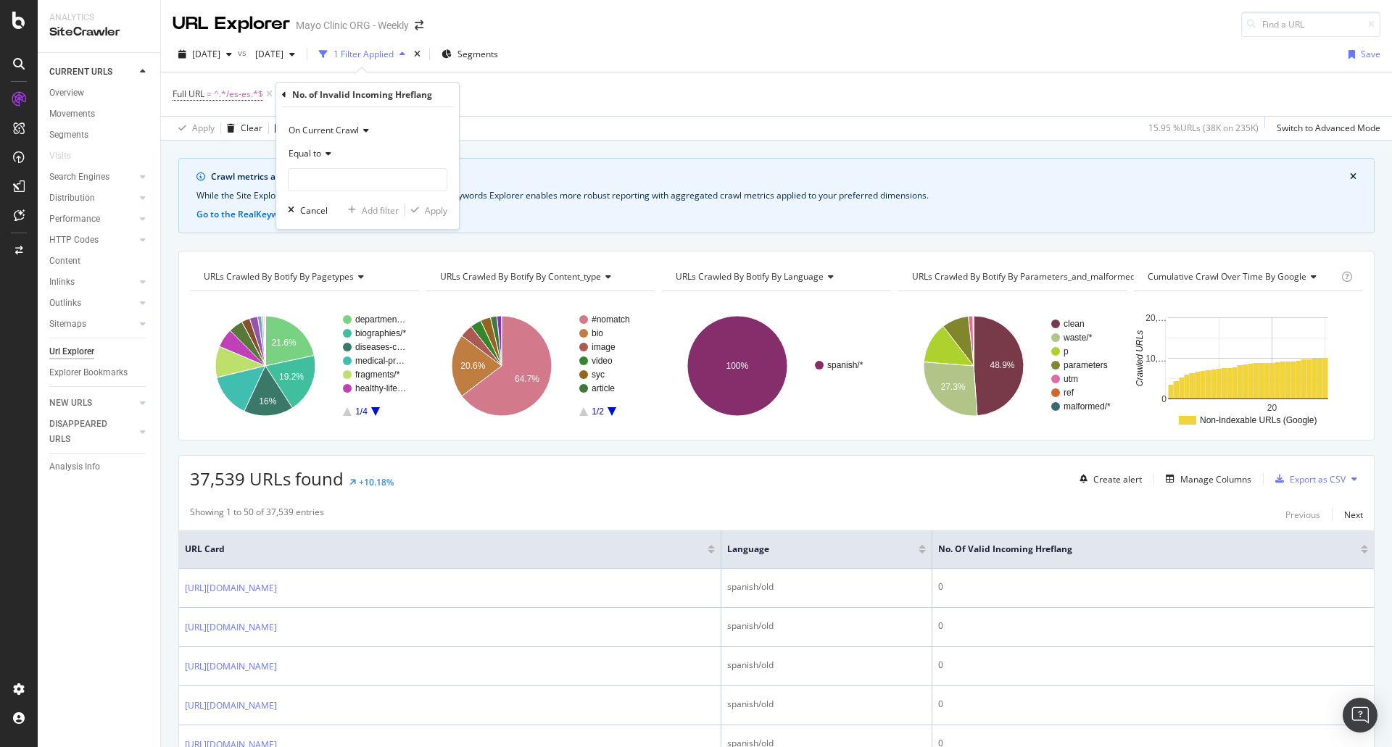
click at [307, 146] on div "Equal to" at bounding box center [367, 153] width 159 height 23
click at [317, 260] on span "Greater than" at bounding box center [321, 259] width 52 height 12
click at [338, 184] on input "number" at bounding box center [367, 179] width 159 height 23
type input "0"
click at [441, 210] on div "Apply" at bounding box center [436, 210] width 22 height 12
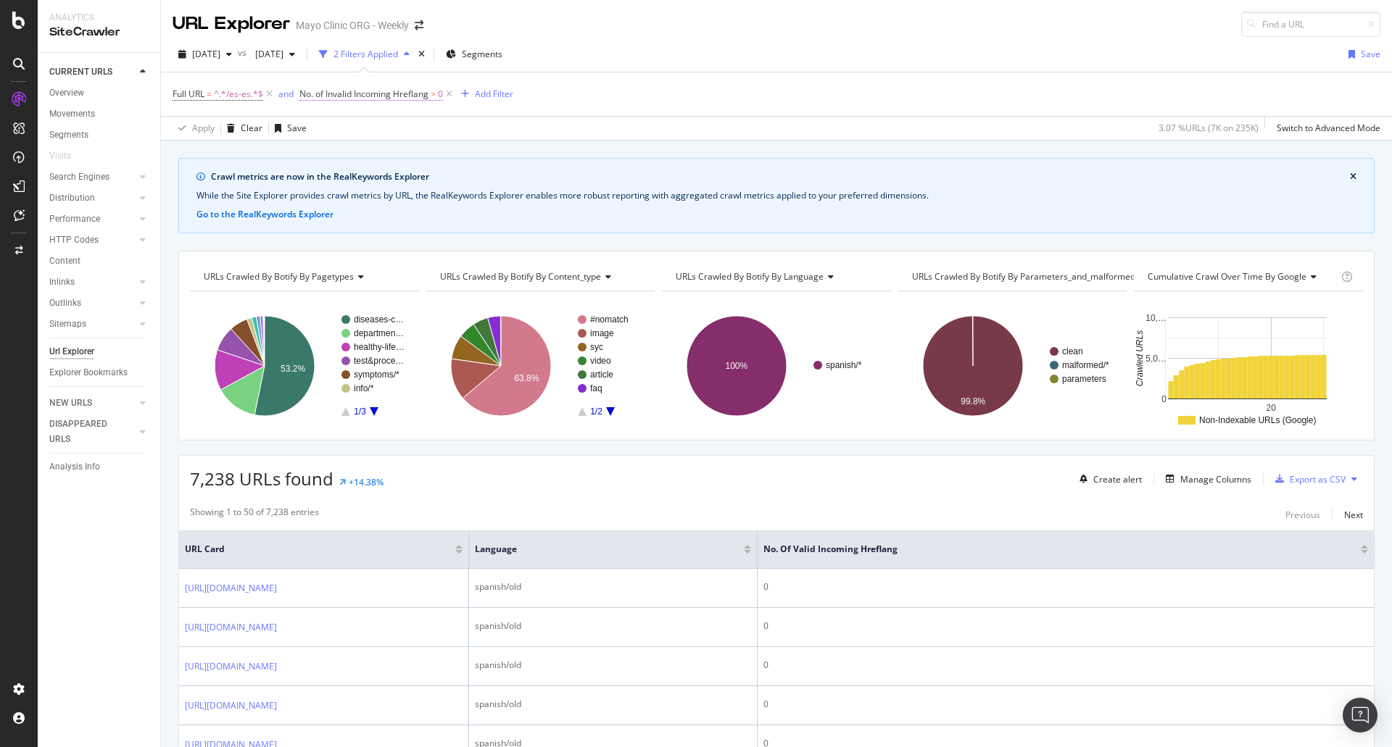
click at [381, 95] on span "No. of Invalid Incoming Hreflang" at bounding box center [363, 94] width 129 height 12
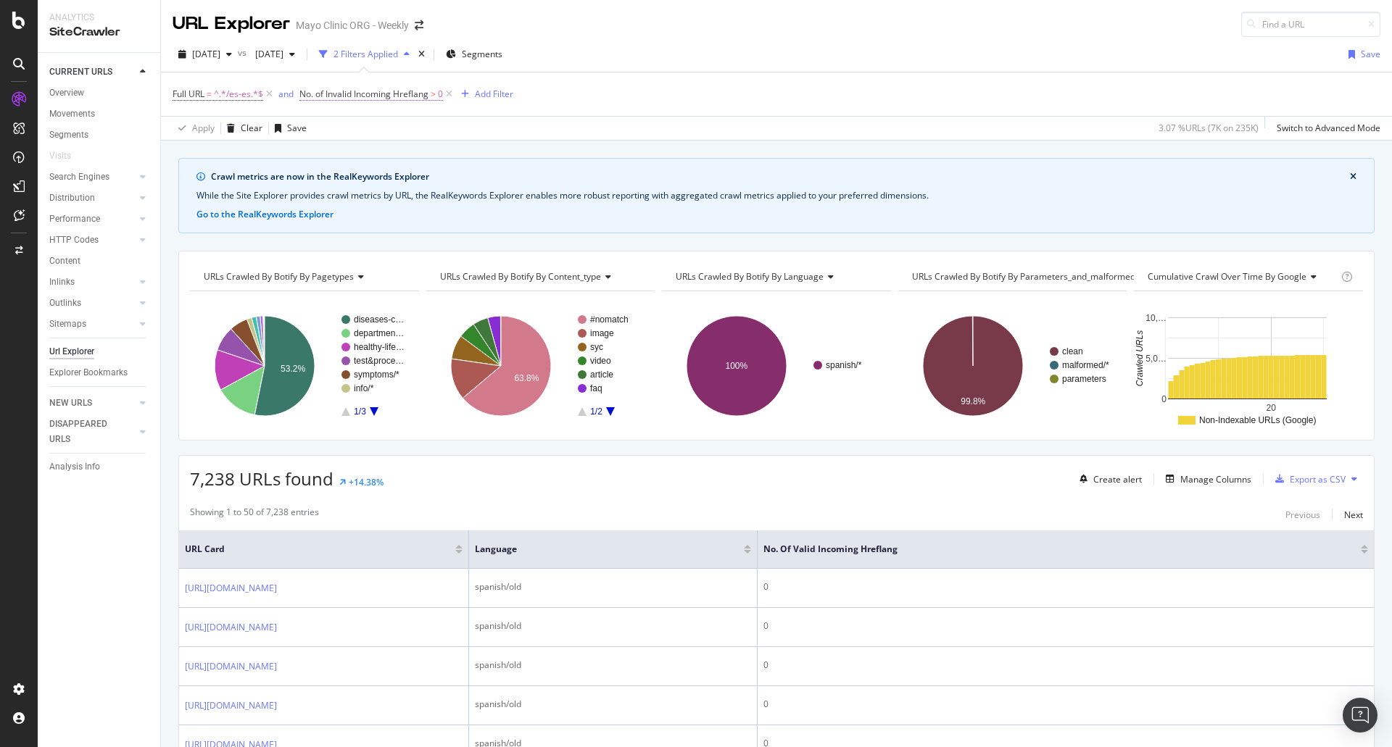
click at [366, 91] on span "No. of Invalid Incoming Hreflang" at bounding box center [363, 94] width 129 height 12
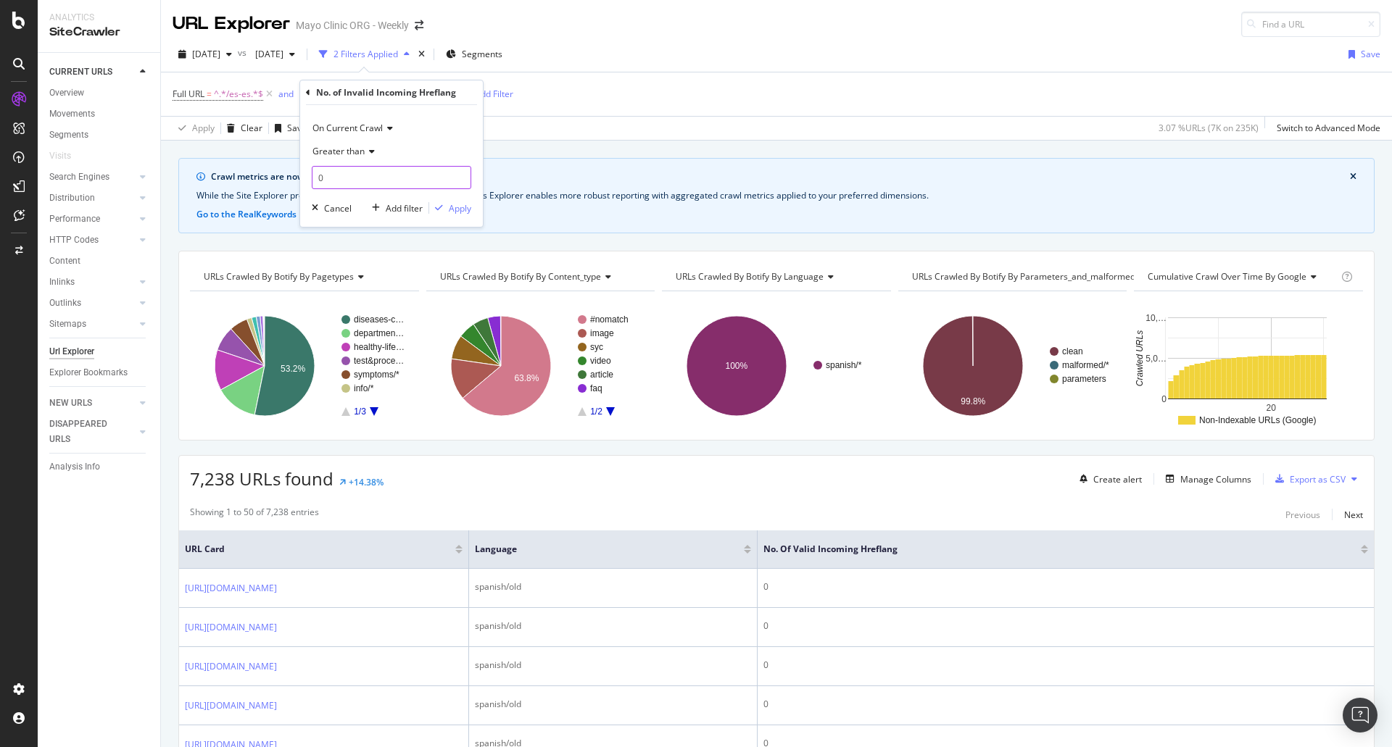
click at [347, 171] on input "0" at bounding box center [391, 177] width 159 height 23
click at [454, 212] on div "Apply" at bounding box center [460, 208] width 22 height 12
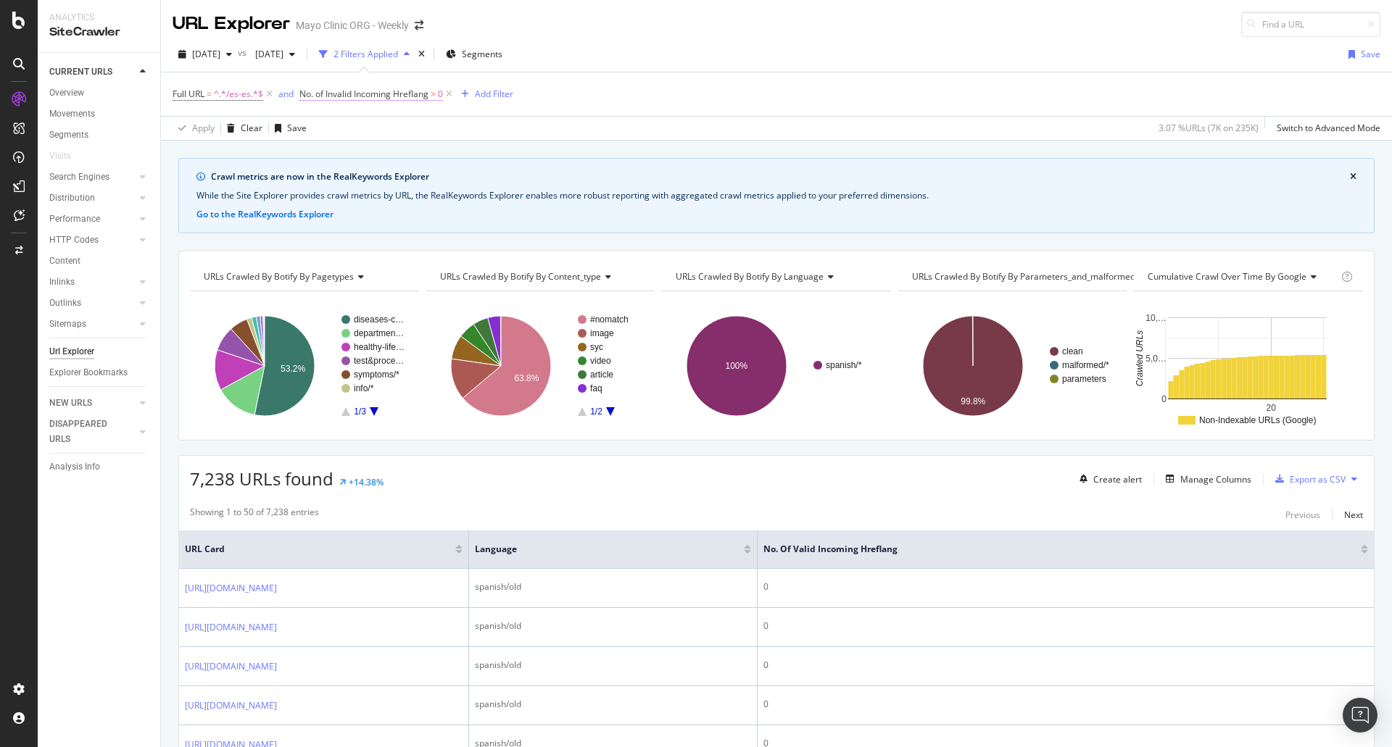
click at [349, 91] on span "No. of Invalid Incoming Hreflang" at bounding box center [363, 94] width 129 height 12
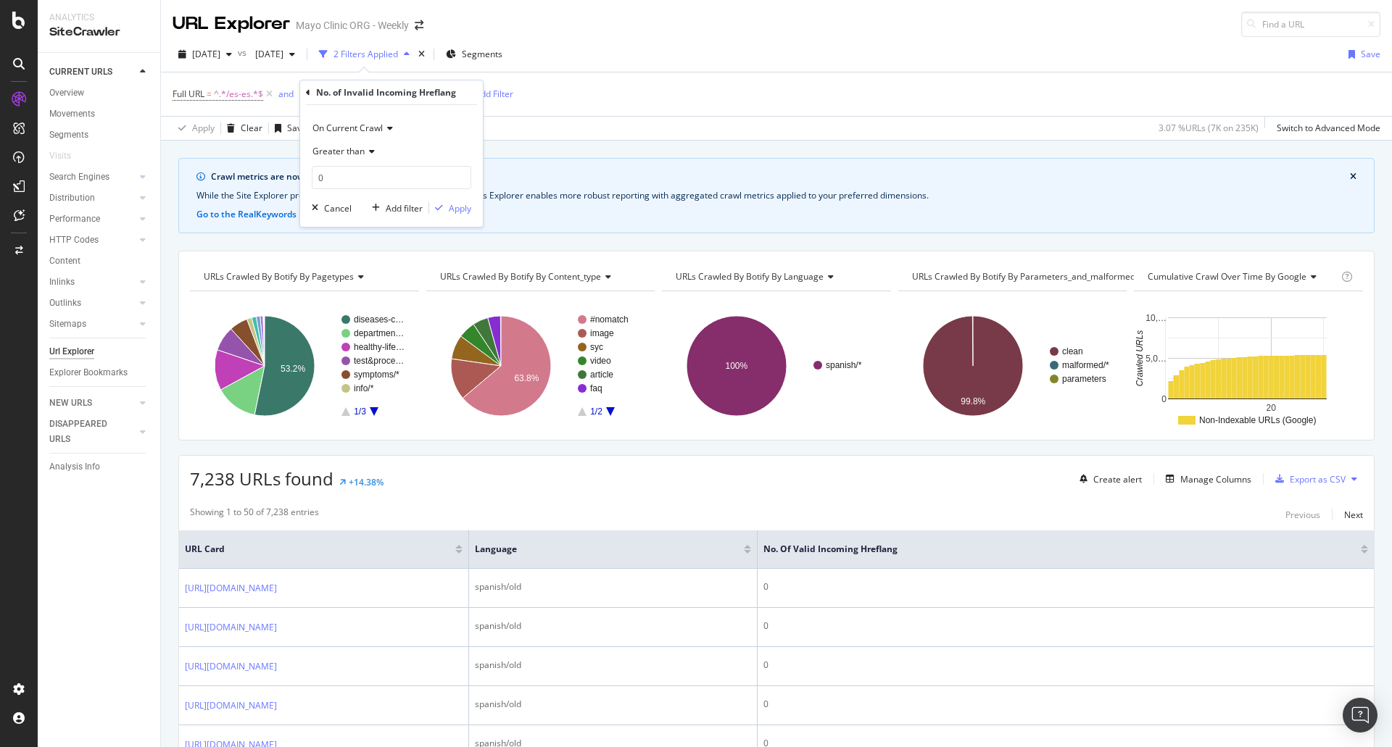
click at [360, 159] on div "Greater than" at bounding box center [391, 151] width 159 height 23
click at [387, 280] on span "Greater than or equal to" at bounding box center [368, 276] width 98 height 12
click at [381, 175] on input "0" at bounding box center [391, 177] width 159 height 23
drag, startPoint x: 381, startPoint y: 175, endPoint x: 323, endPoint y: 177, distance: 57.3
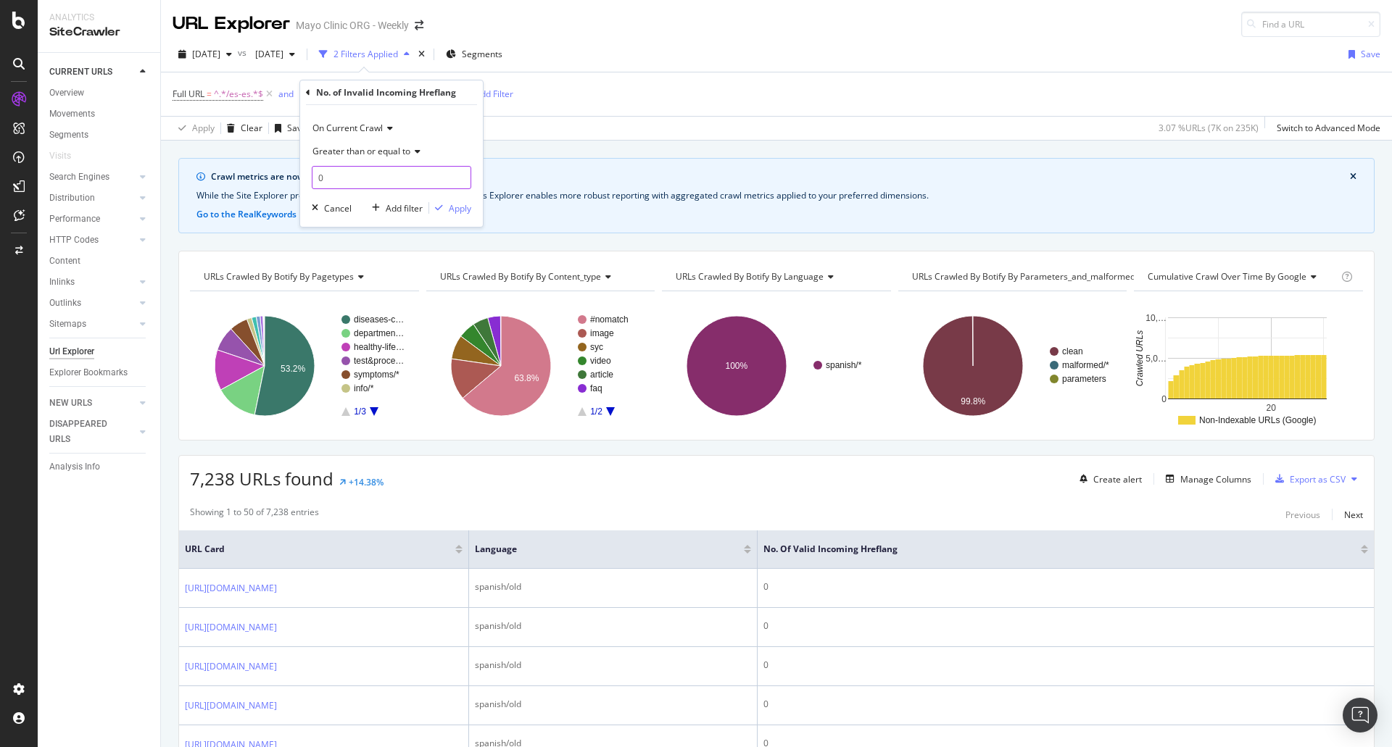
click at [323, 177] on input "0" at bounding box center [391, 177] width 159 height 23
type input "1"
click at [471, 196] on div "On Current Crawl Greater than or equal to 1 Cancel Add filter Apply" at bounding box center [391, 166] width 183 height 122
click at [462, 207] on div "Apply" at bounding box center [460, 208] width 22 height 12
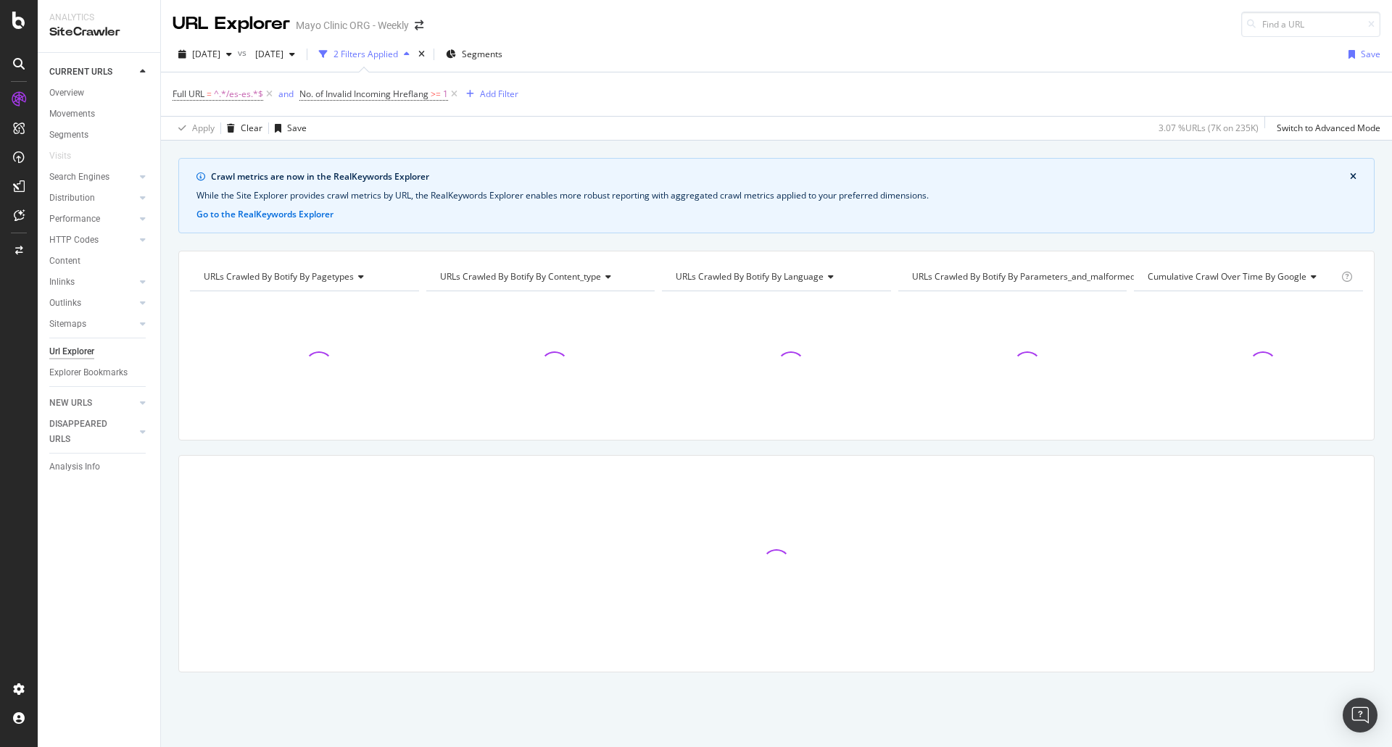
click at [538, 138] on div "Apply Clear Save 3.07 % URLs ( 7K on 235K ) Switch to Advanced Mode" at bounding box center [776, 128] width 1231 height 24
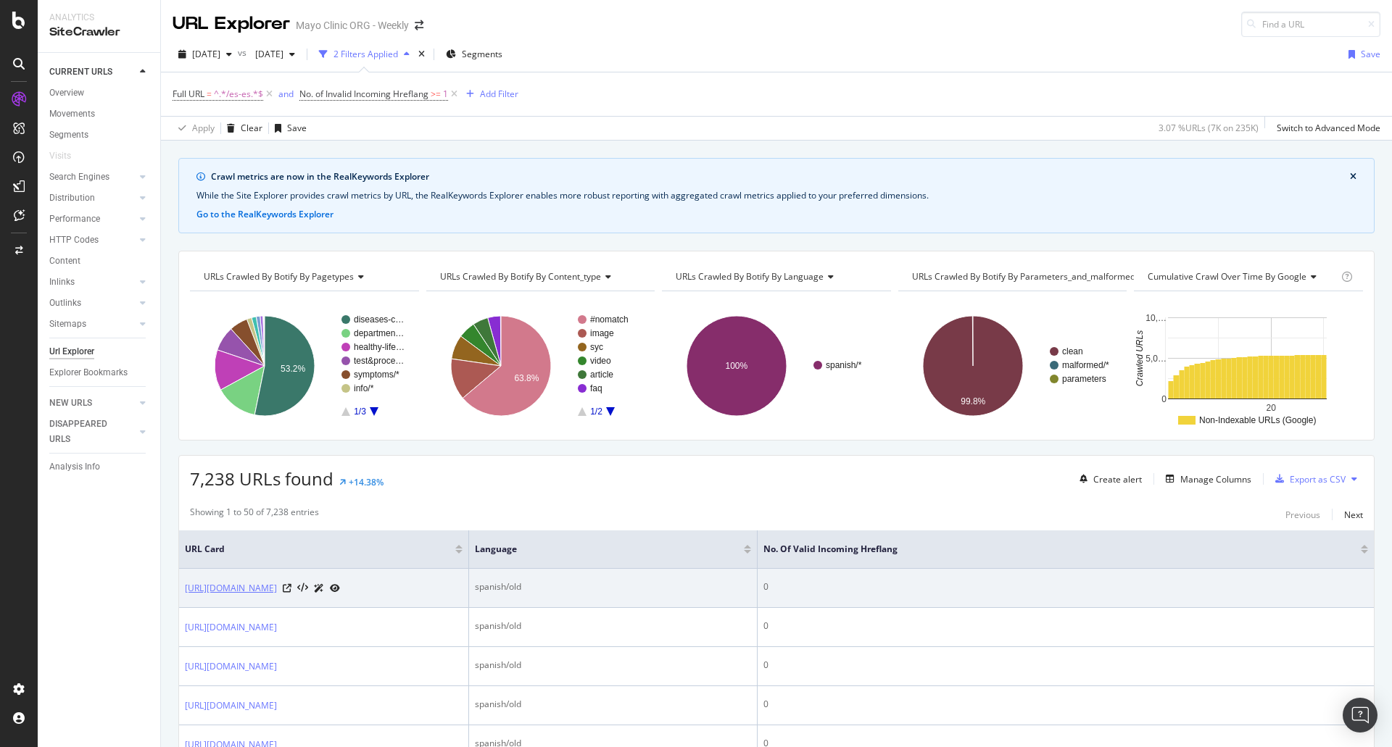
click at [277, 596] on link "https://www.mayoclinic.org/es-es/departments-centers/rheumatology/sections/over…" at bounding box center [231, 588] width 92 height 14
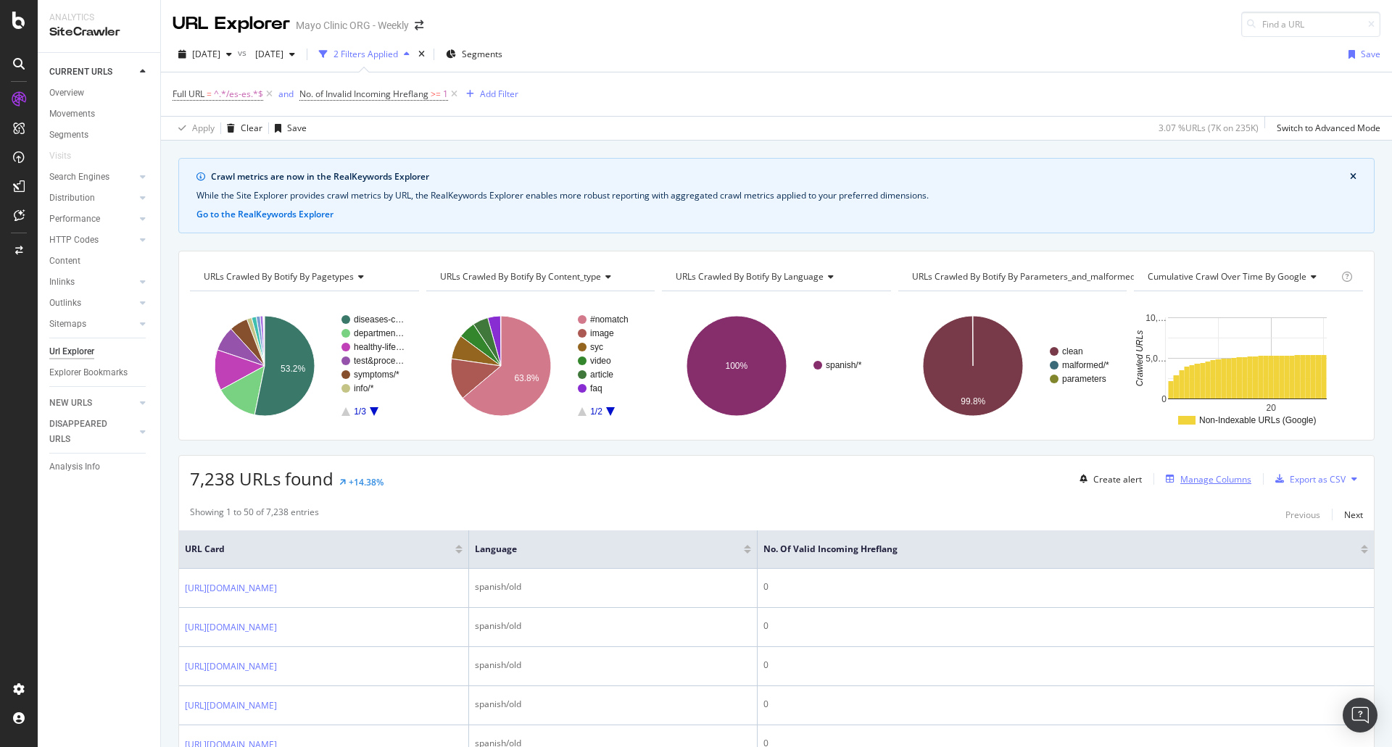
click at [1186, 487] on div "Manage Columns" at bounding box center [1205, 479] width 91 height 16
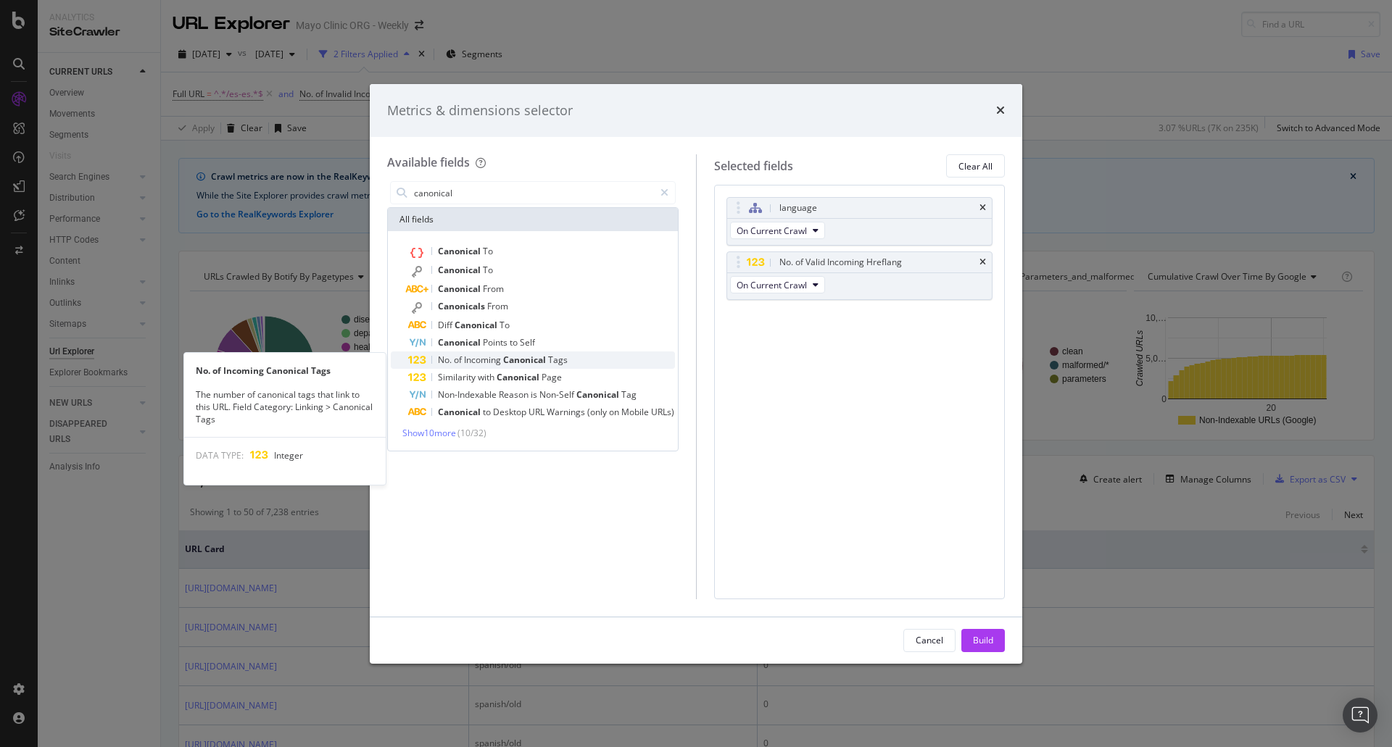
type input "canonical"
click at [518, 358] on span "Canonical" at bounding box center [525, 360] width 45 height 12
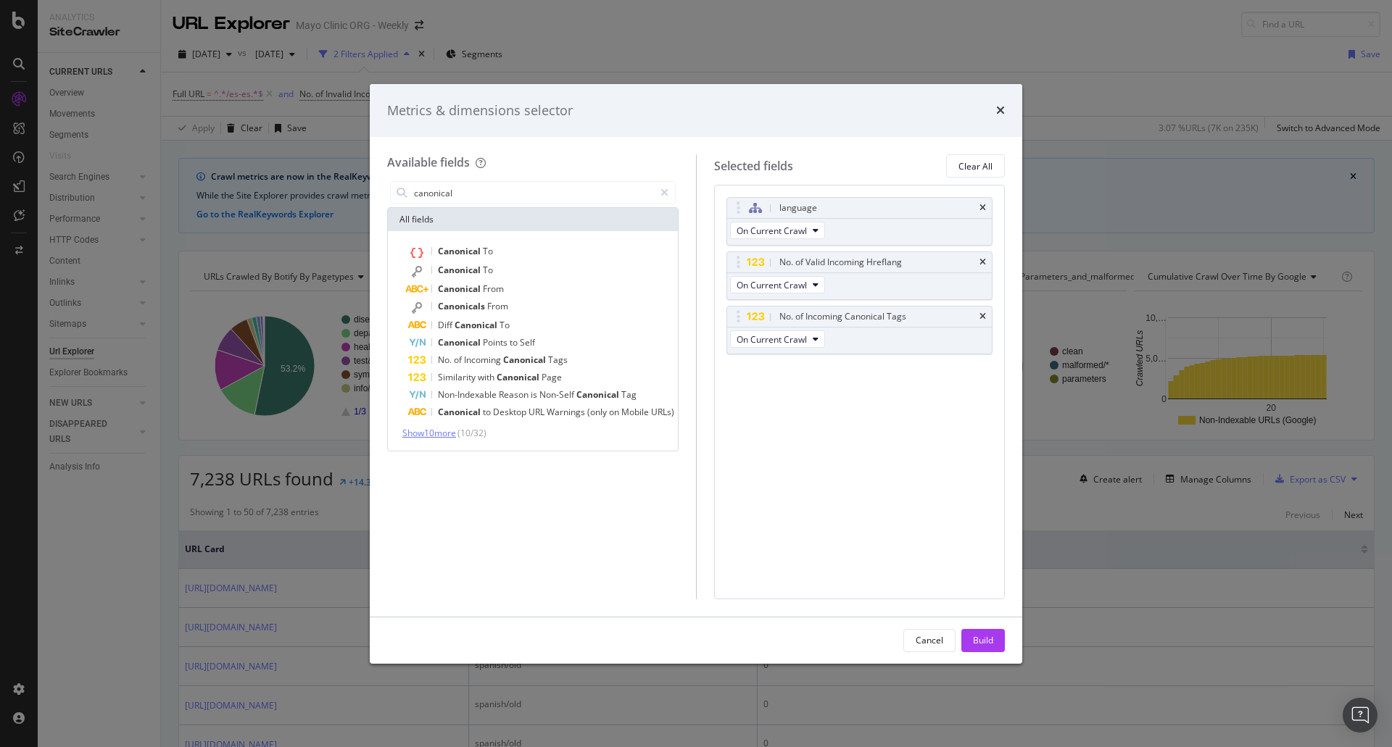
click at [431, 435] on span "Show 10 more" at bounding box center [429, 433] width 54 height 12
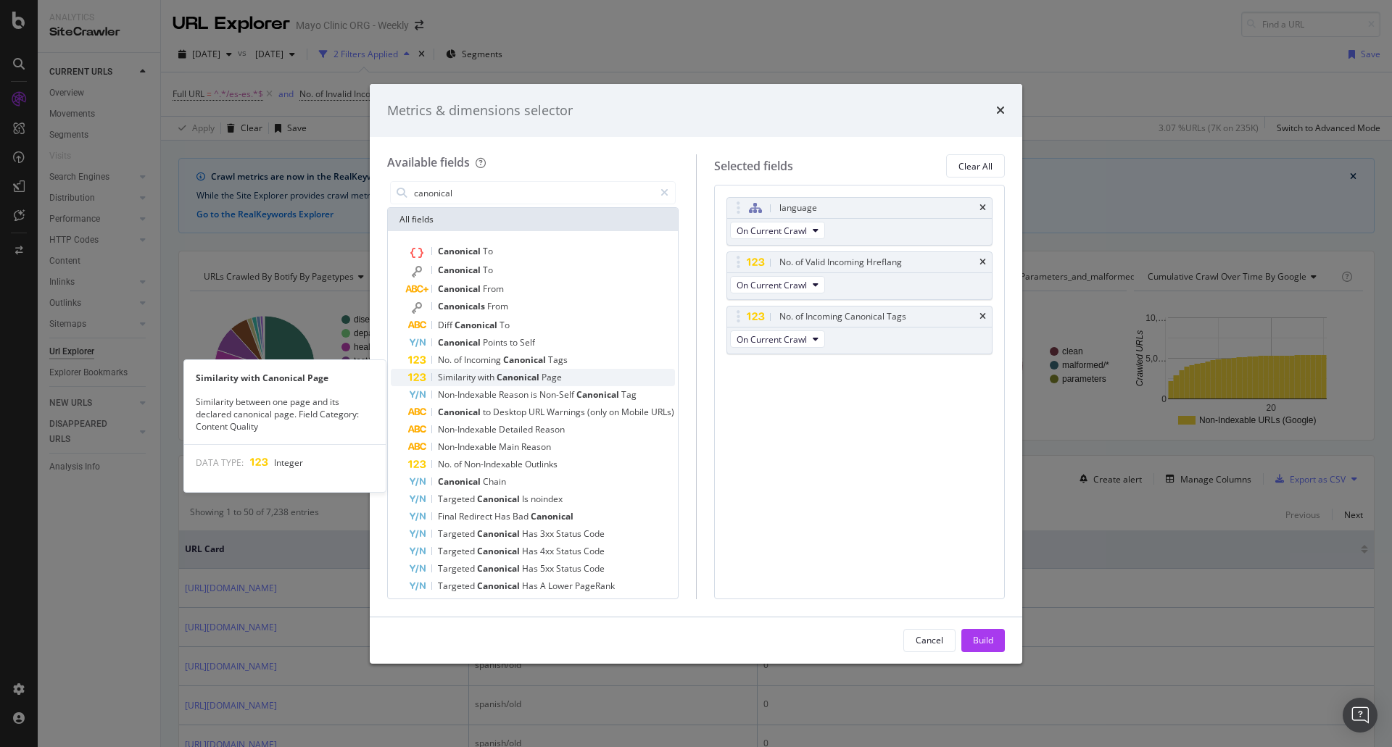
scroll to position [26, 0]
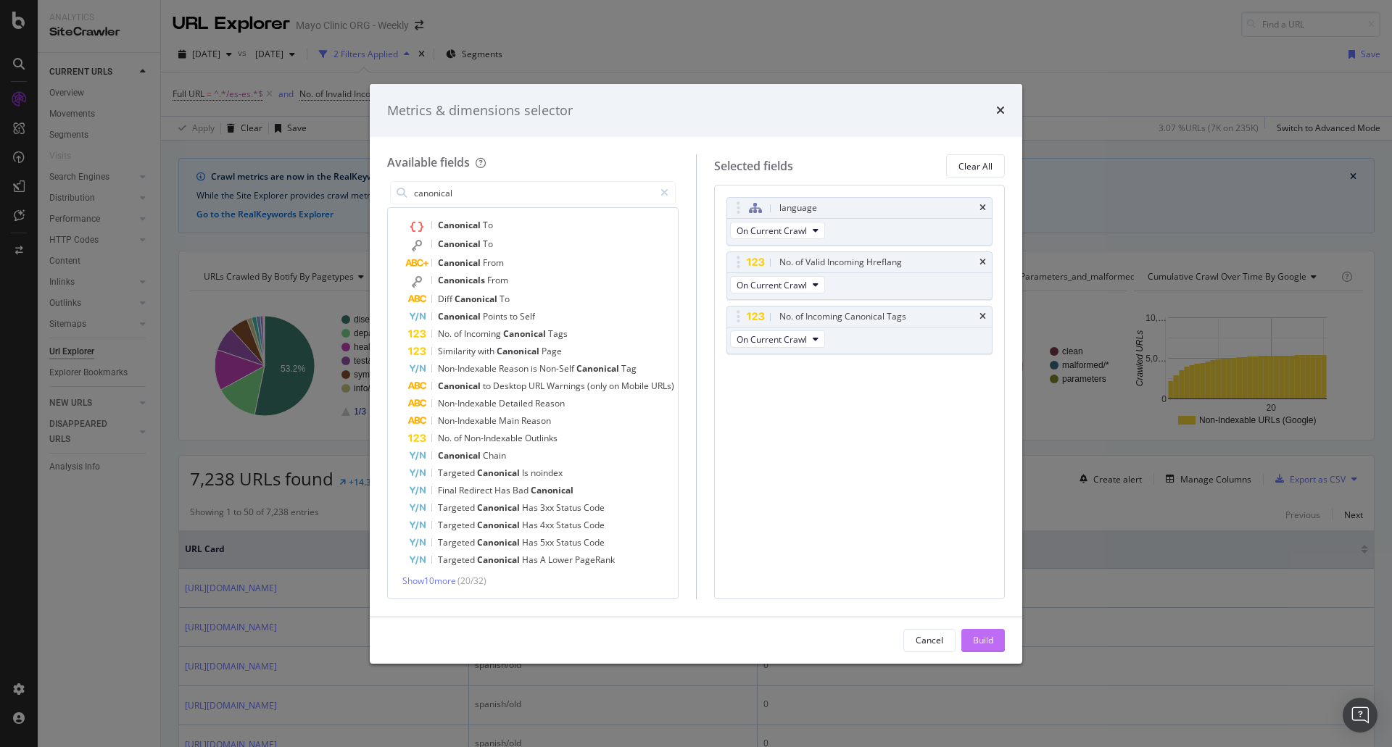
click at [993, 650] on button "Build" at bounding box center [982, 640] width 43 height 23
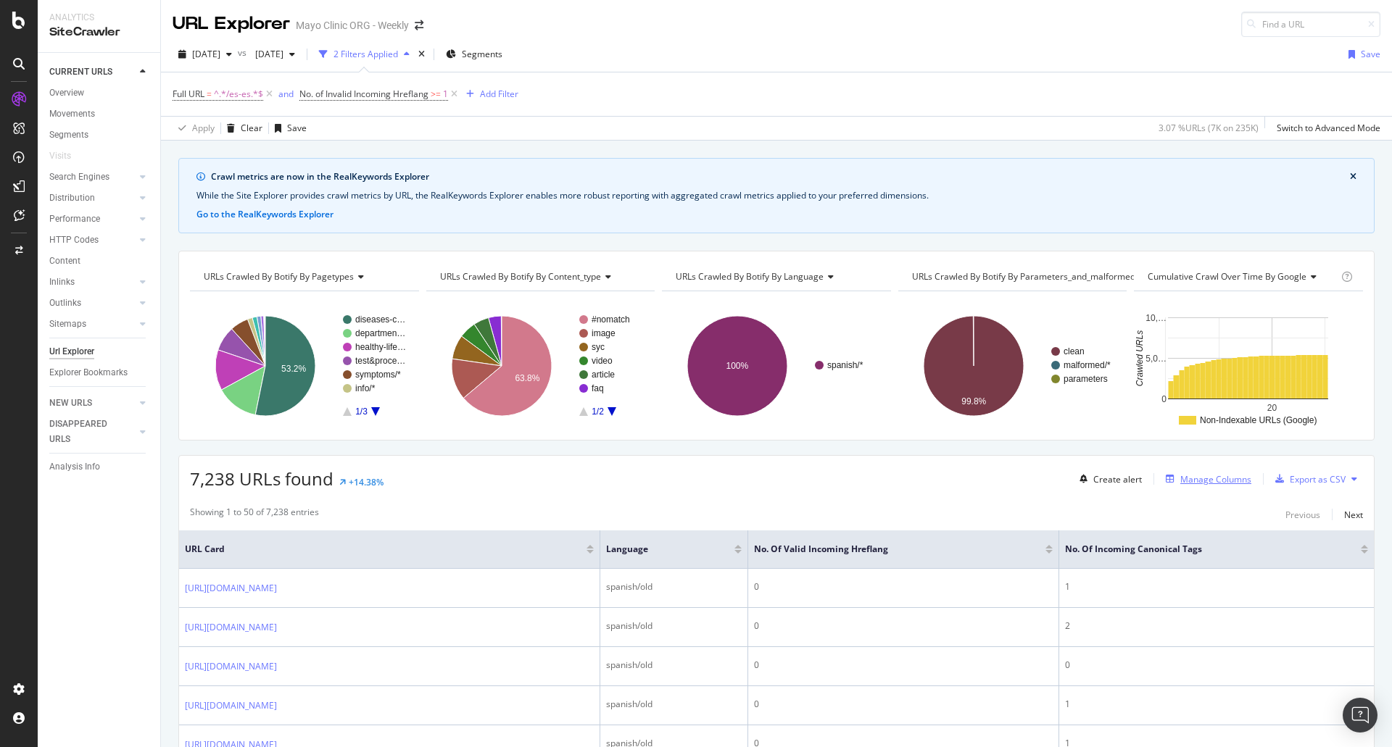
click at [1205, 480] on div "Manage Columns" at bounding box center [1215, 479] width 71 height 12
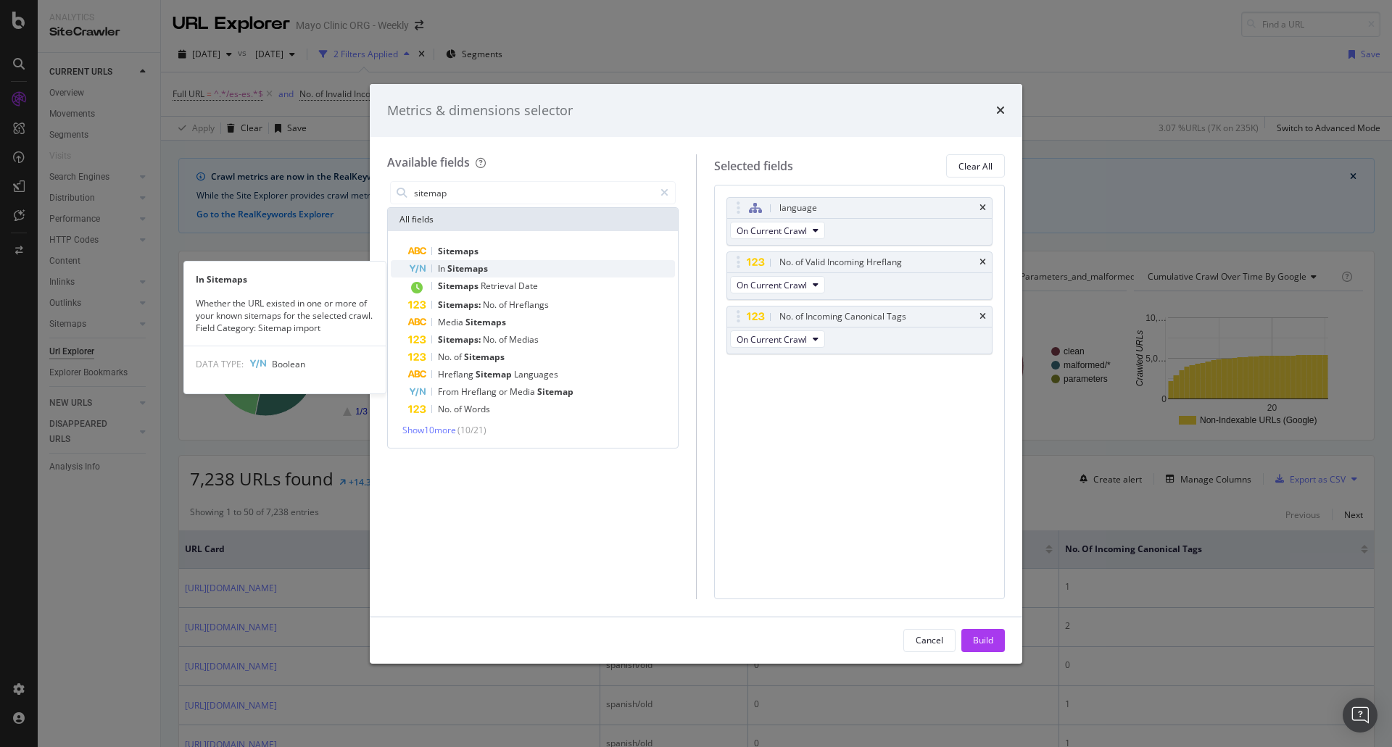
type input "sitemap"
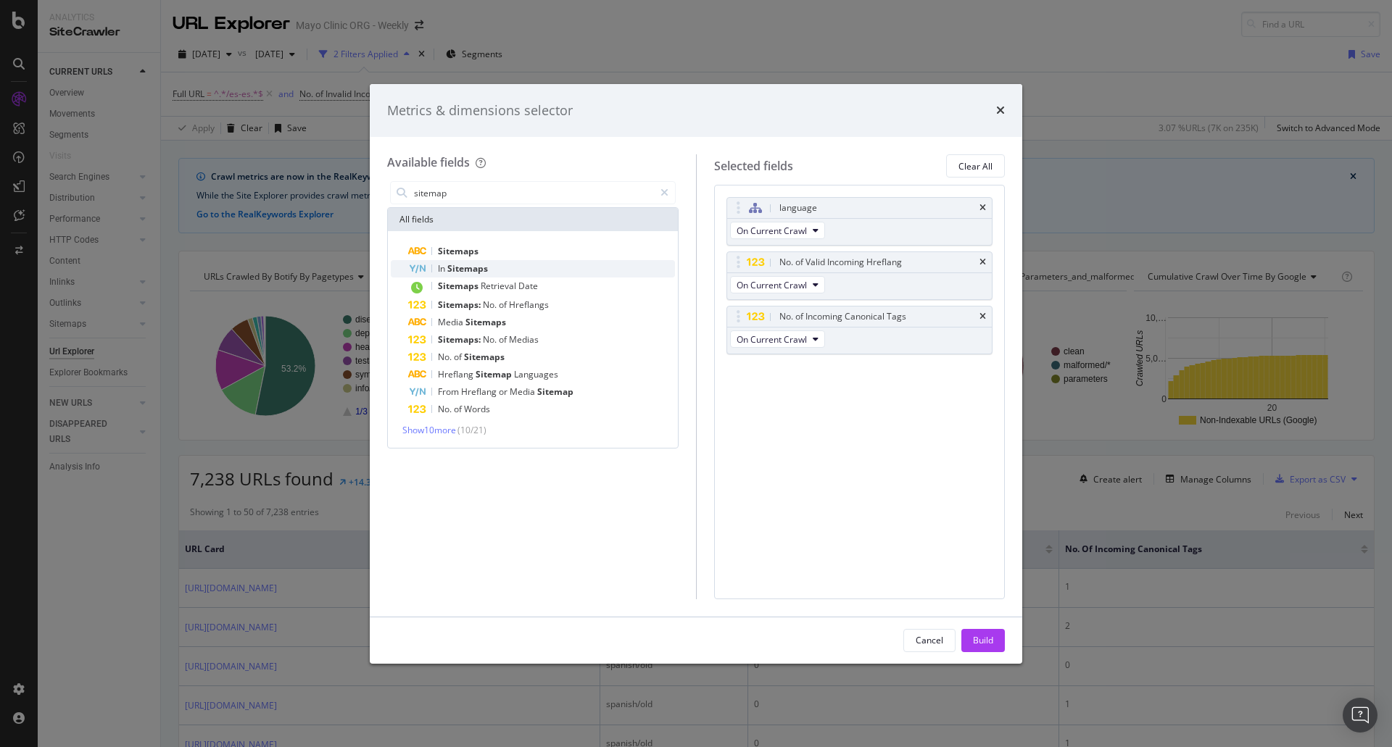
click at [526, 269] on div "In Sitemaps" at bounding box center [541, 268] width 267 height 17
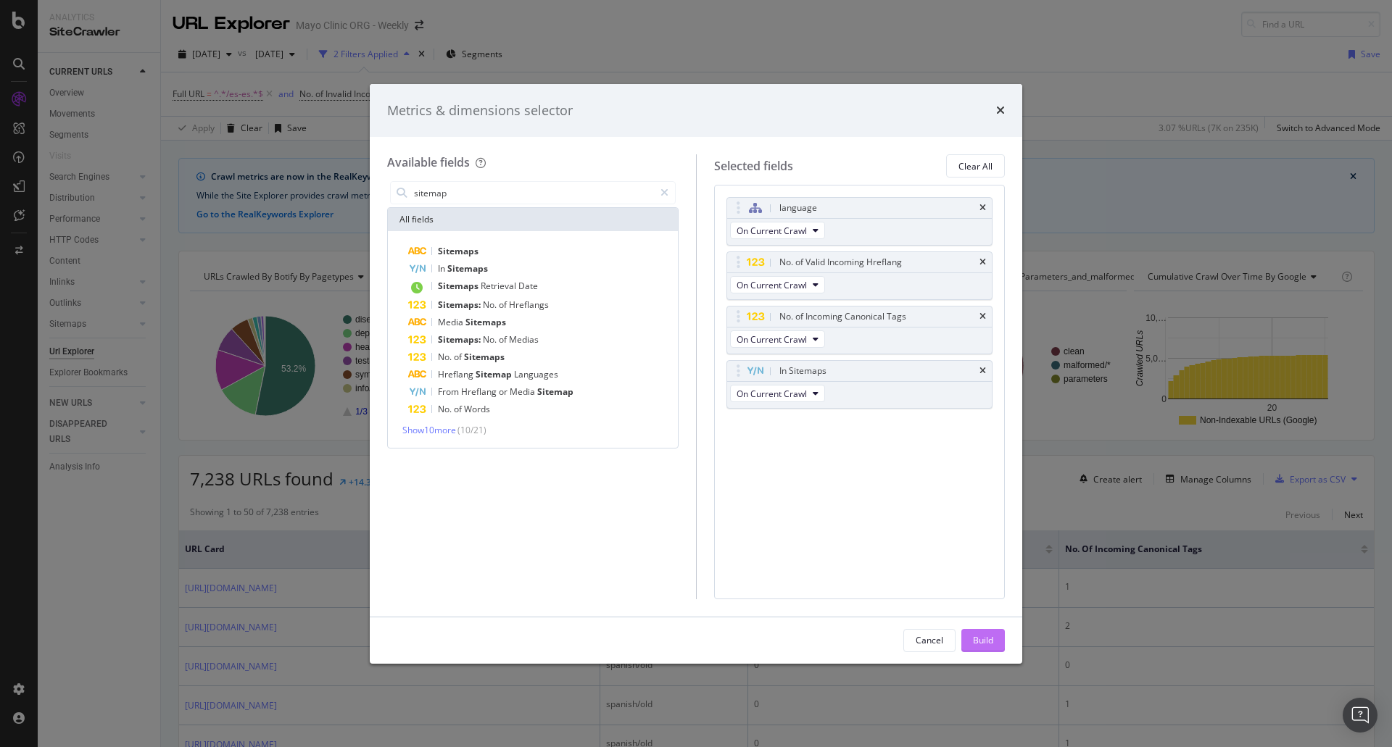
click at [991, 635] on div "Build" at bounding box center [983, 640] width 20 height 12
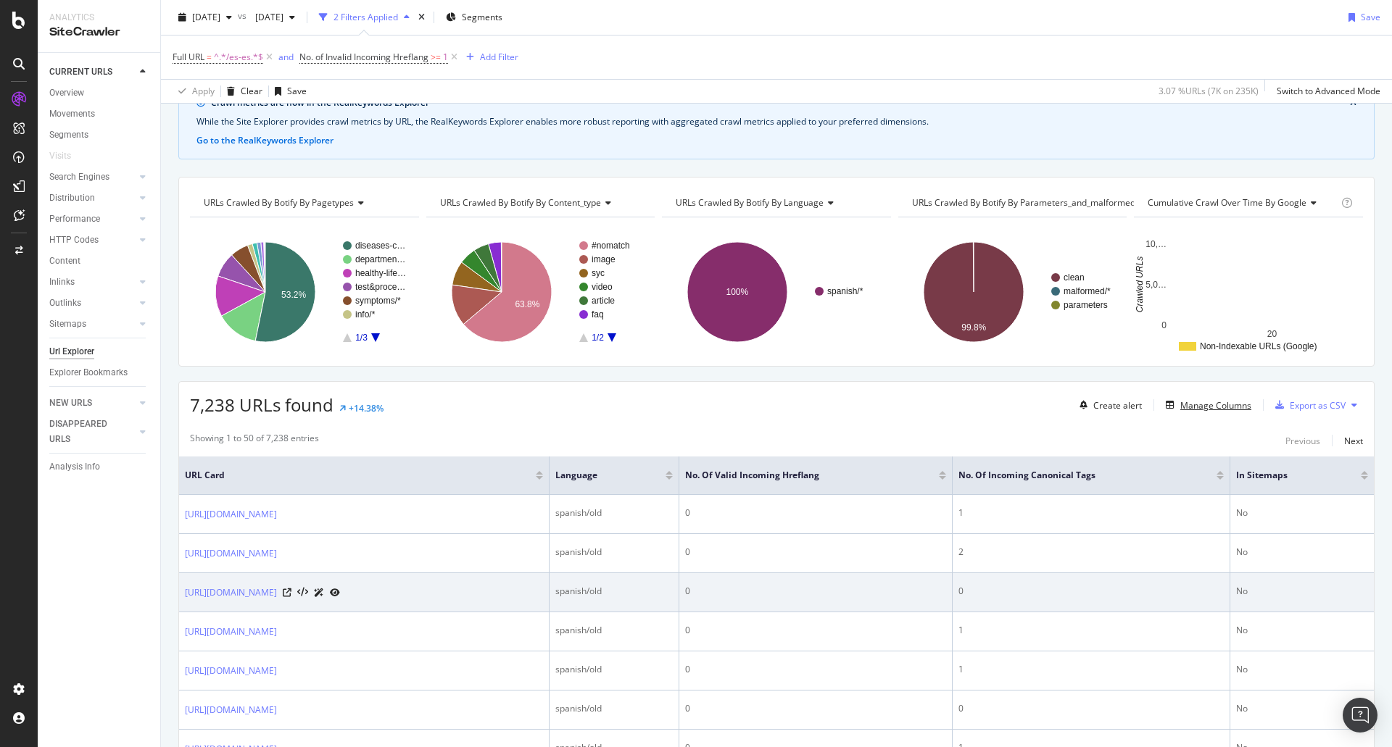
scroll to position [145, 0]
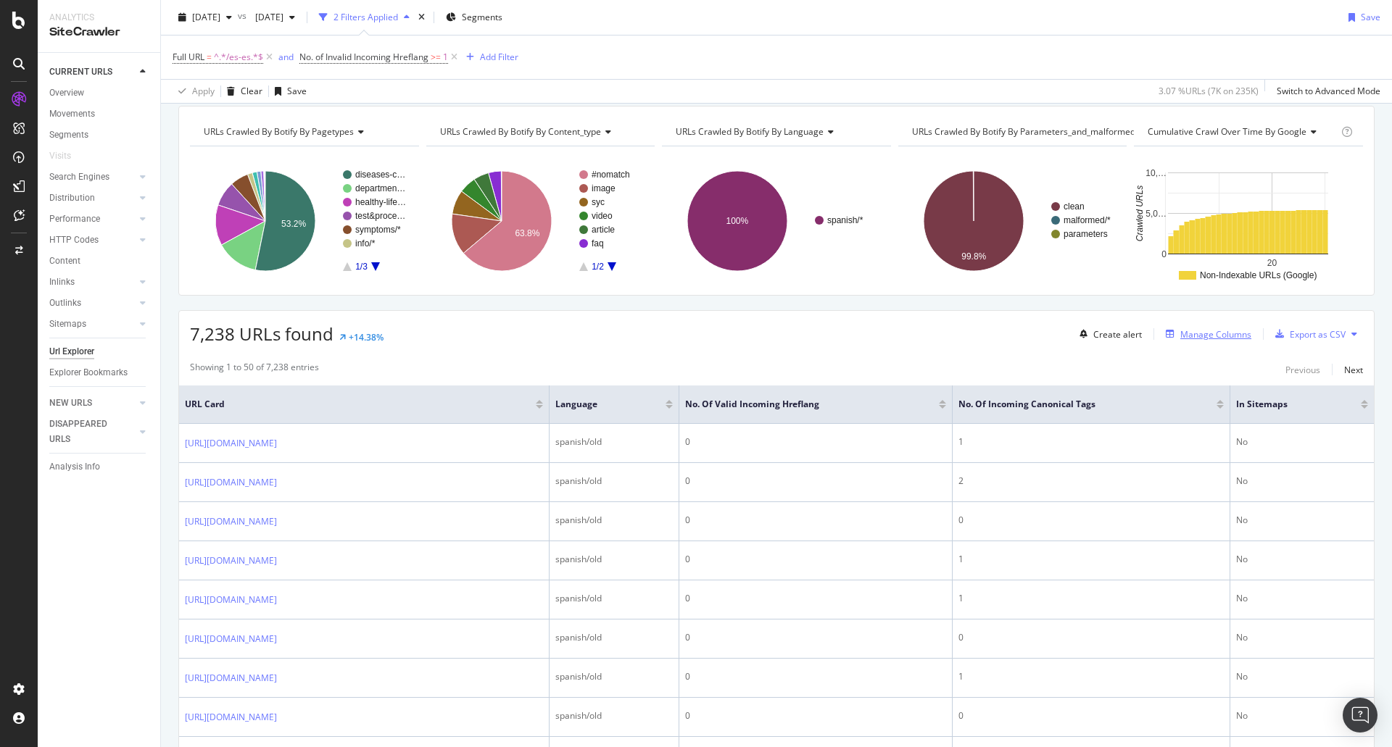
click at [1181, 340] on div "Manage Columns" at bounding box center [1215, 334] width 71 height 12
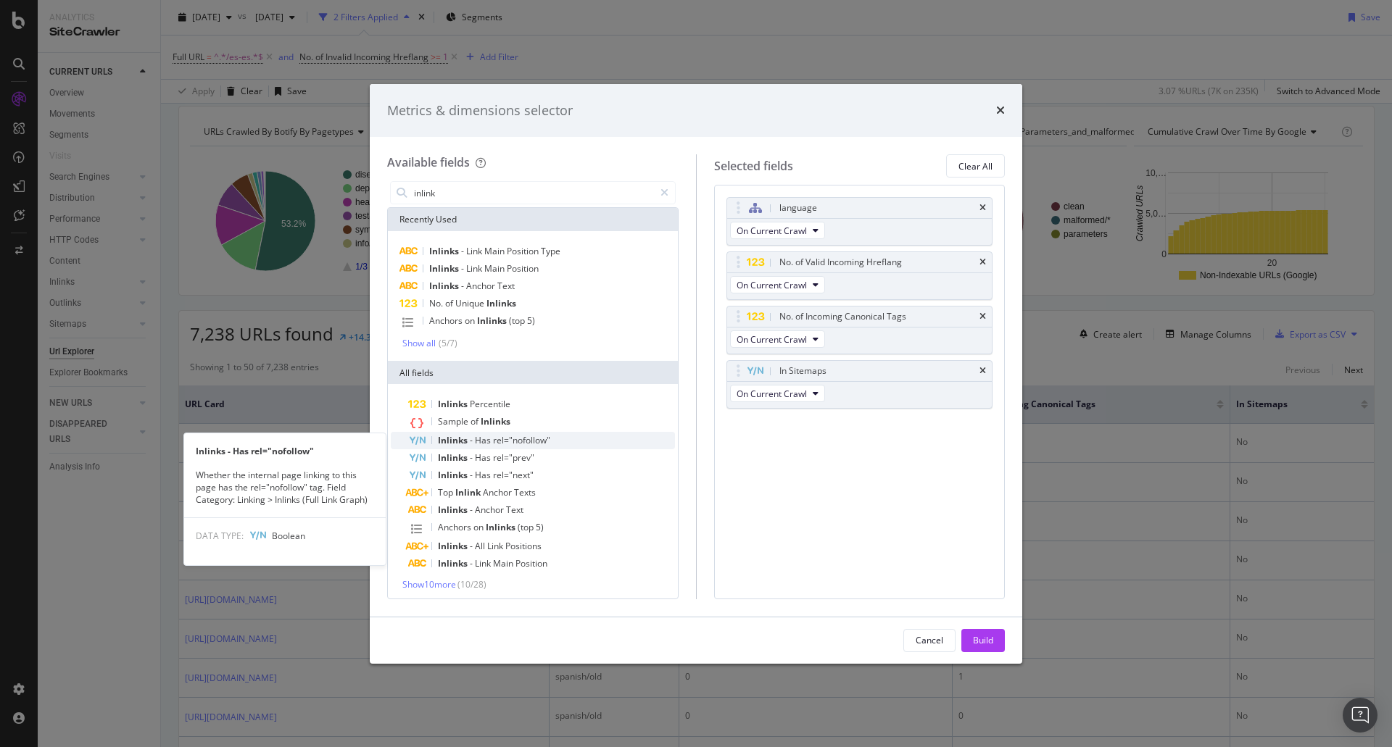
scroll to position [4, 0]
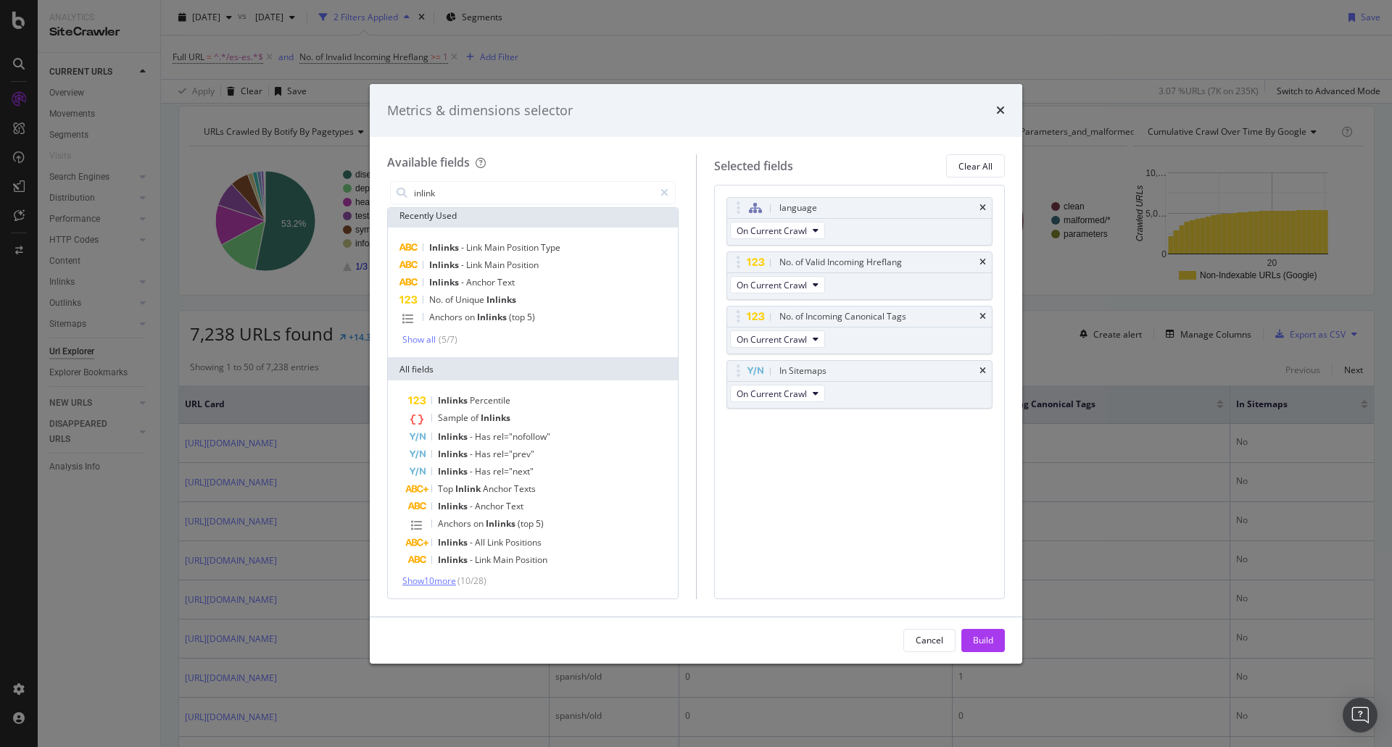
type input "inlink"
click at [455, 587] on span "Show 10 more" at bounding box center [429, 581] width 54 height 12
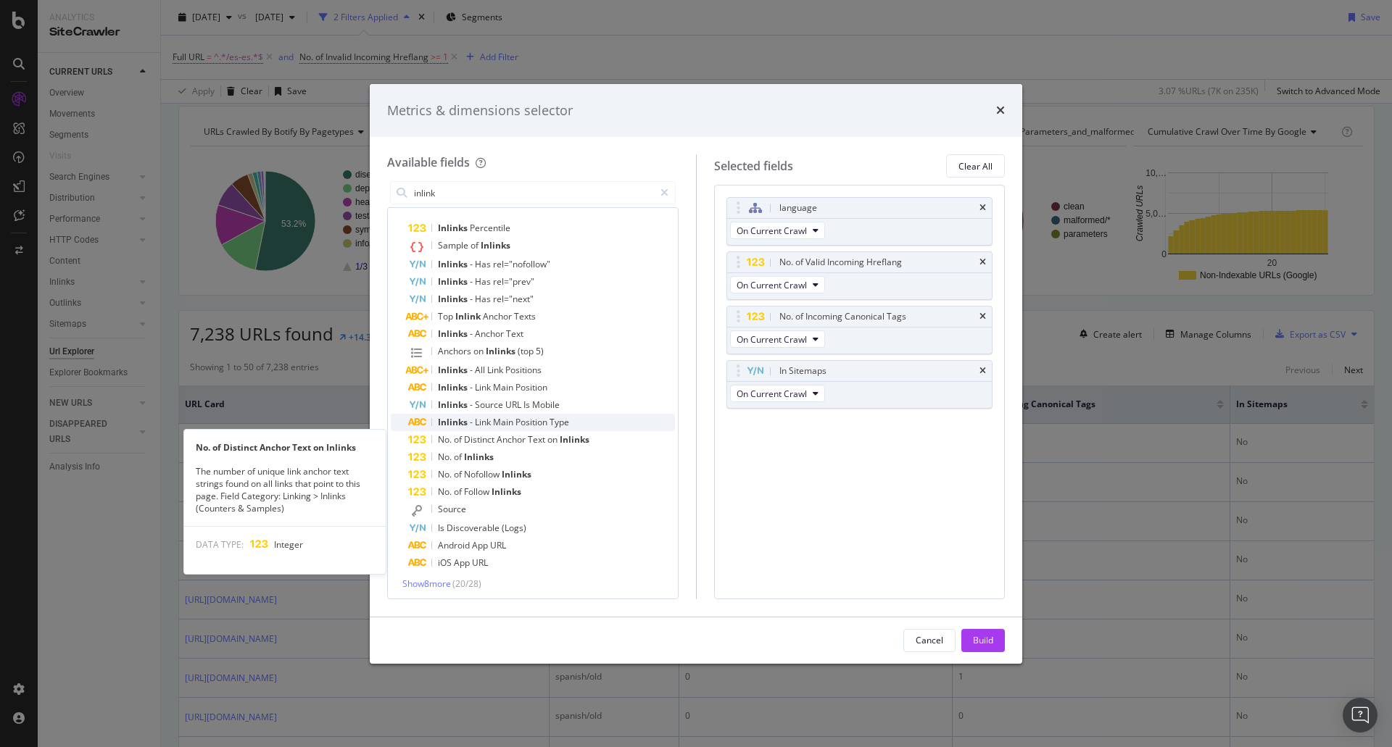
scroll to position [179, 0]
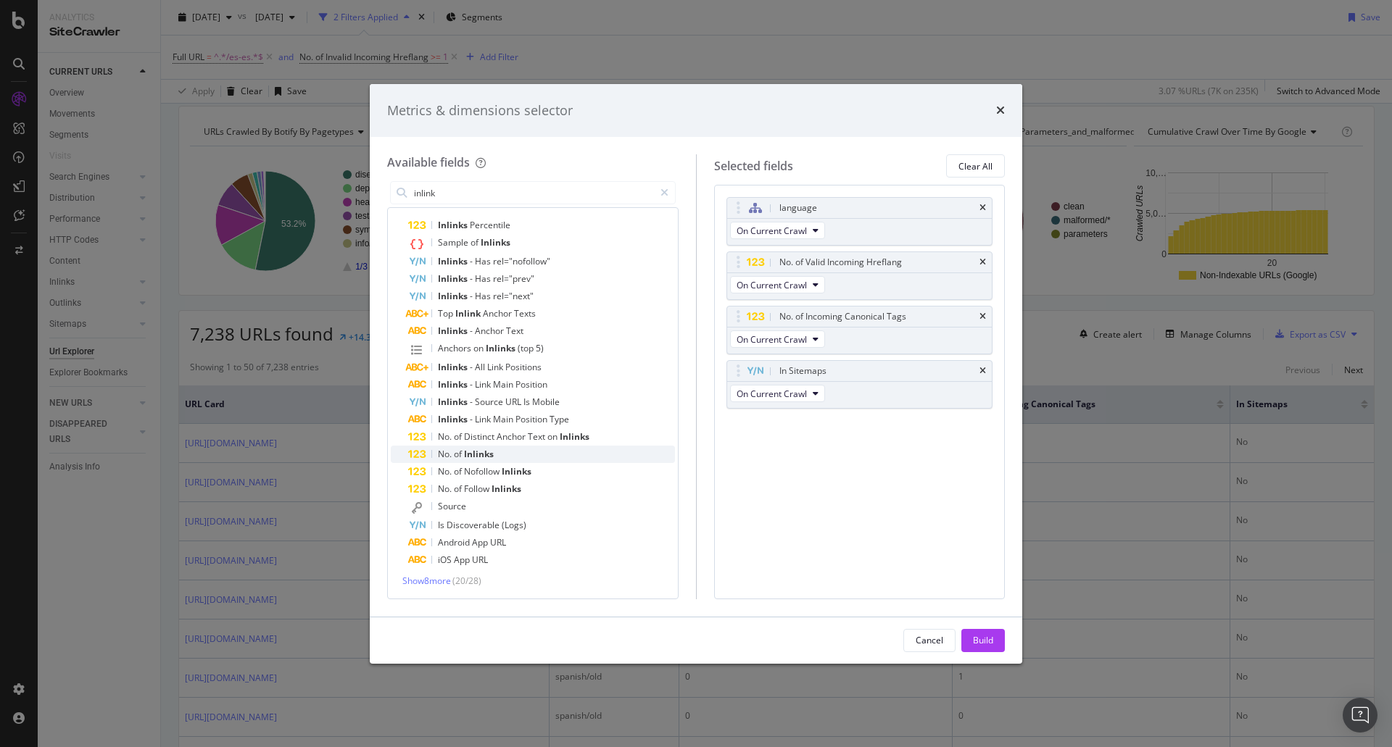
click at [486, 457] on span "Inlinks" at bounding box center [479, 454] width 30 height 12
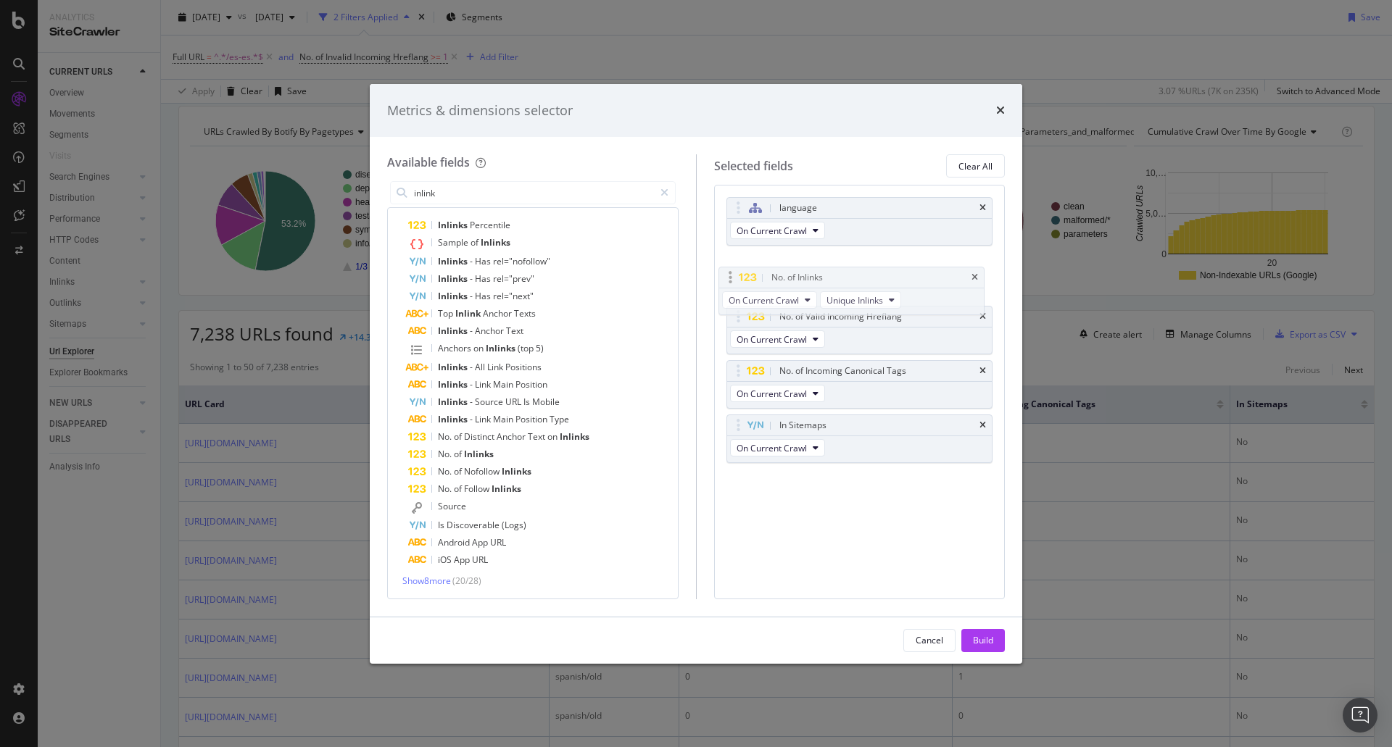
drag, startPoint x: 816, startPoint y: 423, endPoint x: 809, endPoint y: 273, distance: 150.2
click at [809, 273] on body "Analytics SiteCrawler CURRENT URLS Overview Movements Segments Visits Search En…" at bounding box center [696, 373] width 1392 height 747
click at [984, 631] on div "Build" at bounding box center [983, 641] width 20 height 22
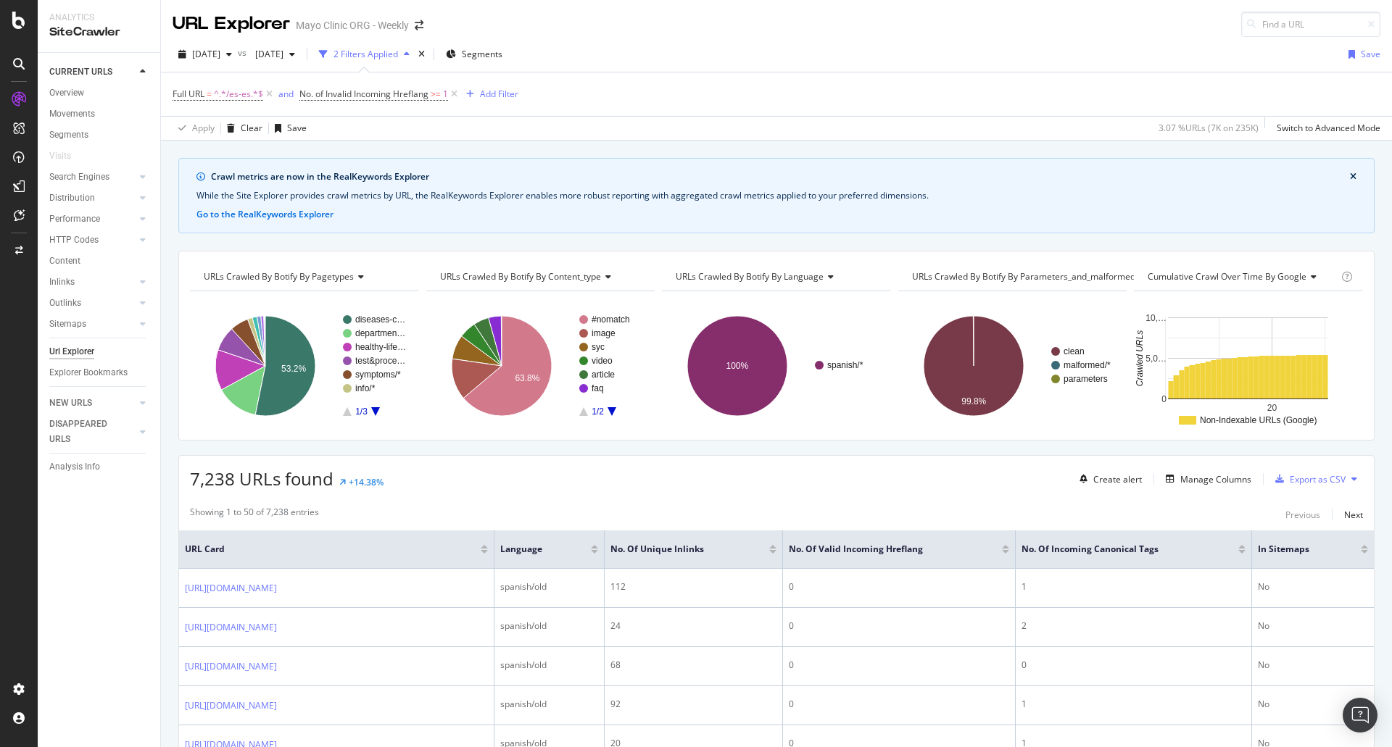
click at [879, 515] on div "Showing 1 to 50 of 7,238 entries Previous Next" at bounding box center [776, 514] width 1195 height 17
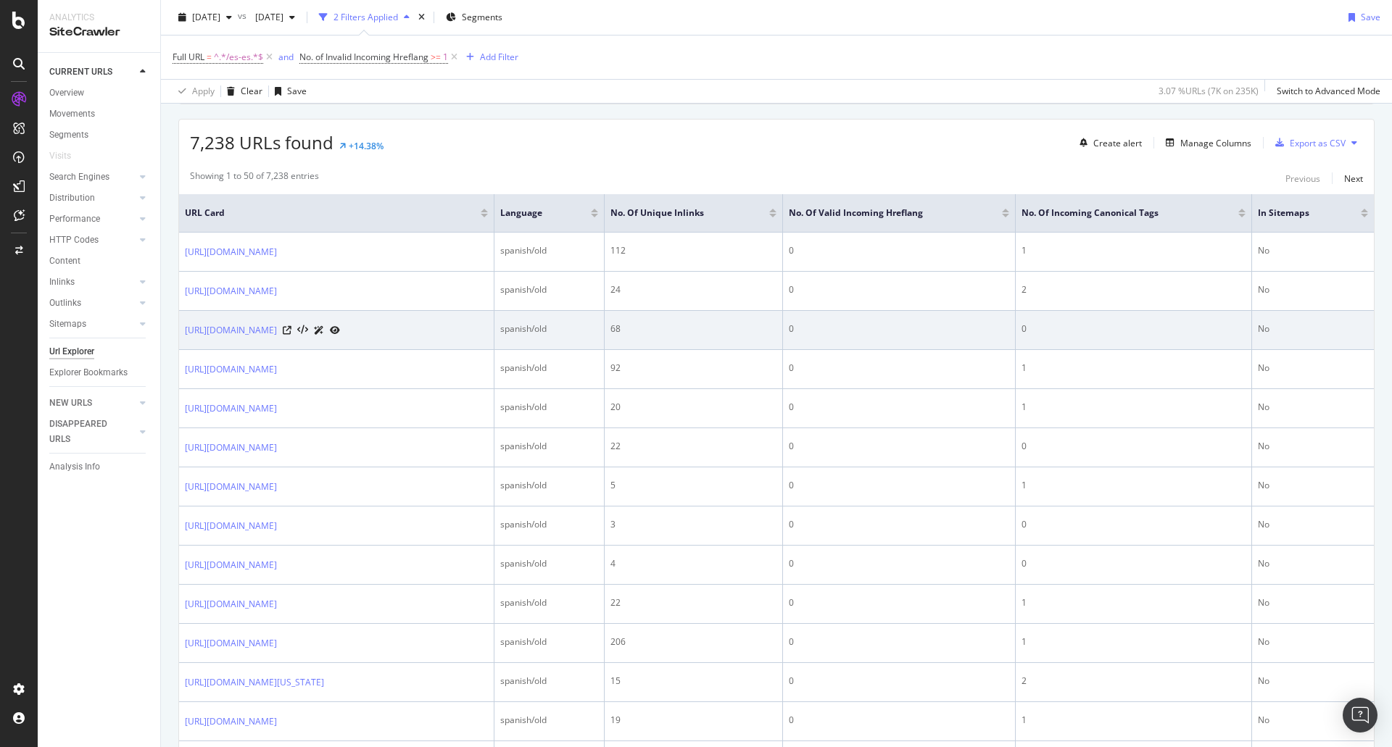
scroll to position [290, 0]
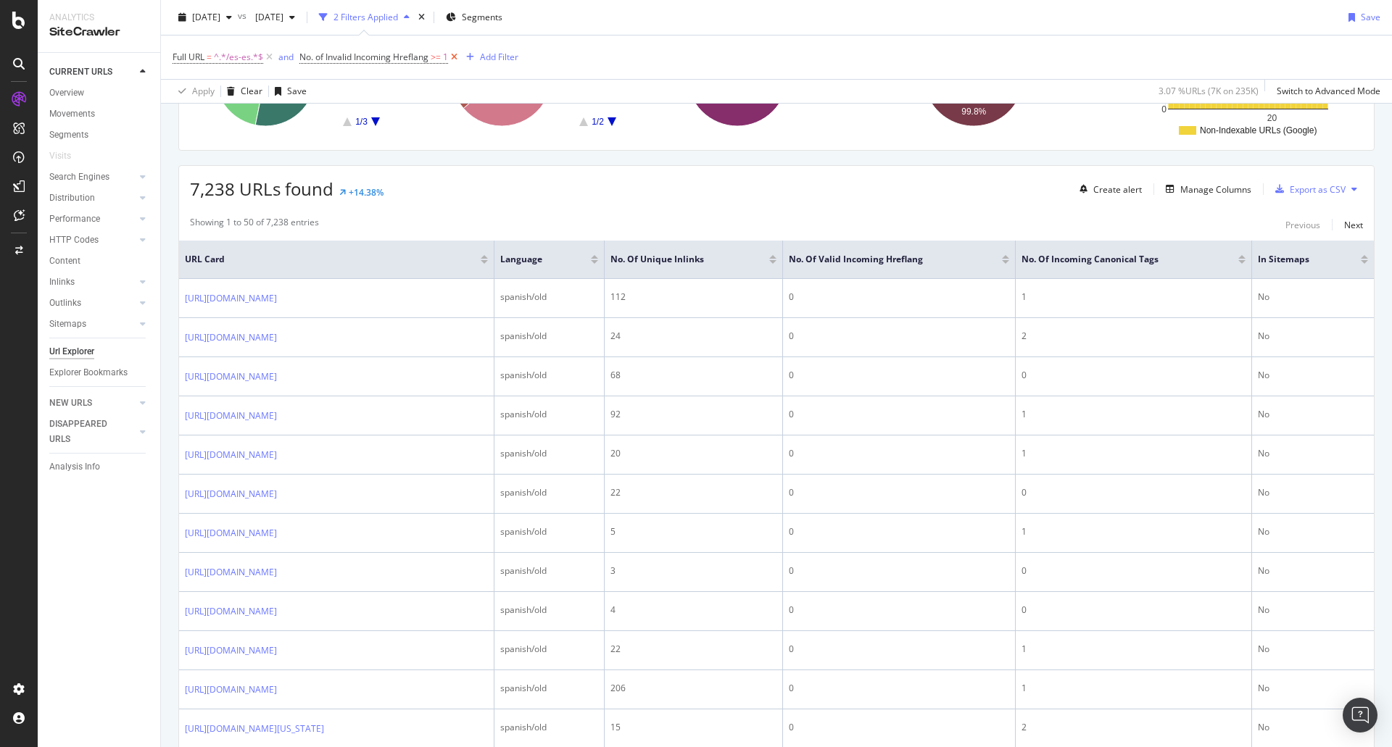
click at [452, 54] on icon at bounding box center [454, 57] width 12 height 14
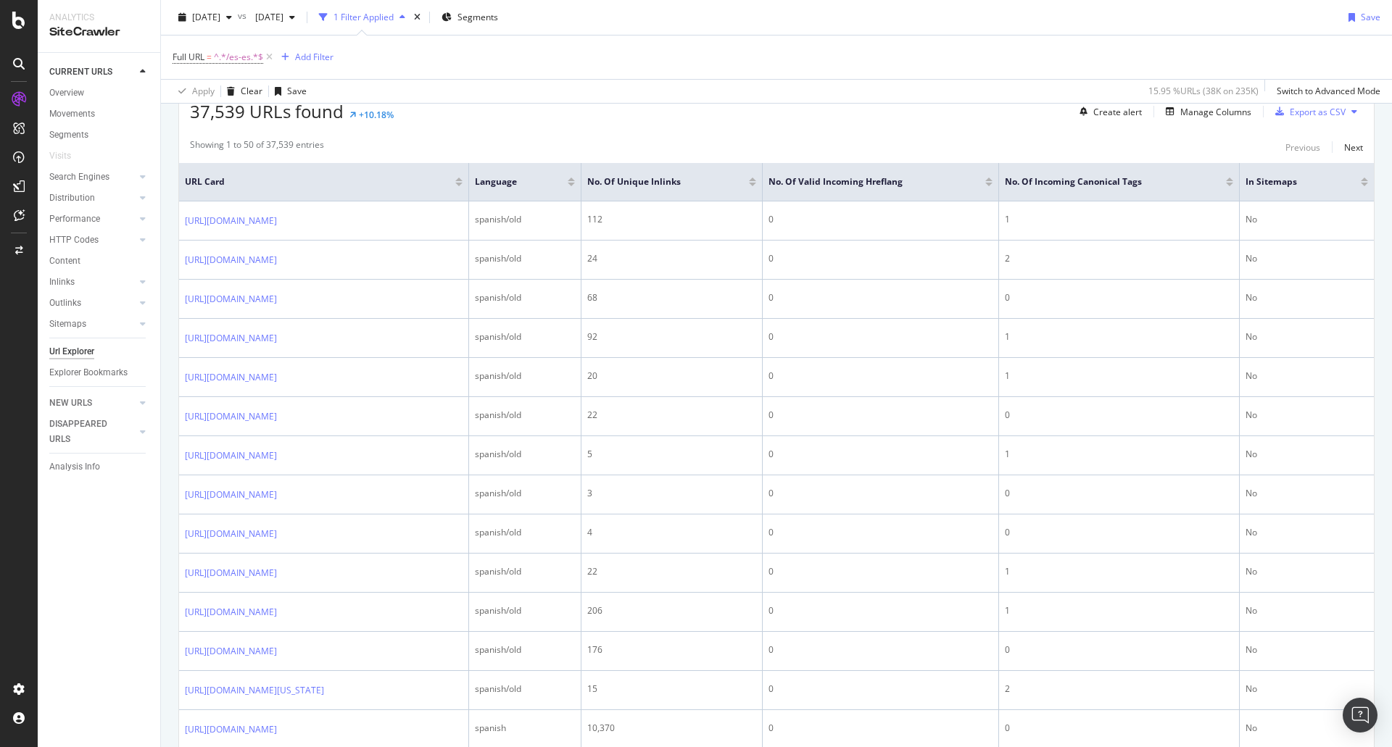
scroll to position [362, 0]
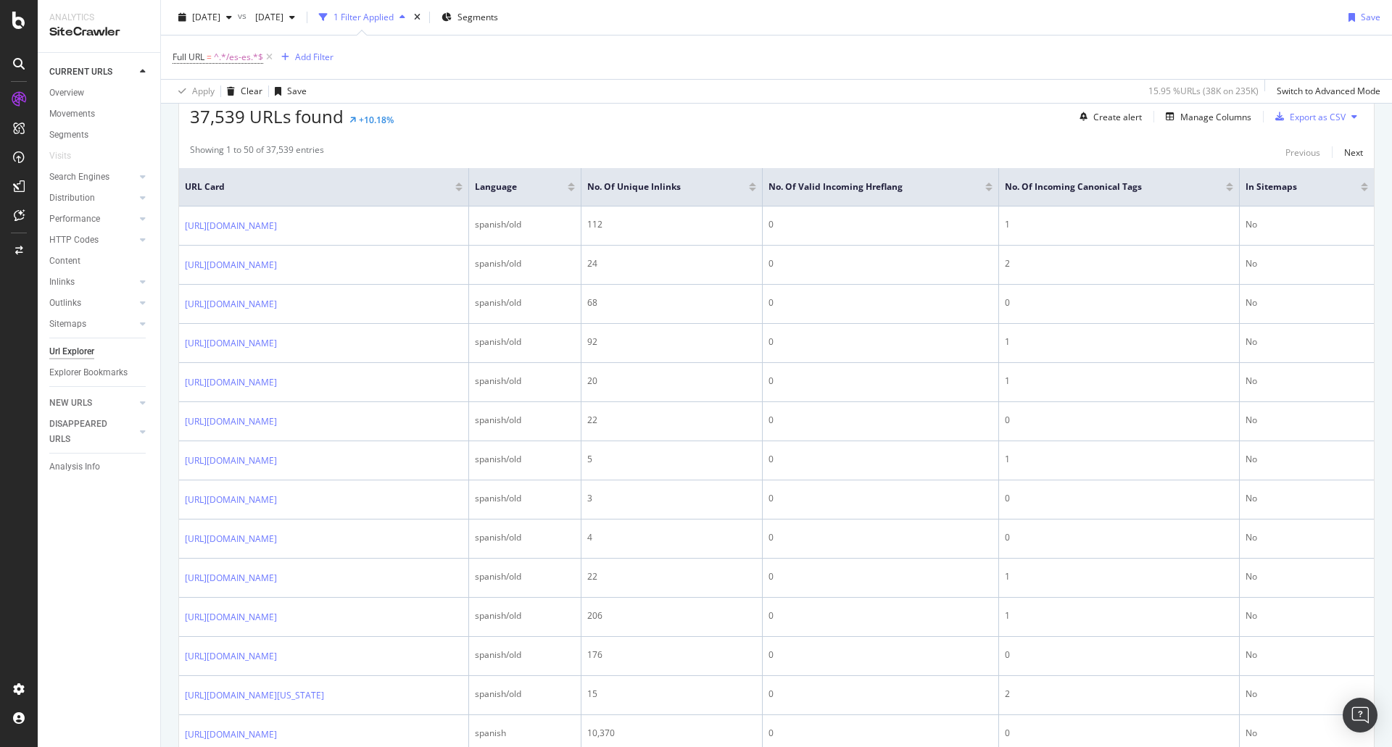
click at [752, 190] on div at bounding box center [752, 190] width 7 height 4
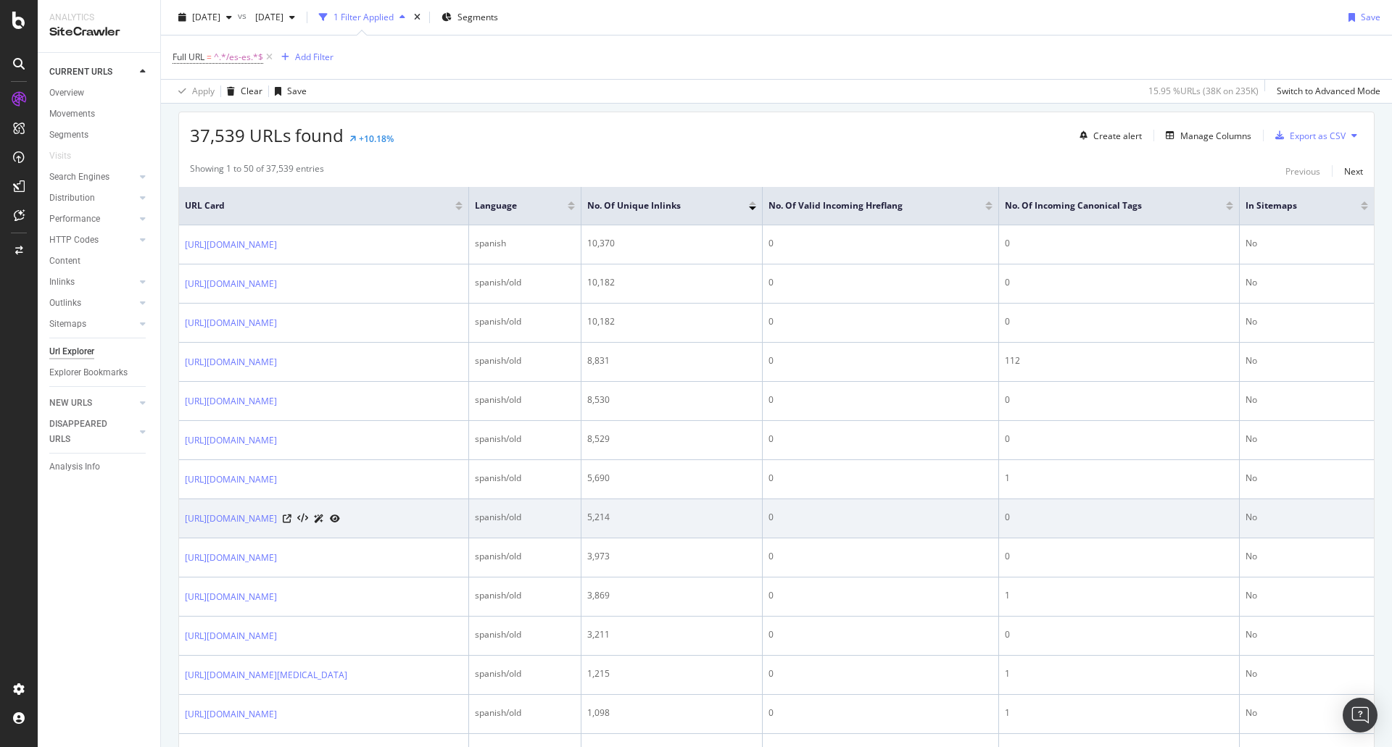
scroll to position [217, 0]
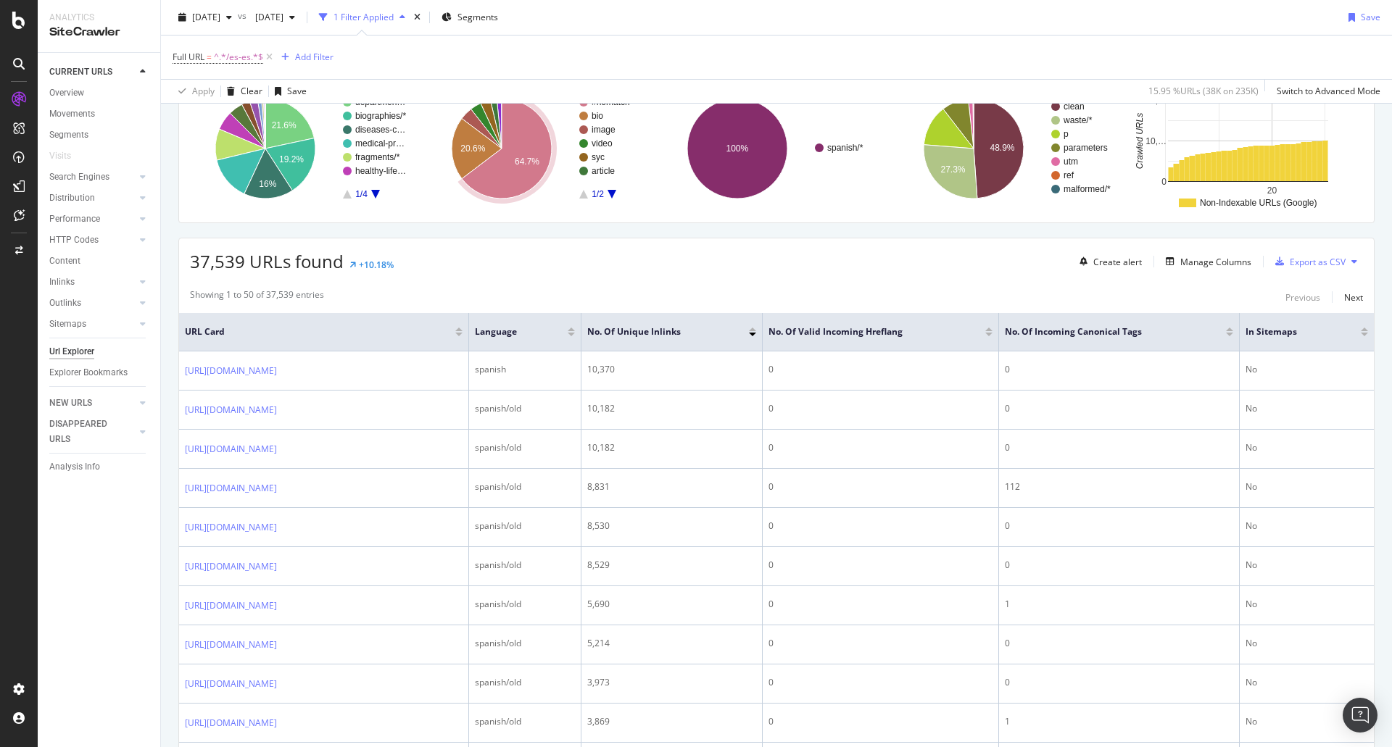
click at [1187, 272] on div "Create alert Manage Columns Export as CSV" at bounding box center [1218, 261] width 289 height 25
click at [1192, 260] on div "Manage Columns" at bounding box center [1215, 262] width 71 height 12
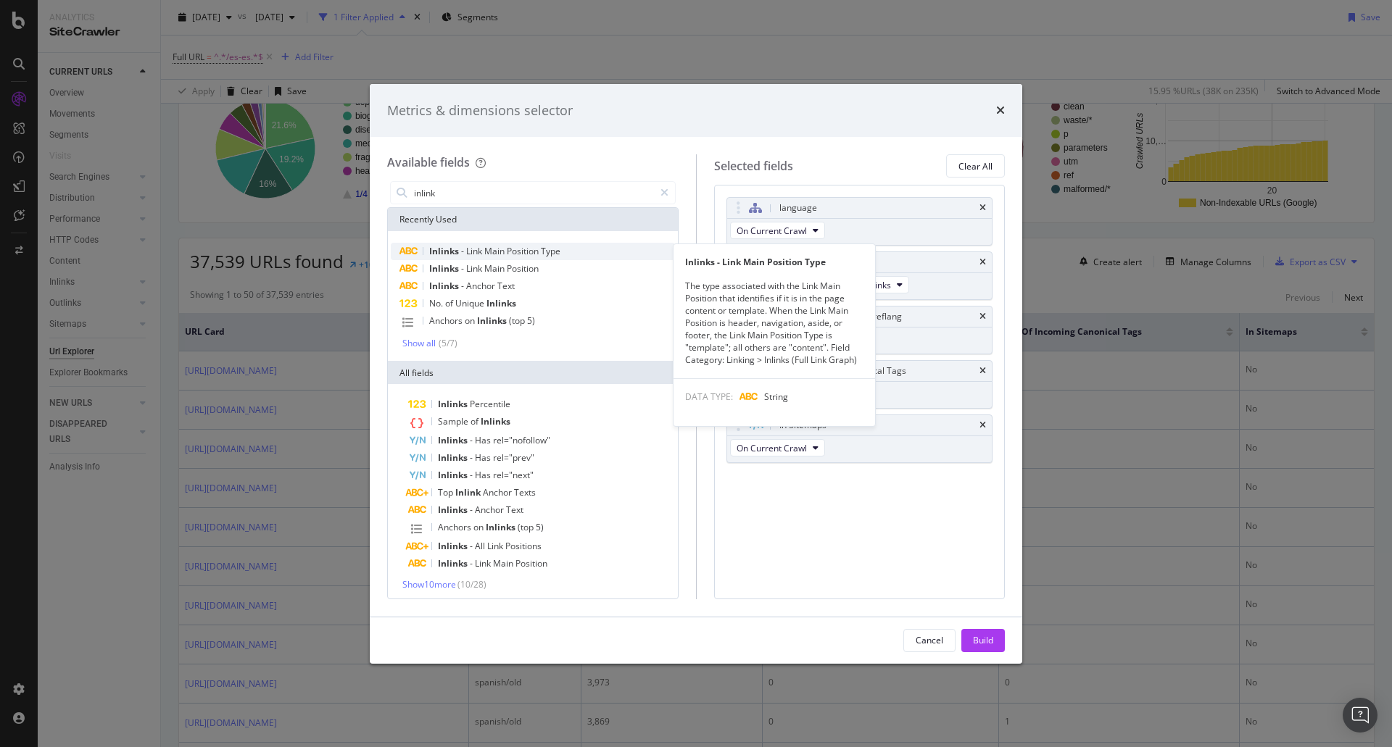
type input "inlink"
click at [587, 252] on div "Inlinks - Link Main Position Type" at bounding box center [533, 251] width 284 height 17
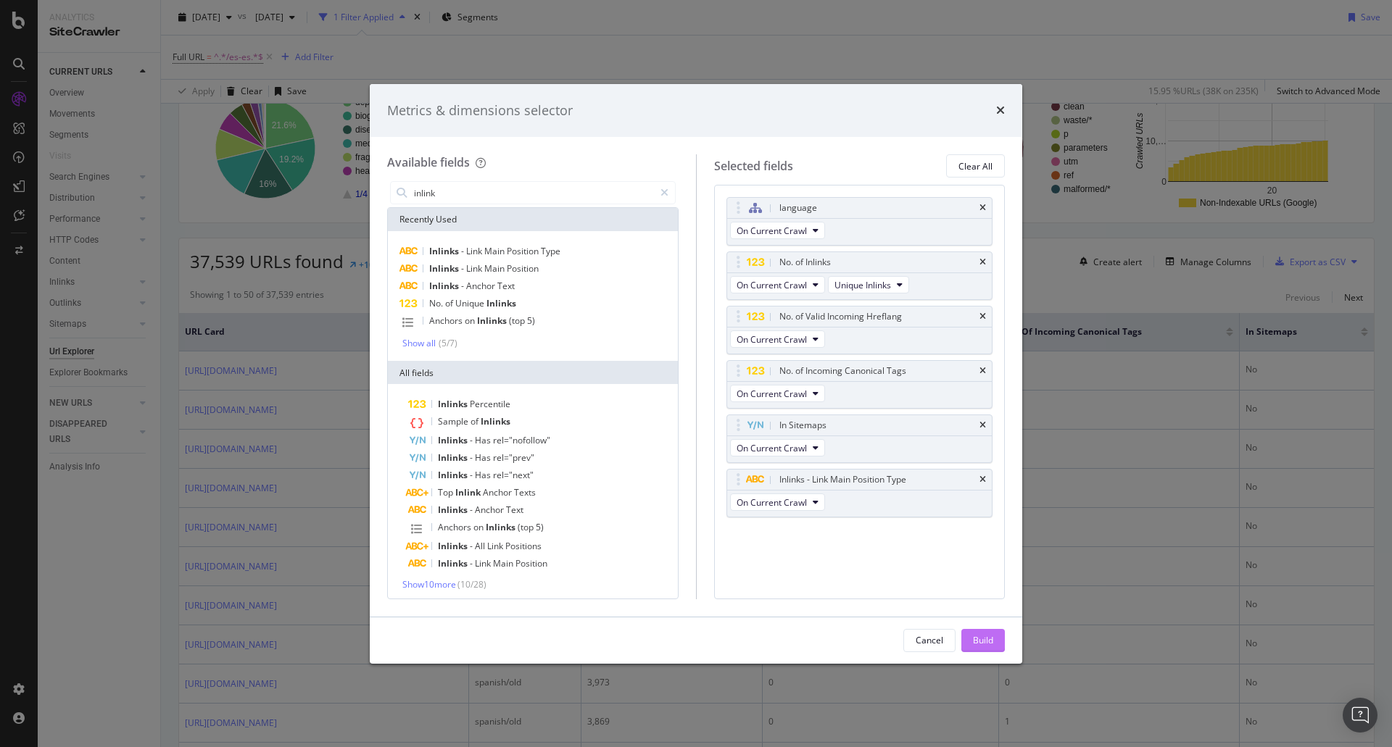
click at [992, 652] on button "Build" at bounding box center [982, 640] width 43 height 23
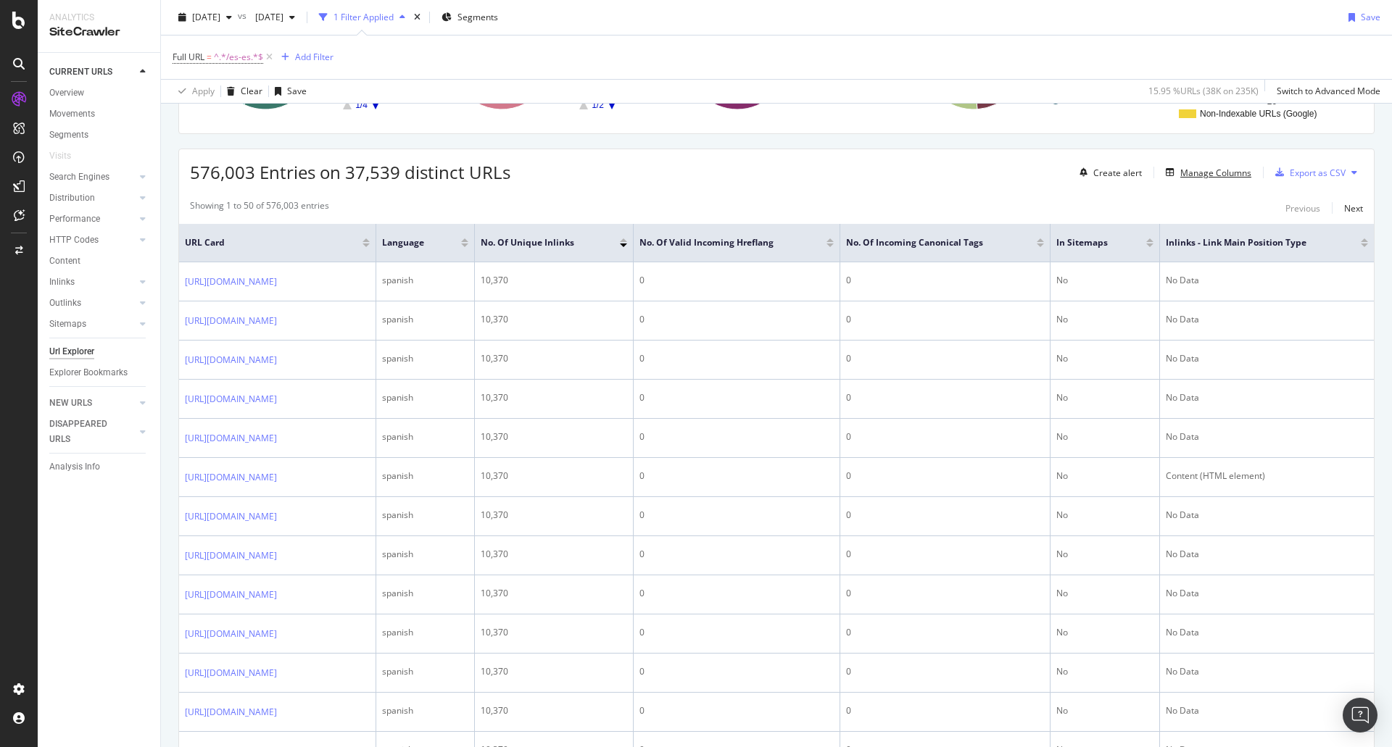
scroll to position [72, 0]
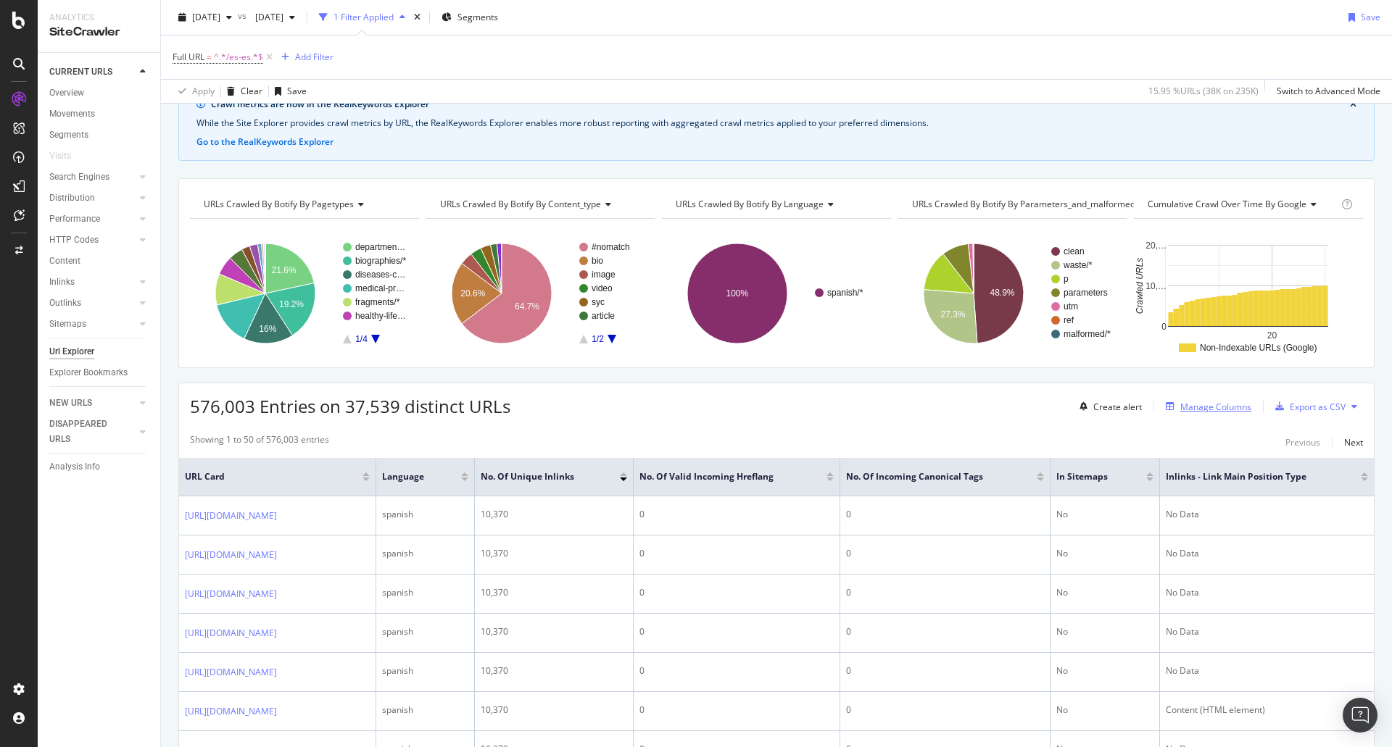
click at [1192, 410] on div "Manage Columns" at bounding box center [1215, 407] width 71 height 12
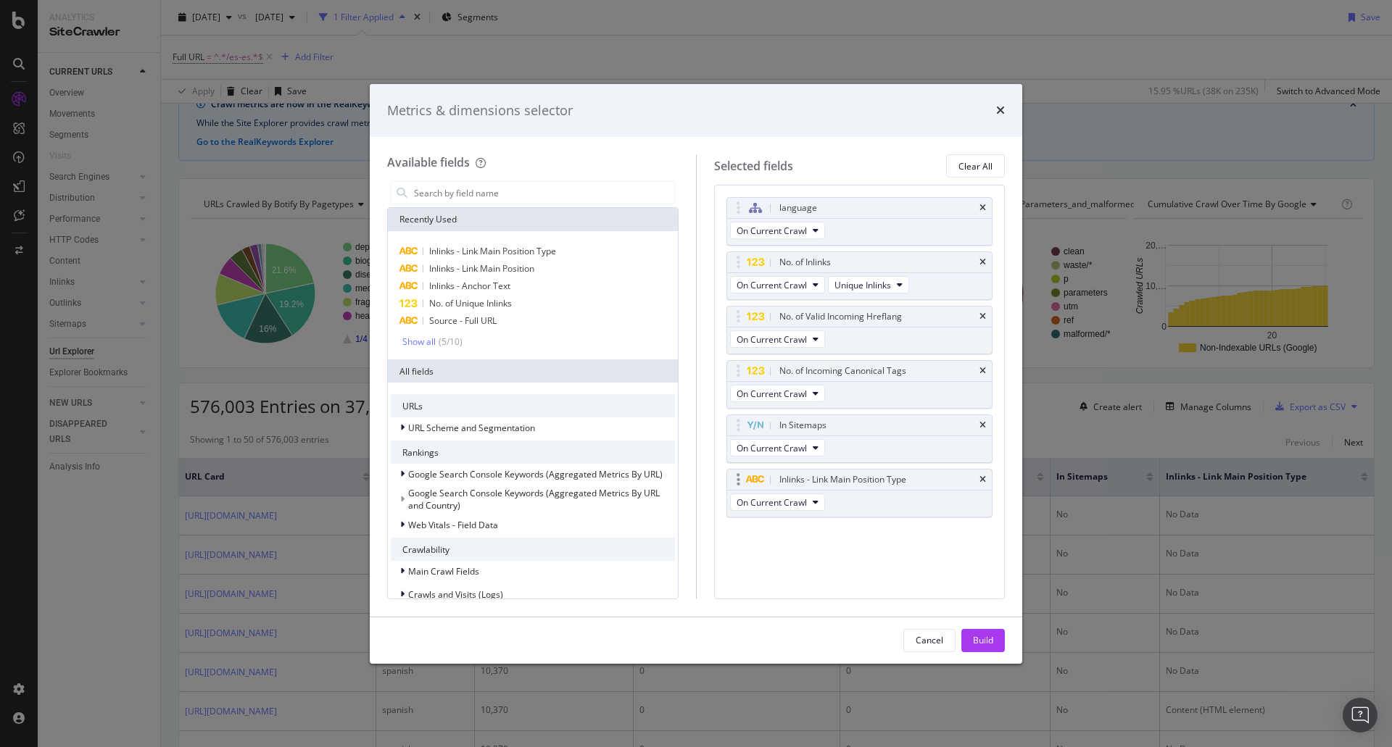
click at [976, 479] on div "Inlinks - Link Main Position Type" at bounding box center [859, 480] width 265 height 20
click at [983, 478] on icon "times" at bounding box center [982, 480] width 7 height 9
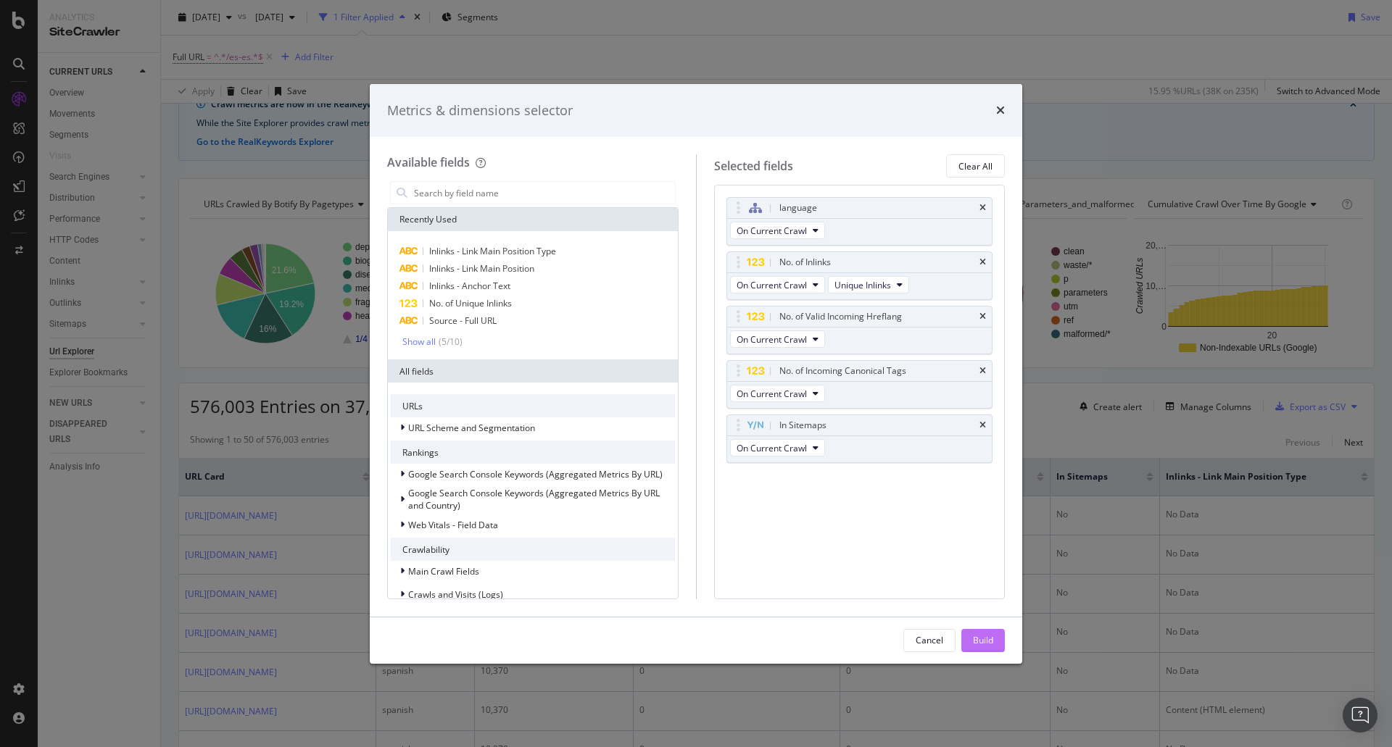
click at [992, 642] on div "Build" at bounding box center [983, 640] width 20 height 12
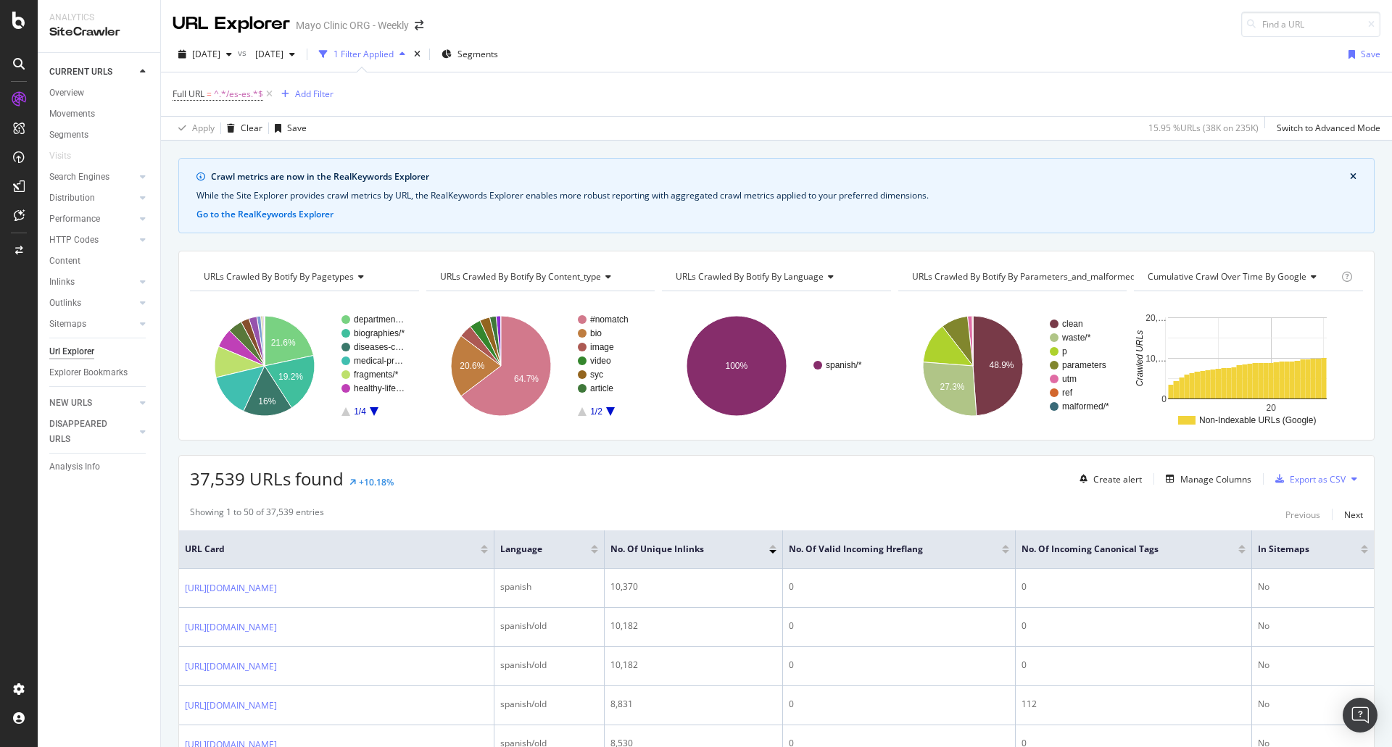
click at [1284, 277] on span "Cumulative Crawl Over Time by google" at bounding box center [1227, 276] width 159 height 12
type input "main po"
click at [1250, 323] on div "Internal Inlinks - Link Main Position" at bounding box center [1241, 314] width 192 height 17
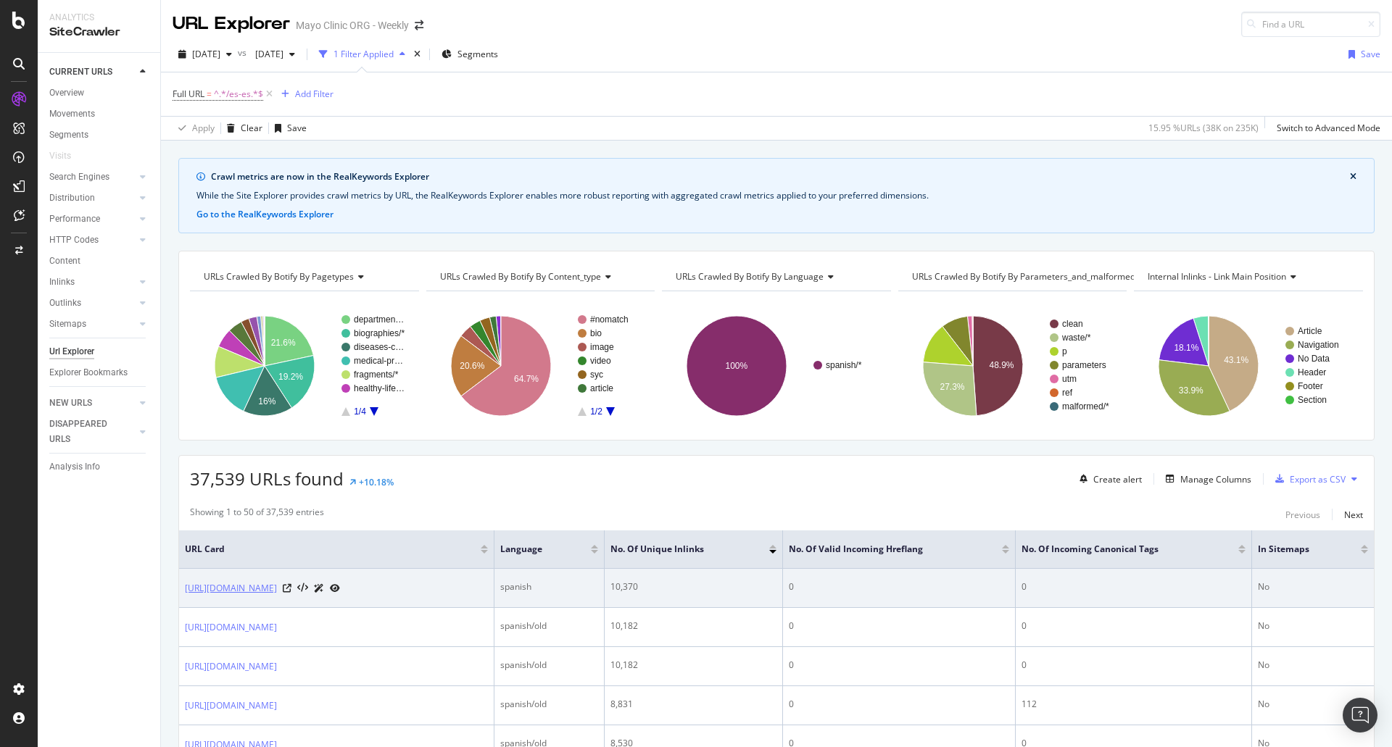
click at [277, 588] on link "https://www.mayoclinic.org/es-es" at bounding box center [231, 588] width 92 height 14
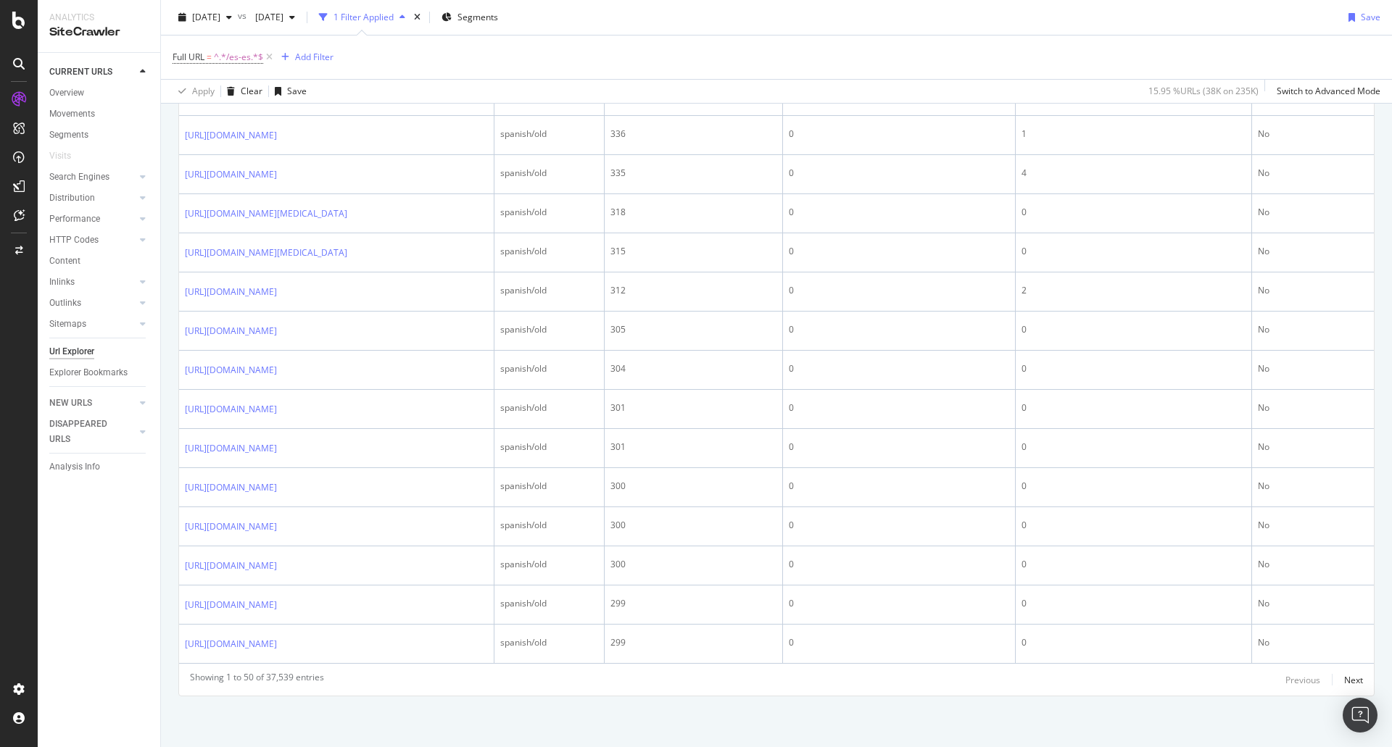
scroll to position [2110, 0]
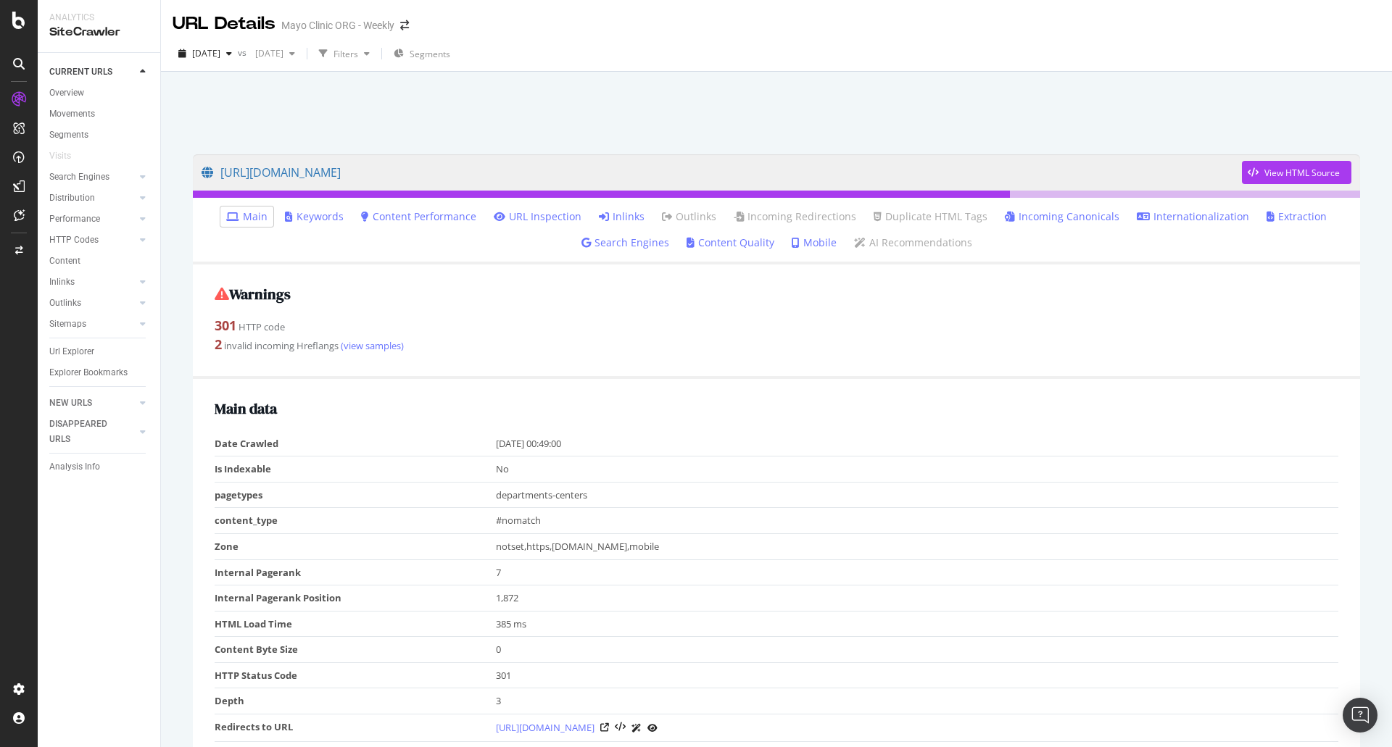
click at [624, 208] on li "Inlinks" at bounding box center [621, 217] width 57 height 20
click at [623, 216] on link "Inlinks" at bounding box center [622, 216] width 46 height 14
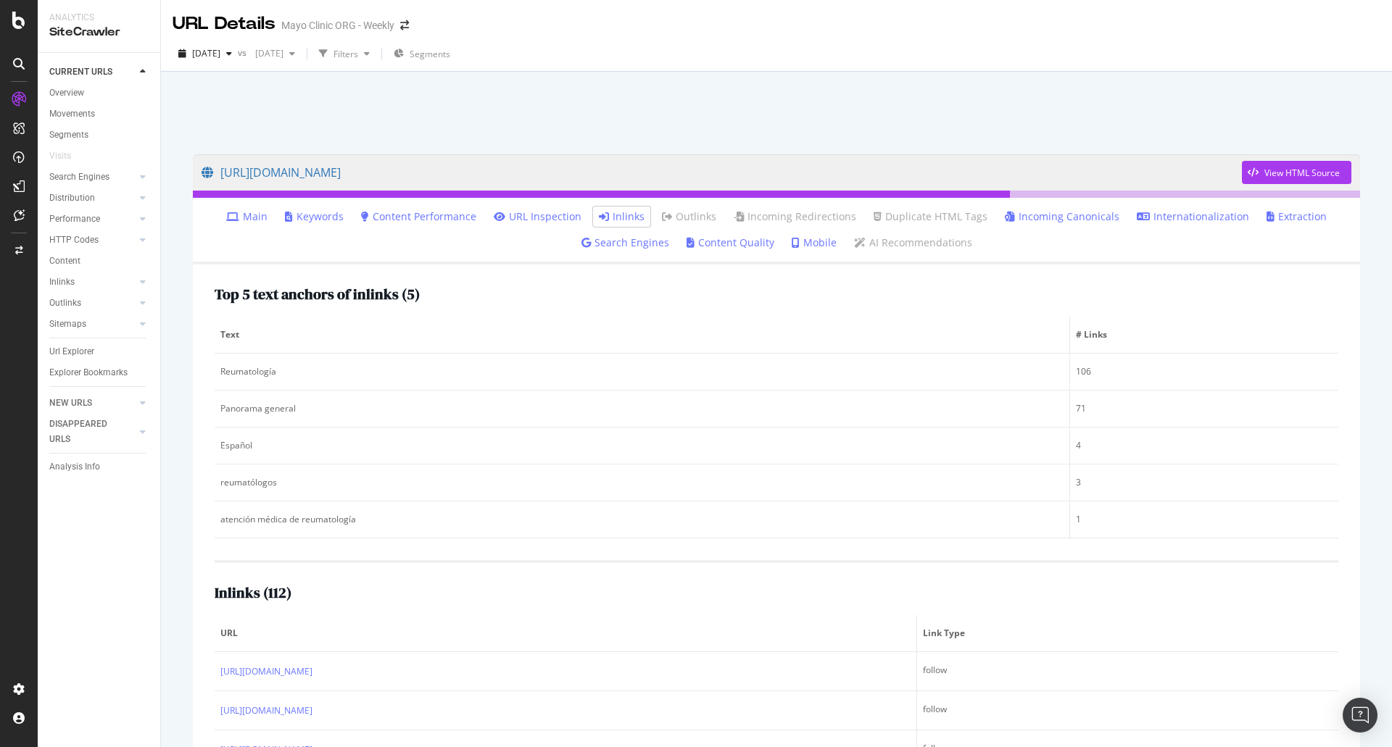
click at [1077, 214] on link "Incoming Canonicals" at bounding box center [1062, 216] width 115 height 14
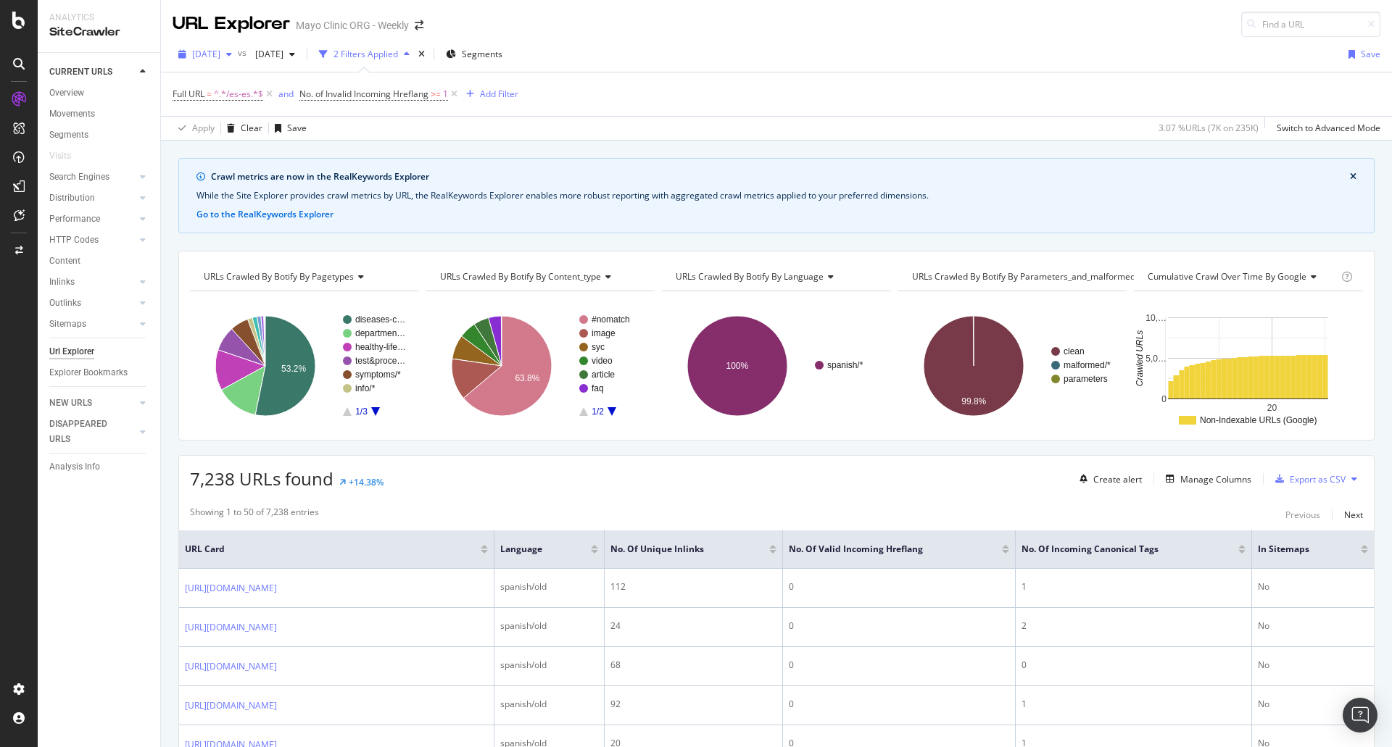
click at [220, 51] on span "[DATE]" at bounding box center [206, 54] width 28 height 12
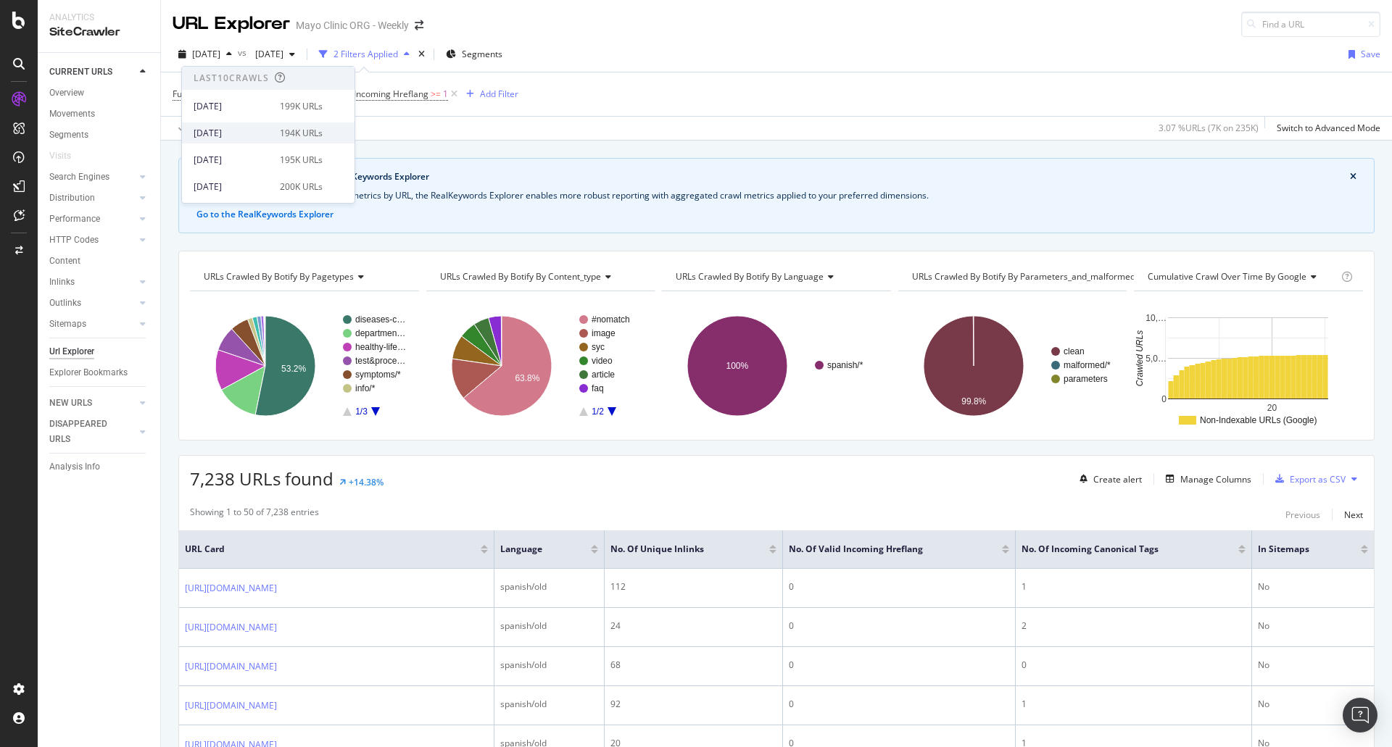
scroll to position [72, 0]
click at [258, 140] on div "[DATE]" at bounding box center [233, 141] width 78 height 13
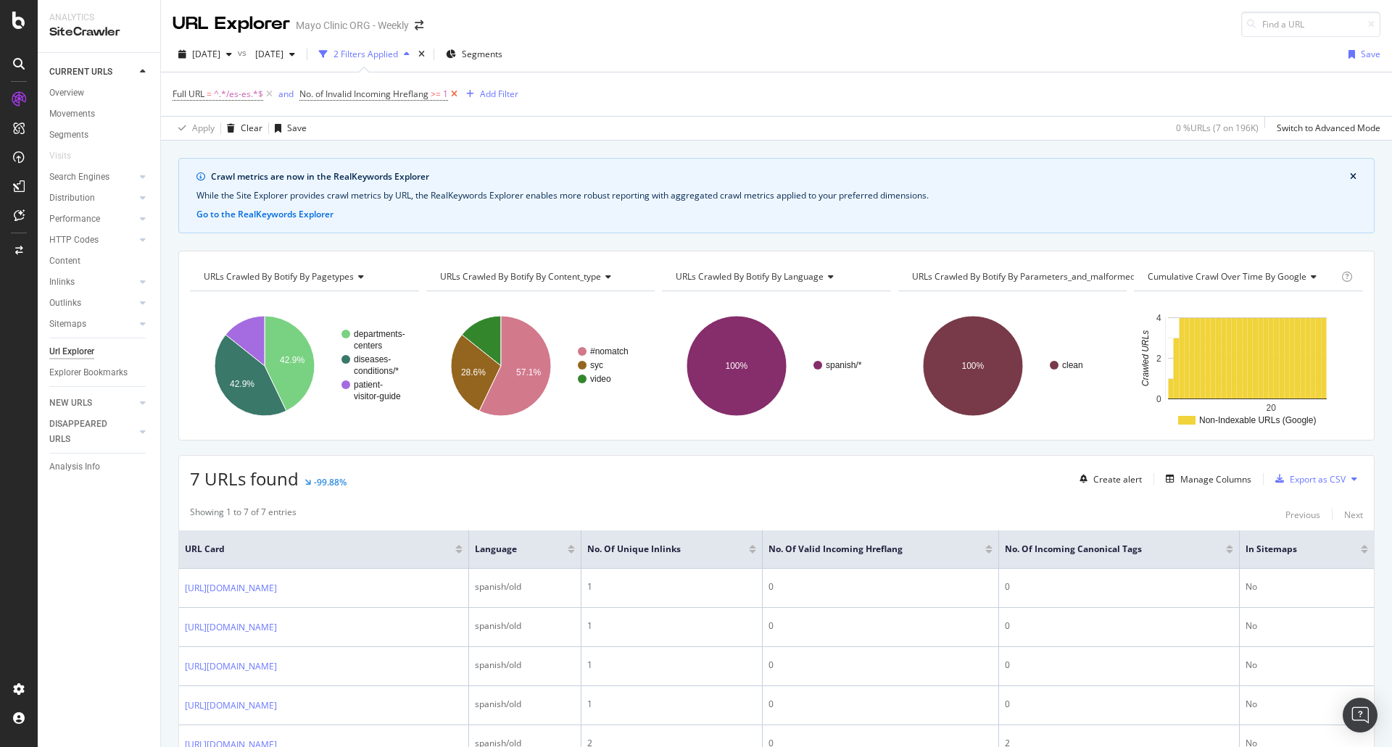
click at [455, 96] on icon at bounding box center [454, 94] width 12 height 14
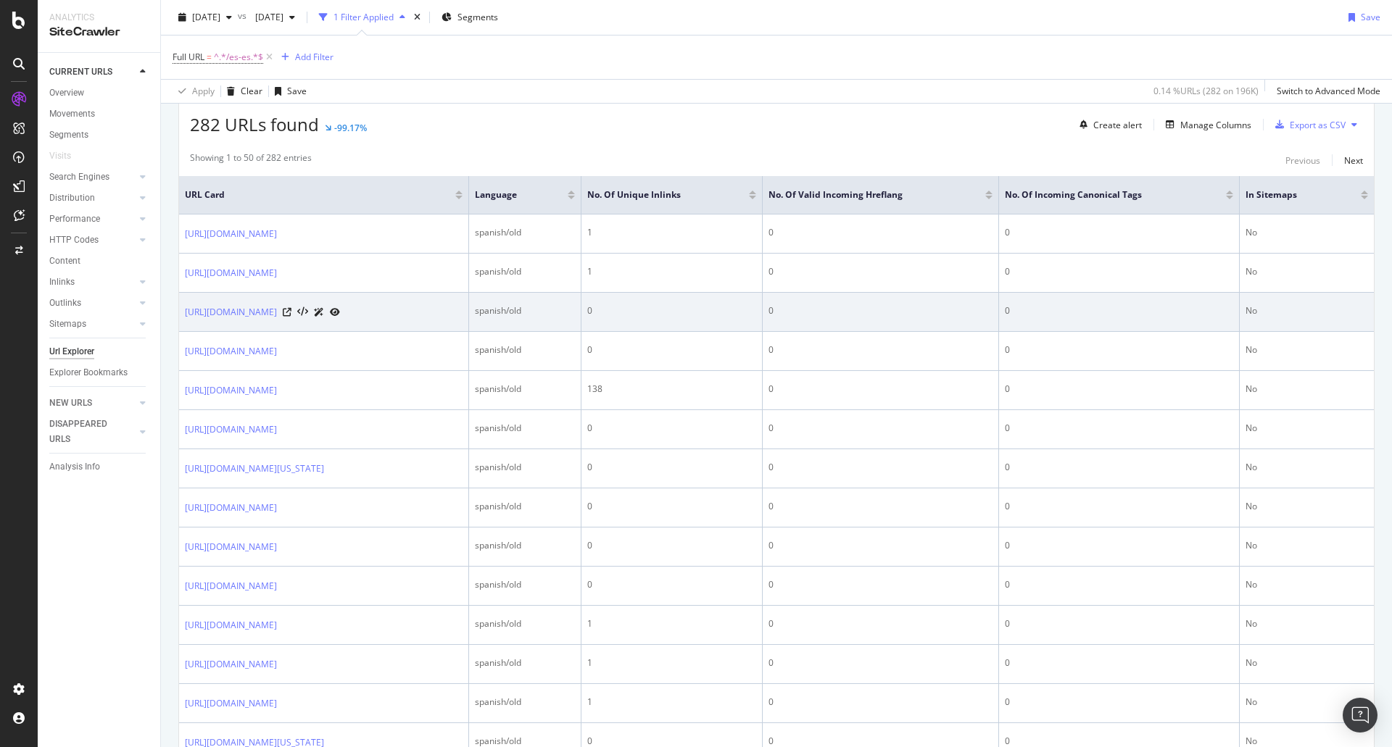
scroll to position [72, 0]
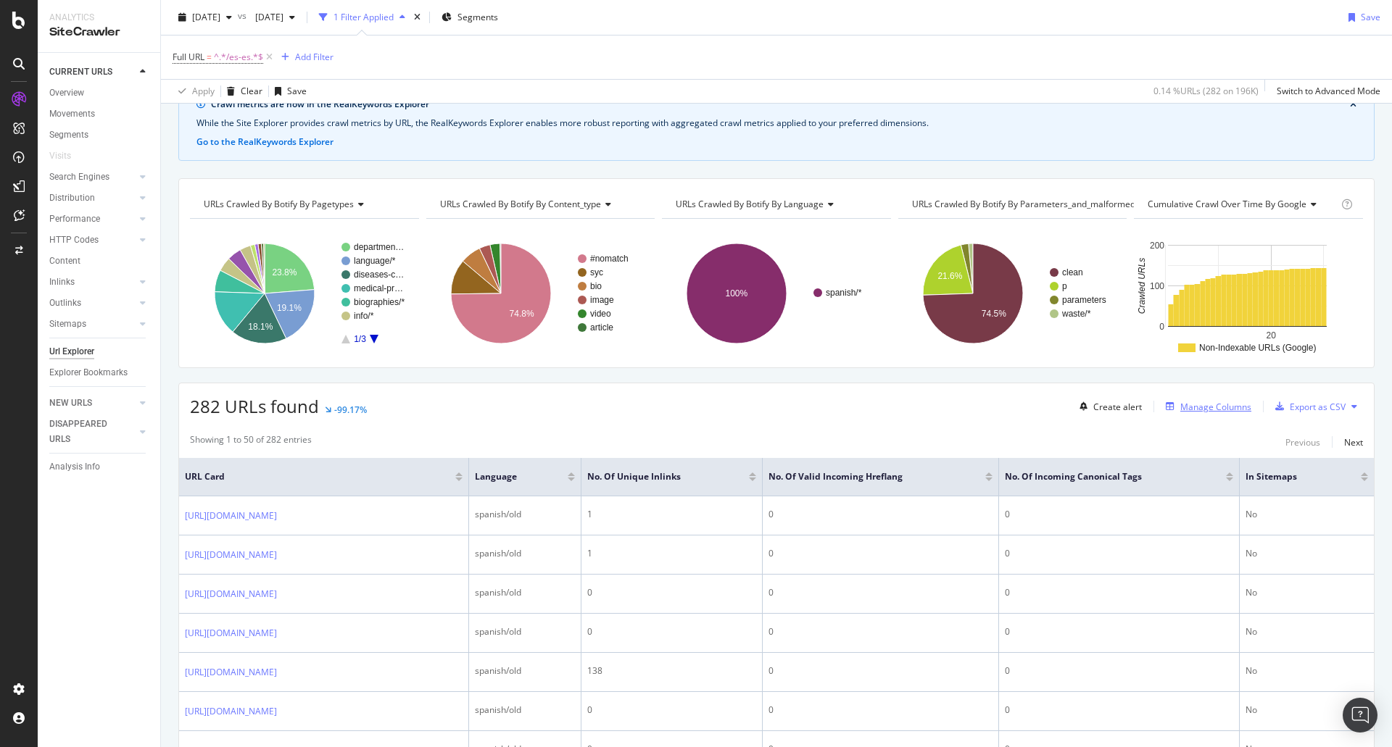
click at [1229, 412] on div "Manage Columns" at bounding box center [1215, 407] width 71 height 12
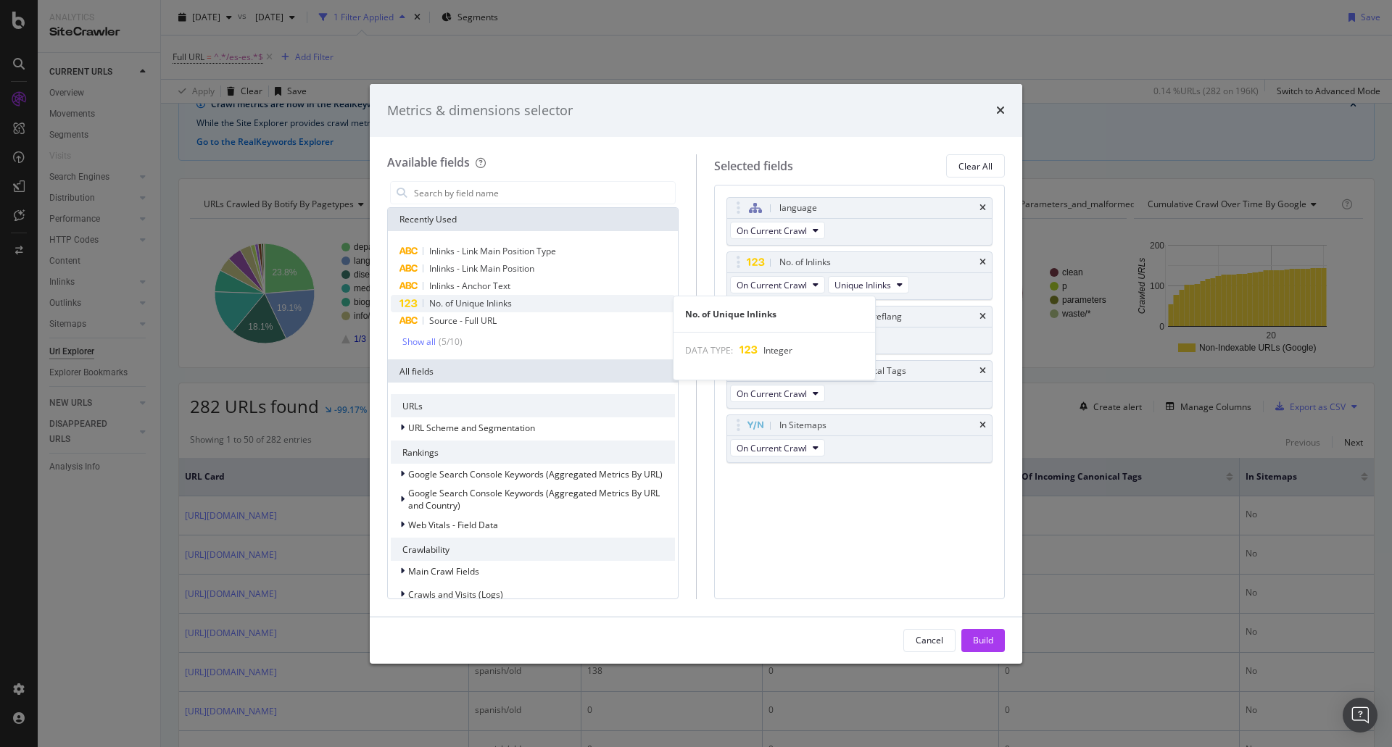
click at [512, 305] on span "No. of Unique Inlinks" at bounding box center [470, 303] width 83 height 12
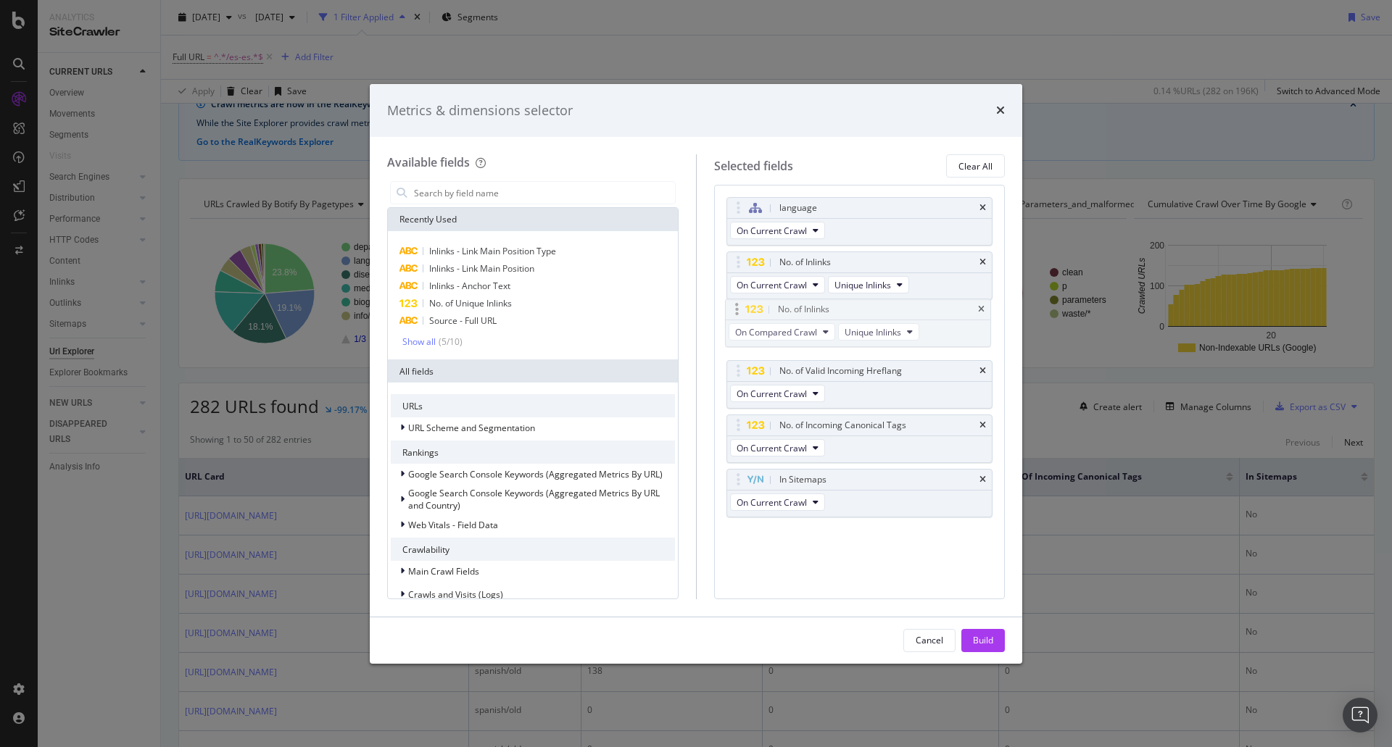
drag, startPoint x: 837, startPoint y: 481, endPoint x: 834, endPoint y: 310, distance: 170.4
click at [834, 310] on body "Analytics SiteCrawler CURRENT URLS Overview Movements Segments Visits Search En…" at bounding box center [696, 373] width 1392 height 747
click at [512, 190] on input "modal" at bounding box center [543, 193] width 262 height 22
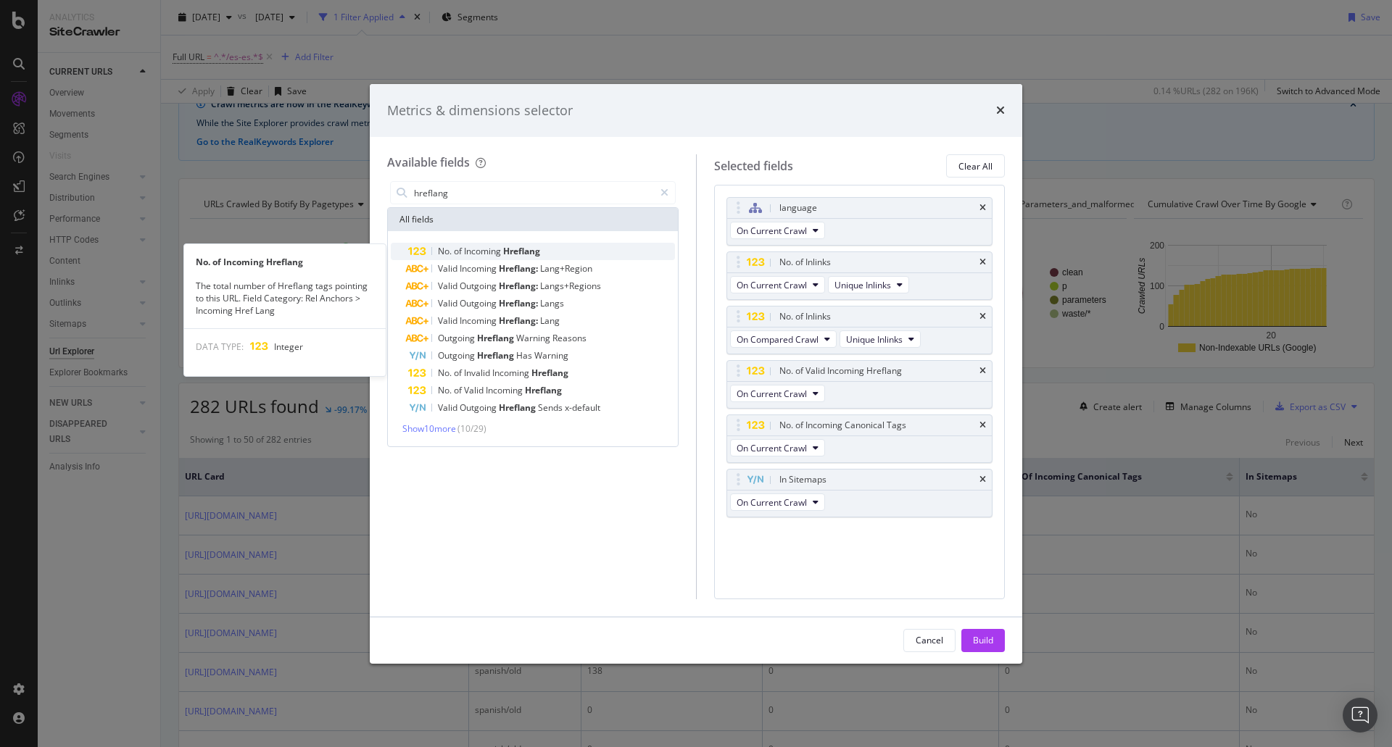
click at [499, 248] on span "Incoming" at bounding box center [483, 251] width 39 height 12
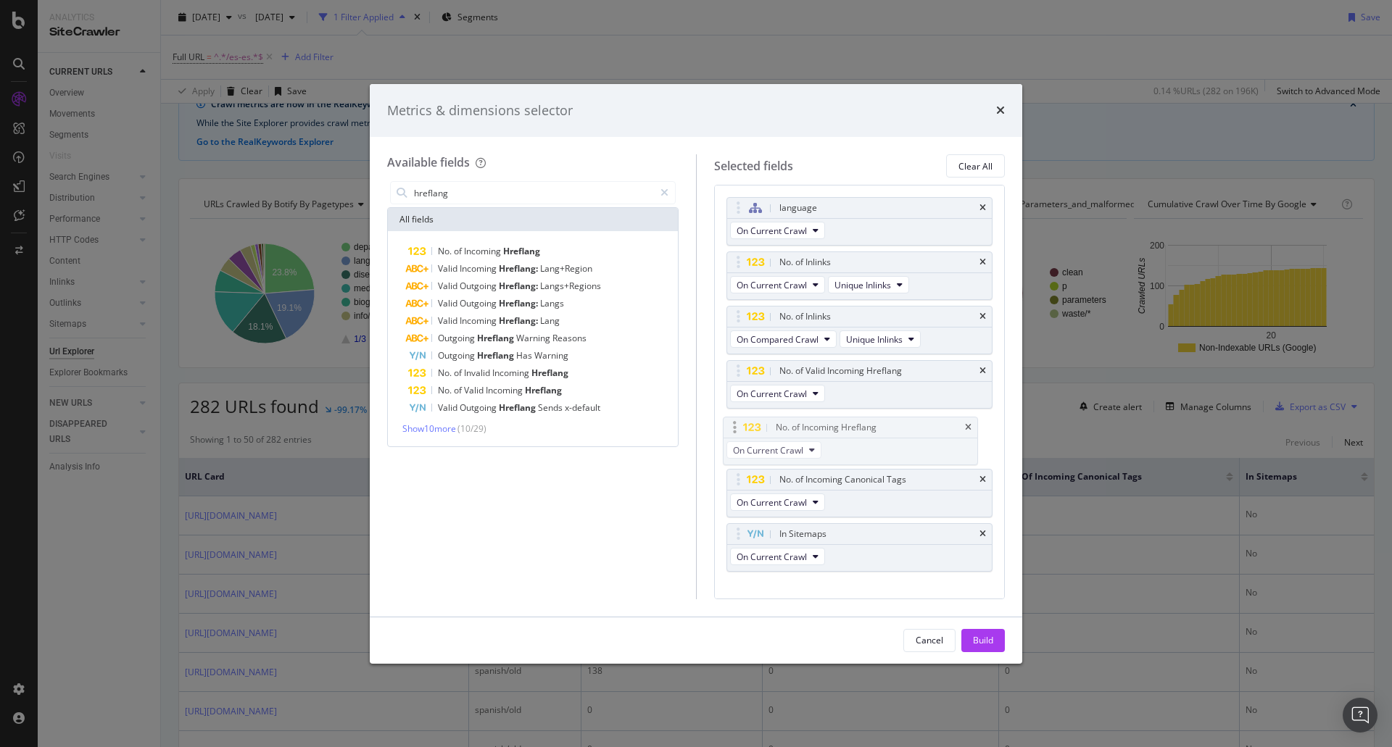
drag, startPoint x: 765, startPoint y: 543, endPoint x: 761, endPoint y: 436, distance: 106.6
click at [761, 436] on body "Analytics SiteCrawler CURRENT URLS Overview Movements Segments Visits Search En…" at bounding box center [696, 373] width 1392 height 747
click at [763, 452] on span "On Current Crawl" at bounding box center [772, 448] width 70 height 12
click at [772, 500] on span "On Compared Crawl" at bounding box center [783, 500] width 82 height 13
click at [860, 586] on div "language On Current Crawl No. of Inlinks On Current Crawl Unique Inlinks No. of…" at bounding box center [859, 400] width 267 height 406
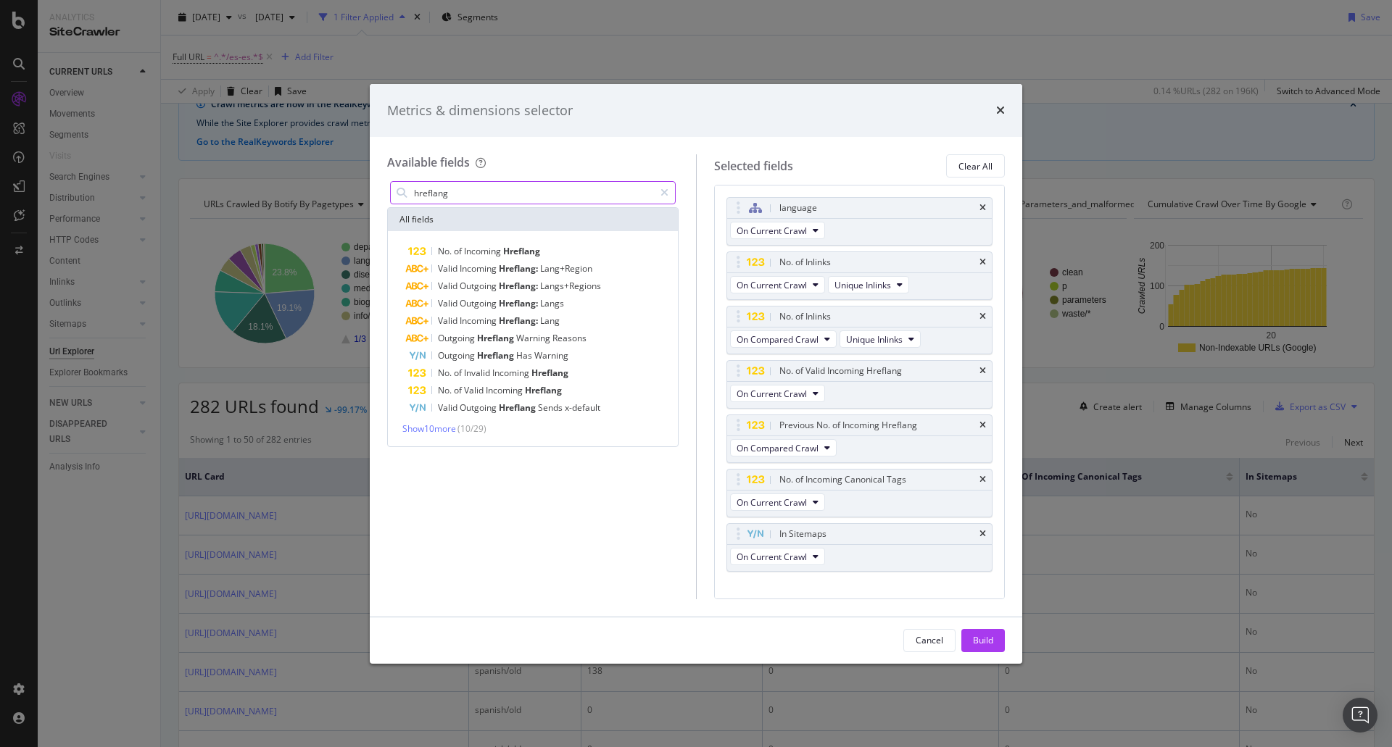
click at [510, 191] on input "hreflang" at bounding box center [532, 193] width 241 height 22
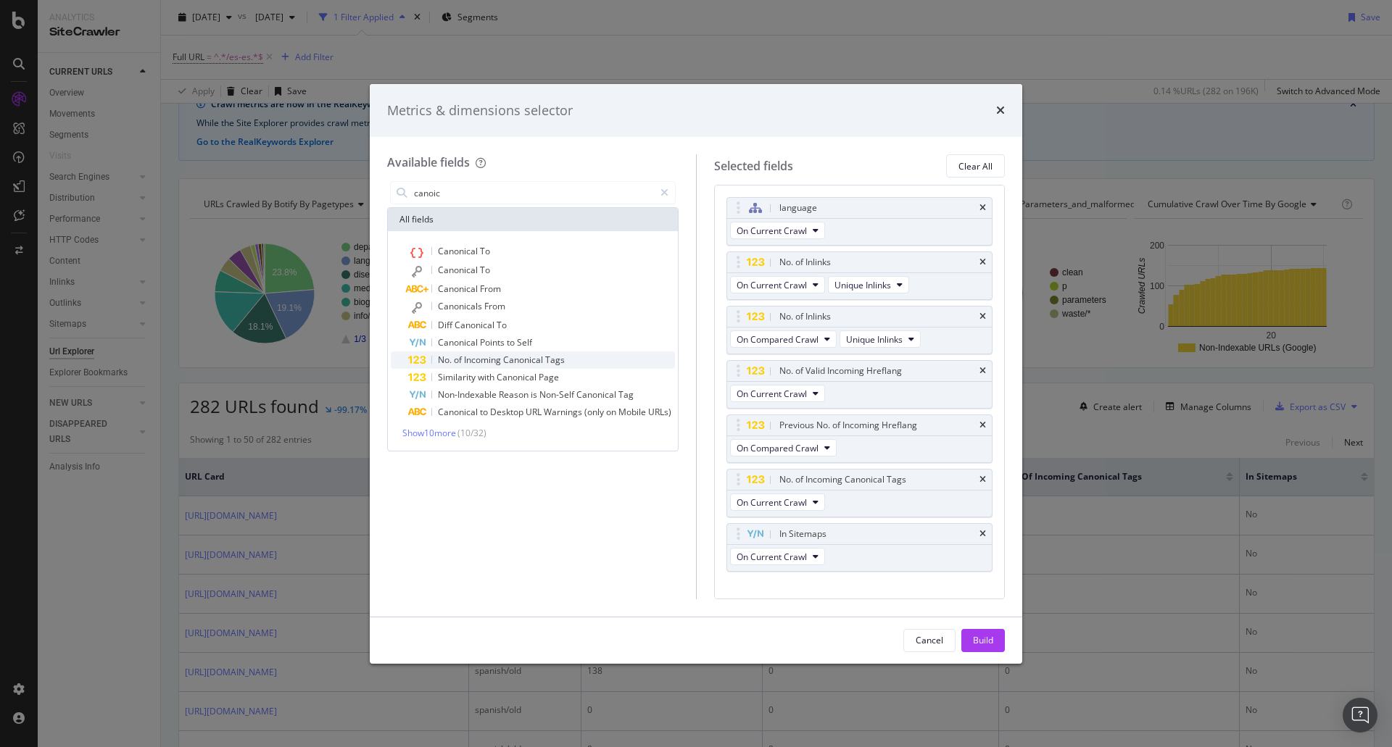
click at [497, 361] on span "Incoming" at bounding box center [483, 360] width 39 height 12
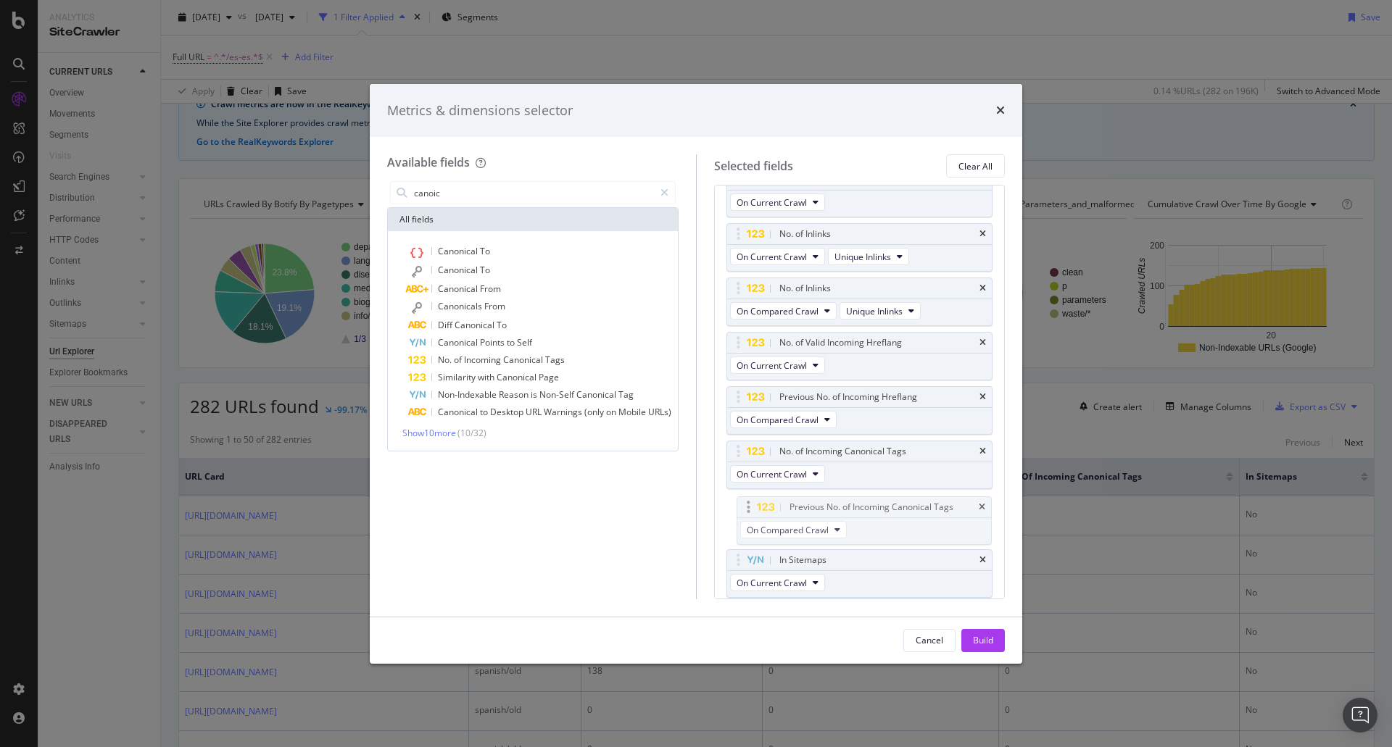
drag, startPoint x: 816, startPoint y: 565, endPoint x: 826, endPoint y: 512, distance: 53.9
click at [826, 512] on body "Analytics SiteCrawler CURRENT URLS Overview Movements Segments Visits Search En…" at bounding box center [696, 373] width 1392 height 747
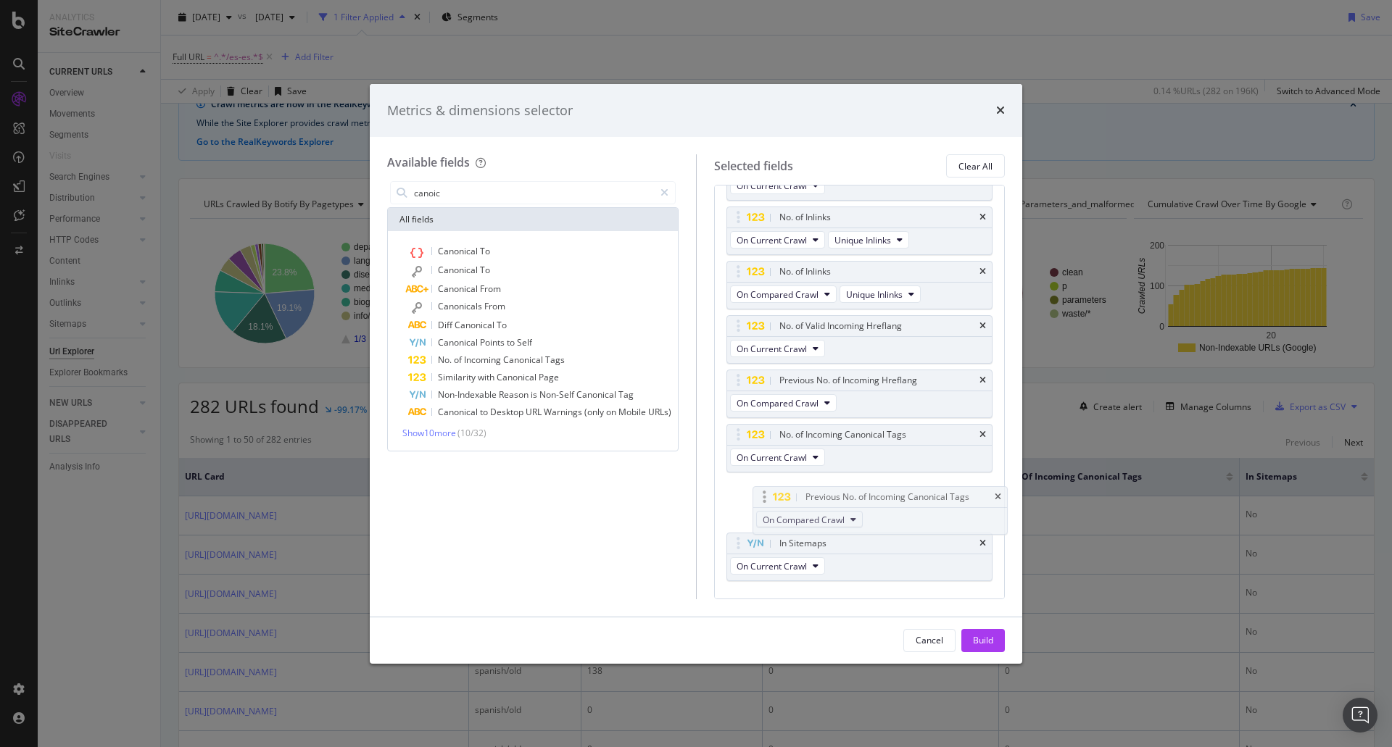
scroll to position [44, 0]
drag, startPoint x: 789, startPoint y: 531, endPoint x: 801, endPoint y: 507, distance: 26.6
click at [801, 507] on body "Analytics SiteCrawler CURRENT URLS Overview Movements Segments Visits Search En…" at bounding box center [696, 373] width 1392 height 747
click at [491, 188] on input "canoic" at bounding box center [532, 193] width 241 height 22
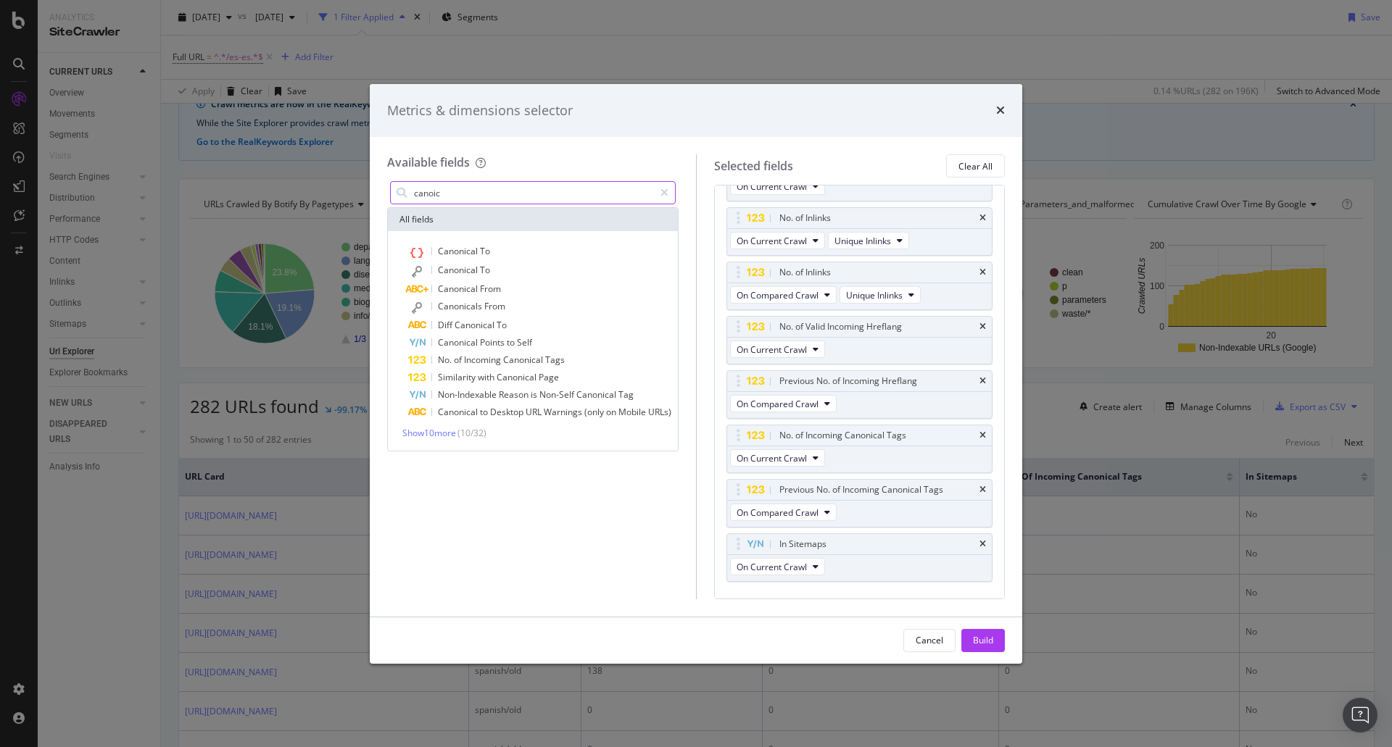
click at [490, 188] on input "canoic" at bounding box center [532, 193] width 241 height 22
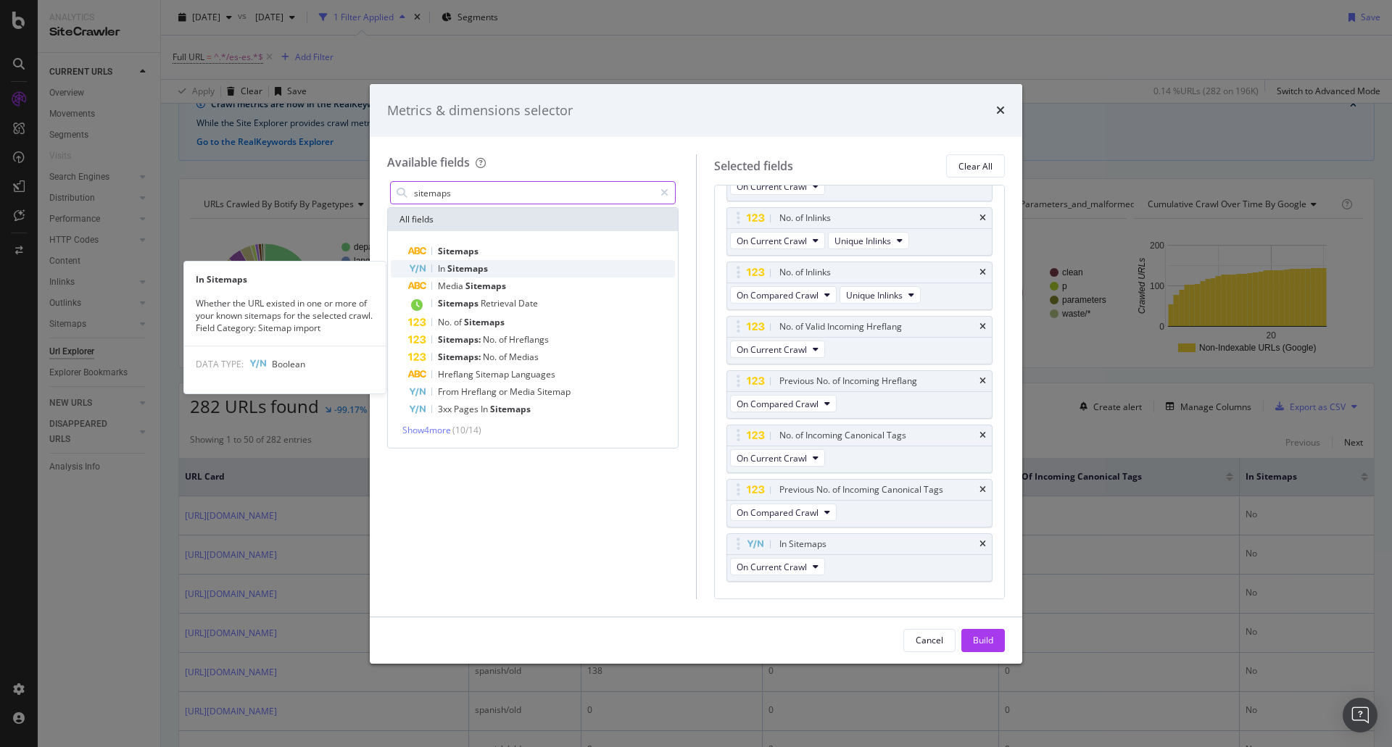
type input "sitemaps"
click at [457, 274] on span "Sitemaps" at bounding box center [467, 268] width 41 height 12
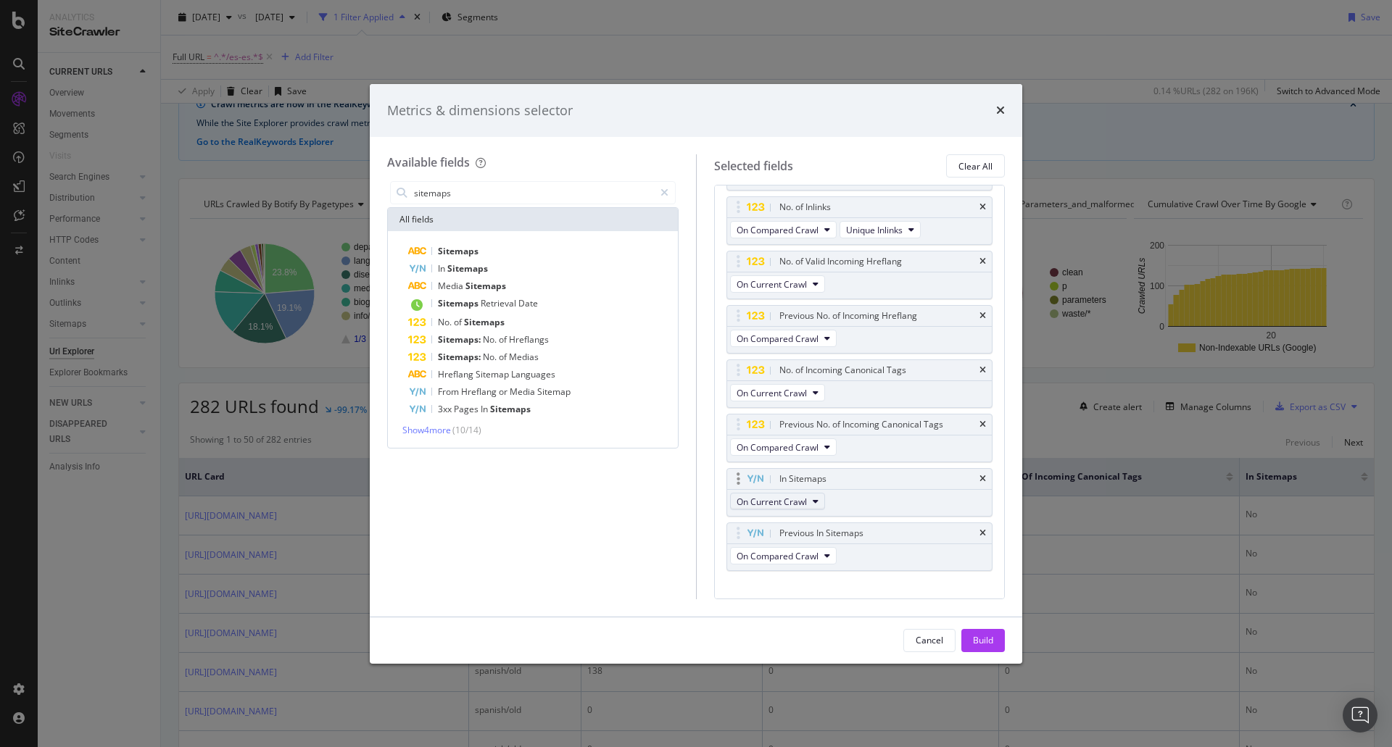
scroll to position [130, 0]
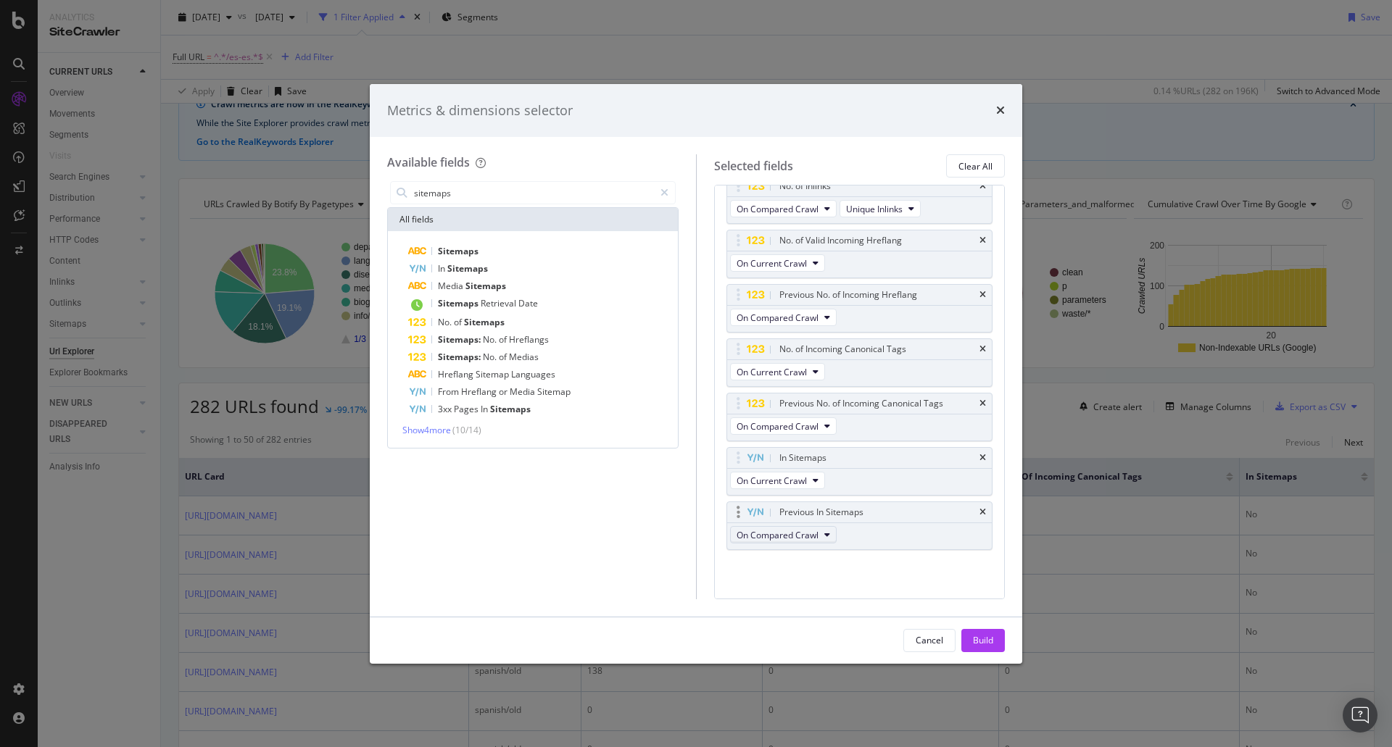
click at [780, 535] on span "On Compared Crawl" at bounding box center [778, 535] width 82 height 12
click at [780, 536] on span "On Compared Crawl" at bounding box center [778, 535] width 82 height 12
click at [992, 644] on div "Build" at bounding box center [983, 640] width 20 height 12
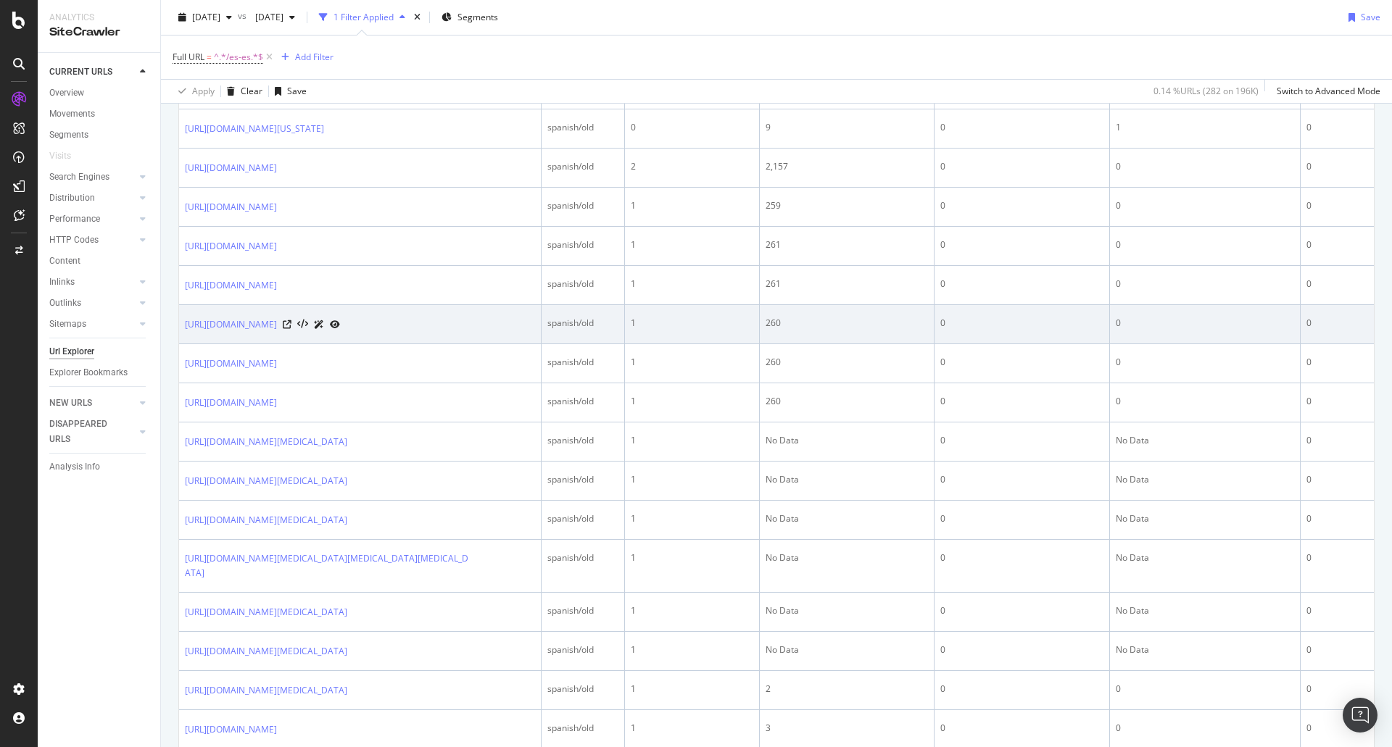
scroll to position [1232, 0]
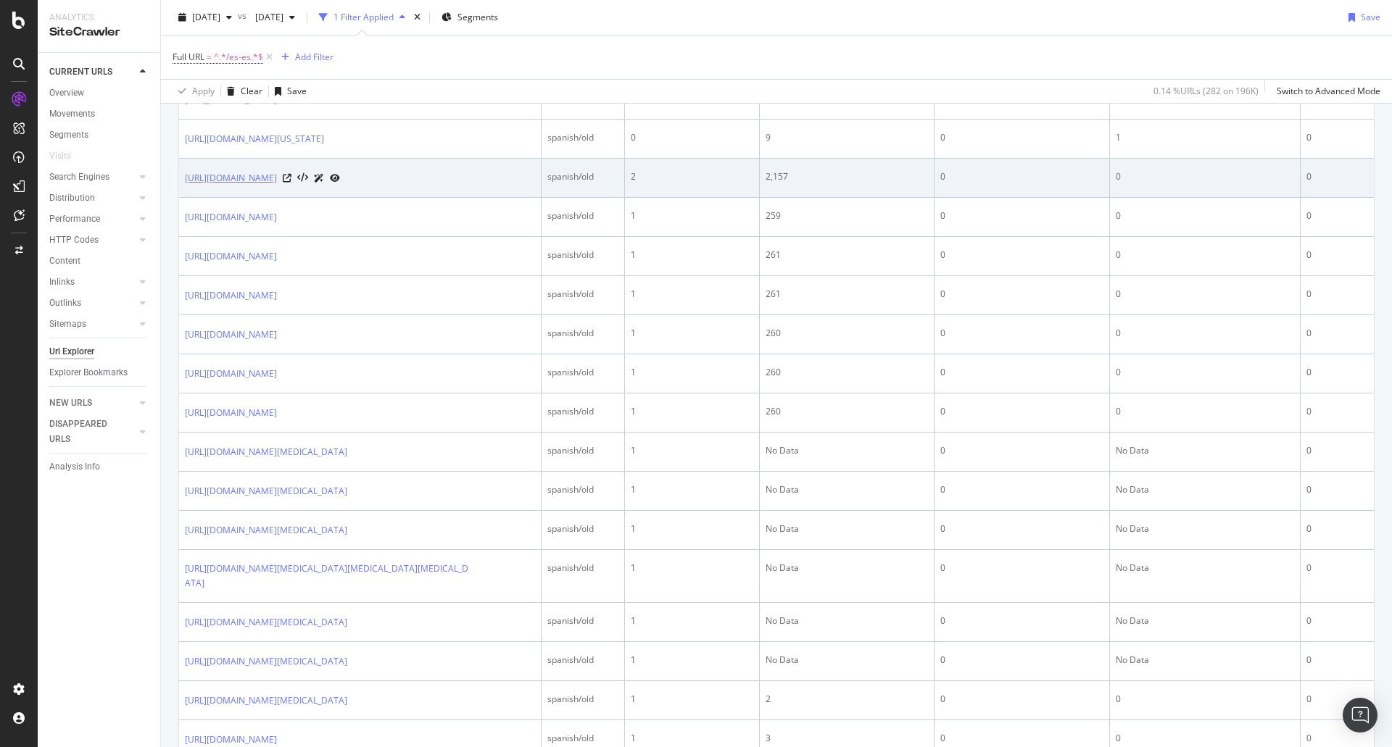
click at [277, 186] on link "https://www.mayoclinic.org/es-es/medical-professionals" at bounding box center [231, 178] width 92 height 14
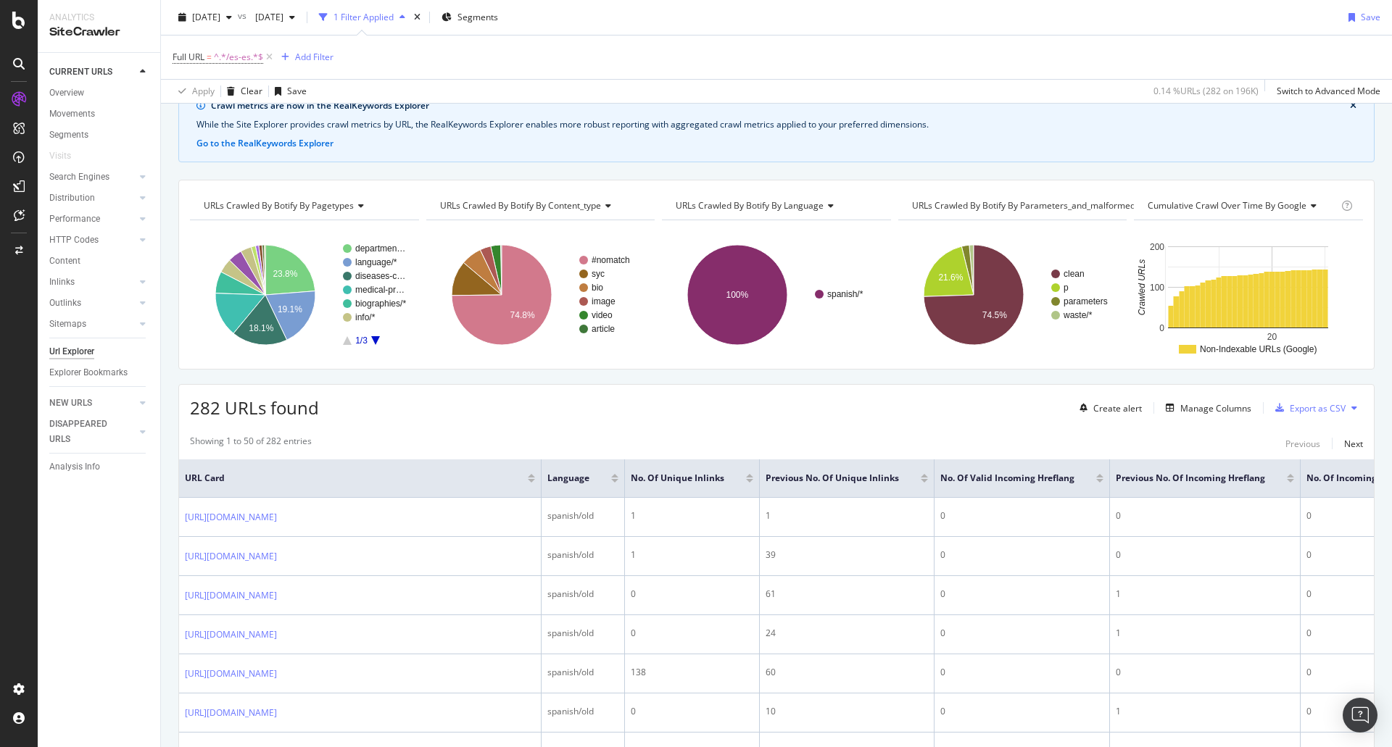
scroll to position [0, 0]
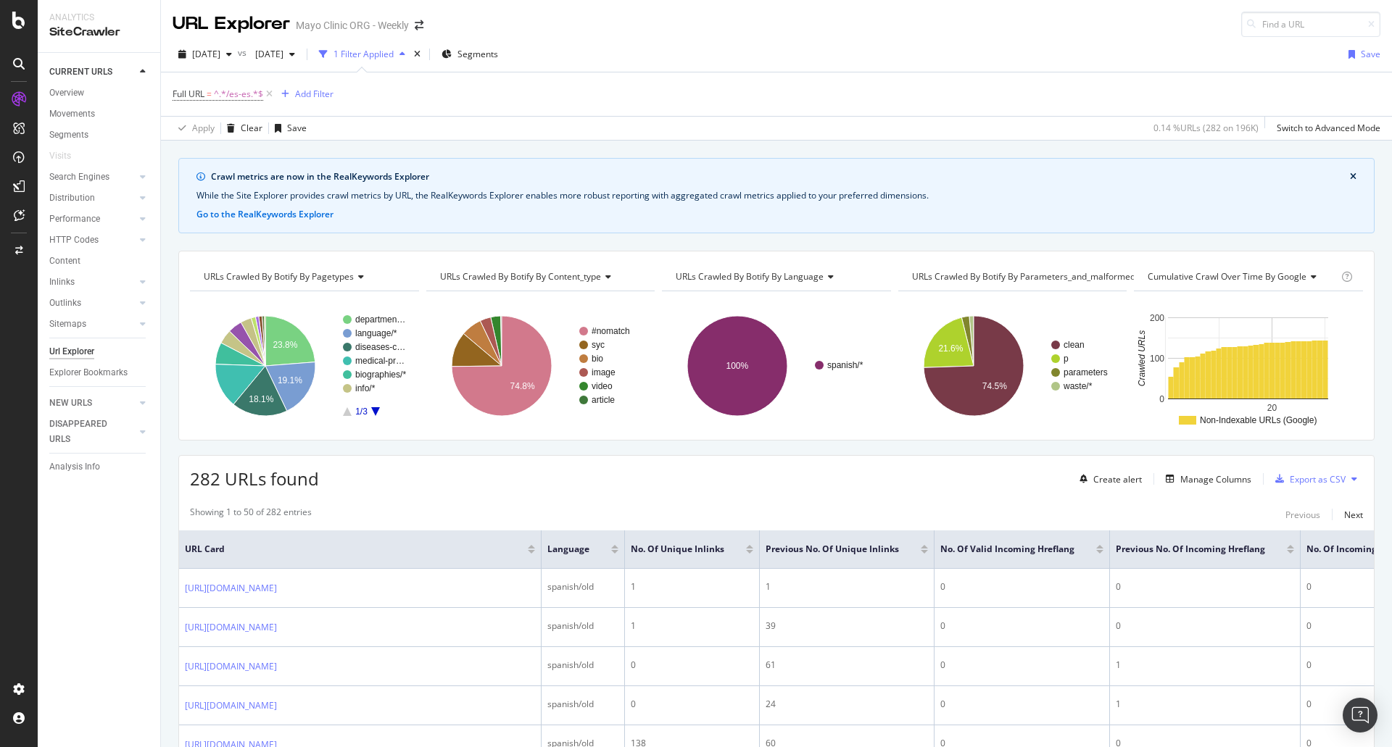
click at [749, 552] on div at bounding box center [749, 552] width 7 height 4
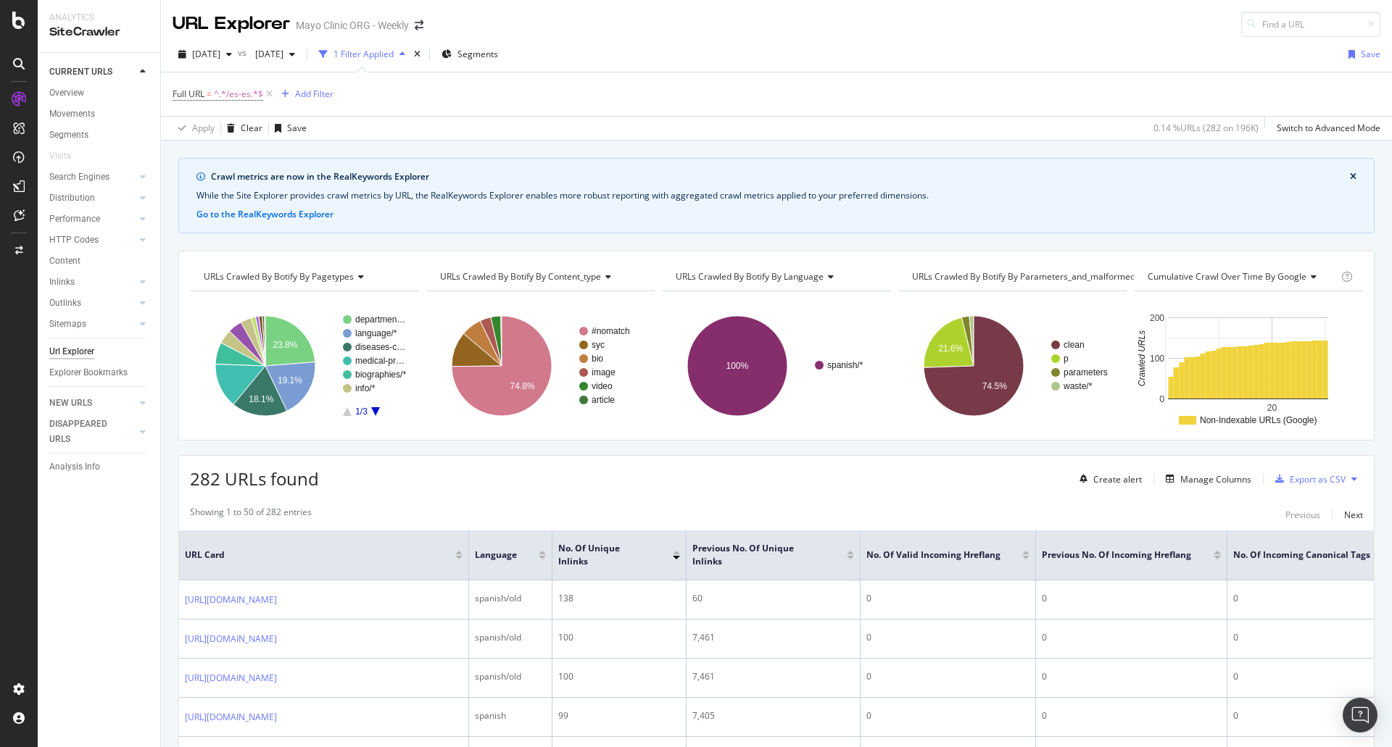
click at [1161, 281] on span "Cumulative Crawl Over Time by google" at bounding box center [1227, 276] width 159 height 12
type input "k"
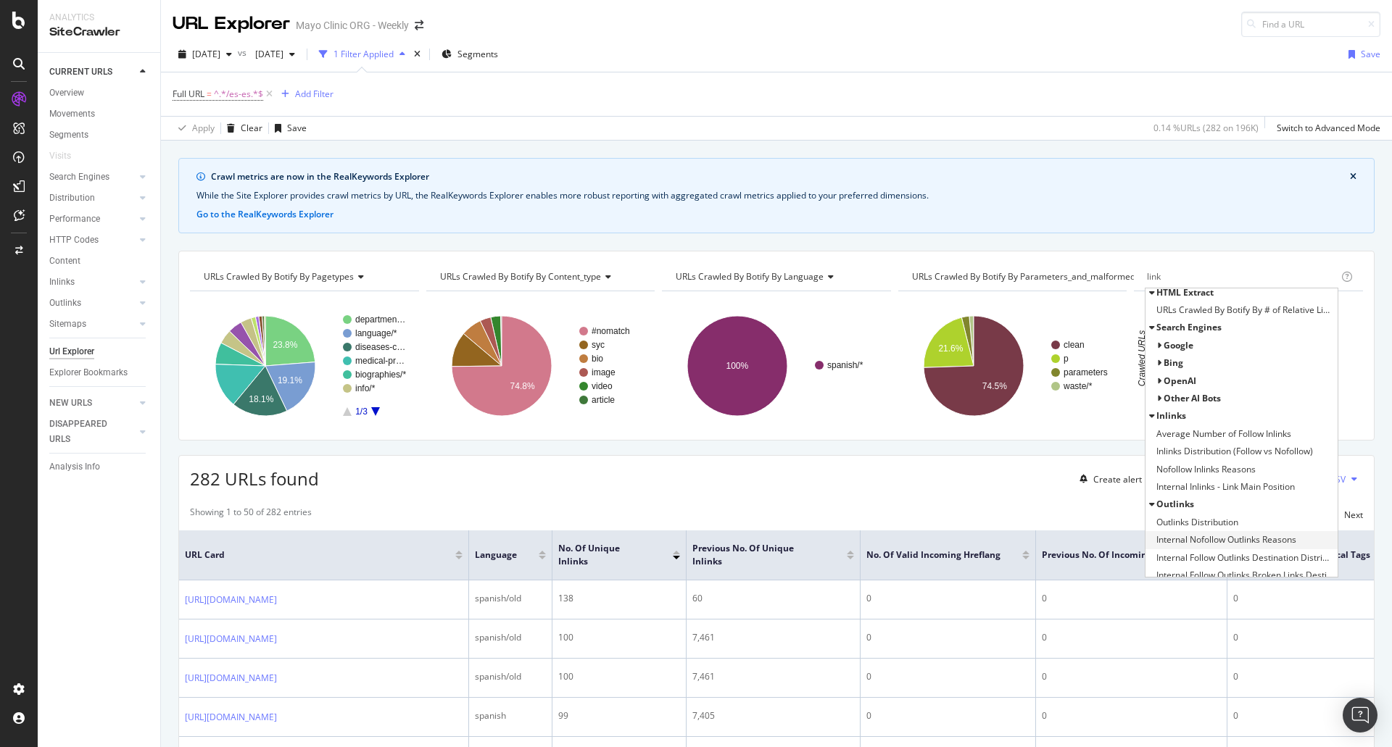
scroll to position [145, 0]
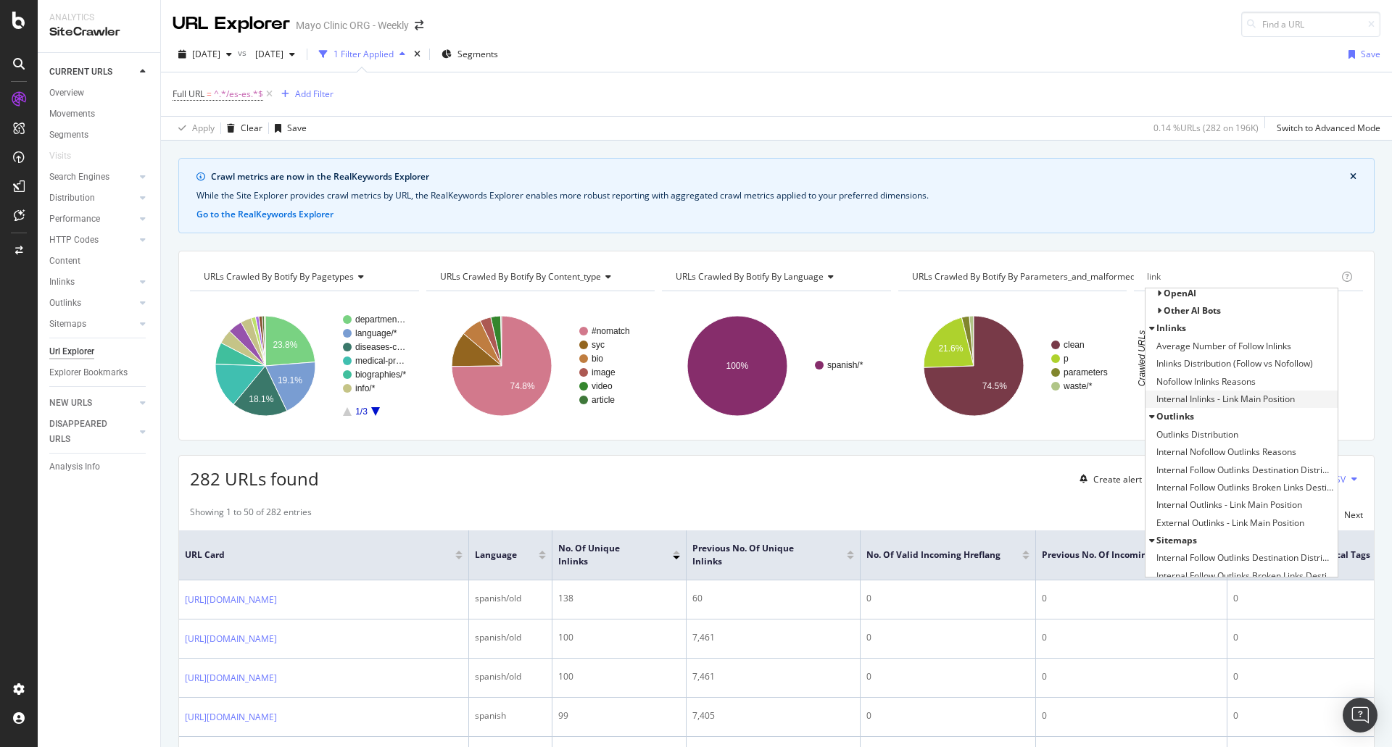
type input "link"
drag, startPoint x: 1211, startPoint y: 402, endPoint x: 1227, endPoint y: 394, distance: 16.9
click at [1227, 394] on span "Internal Inlinks - Link Main Position" at bounding box center [1225, 399] width 138 height 14
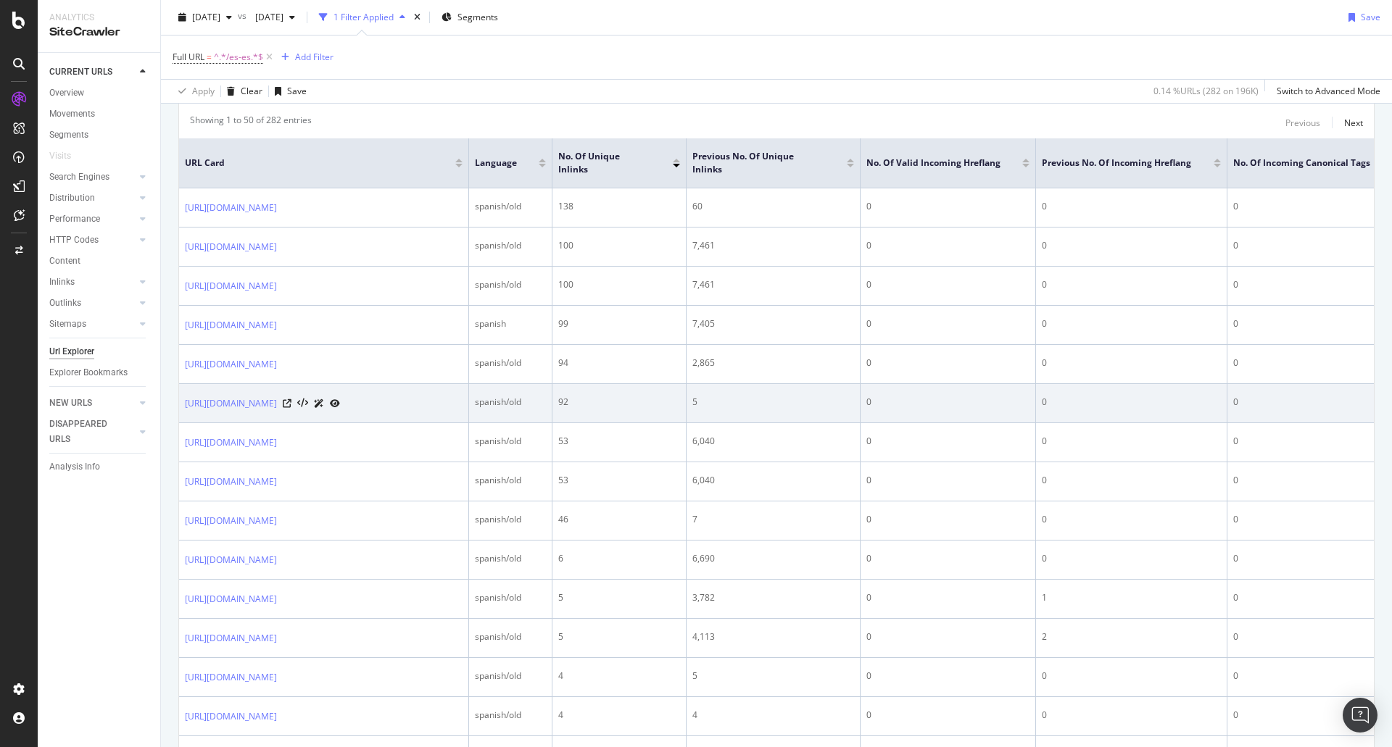
scroll to position [145, 0]
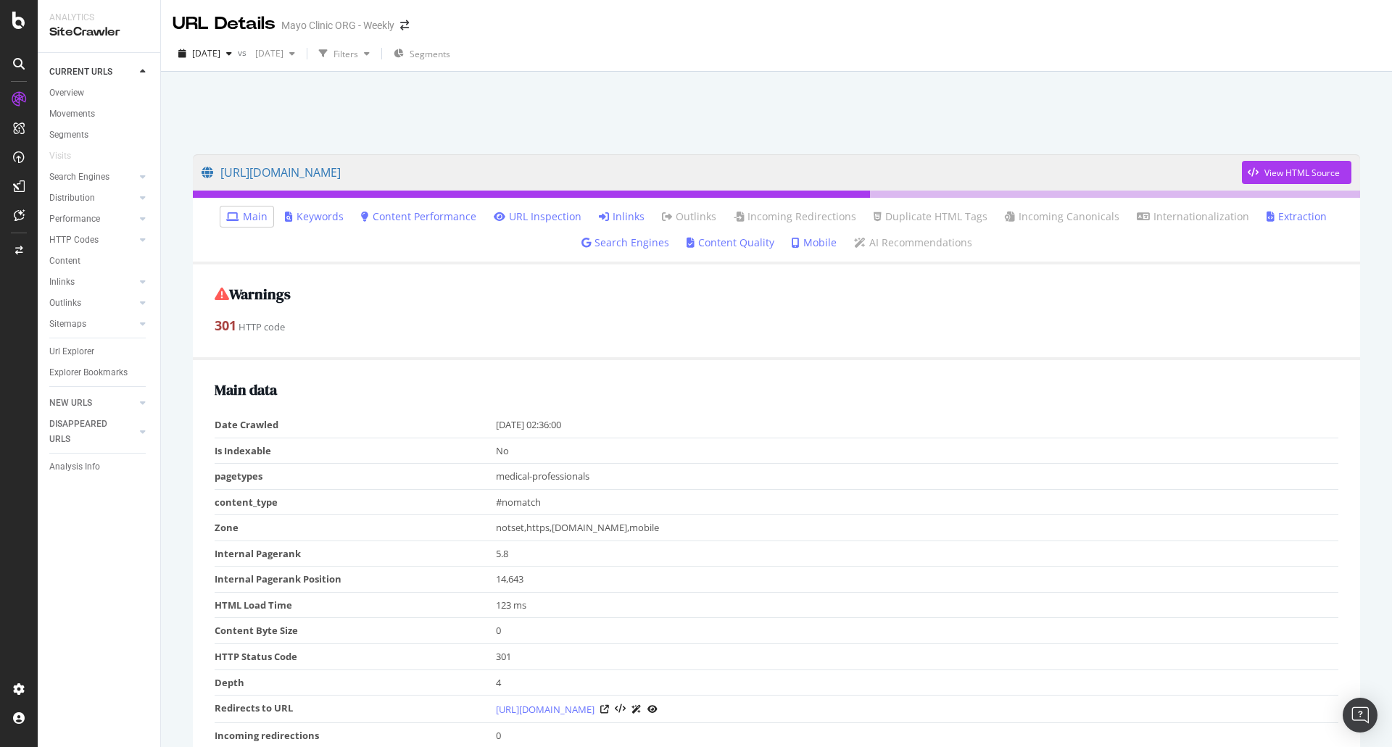
click at [618, 219] on link "Inlinks" at bounding box center [622, 216] width 46 height 14
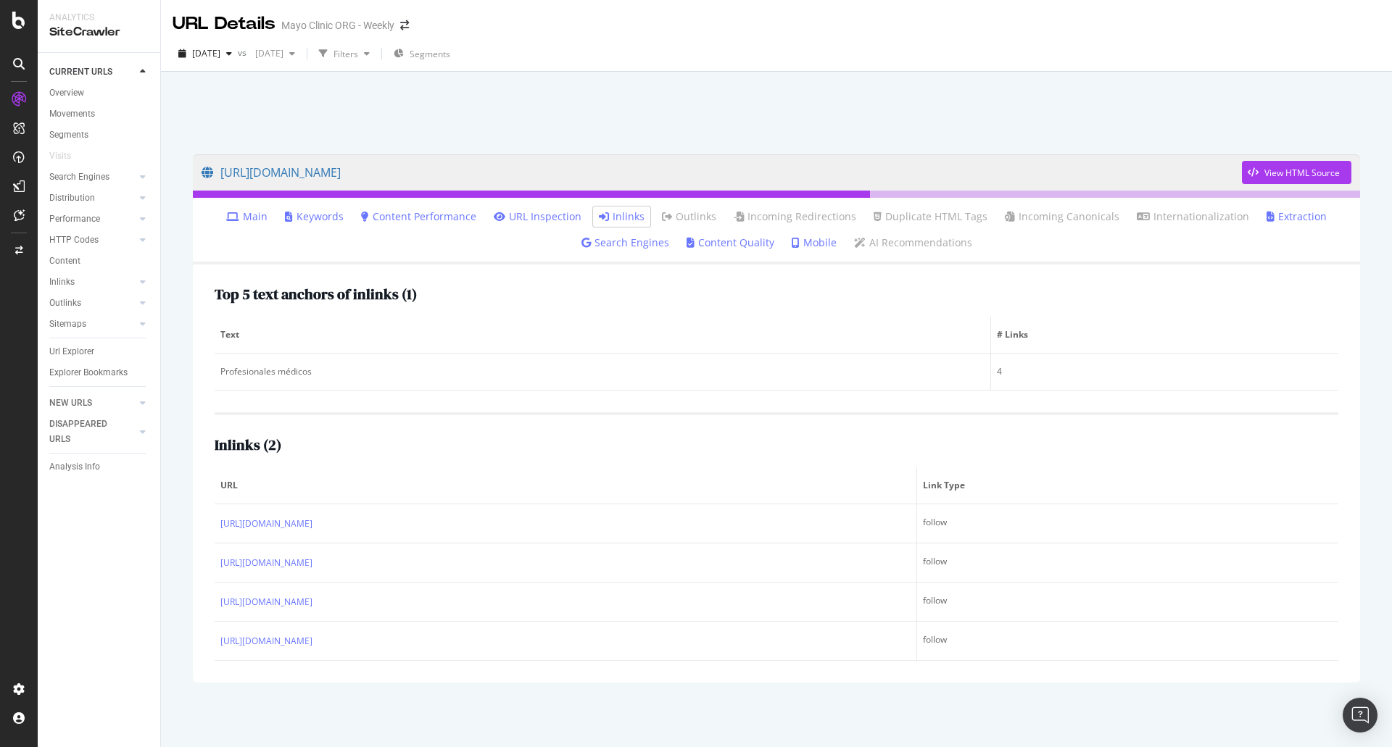
scroll to position [1, 0]
click at [220, 55] on span "[DATE]" at bounding box center [206, 52] width 28 height 12
click at [251, 165] on div "[DATE]" at bounding box center [233, 166] width 78 height 13
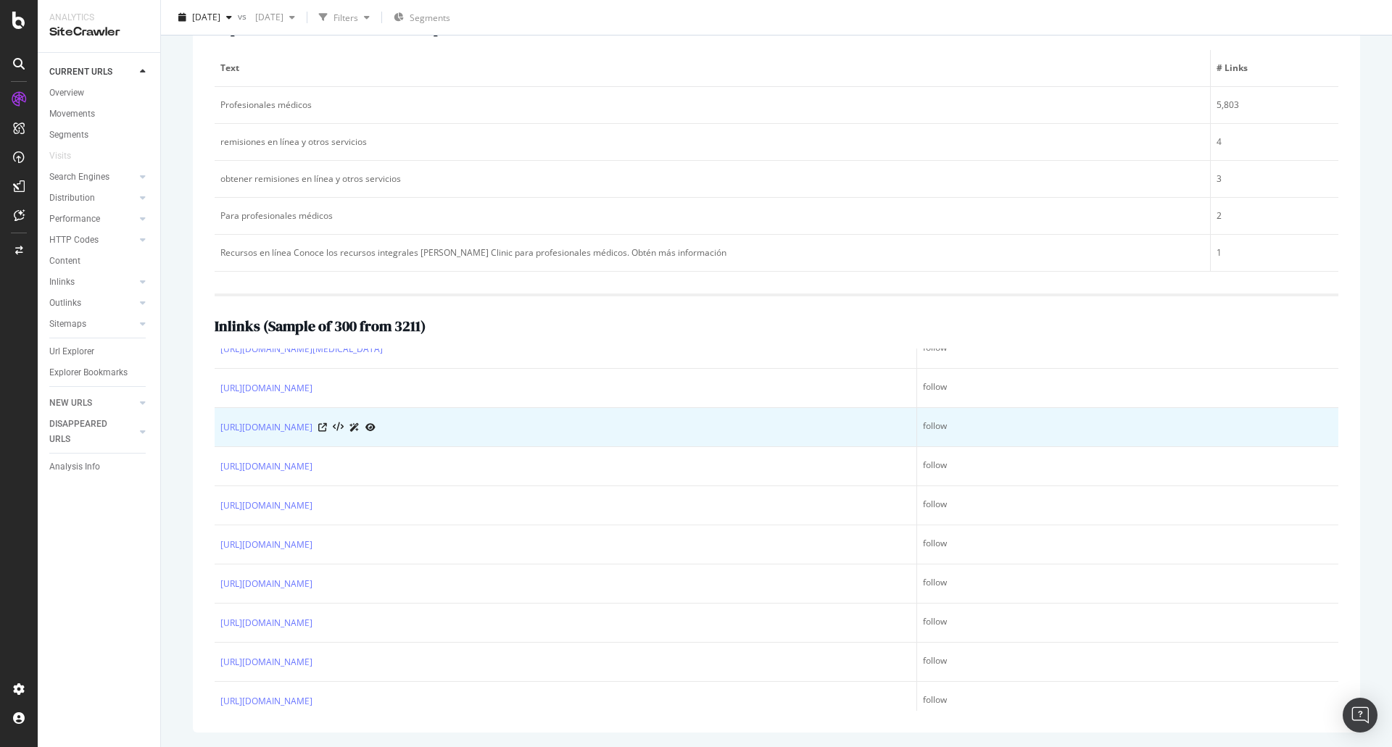
scroll to position [362, 0]
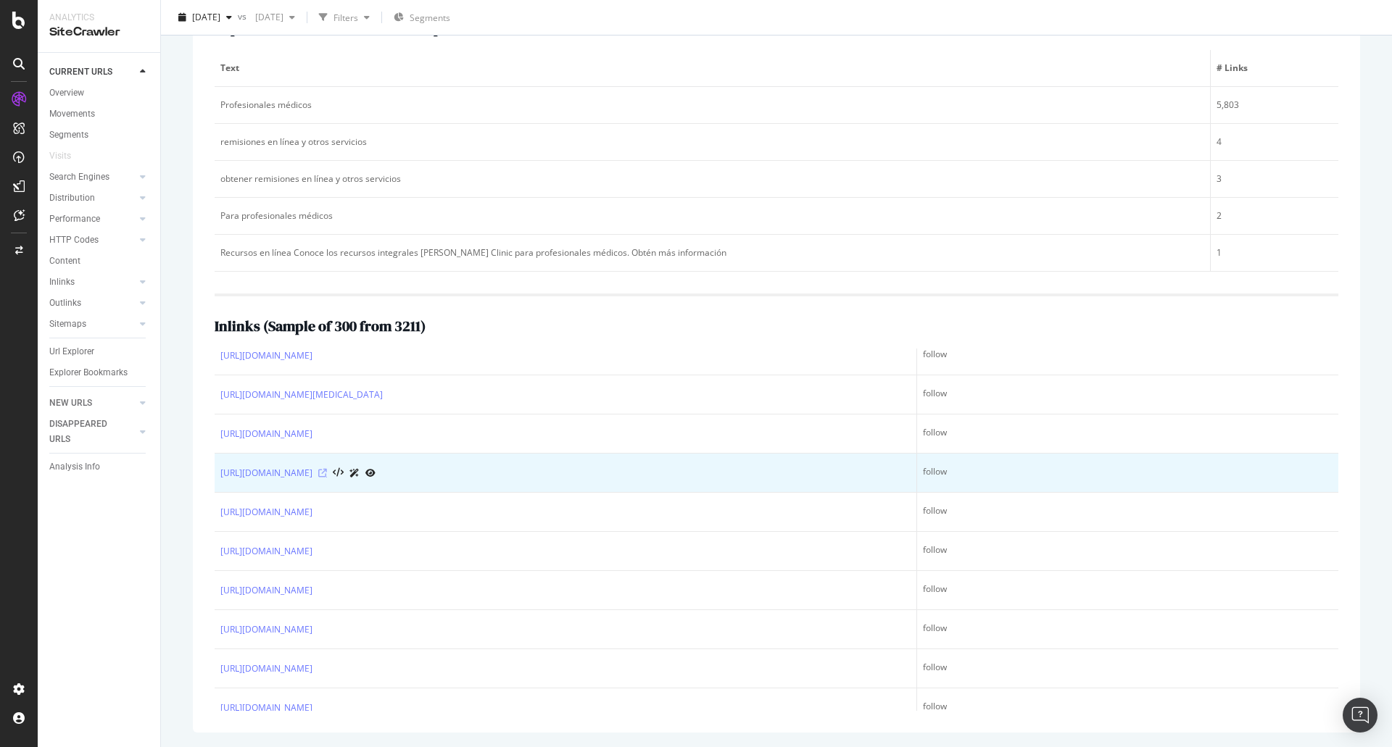
click at [327, 472] on icon at bounding box center [322, 473] width 9 height 9
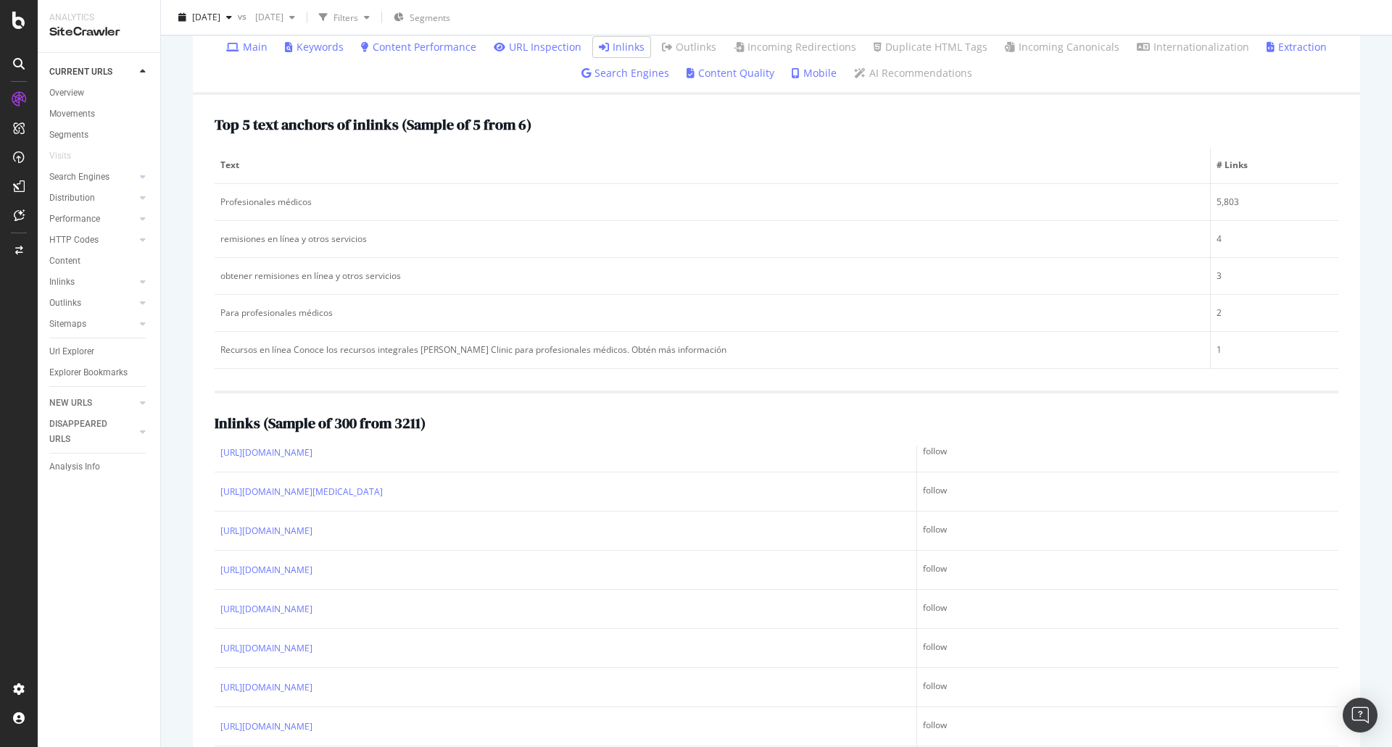
scroll to position [49, 0]
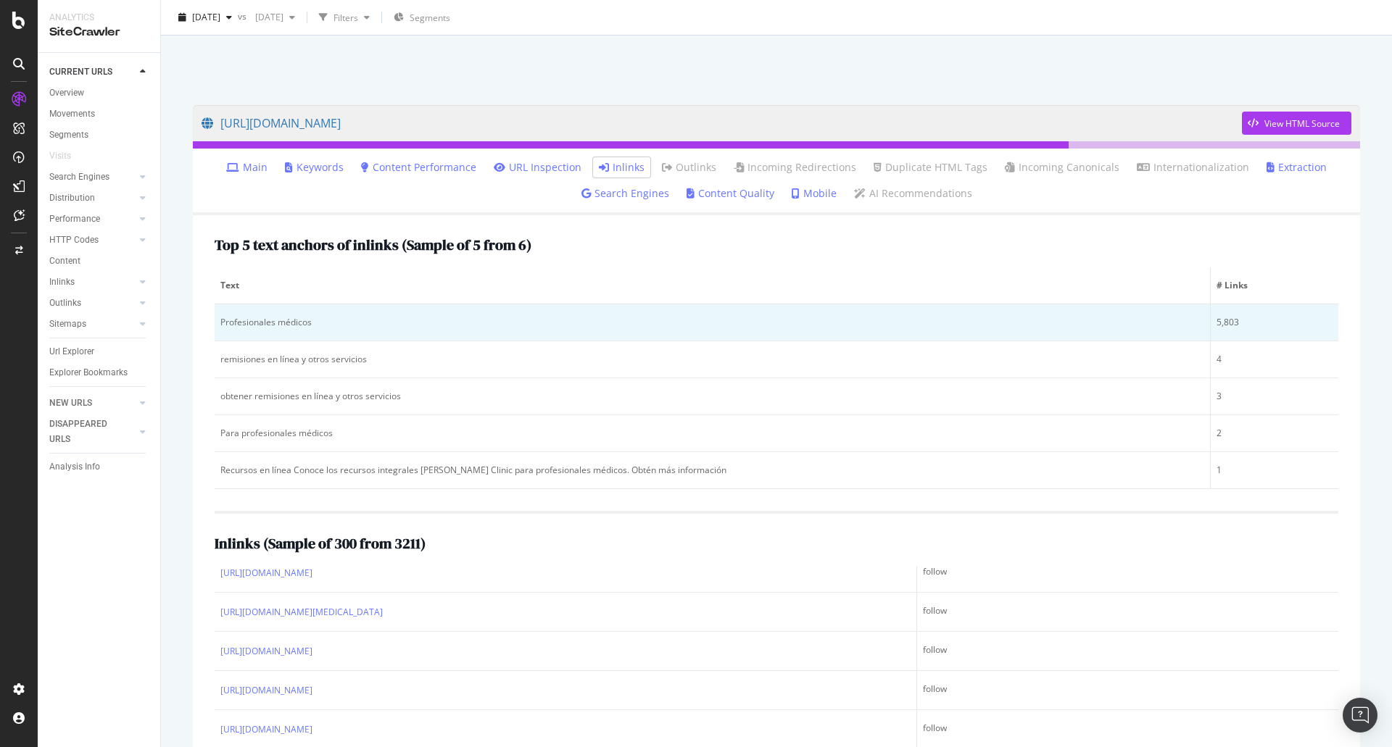
click at [257, 321] on div "Profesionales médicos" at bounding box center [712, 322] width 984 height 13
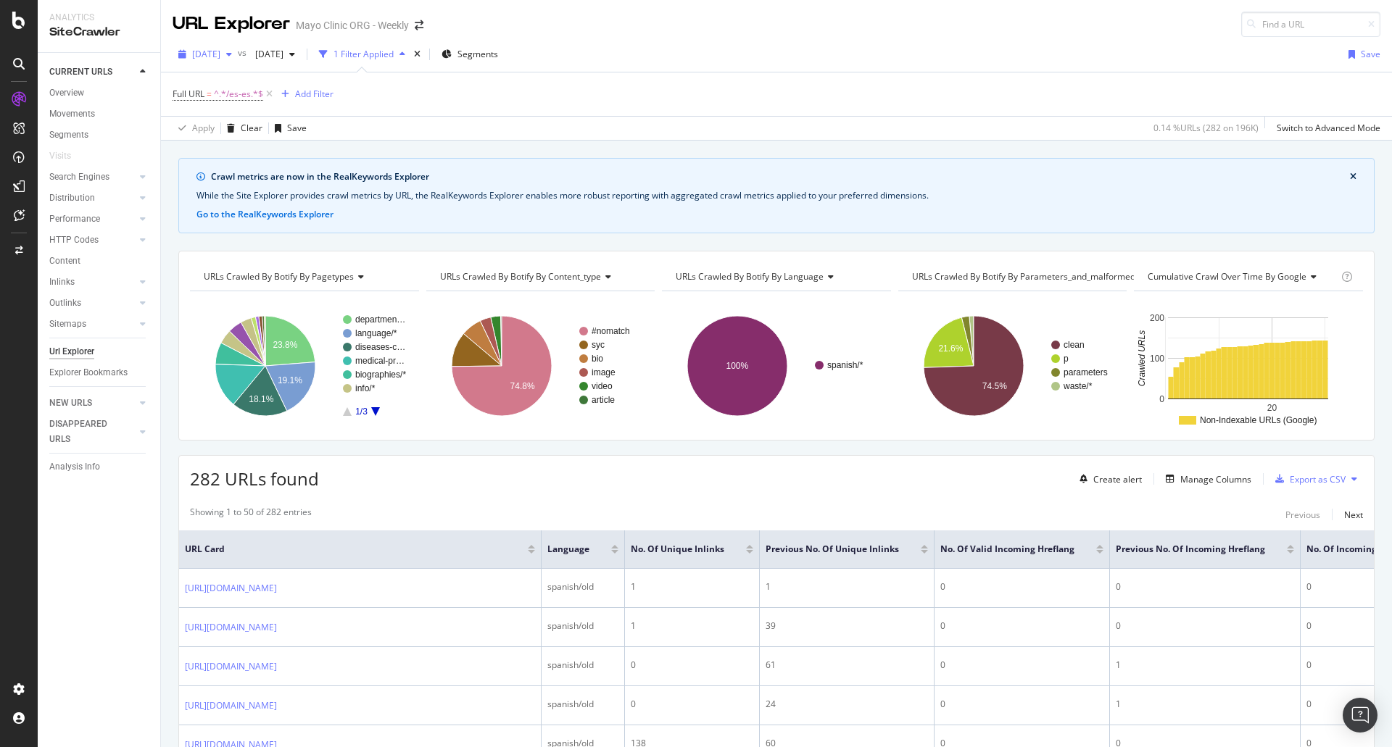
click at [238, 58] on div "button" at bounding box center [228, 54] width 17 height 9
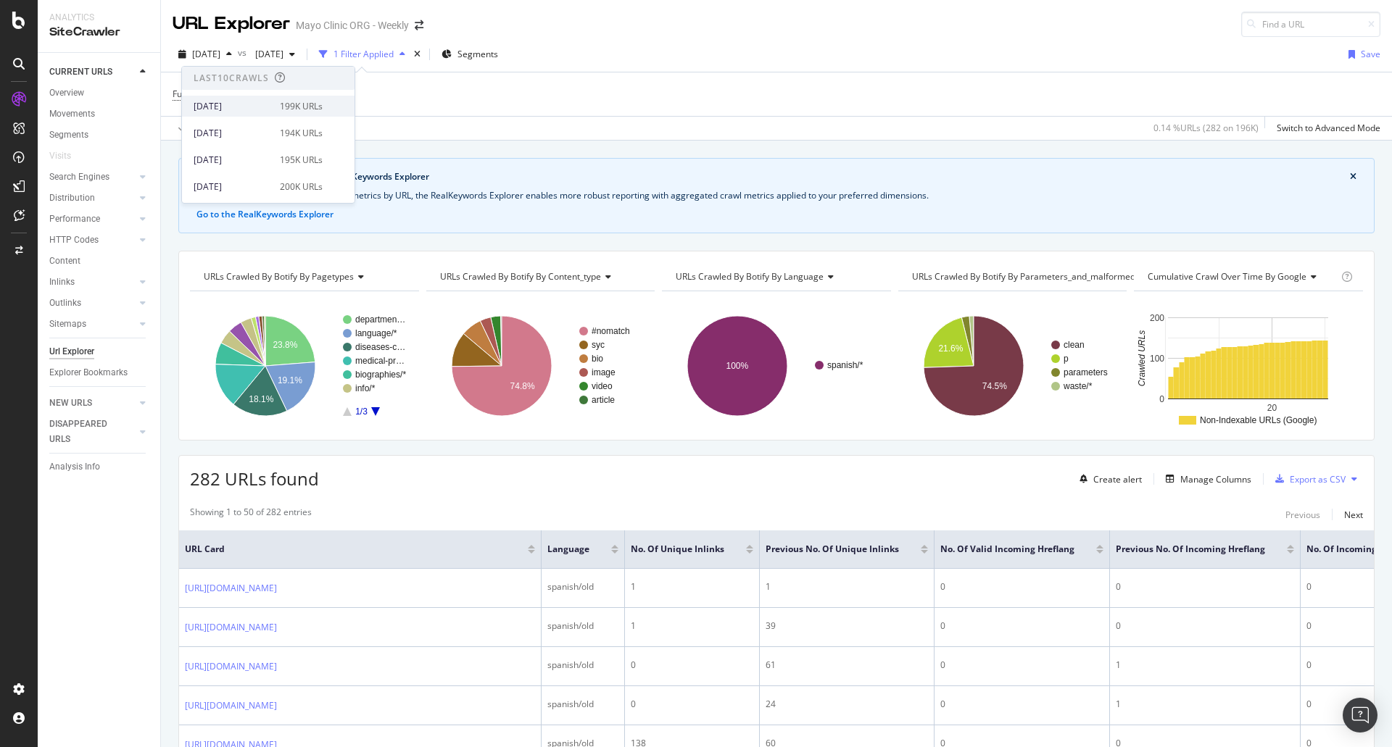
click at [234, 109] on div "2025 Oct. 8th" at bounding box center [233, 106] width 78 height 13
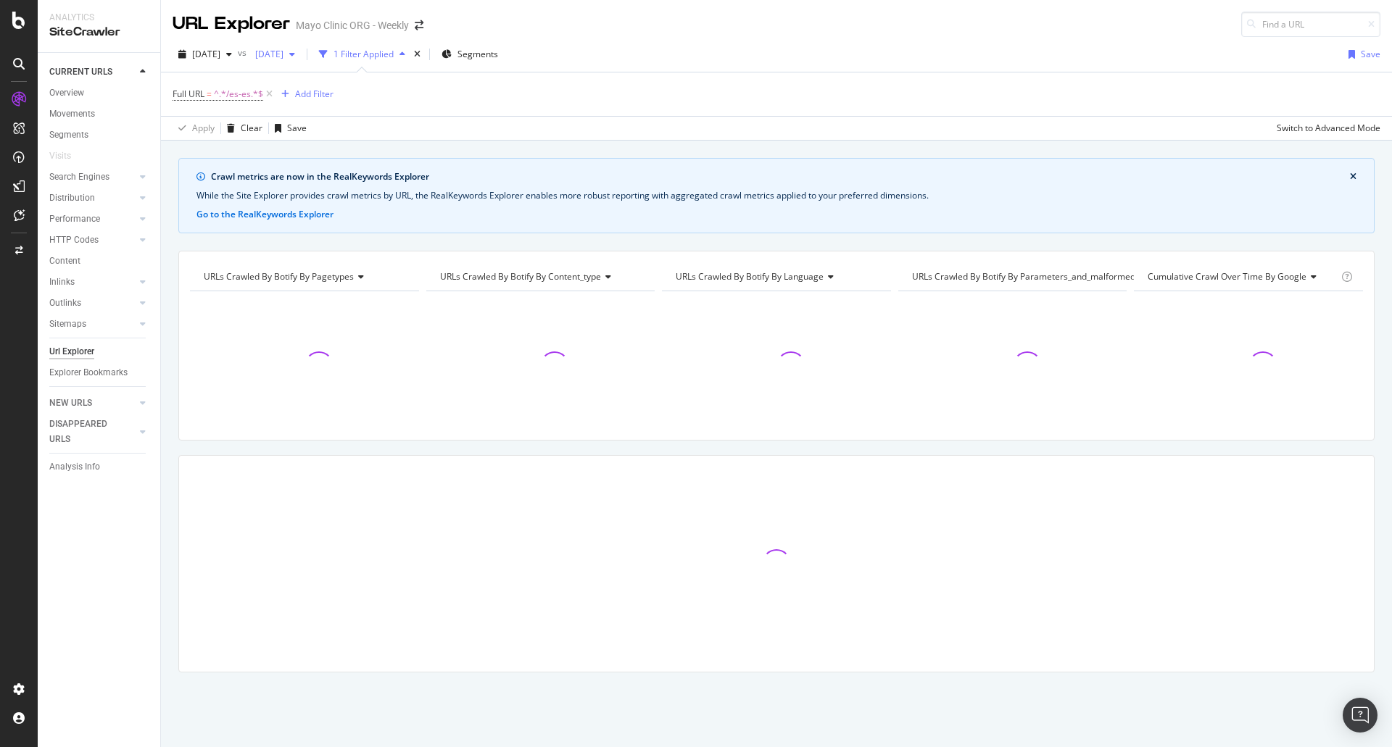
click at [283, 49] on span "[DATE]" at bounding box center [266, 54] width 34 height 12
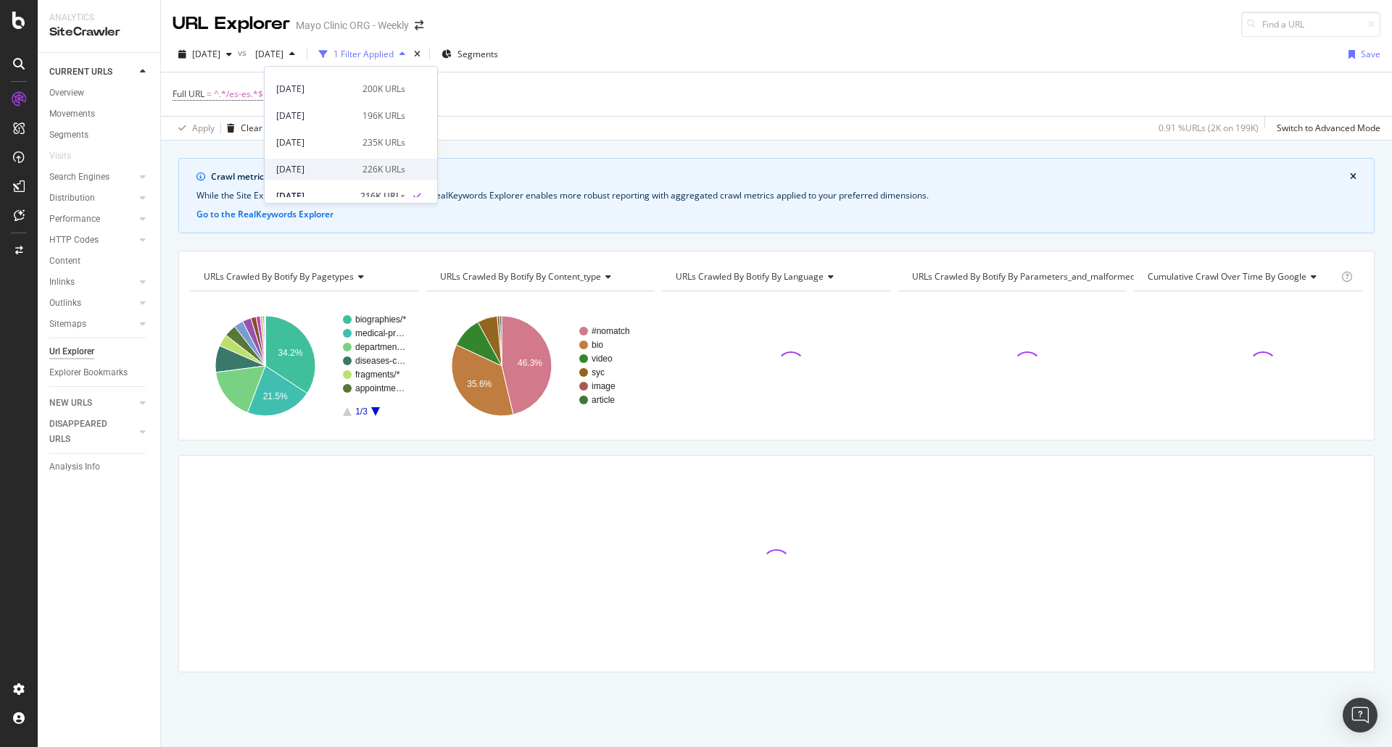
scroll to position [72, 0]
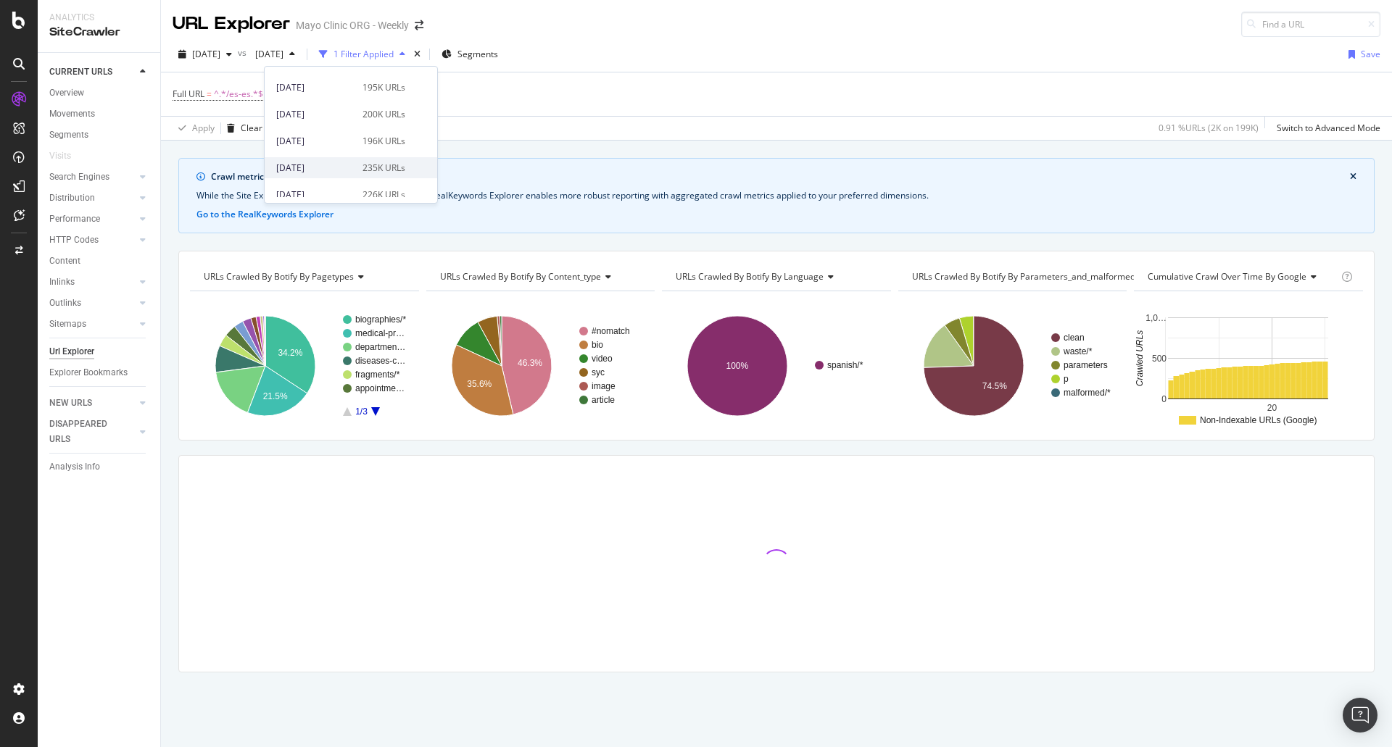
click at [362, 172] on div "235K URLs" at bounding box center [383, 168] width 43 height 13
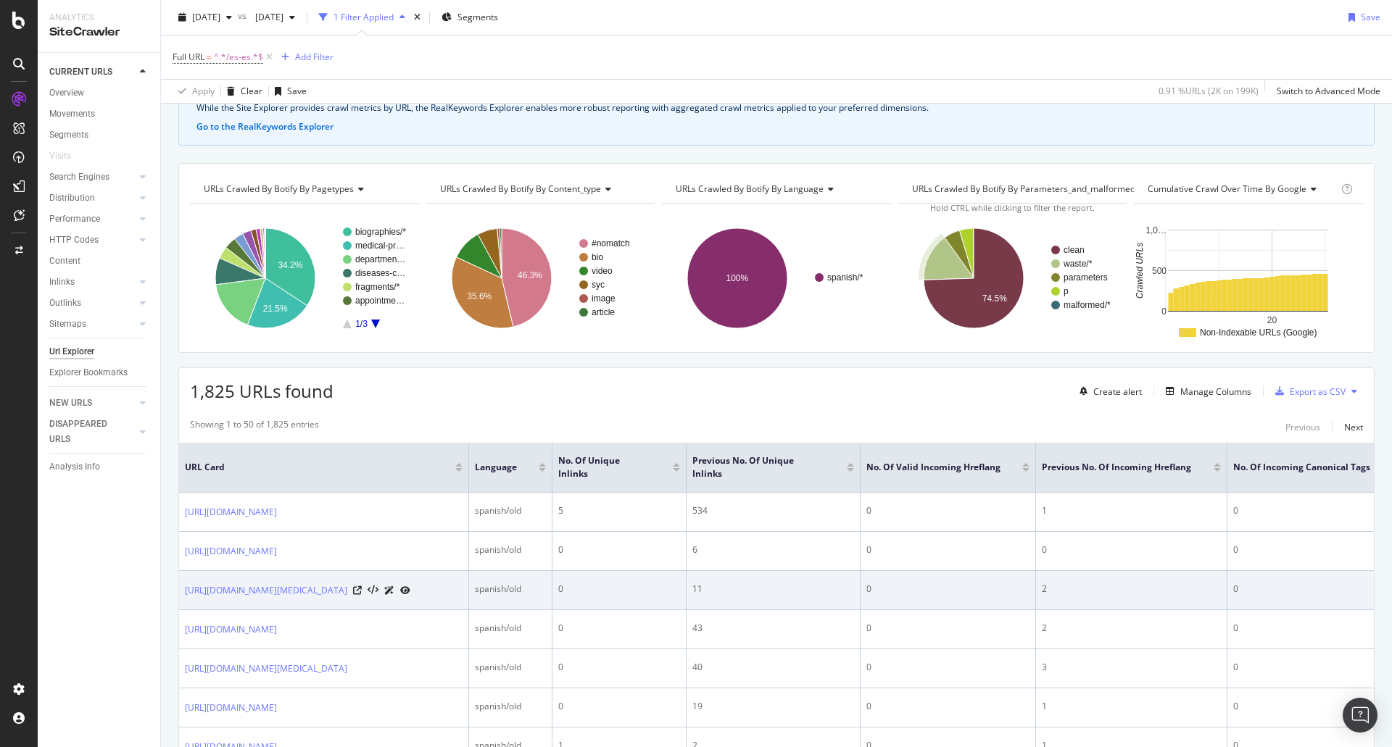
scroll to position [217, 0]
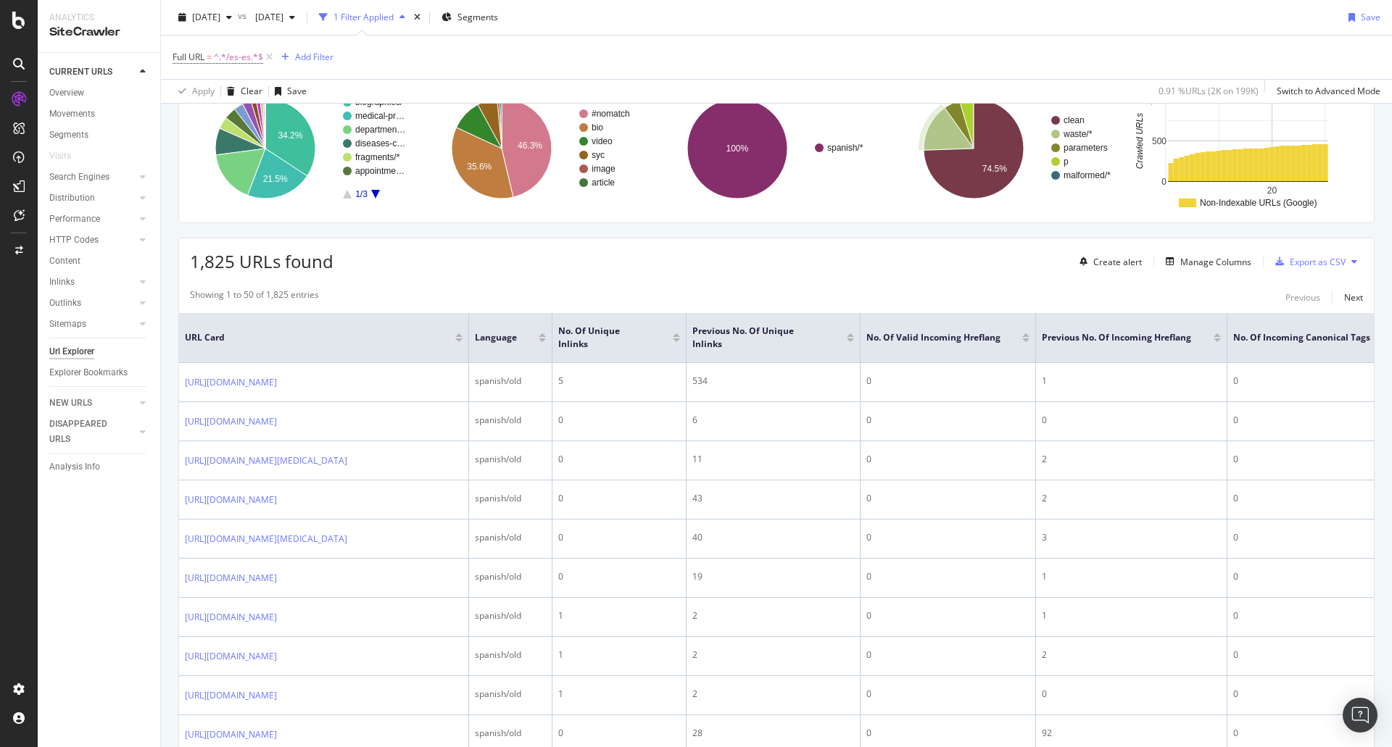
click at [675, 341] on div at bounding box center [676, 341] width 7 height 4
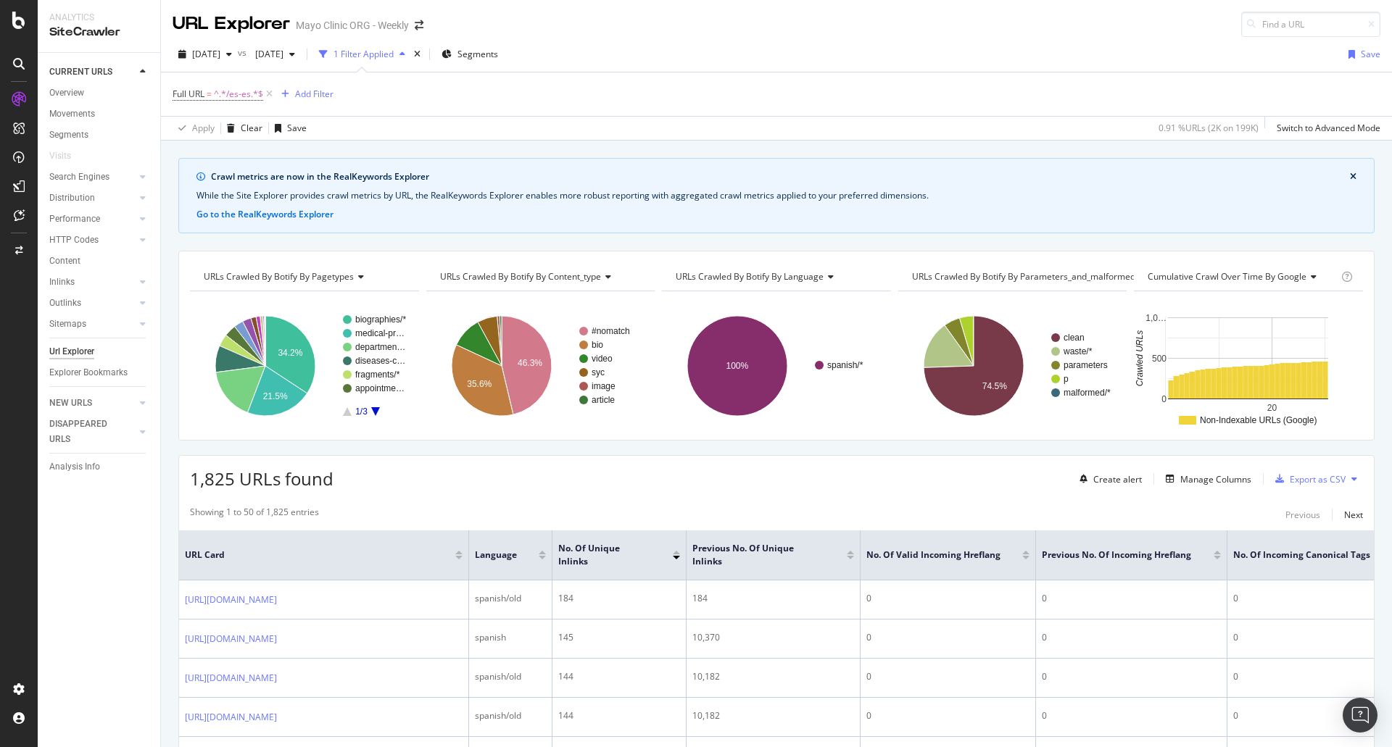
click at [1219, 273] on span "Cumulative Crawl Over Time by google" at bounding box center [1227, 276] width 159 height 12
type input "main posi"
click at [1201, 315] on span "Internal Inlinks - Link Main Position" at bounding box center [1225, 314] width 138 height 14
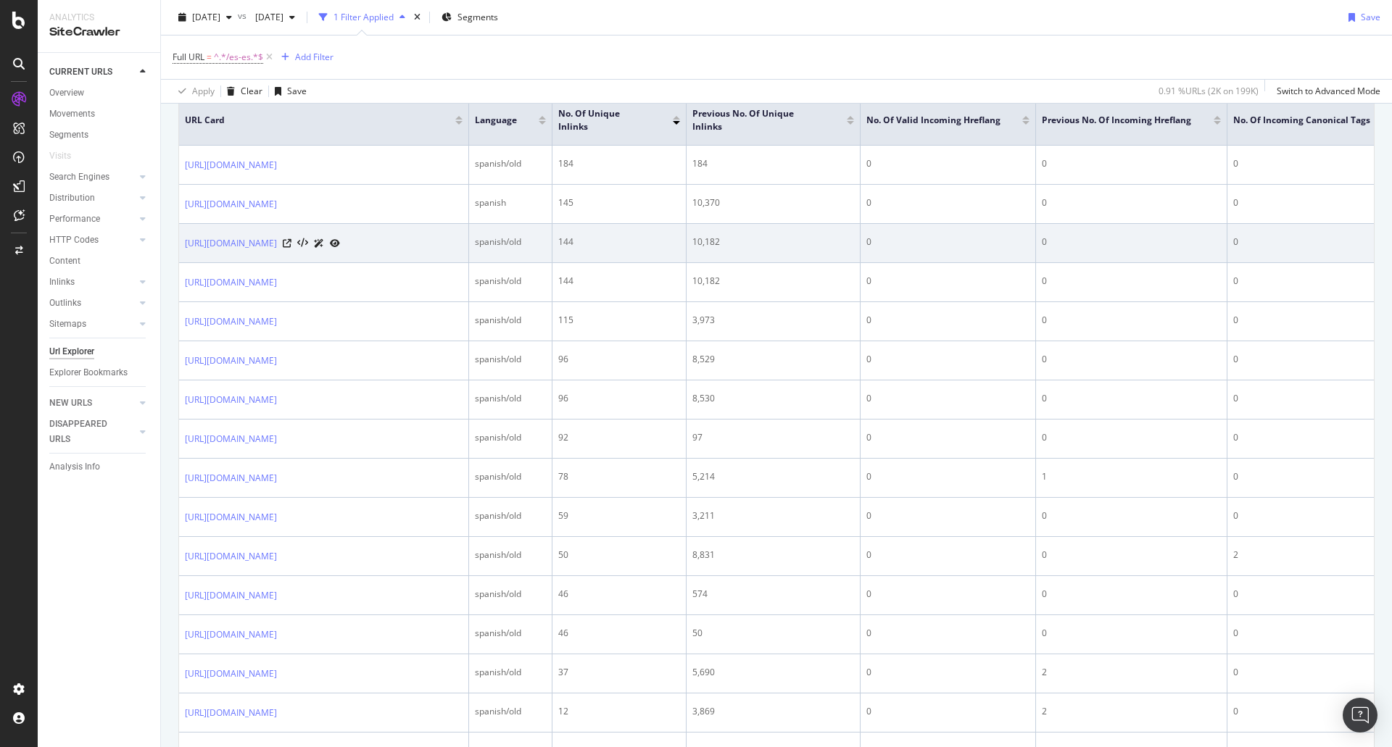
scroll to position [72, 0]
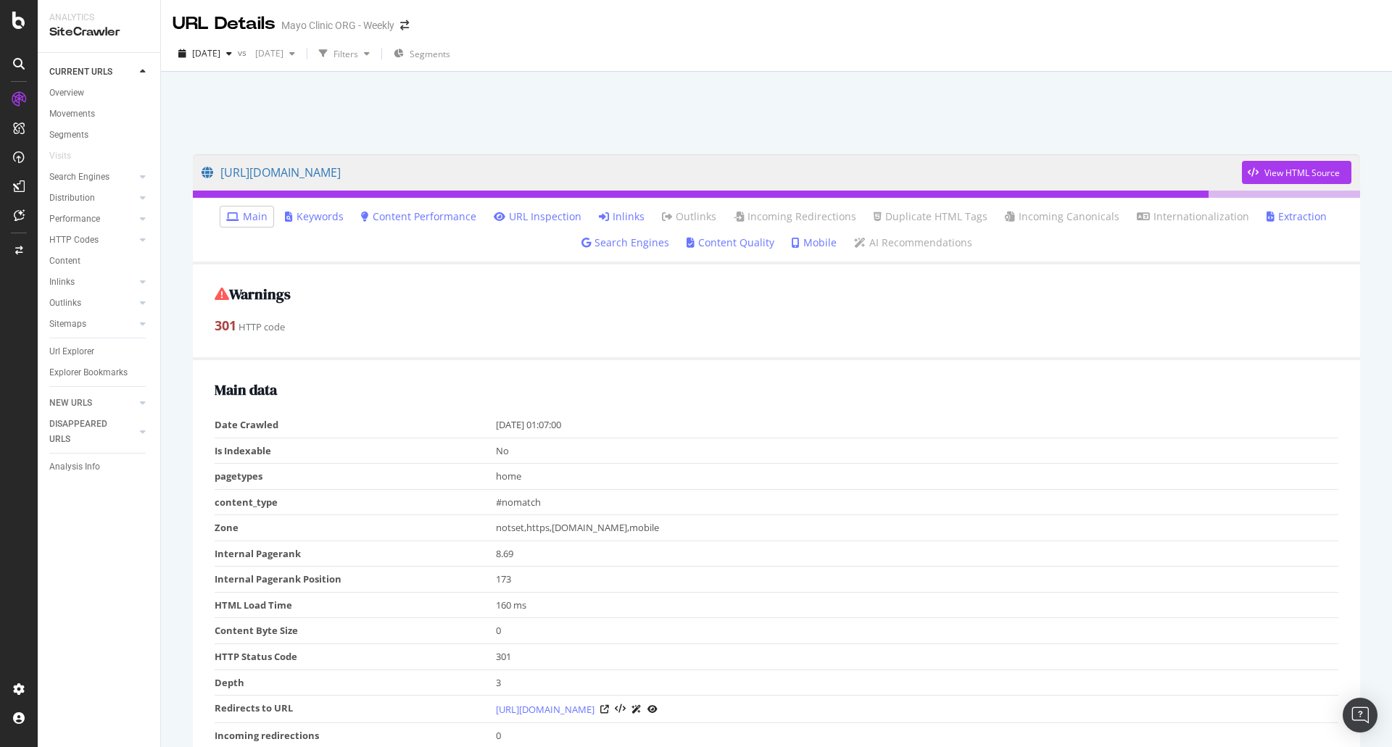
click at [626, 217] on link "Inlinks" at bounding box center [622, 216] width 46 height 14
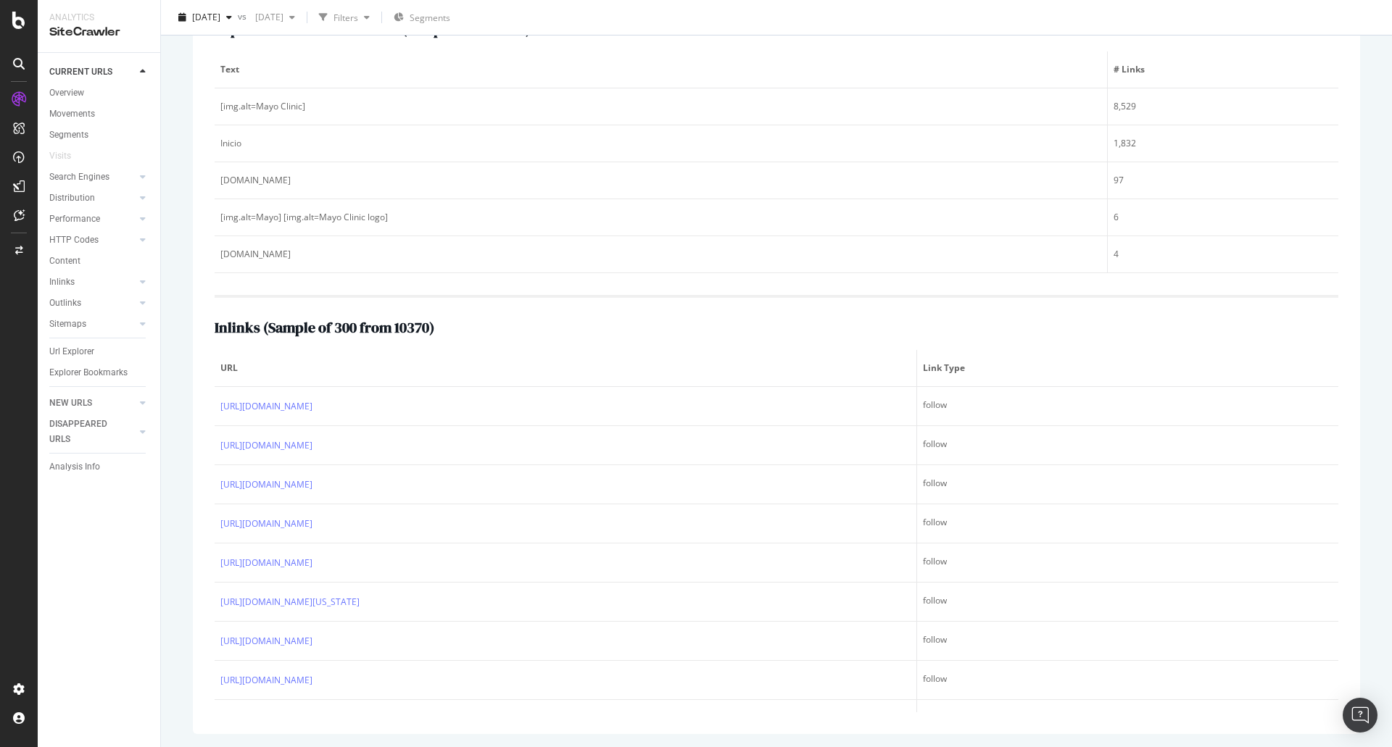
scroll to position [267, 0]
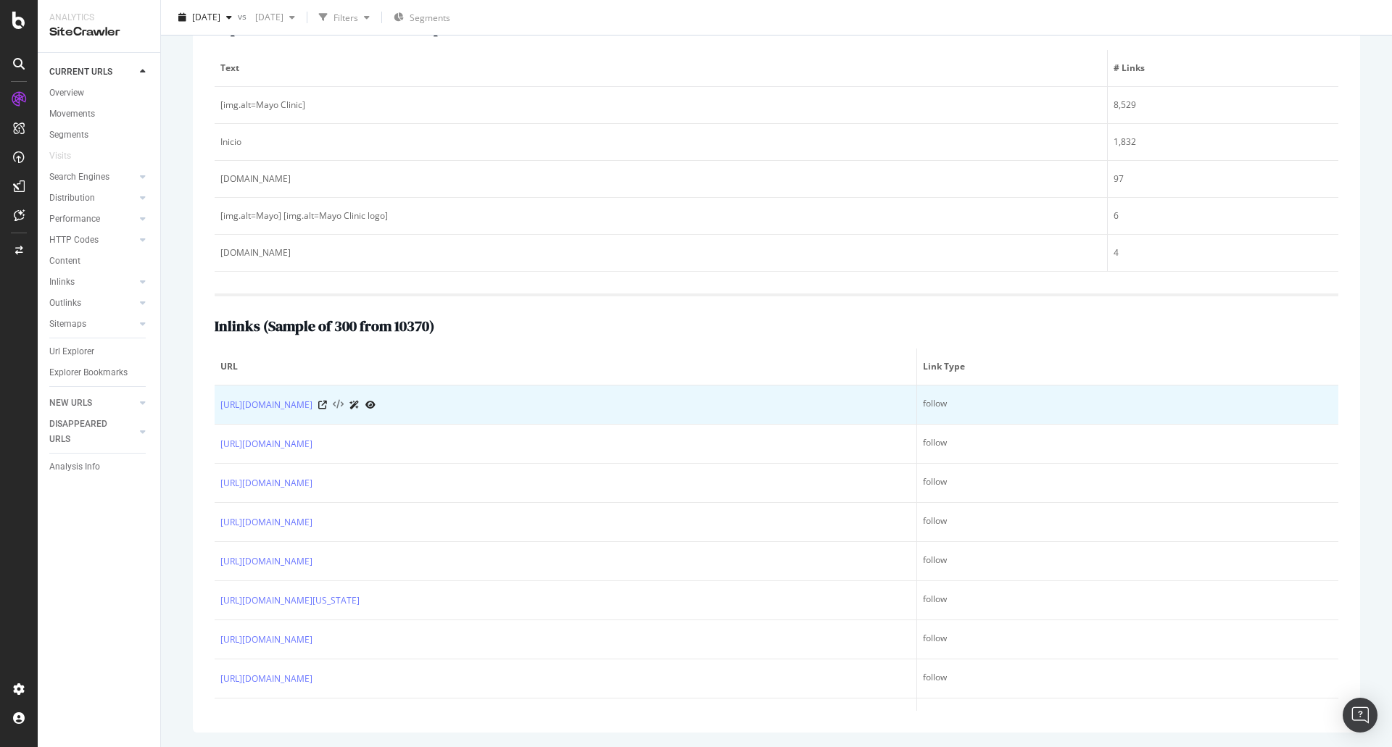
click at [344, 404] on icon at bounding box center [338, 405] width 11 height 10
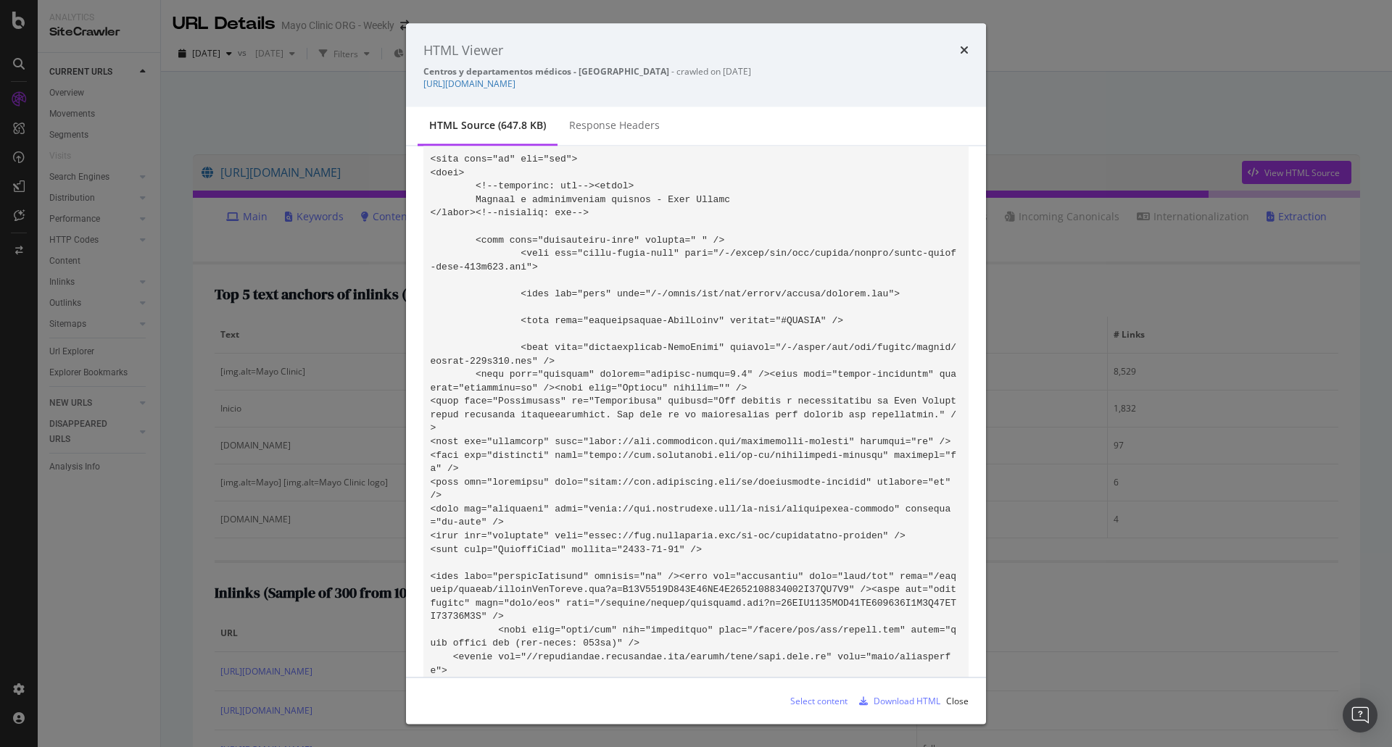
scroll to position [72, 0]
click at [1032, 457] on div "HTML Viewer Centros y departamentos médicos - [GEOGRAPHIC_DATA] - crawled on [D…" at bounding box center [696, 373] width 1392 height 747
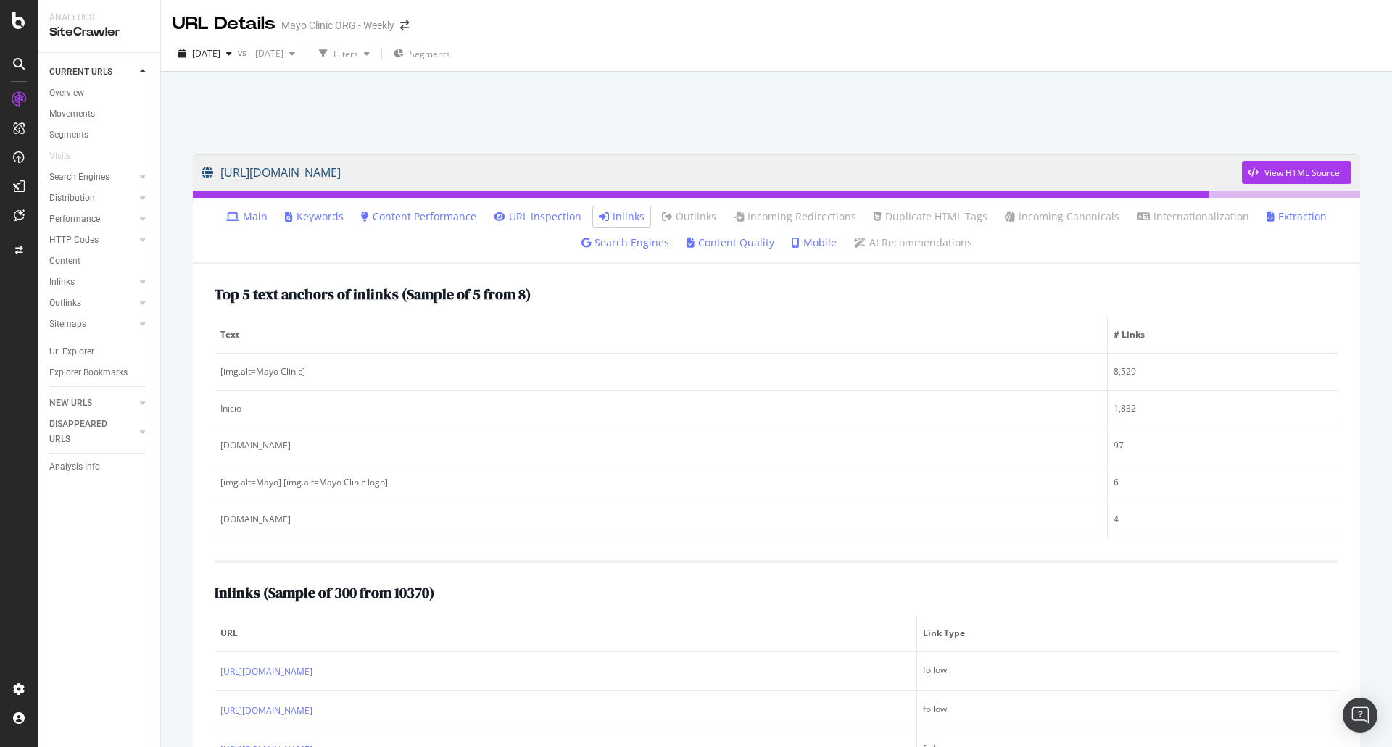
click at [912, 183] on link "[URL][DOMAIN_NAME]" at bounding box center [722, 172] width 1040 height 36
drag, startPoint x: 908, startPoint y: 114, endPoint x: 1139, endPoint y: 5, distance: 255.5
click at [911, 111] on div at bounding box center [776, 109] width 1196 height 62
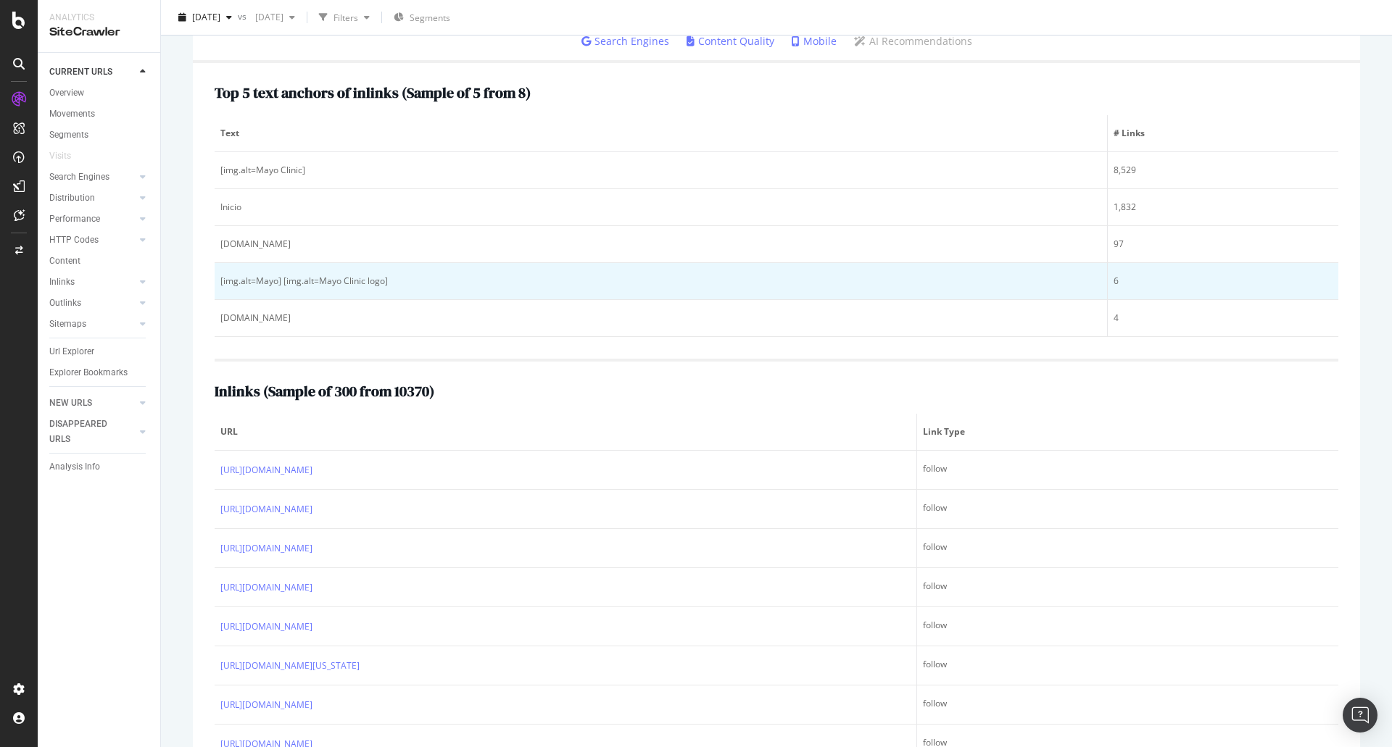
scroll to position [217, 0]
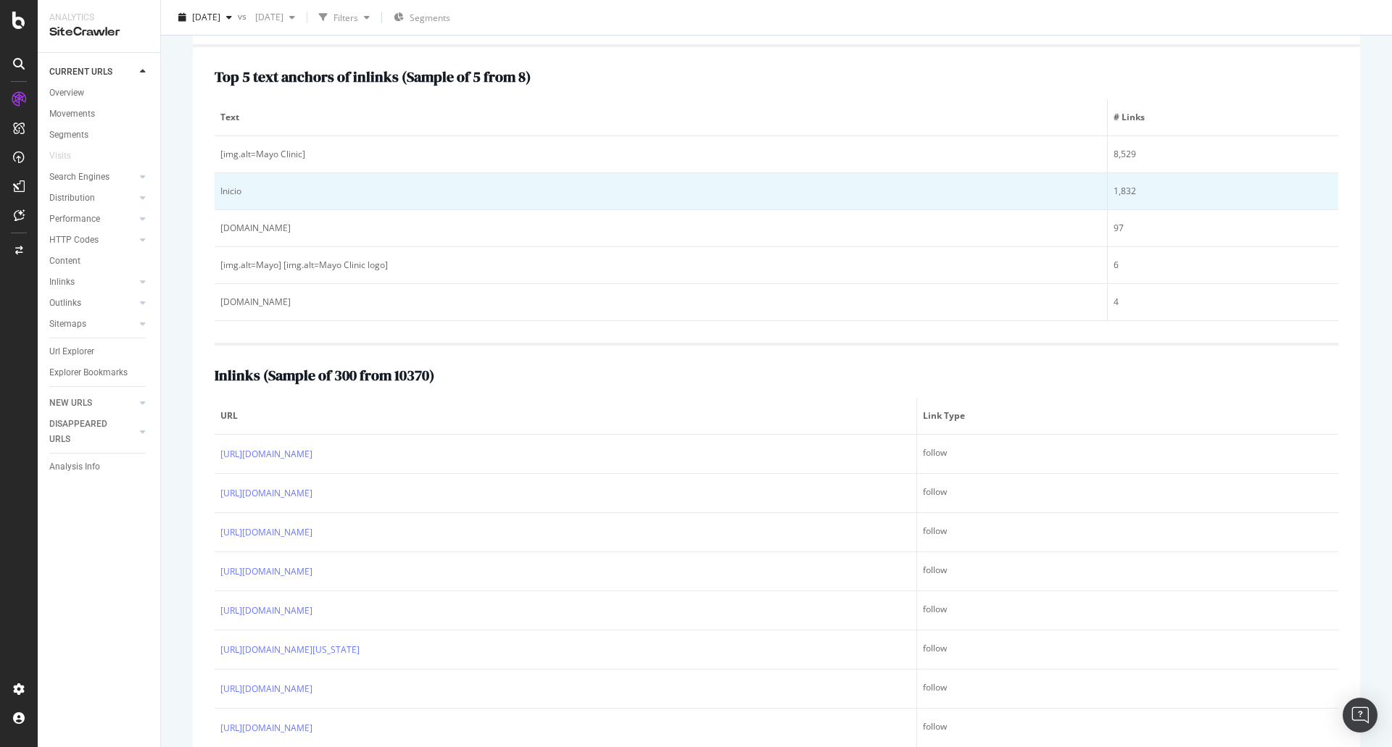
click at [260, 191] on div "Inicio" at bounding box center [660, 191] width 881 height 13
click at [257, 199] on td "Inicio" at bounding box center [661, 191] width 893 height 37
click at [237, 191] on div "Inicio" at bounding box center [660, 191] width 881 height 13
click at [235, 191] on div "Inicio" at bounding box center [660, 191] width 881 height 13
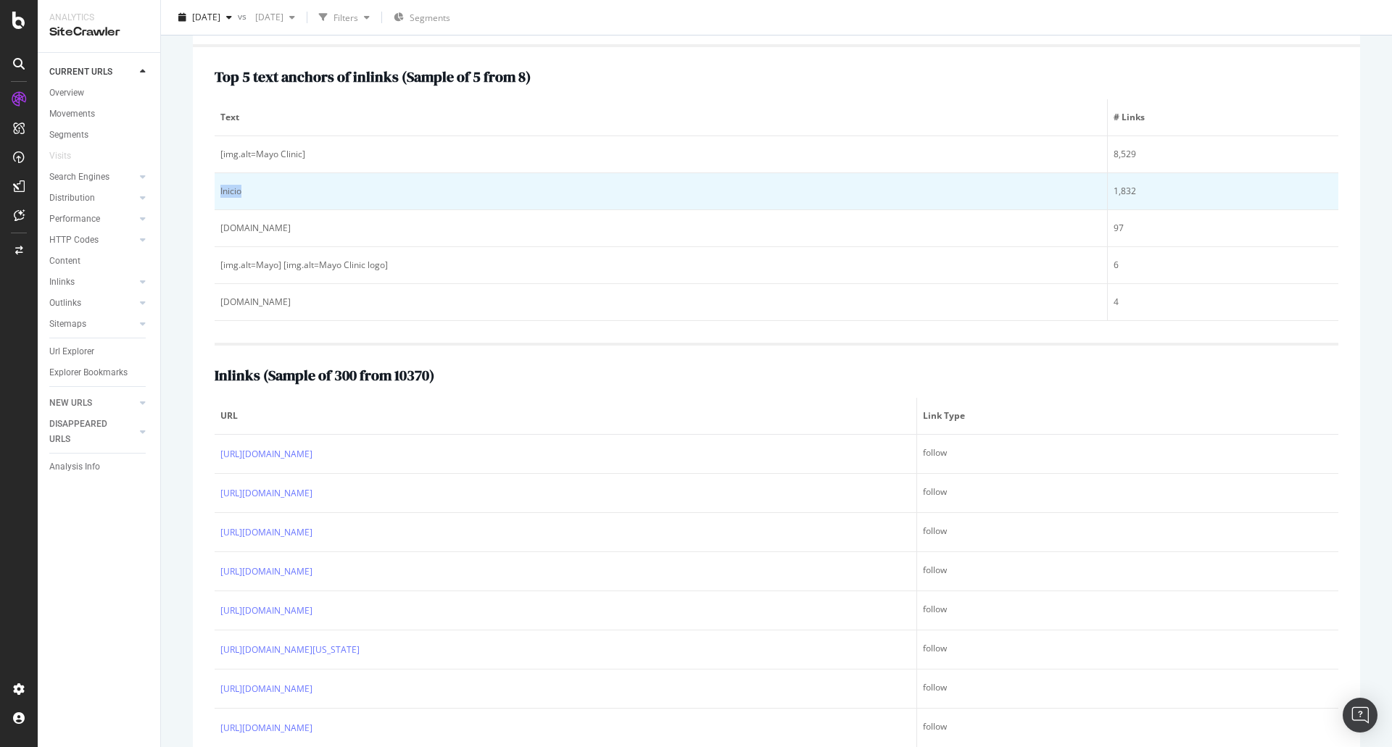
click at [235, 191] on div "Inicio" at bounding box center [660, 191] width 881 height 13
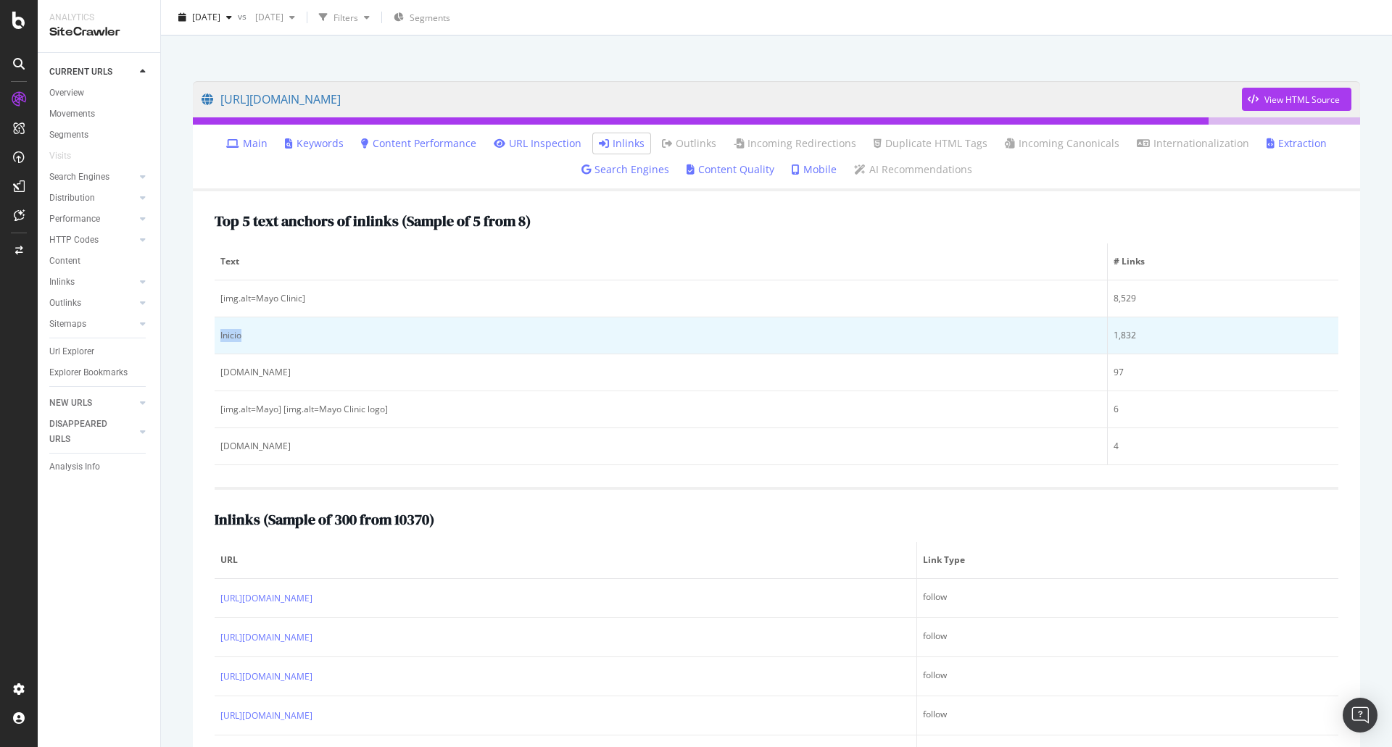
scroll to position [0, 0]
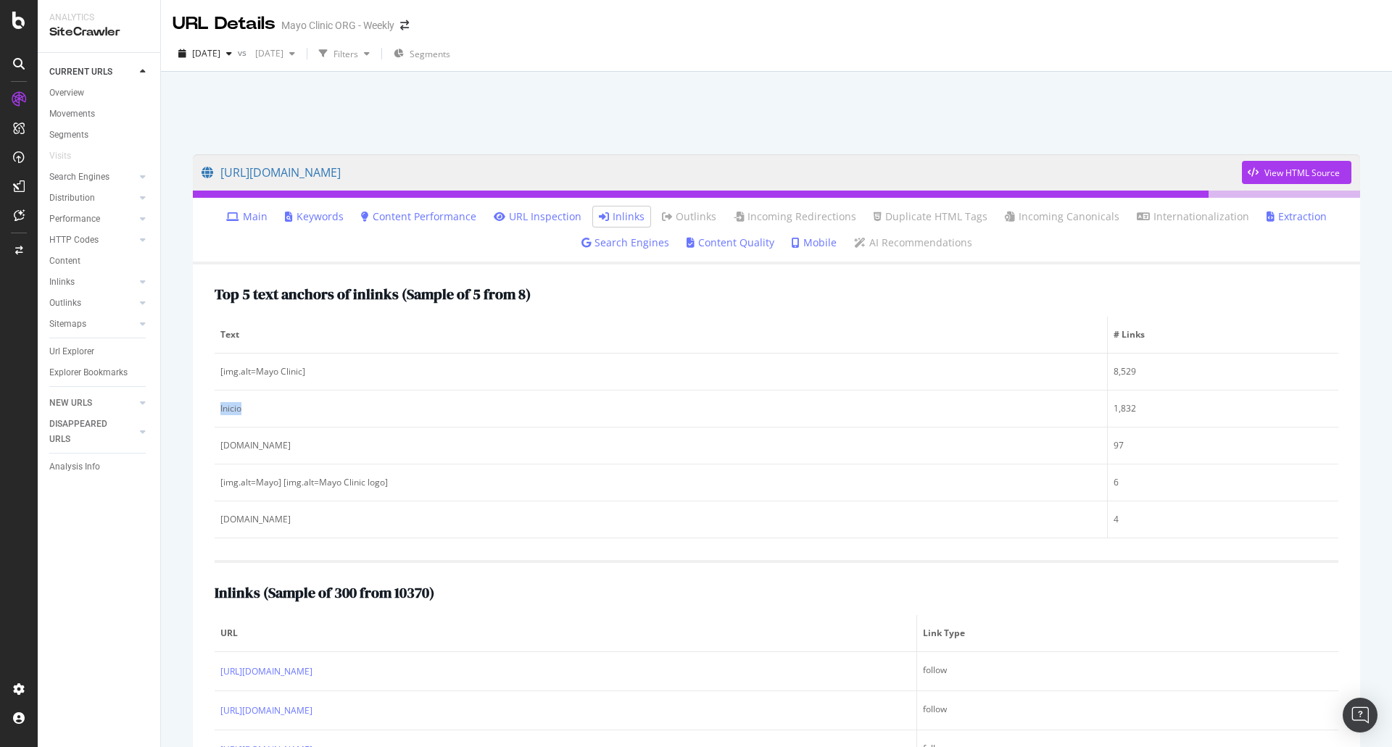
drag, startPoint x: 1264, startPoint y: 171, endPoint x: 1055, endPoint y: 149, distance: 210.6
click at [1055, 149] on div "https://www.mayoclinic.org/es-es View HTML Source Main Keywords Content Perform…" at bounding box center [776, 577] width 1196 height 874
drag, startPoint x: 267, startPoint y: 216, endPoint x: 580, endPoint y: 199, distance: 313.6
click at [267, 215] on link "Main" at bounding box center [246, 216] width 41 height 14
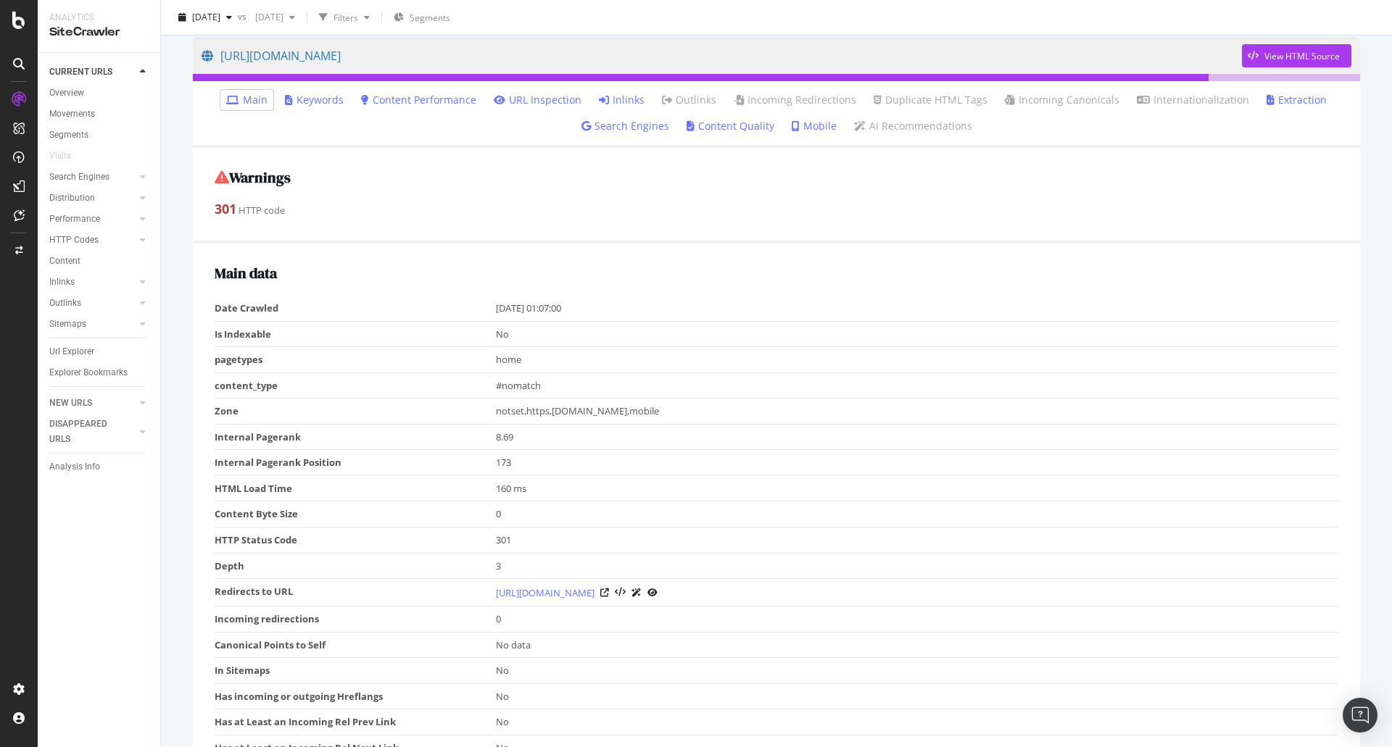
scroll to position [290, 0]
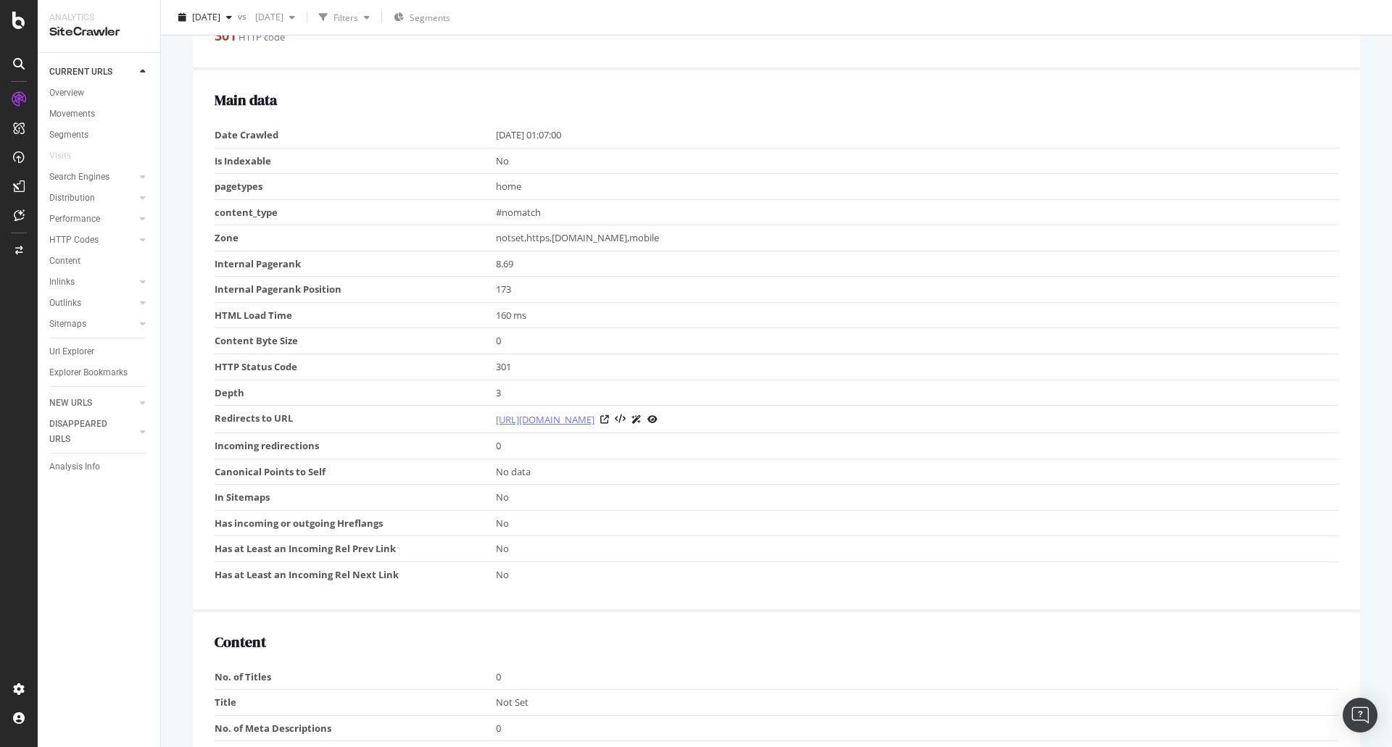
click at [594, 423] on link "[URL][DOMAIN_NAME]" at bounding box center [545, 419] width 99 height 14
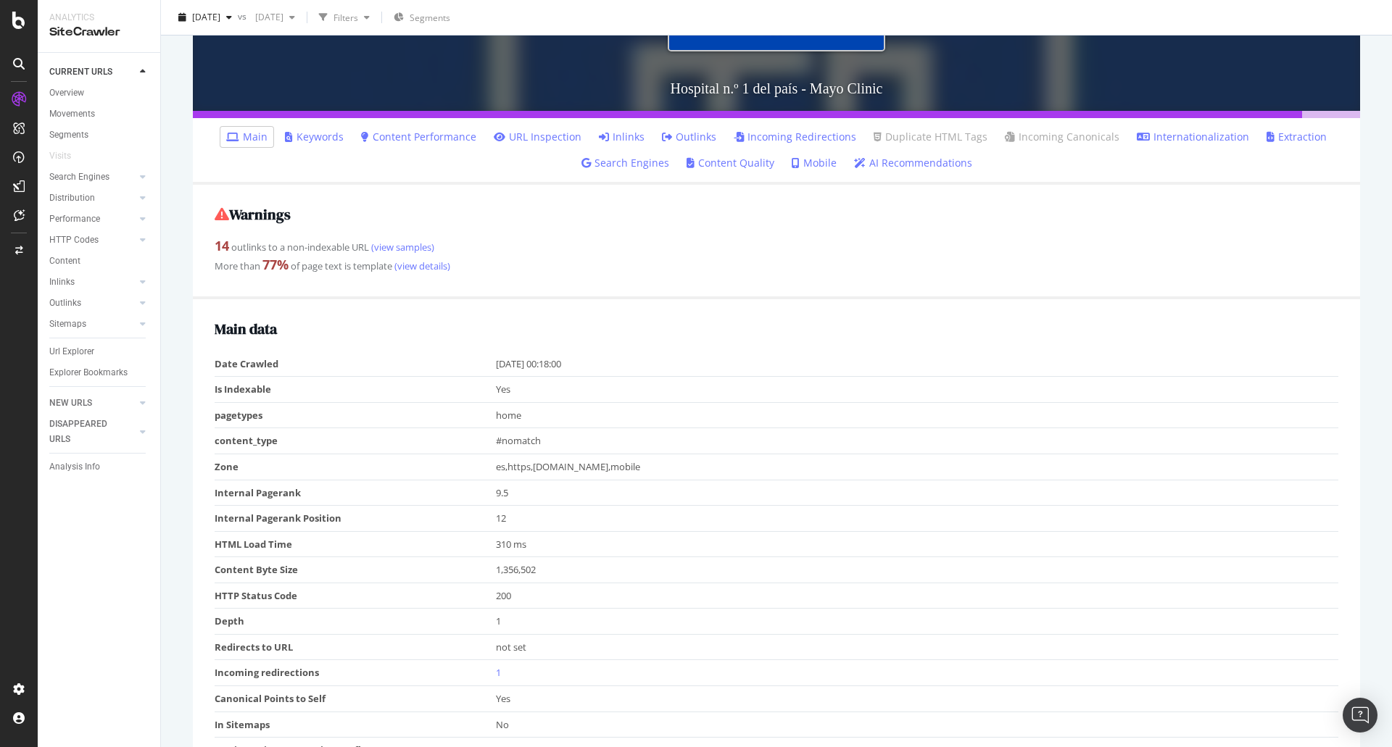
scroll to position [152, 0]
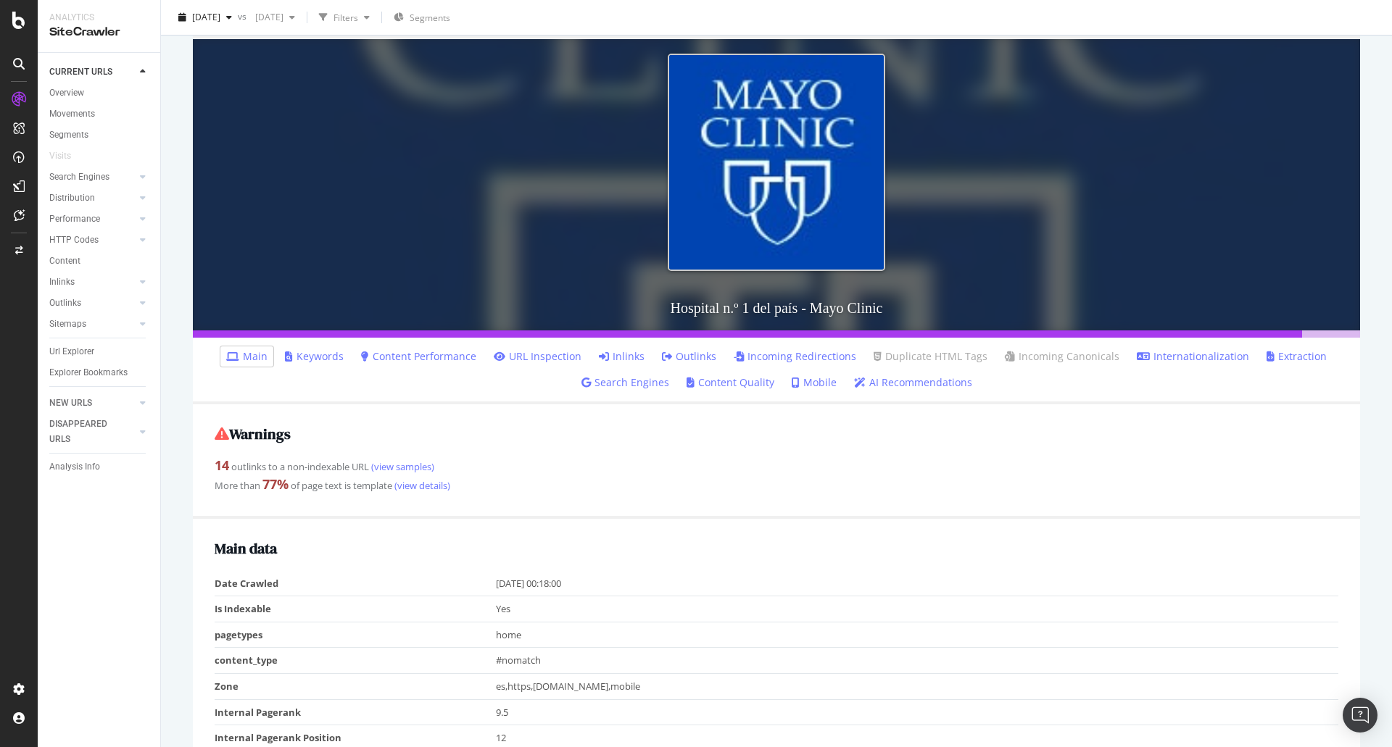
click at [685, 352] on link "Outlinks" at bounding box center [689, 356] width 54 height 14
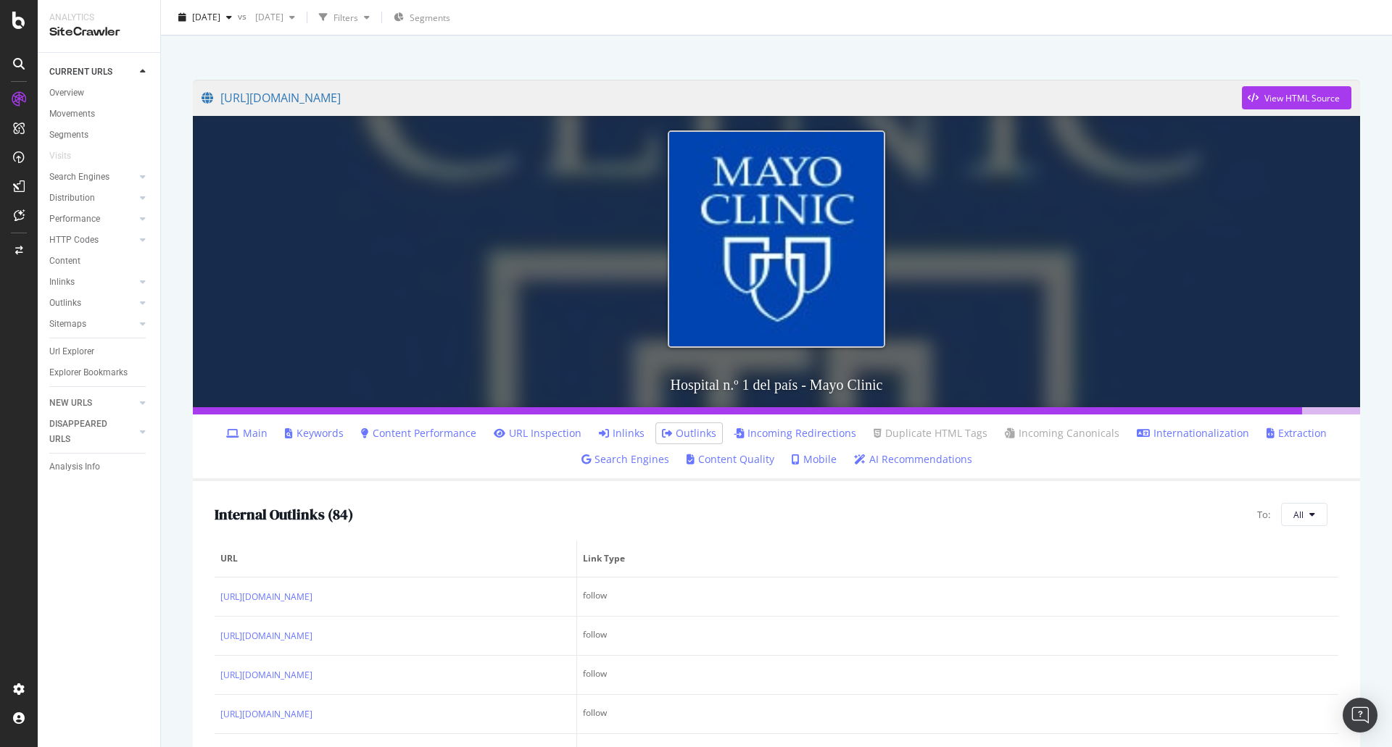
scroll to position [217, 0]
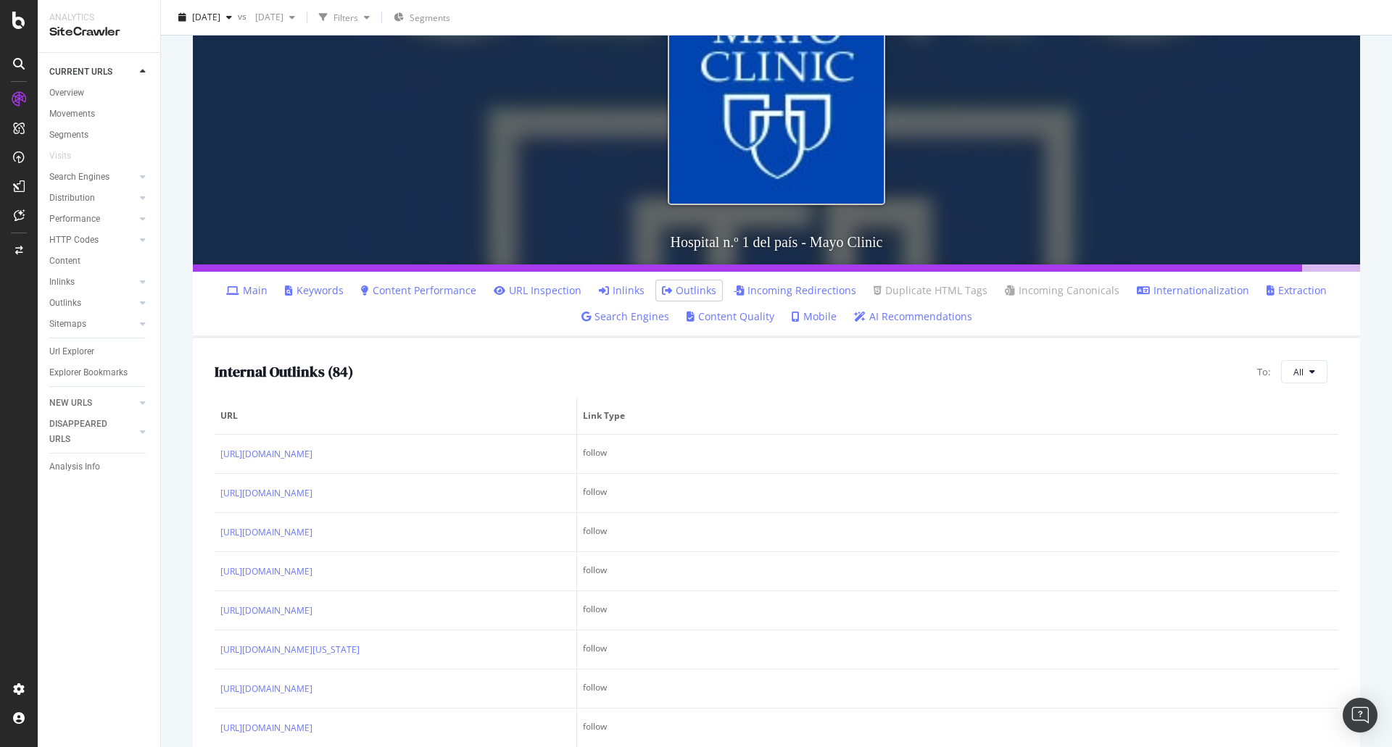
click at [1155, 292] on link "Internationalization" at bounding box center [1193, 290] width 112 height 14
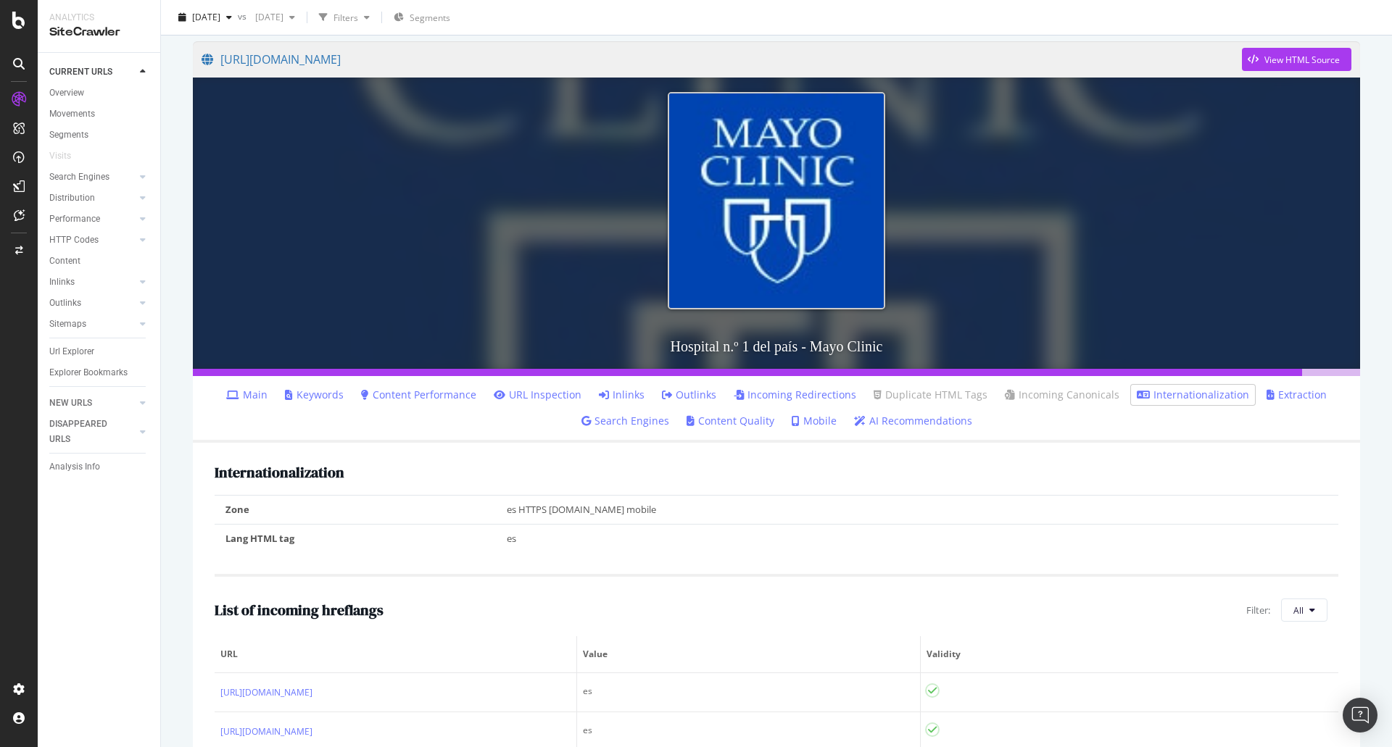
scroll to position [104, 0]
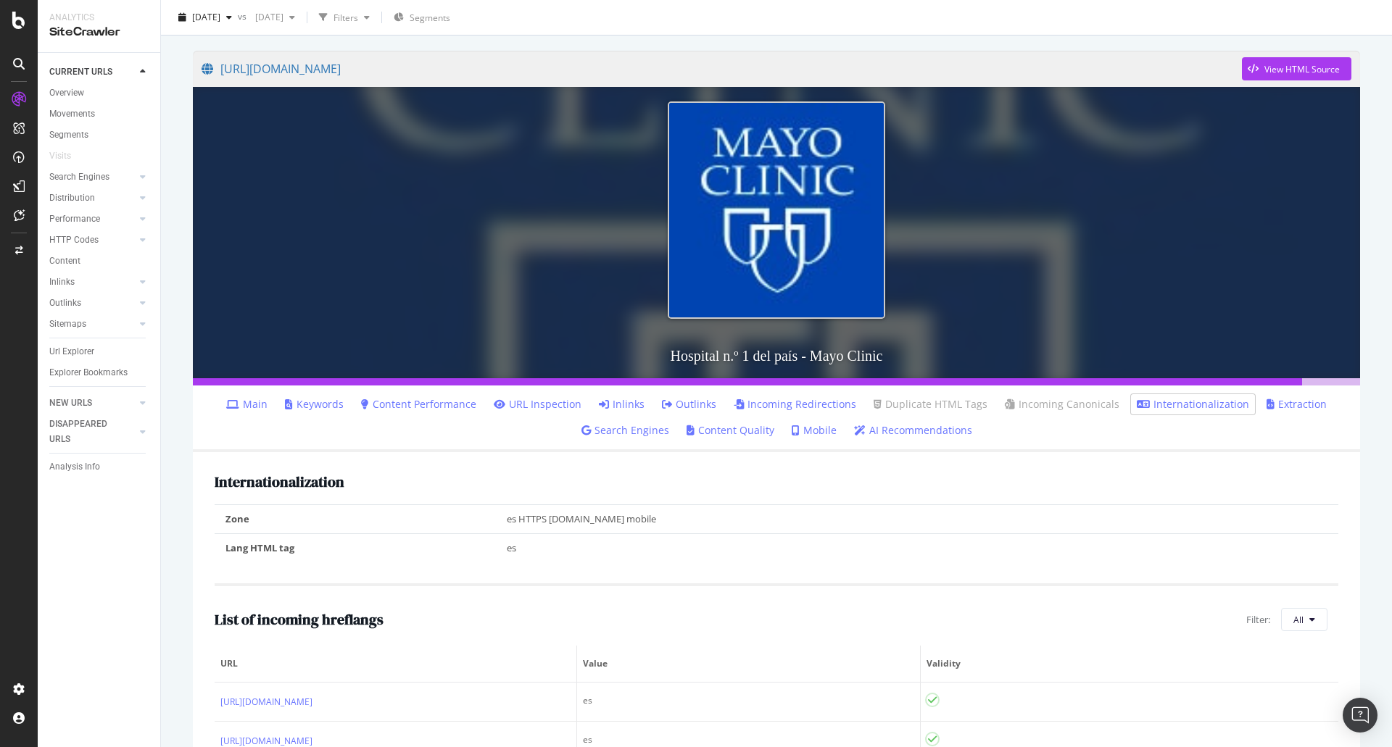
click at [613, 394] on ul "Main Keywords Content Performance URL Inspection Inlinks Outlinks Incoming Redi…" at bounding box center [776, 419] width 1167 height 67
click at [686, 406] on link "Outlinks" at bounding box center [689, 404] width 54 height 14
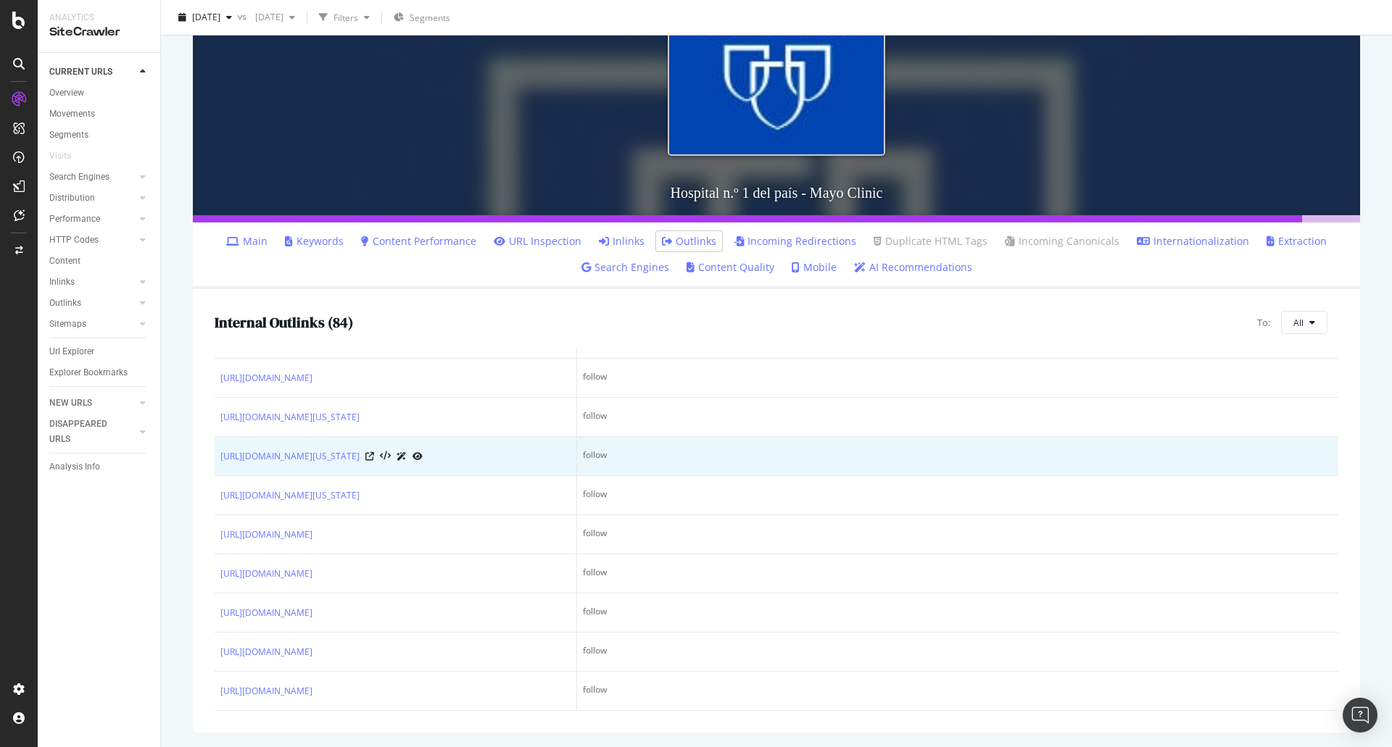
scroll to position [3348, 0]
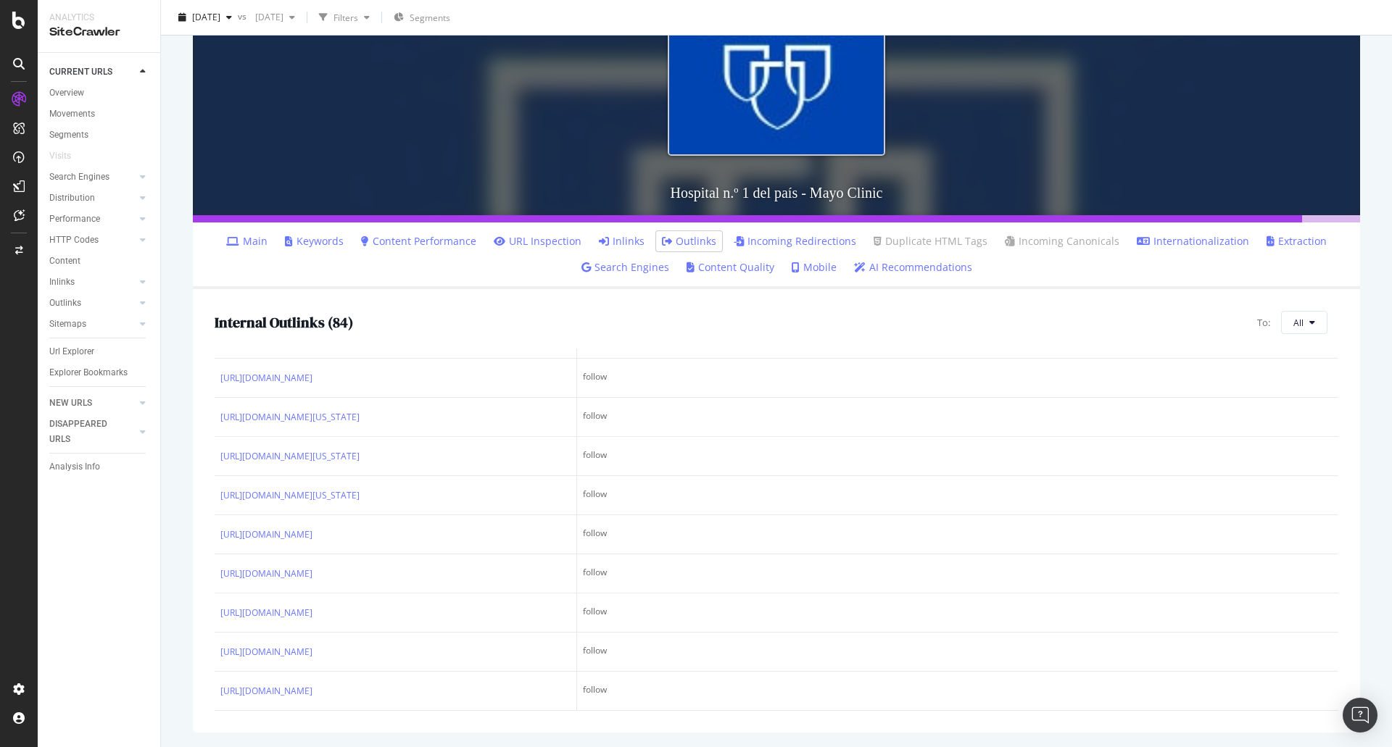
click at [570, 314] on div "Internal Outlinks ( 84 ) To: All" at bounding box center [777, 322] width 1124 height 23
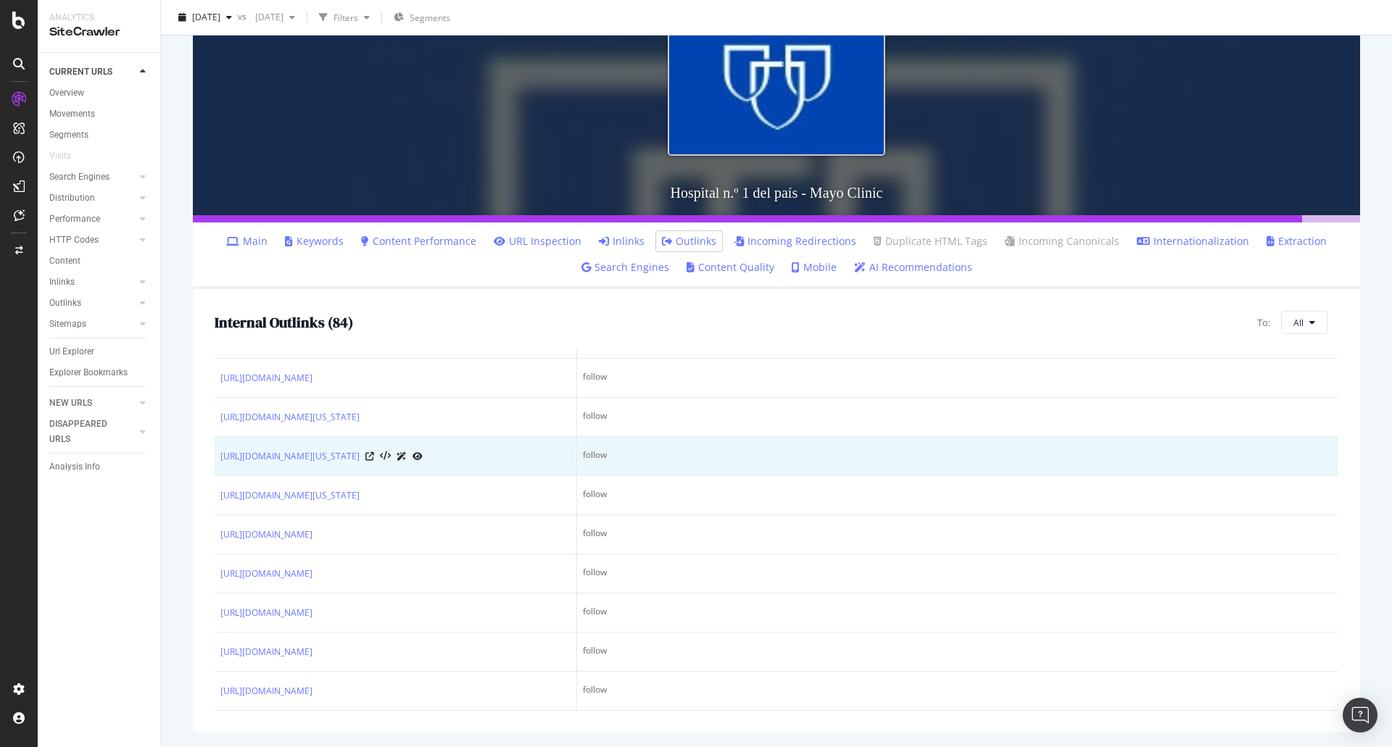
scroll to position [0, 0]
